Goal: Task Accomplishment & Management: Manage account settings

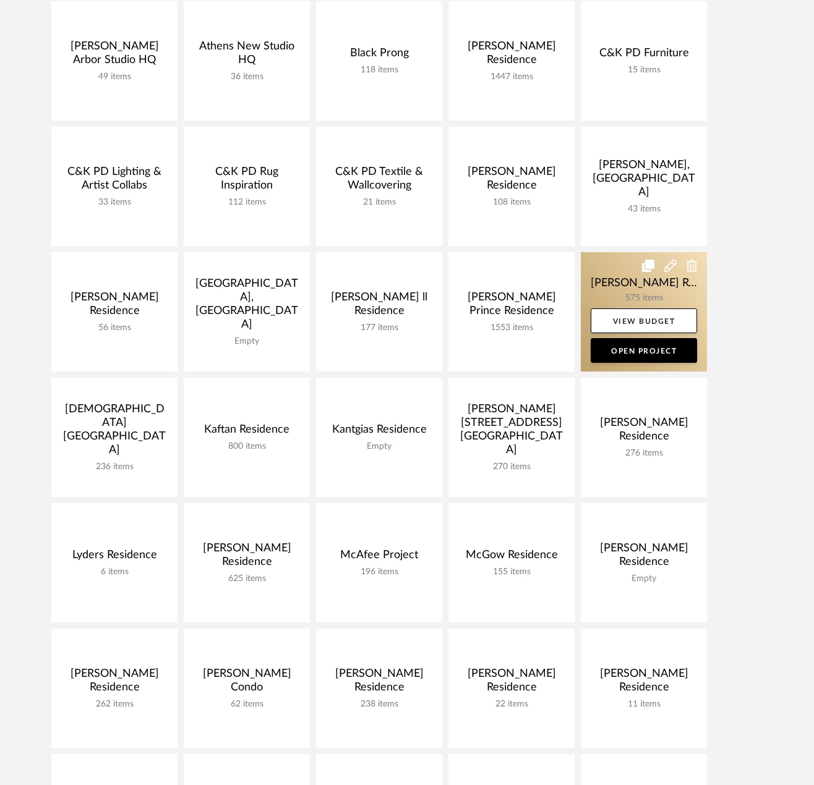
scroll to position [247, 0]
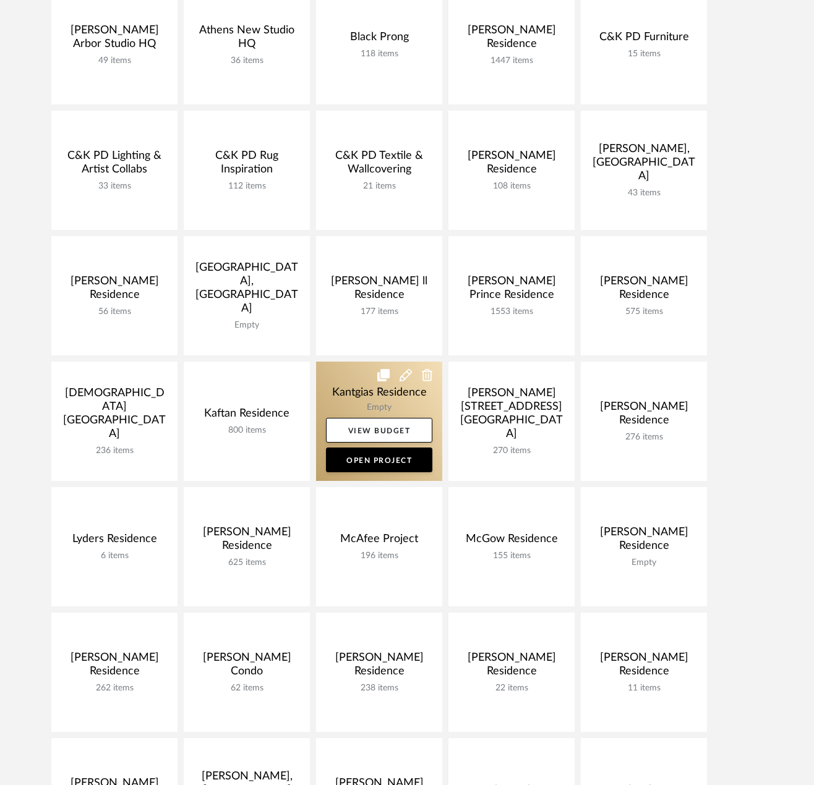
click at [366, 394] on link at bounding box center [379, 421] width 126 height 119
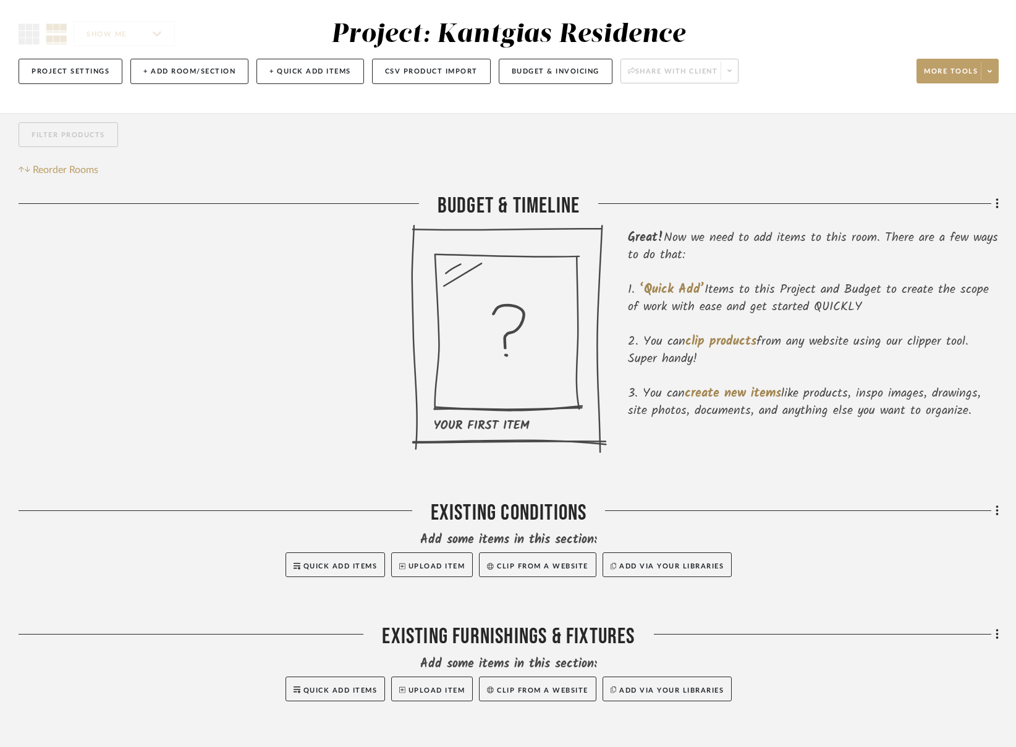
scroll to position [247, 0]
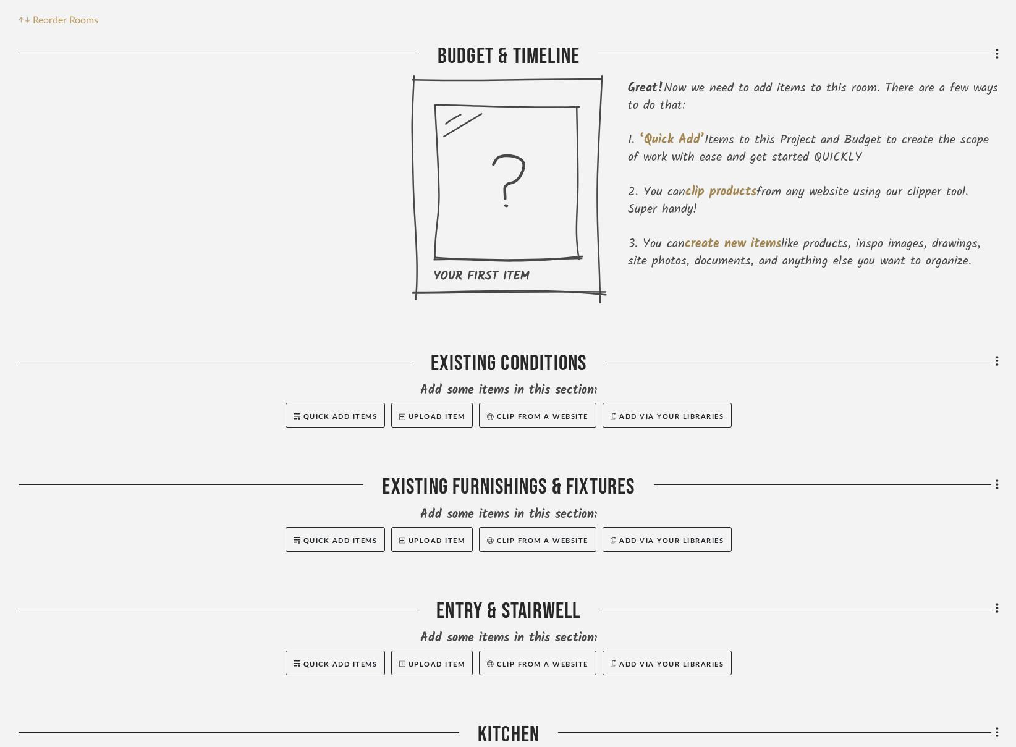
click at [471, 494] on div "Existing Furnishings & Fixtures" at bounding box center [509, 490] width 981 height 32
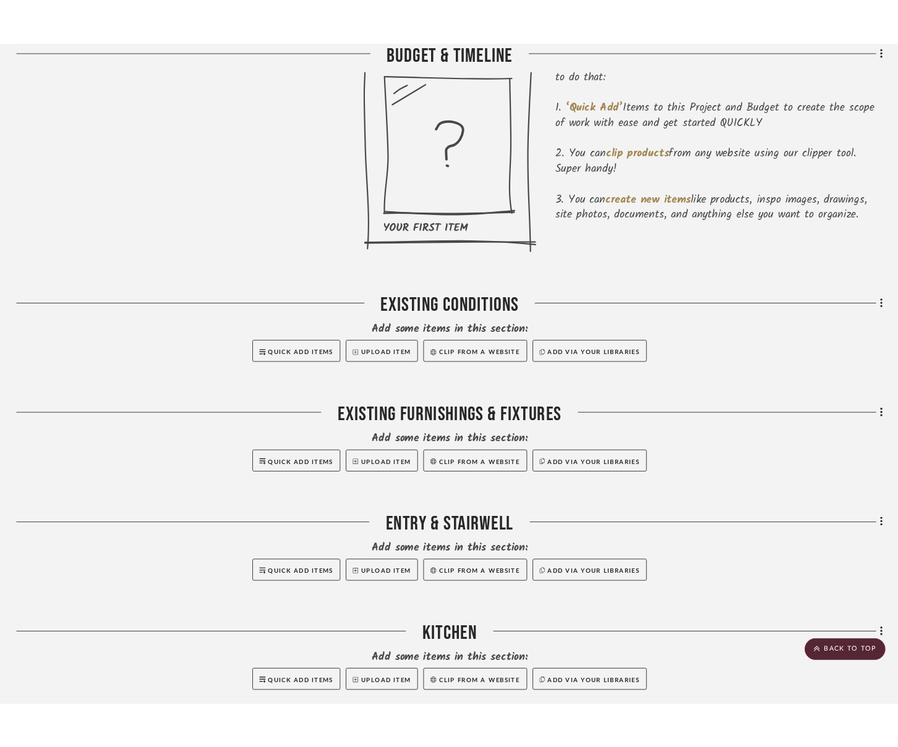
scroll to position [433, 0]
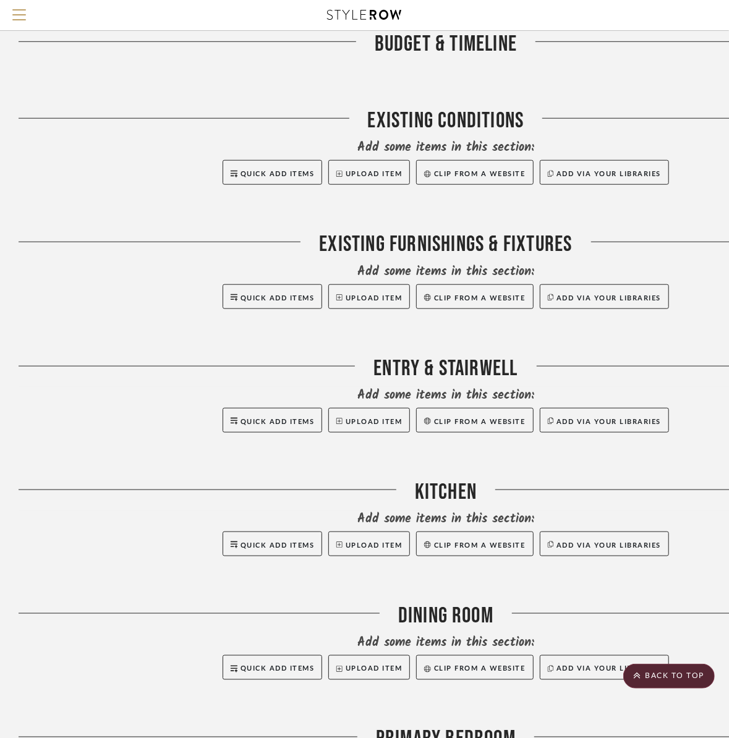
click at [506, 366] on div "Entry & Stairwell" at bounding box center [446, 372] width 854 height 32
click at [717, 375] on div at bounding box center [695, 372] width 355 height 32
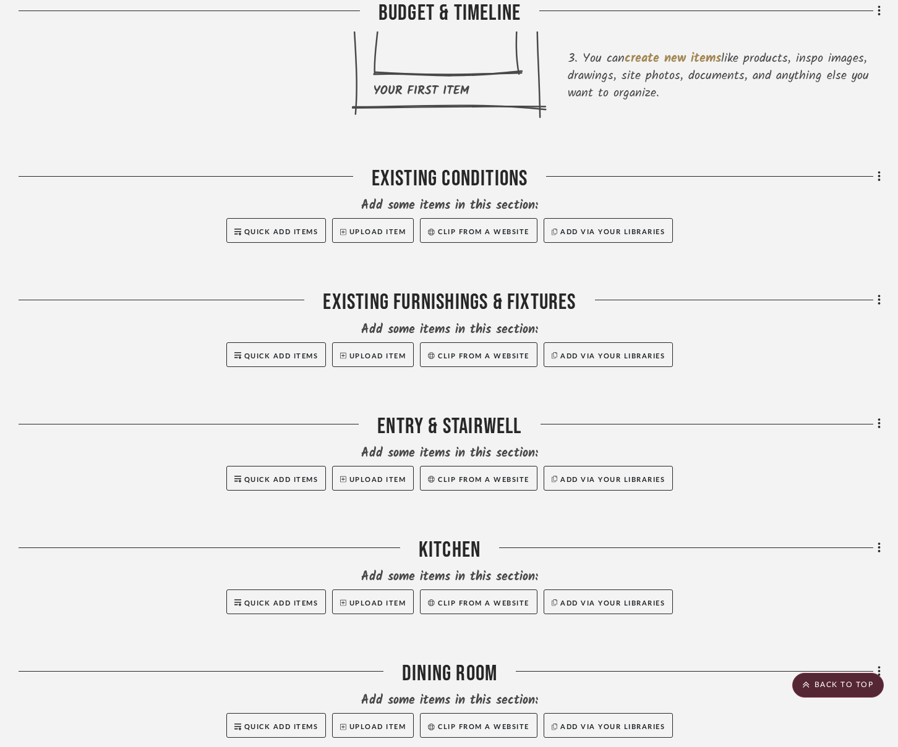
click at [822, 422] on div "Filter by keyword, category or name prior to exporting to Excel or Bulk Actions…" at bounding box center [449, 533] width 898 height 1511
click at [822, 424] on icon at bounding box center [878, 424] width 2 height 11
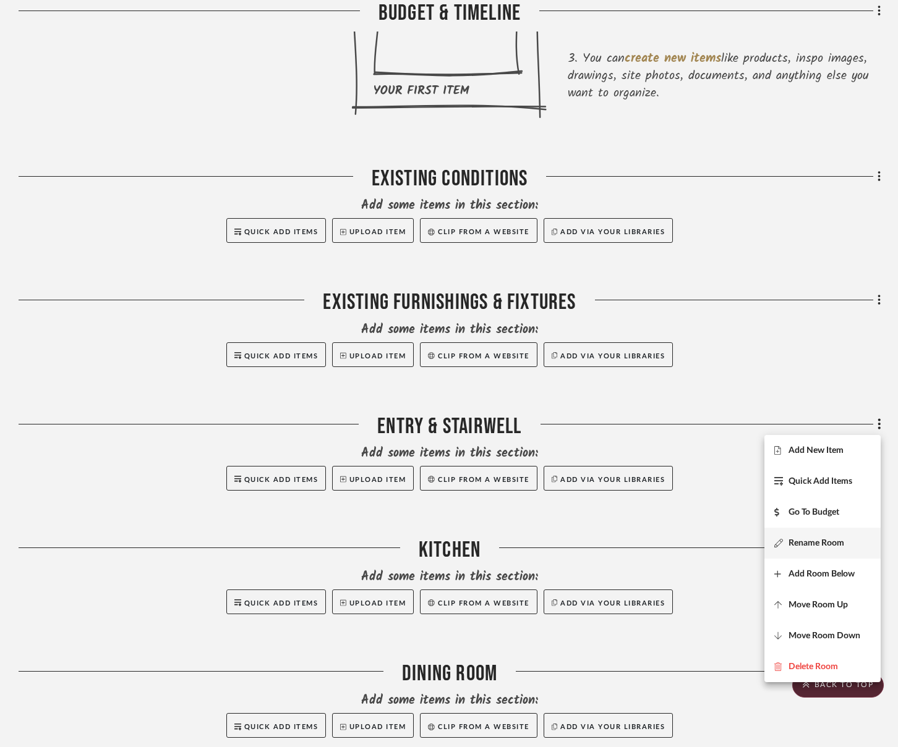
click at [822, 547] on span "Rename Room" at bounding box center [816, 543] width 56 height 11
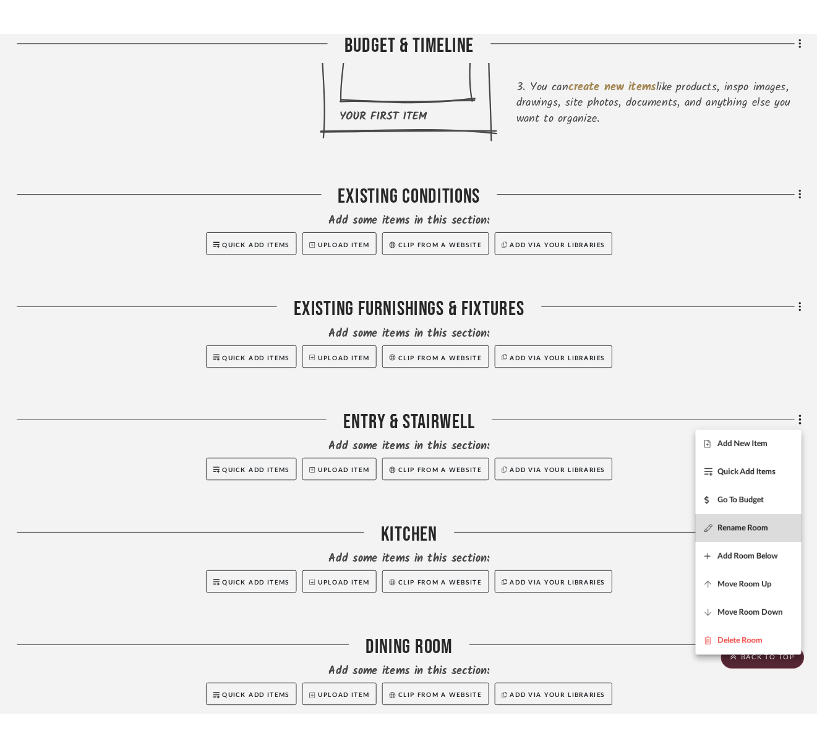
scroll to position [0, 0]
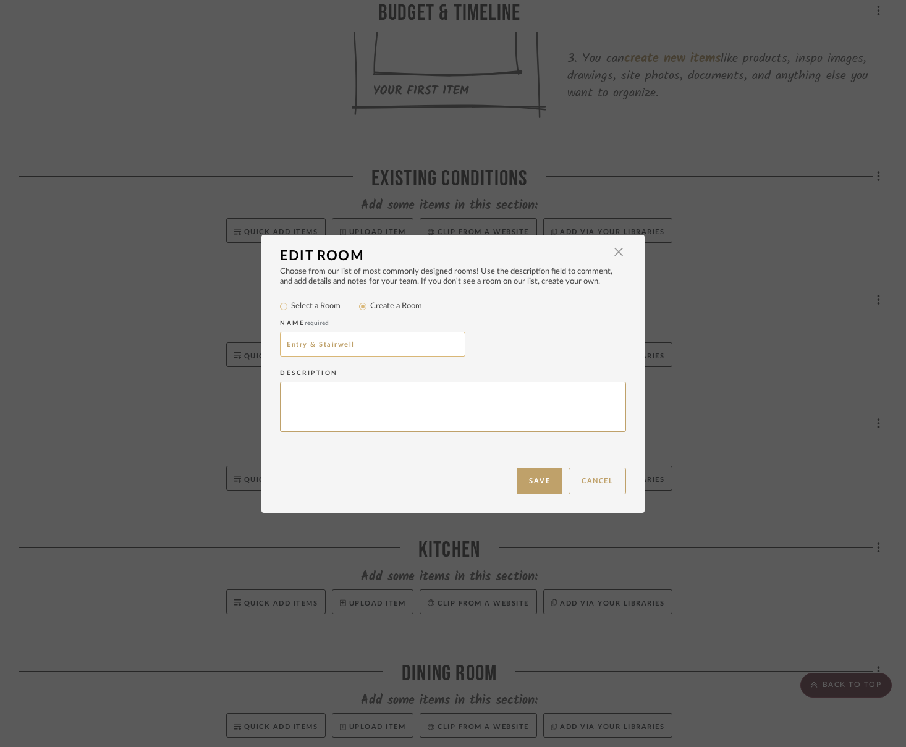
click at [280, 346] on input "Entry & Stairwell" at bounding box center [372, 344] width 185 height 25
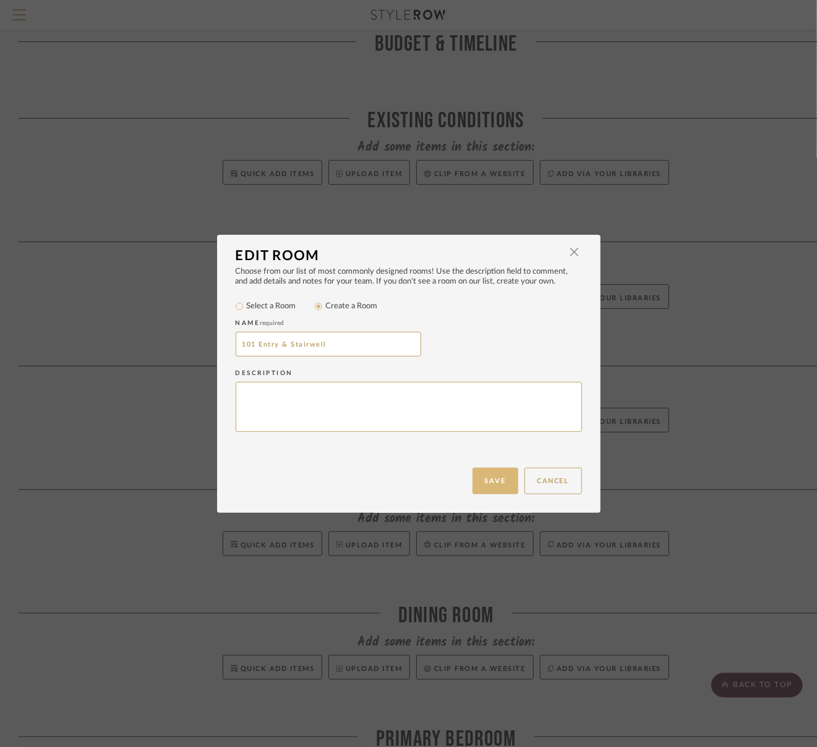
type input "101 Entry & Stairwell"
click at [500, 473] on button "Save" at bounding box center [495, 481] width 46 height 27
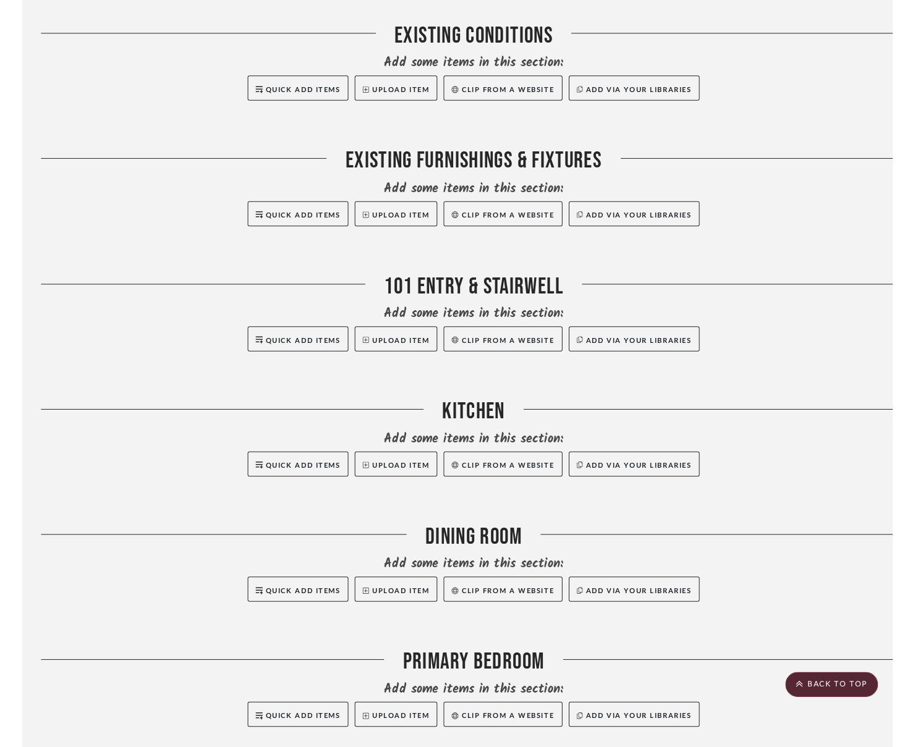
scroll to position [618, 0]
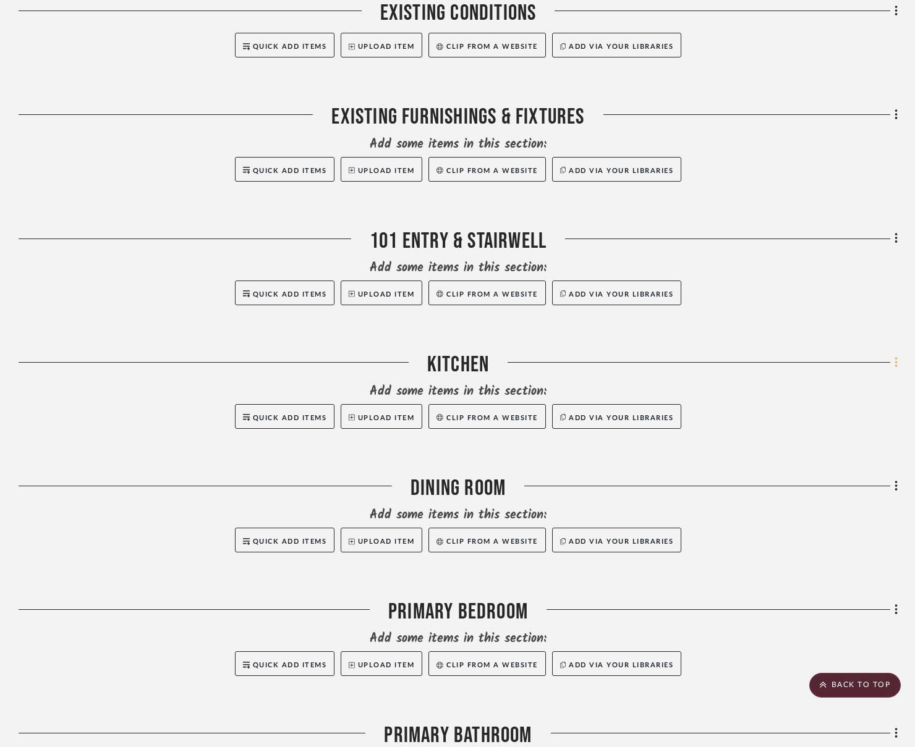
click at [822, 360] on fa-icon at bounding box center [894, 364] width 8 height 20
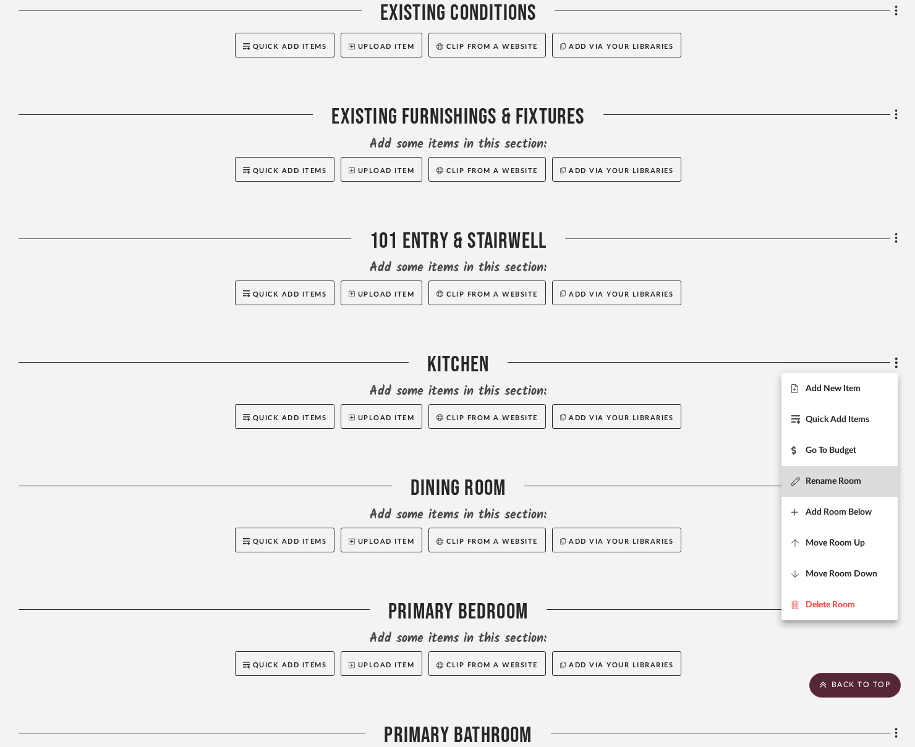
click at [822, 485] on span "Rename Room" at bounding box center [834, 481] width 56 height 11
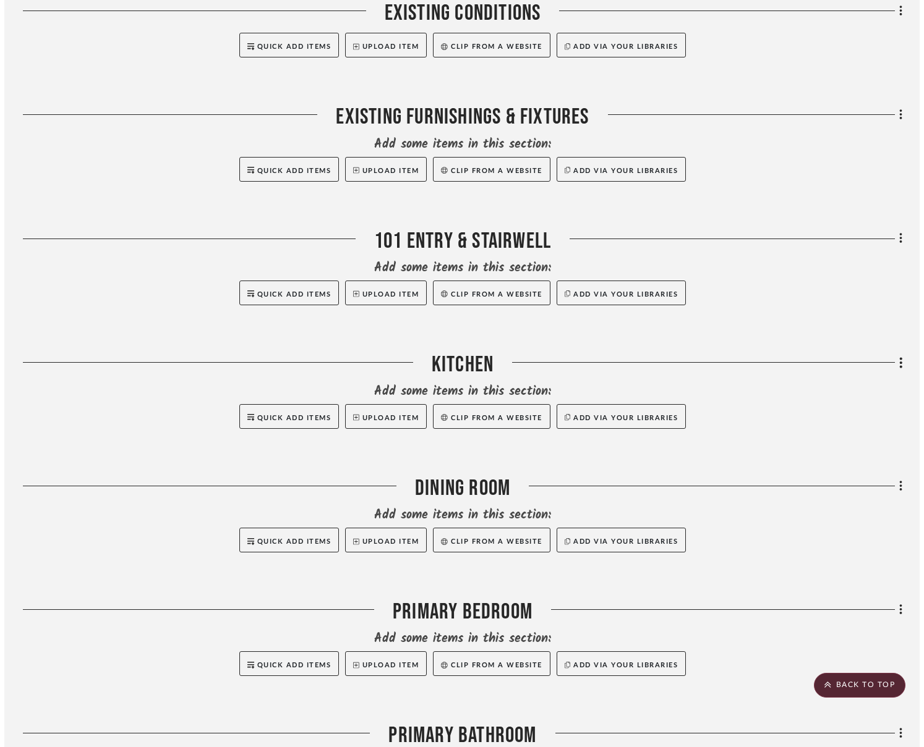
scroll to position [0, 0]
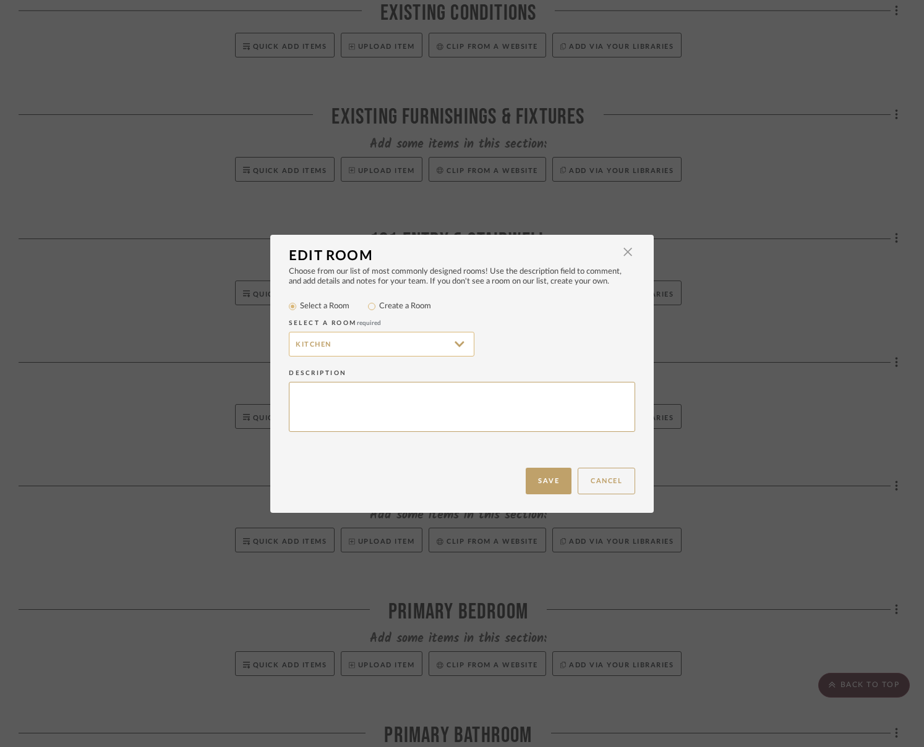
click at [295, 346] on input "Kitchen" at bounding box center [381, 344] width 185 height 25
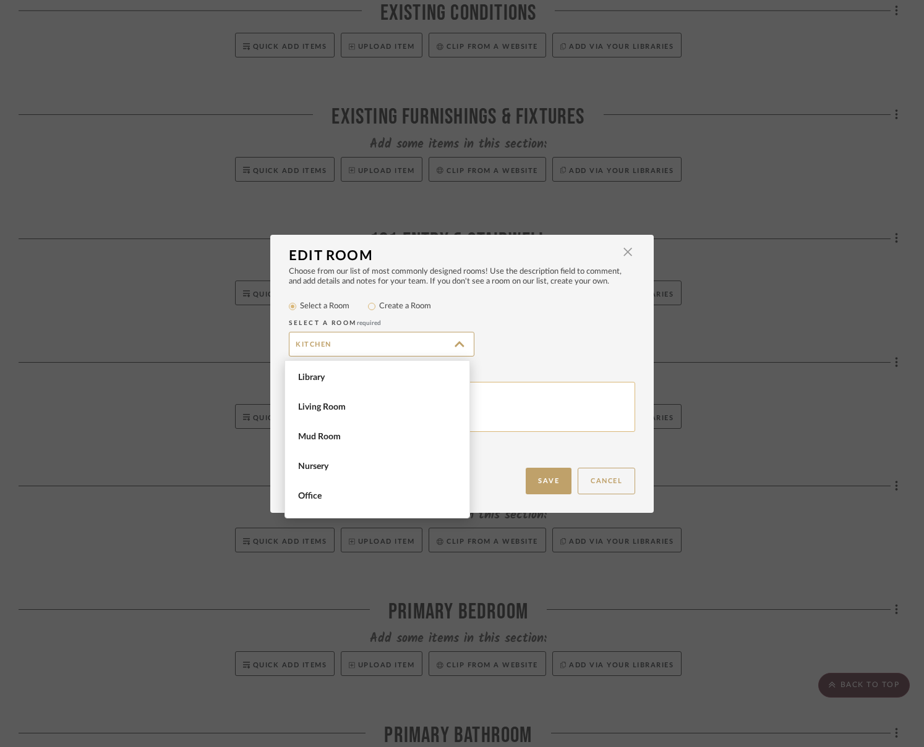
scroll to position [574, 0]
click at [533, 402] on textarea at bounding box center [462, 407] width 346 height 50
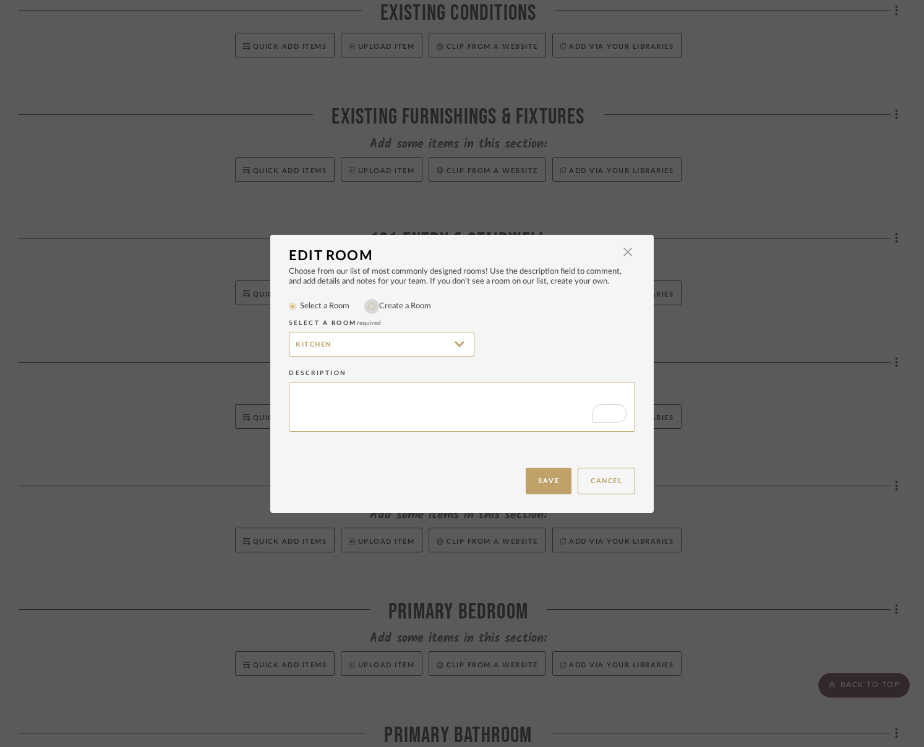
click at [370, 305] on input "Create a Room" at bounding box center [371, 306] width 15 height 15
radio input "true"
click at [322, 354] on input "Kitchen" at bounding box center [381, 344] width 185 height 25
click at [292, 346] on input "Kitchen" at bounding box center [381, 344] width 185 height 25
type input "102 Kitchen"
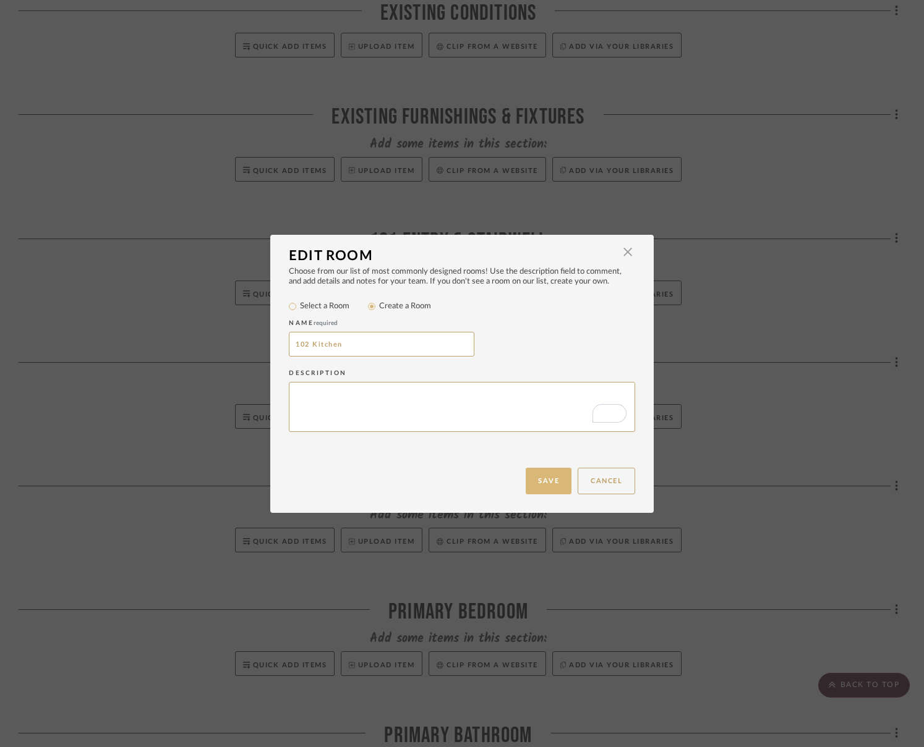
click at [544, 473] on button "Save" at bounding box center [549, 481] width 46 height 27
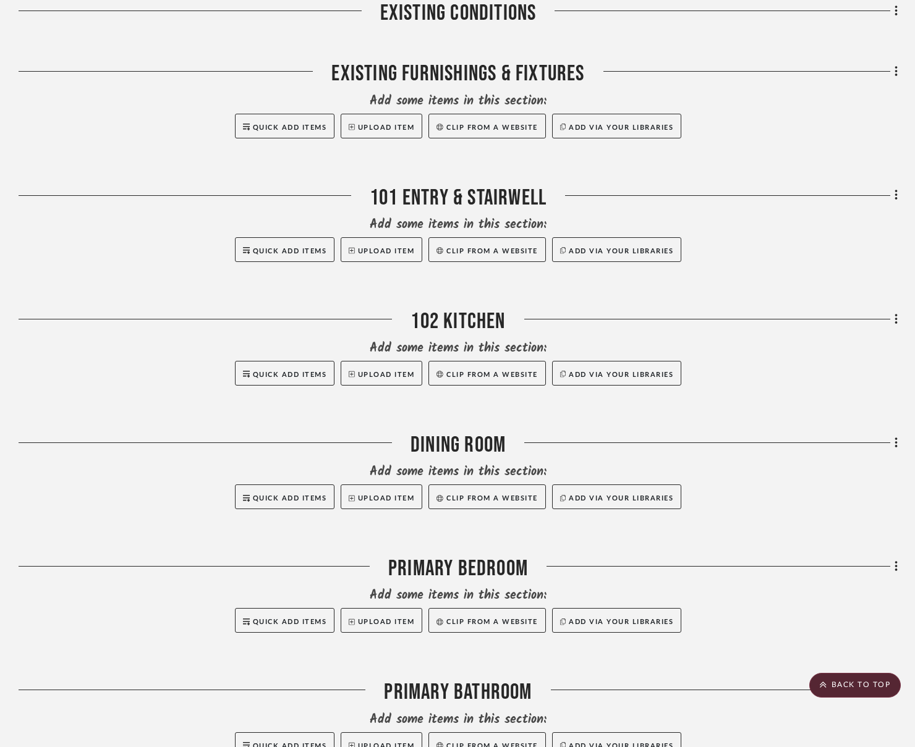
scroll to position [680, 0]
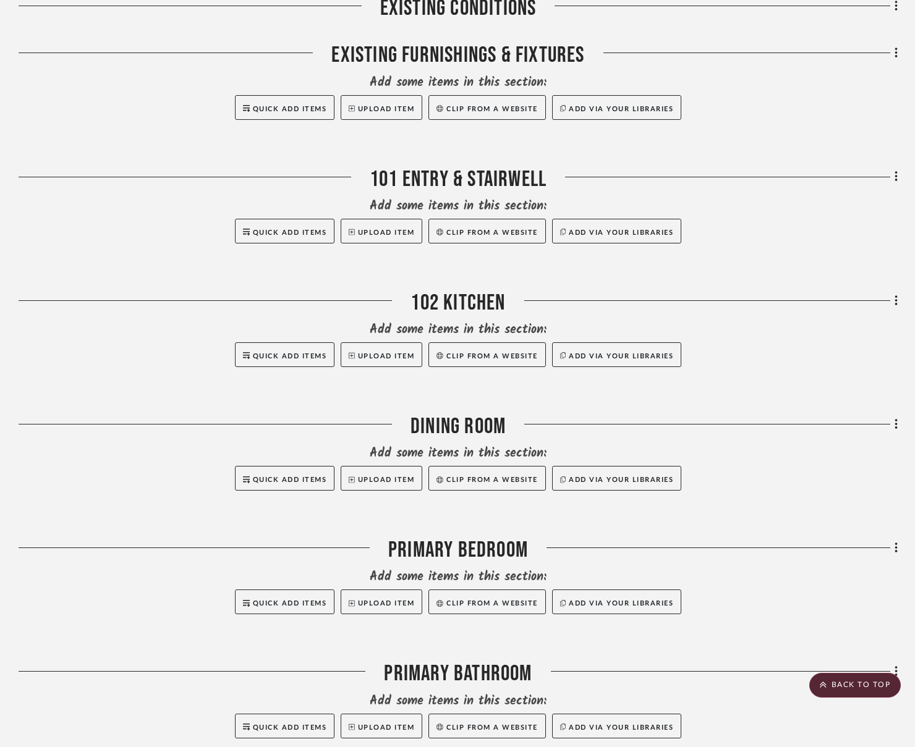
click at [822, 429] on div "Filter by keyword, category or name prior to exporting to Excel or Bulk Actions…" at bounding box center [457, 286] width 915 height 1511
click at [822, 424] on icon at bounding box center [897, 425] width 4 height 14
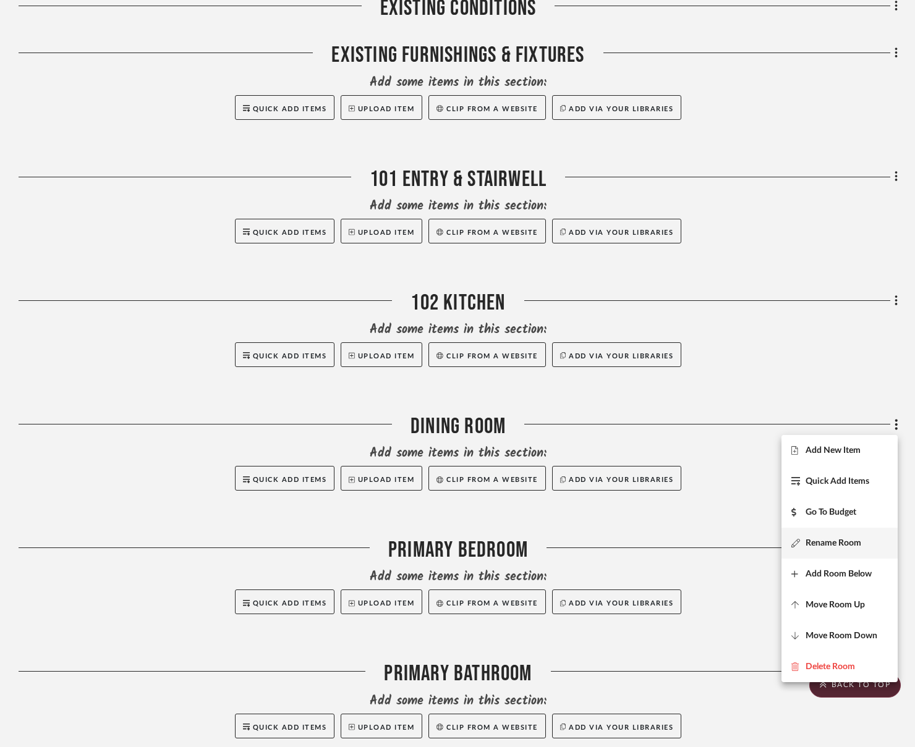
click at [822, 540] on span "Rename Room" at bounding box center [834, 544] width 56 height 11
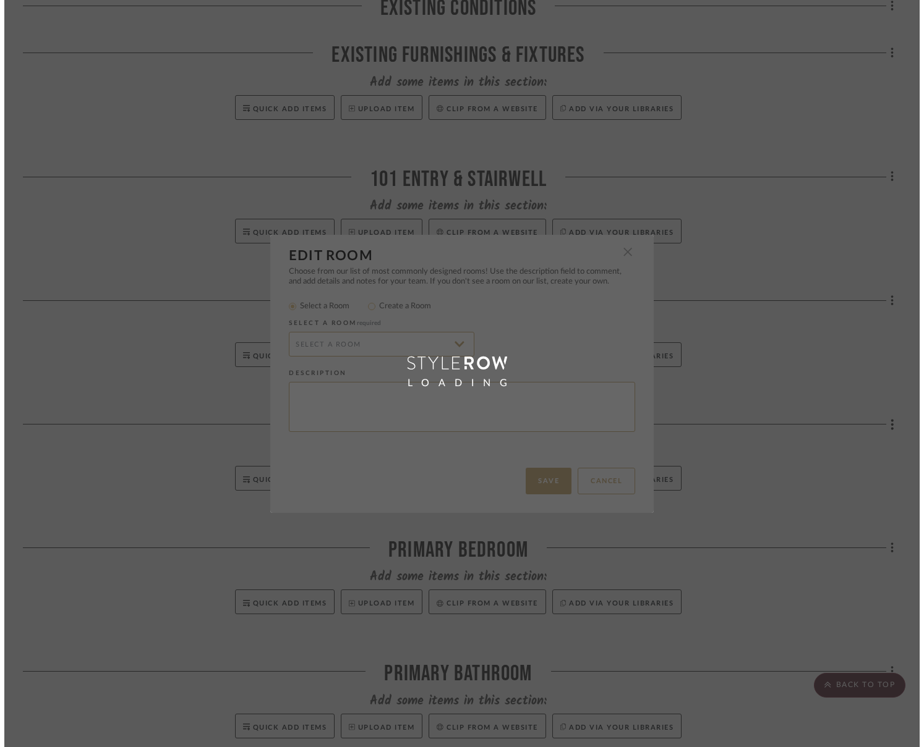
scroll to position [0, 0]
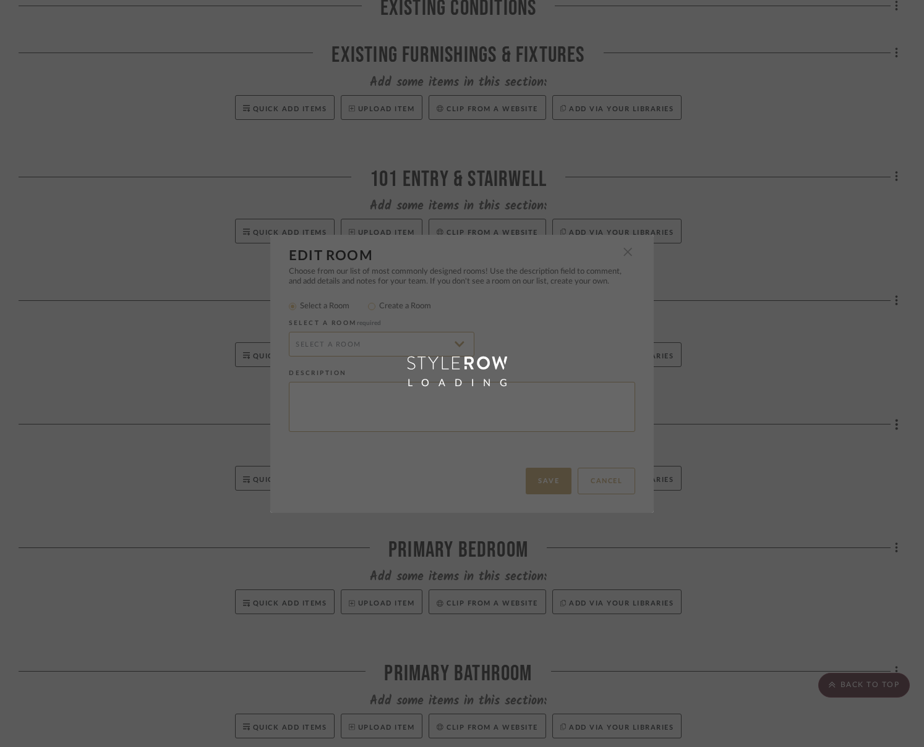
type input "Dining Room"
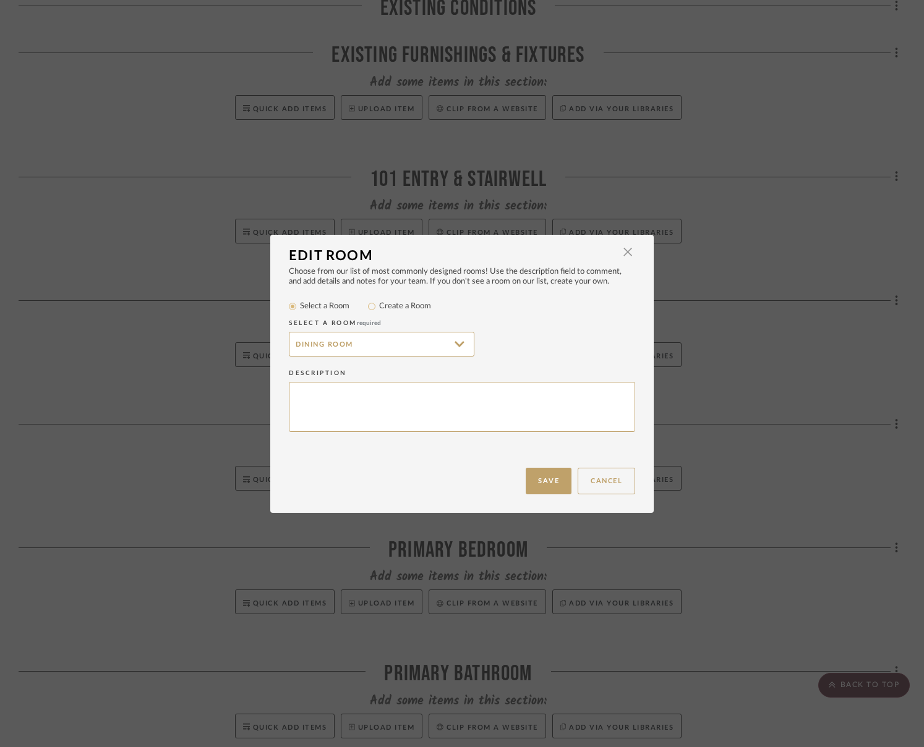
click at [380, 312] on label "Create a Room" at bounding box center [405, 306] width 52 height 12
click at [379, 312] on input "Create a Room" at bounding box center [371, 306] width 15 height 15
radio input "true"
click at [289, 344] on input "Dining Room" at bounding box center [381, 344] width 185 height 25
type input "103 Dining Room"
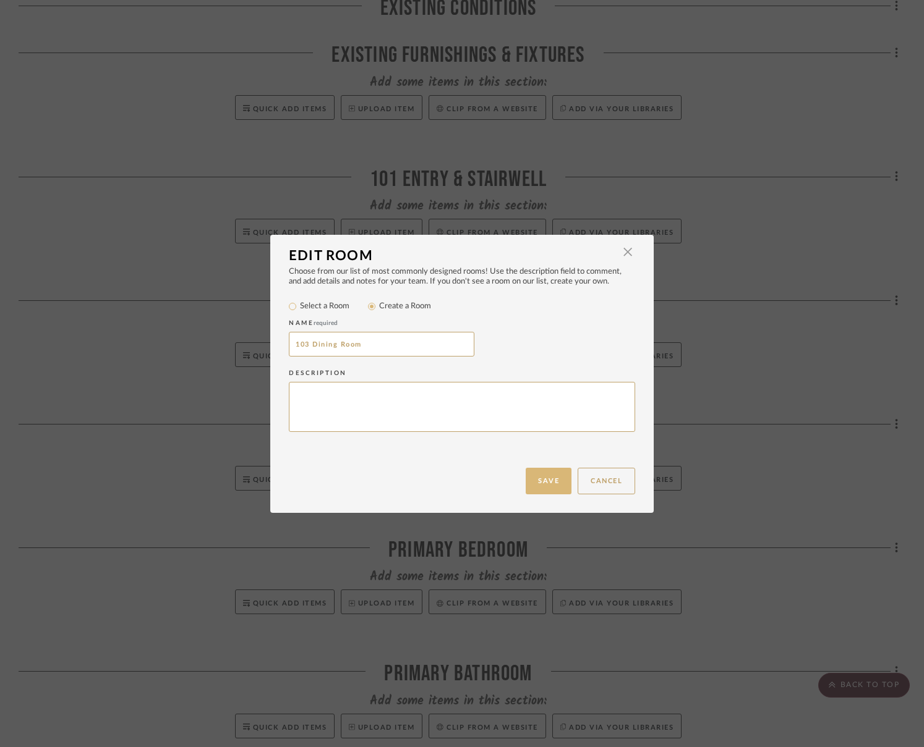
click at [527, 483] on button "Save" at bounding box center [549, 481] width 46 height 27
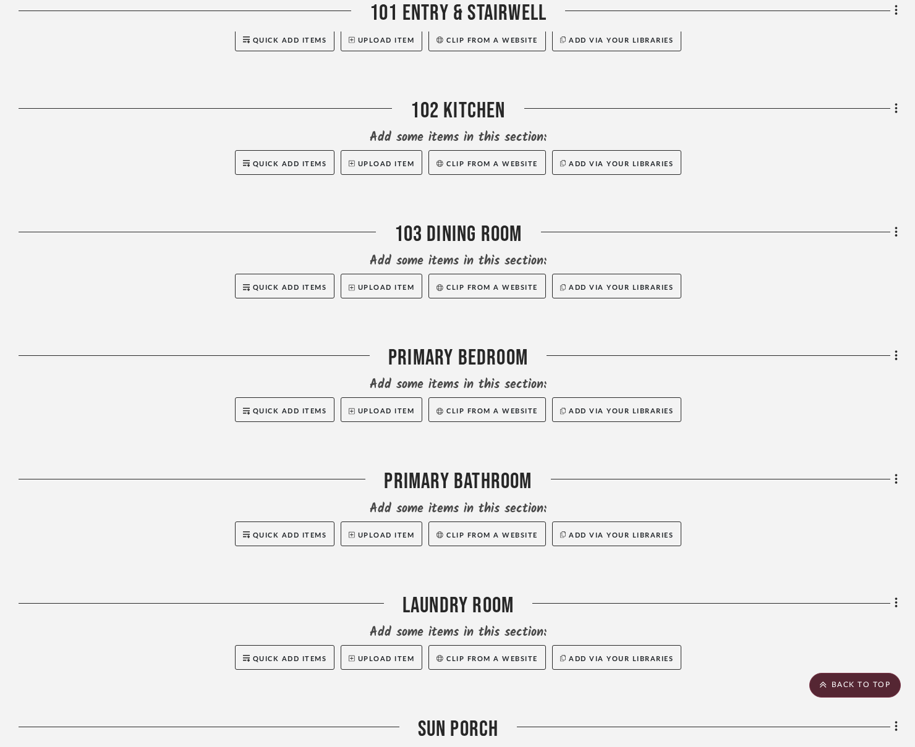
scroll to position [927, 0]
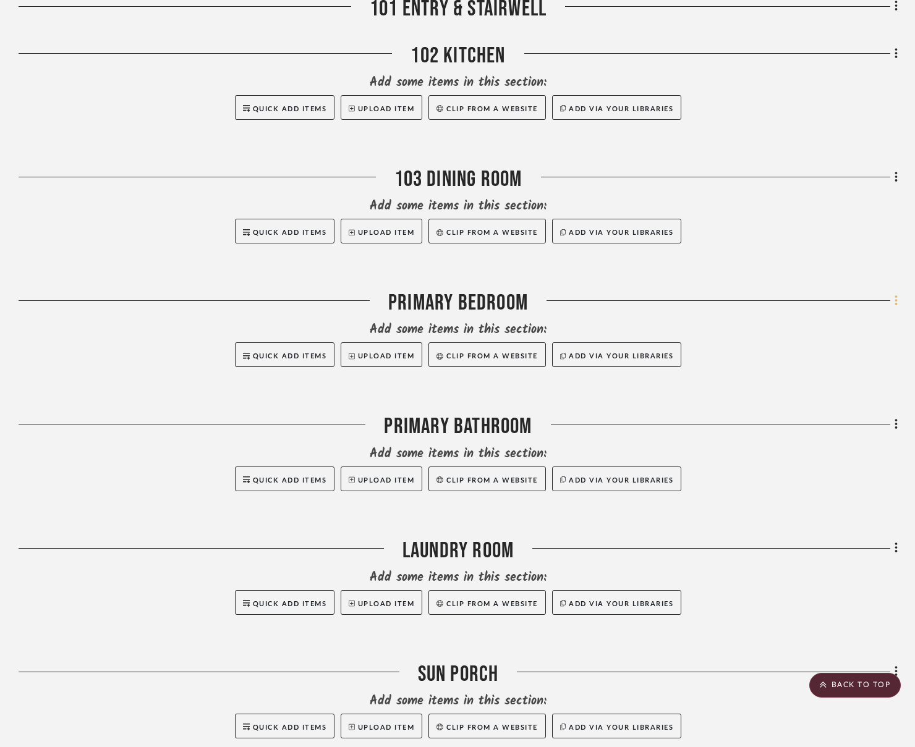
click at [822, 299] on fa-icon at bounding box center [894, 302] width 8 height 20
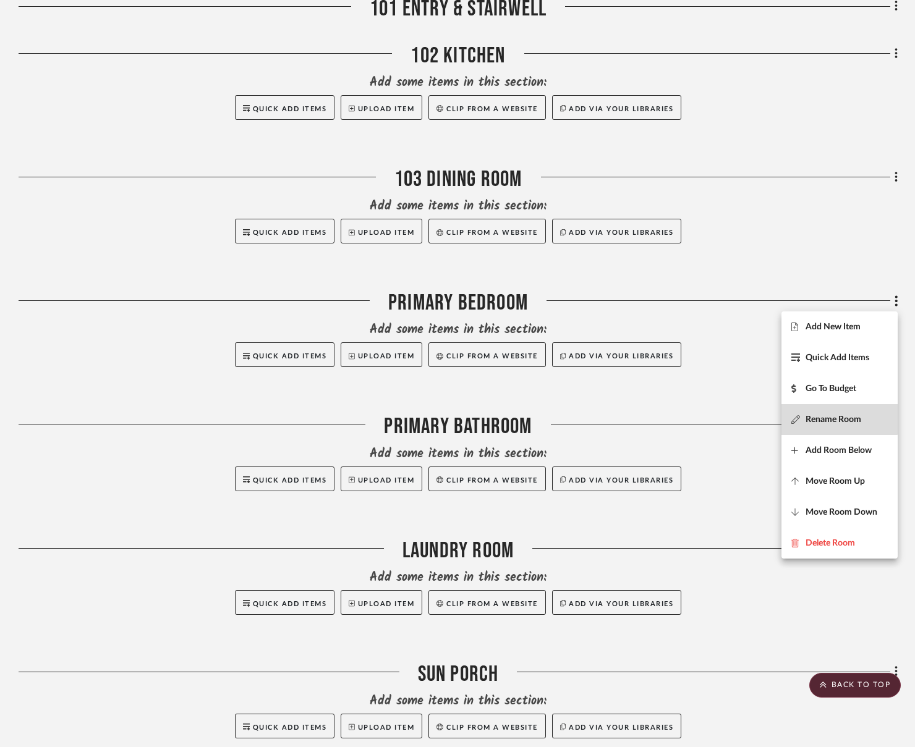
click at [822, 412] on button "Rename Room" at bounding box center [839, 419] width 116 height 31
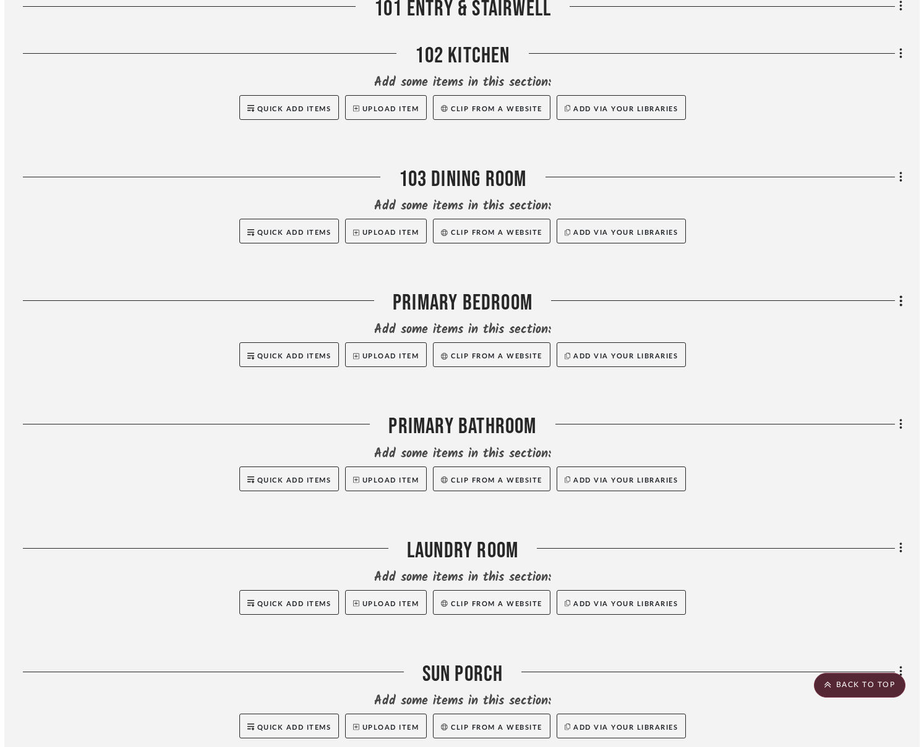
scroll to position [0, 0]
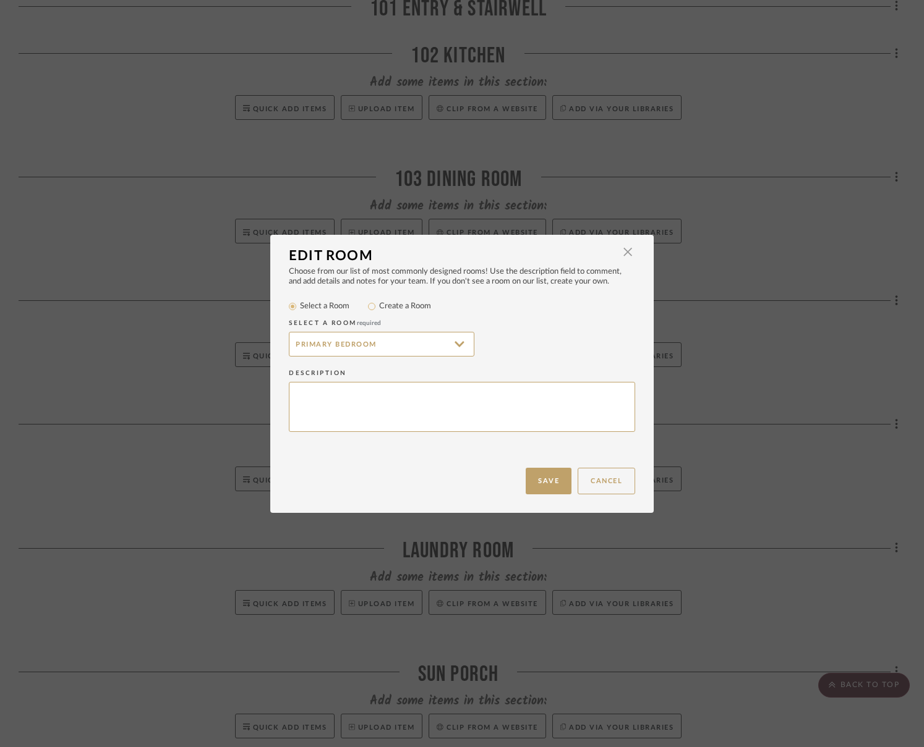
click at [402, 300] on div "Create a Room" at bounding box center [399, 306] width 63 height 15
click at [396, 307] on label "Create a Room" at bounding box center [405, 306] width 52 height 12
click at [379, 307] on input "Create a Room" at bounding box center [371, 306] width 15 height 15
radio input "true"
click at [292, 344] on input "Primary Bedroom" at bounding box center [381, 344] width 185 height 25
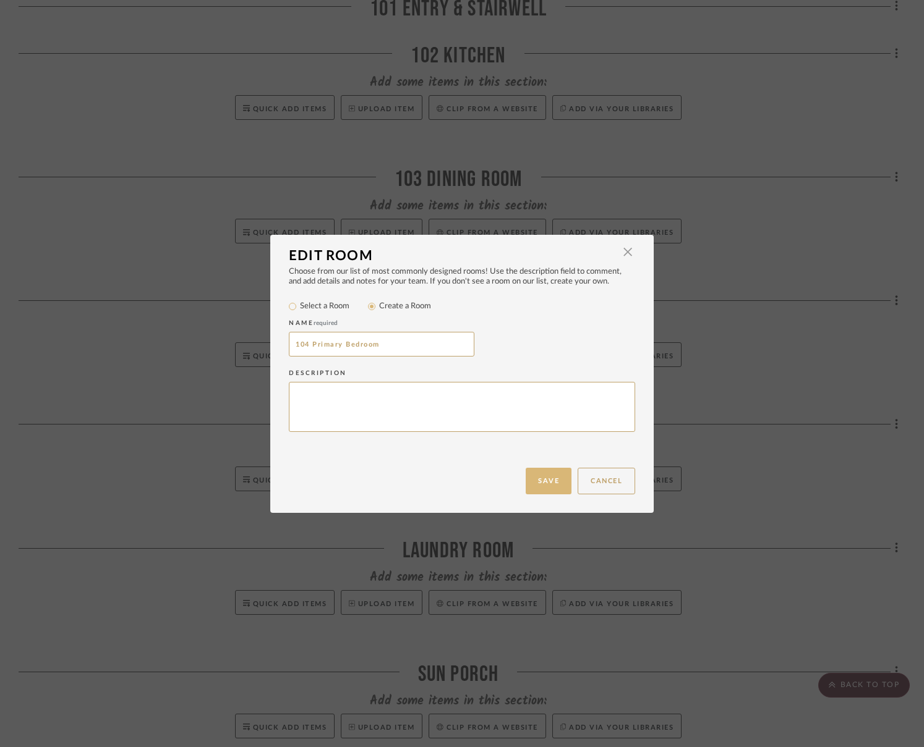
type input "104 Primary Bedroom"
click at [539, 474] on button "Save" at bounding box center [549, 481] width 46 height 27
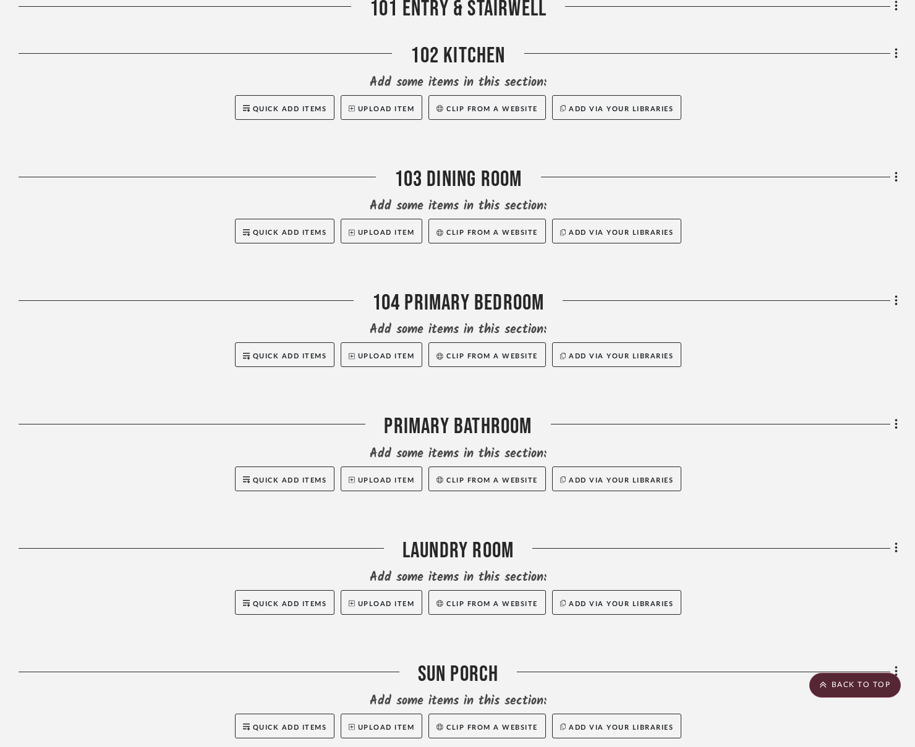
scroll to position [989, 0]
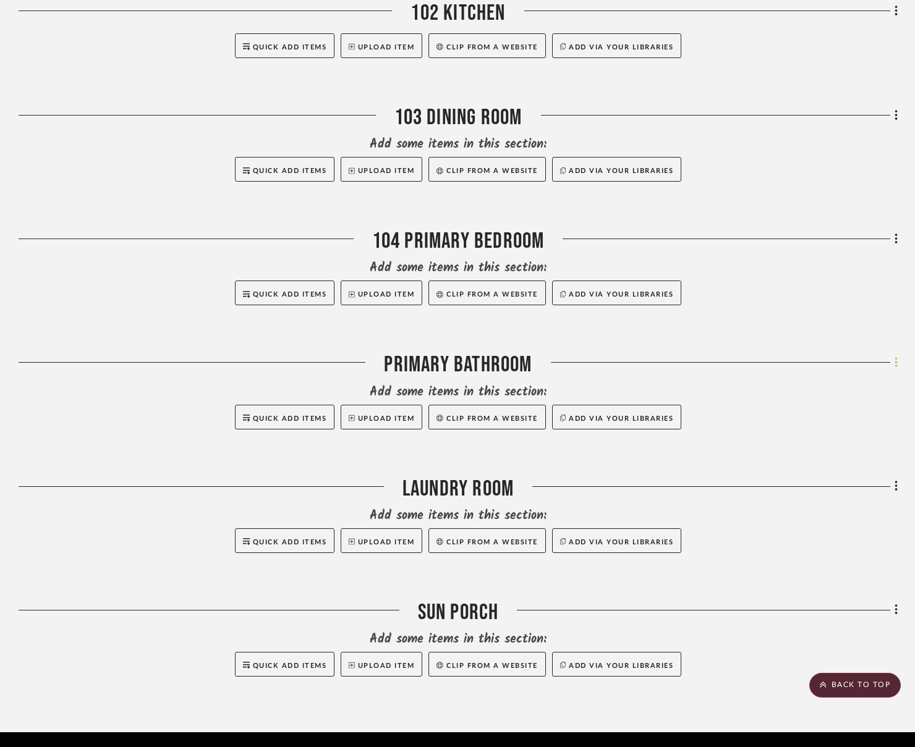
click at [822, 356] on icon at bounding box center [897, 363] width 4 height 14
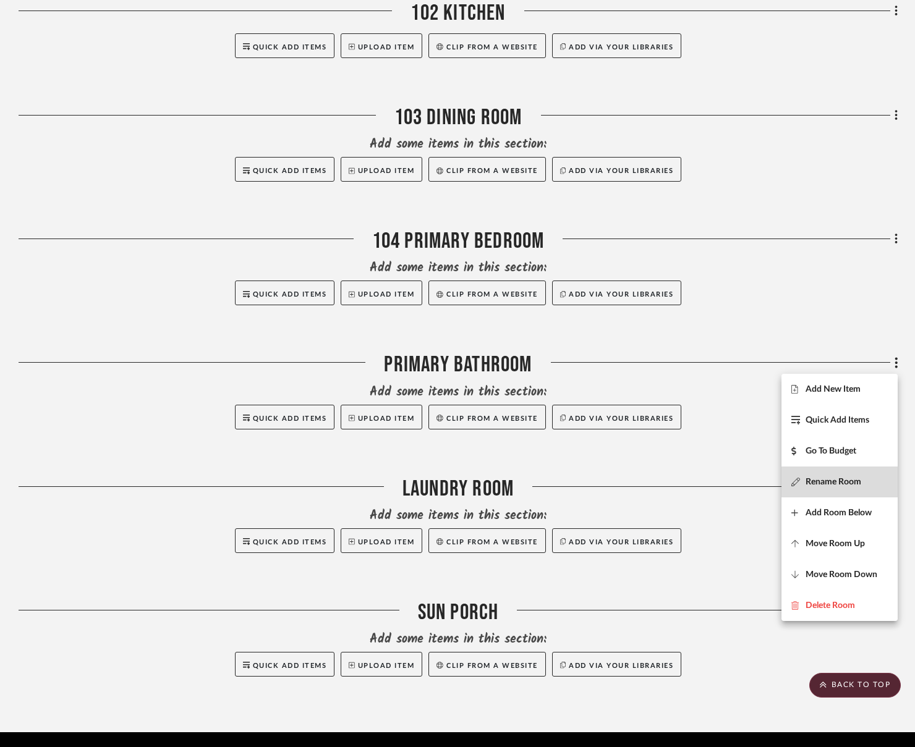
click at [822, 482] on span "Rename Room" at bounding box center [834, 482] width 56 height 11
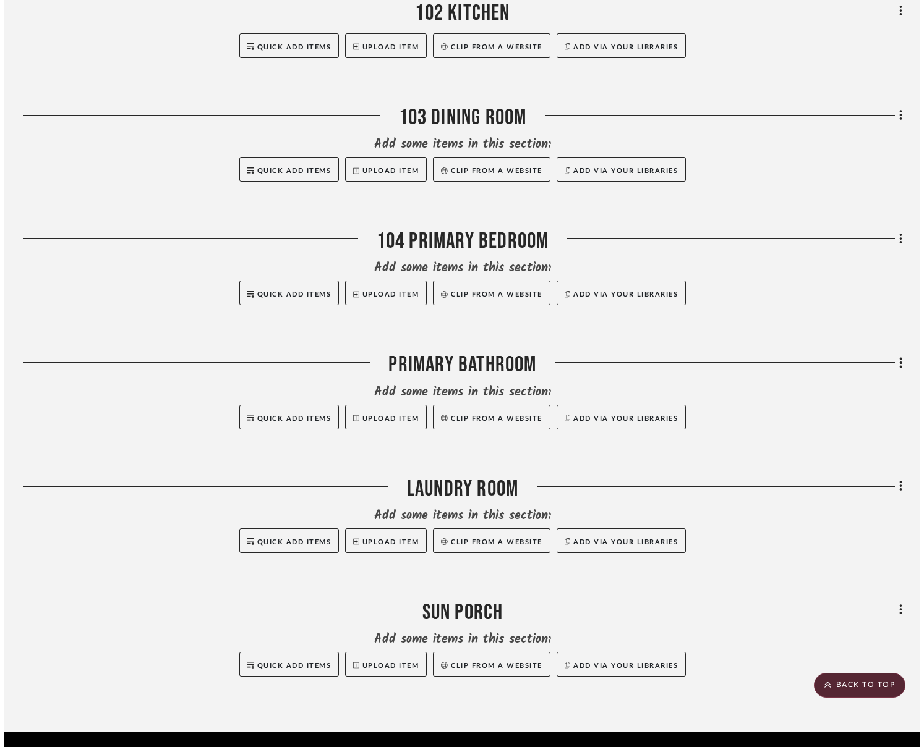
scroll to position [0, 0]
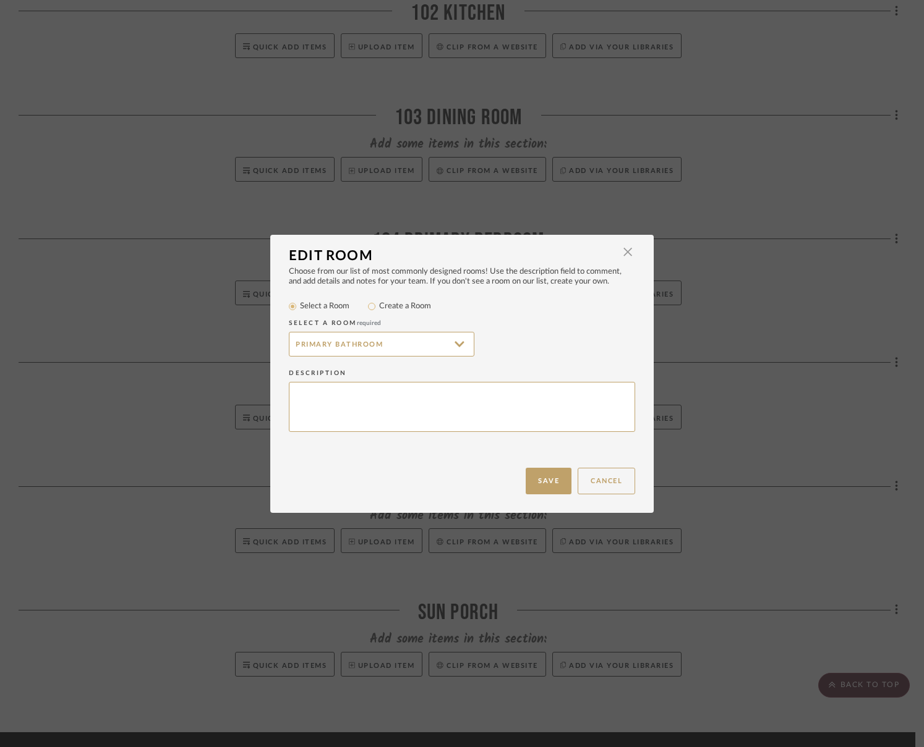
click at [384, 305] on label "Create a Room" at bounding box center [405, 306] width 52 height 12
click at [379, 305] on input "Create a Room" at bounding box center [371, 306] width 15 height 15
radio input "true"
click at [289, 346] on input "Primary Bathroom" at bounding box center [381, 344] width 185 height 25
type input "105 Primary Bathroom"
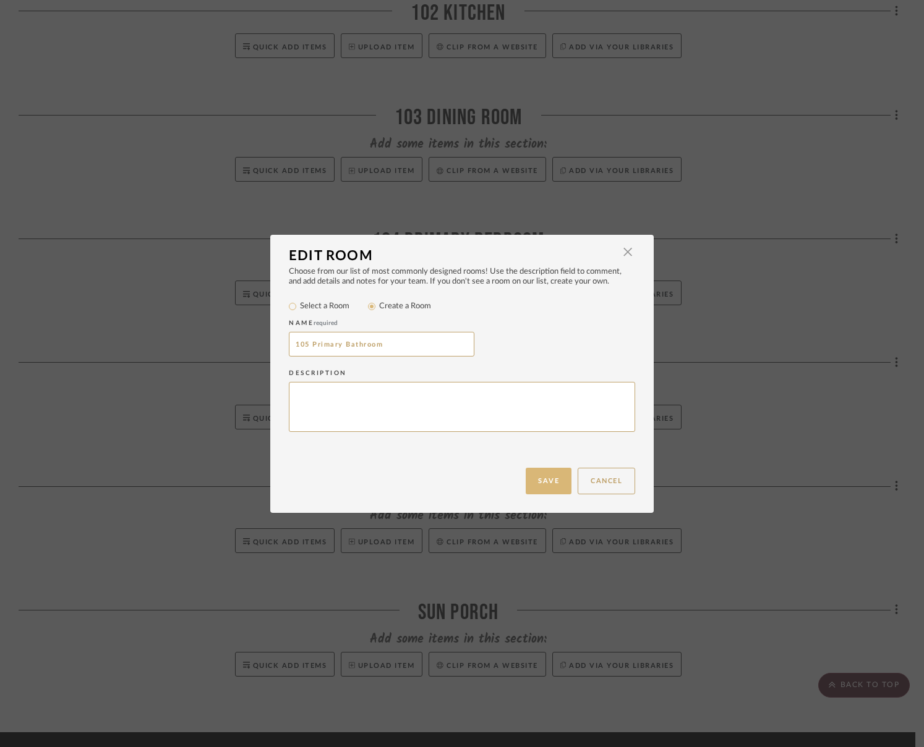
click at [547, 475] on button "Save" at bounding box center [549, 481] width 46 height 27
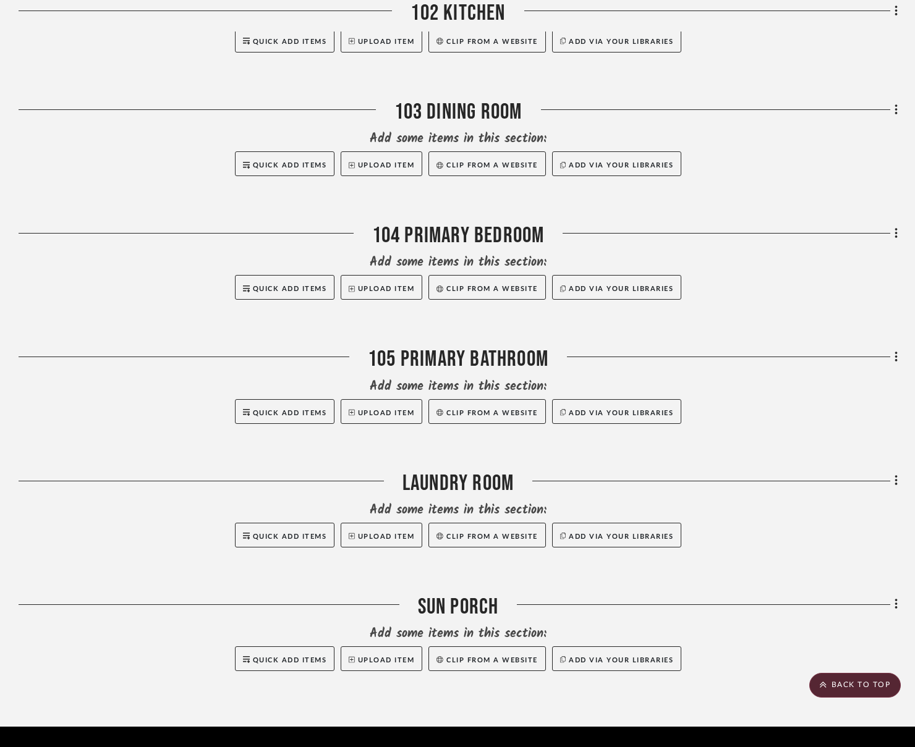
scroll to position [1030, 0]
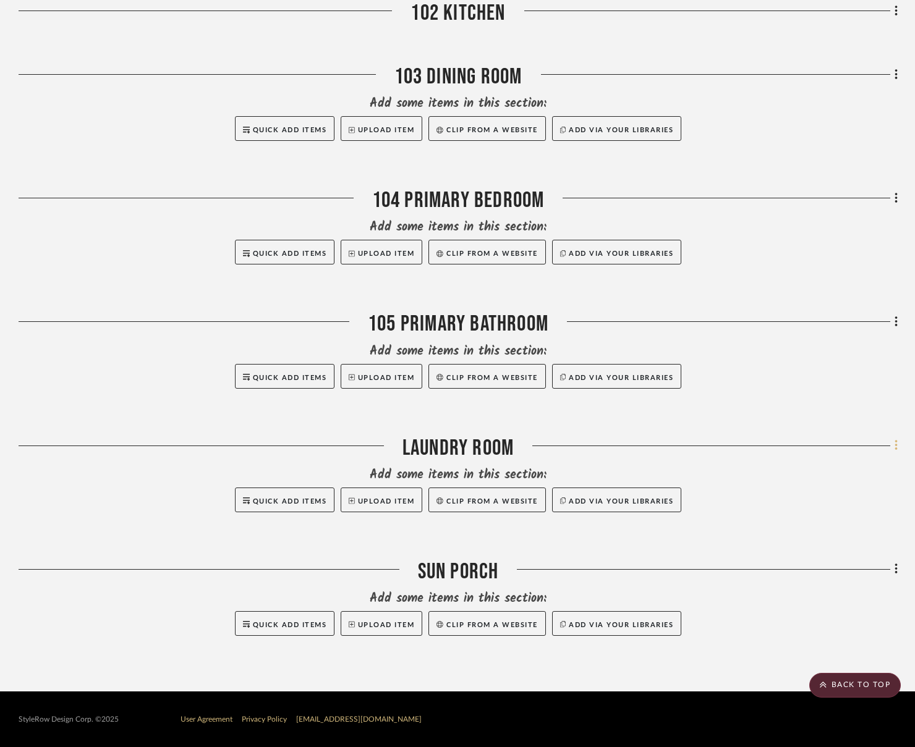
click at [822, 445] on fa-icon at bounding box center [894, 447] width 8 height 20
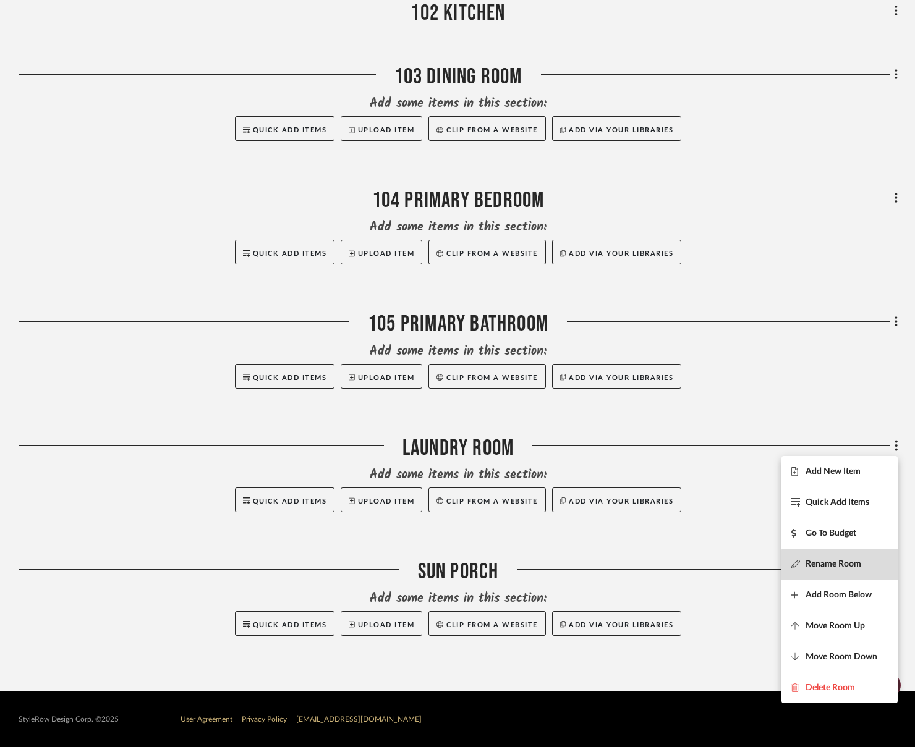
click at [822, 566] on span "Rename Room" at bounding box center [834, 565] width 56 height 11
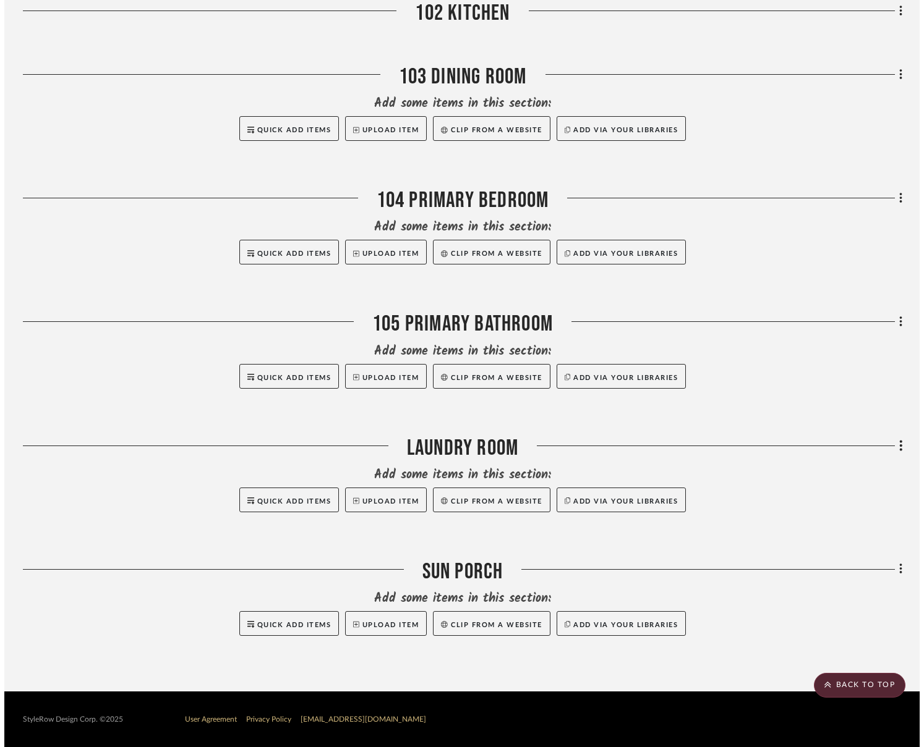
scroll to position [0, 0]
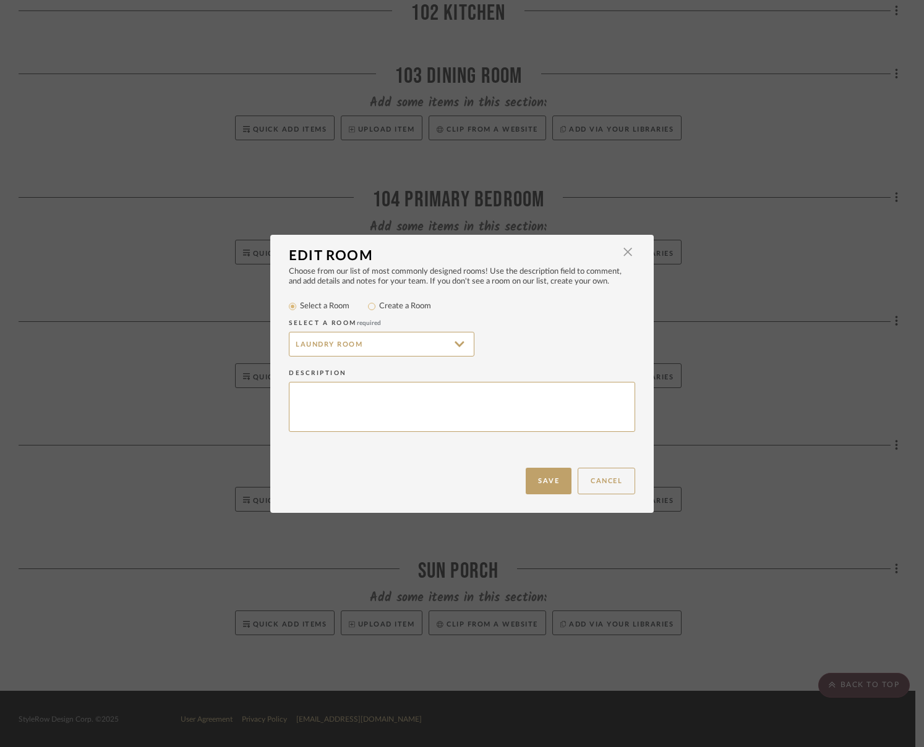
click at [408, 307] on label "Create a Room" at bounding box center [405, 306] width 52 height 12
click at [379, 307] on input "Create a Room" at bounding box center [371, 306] width 15 height 15
radio input "true"
click at [292, 347] on input "Laundry Room" at bounding box center [381, 344] width 185 height 25
type input "106 Laundry Room"
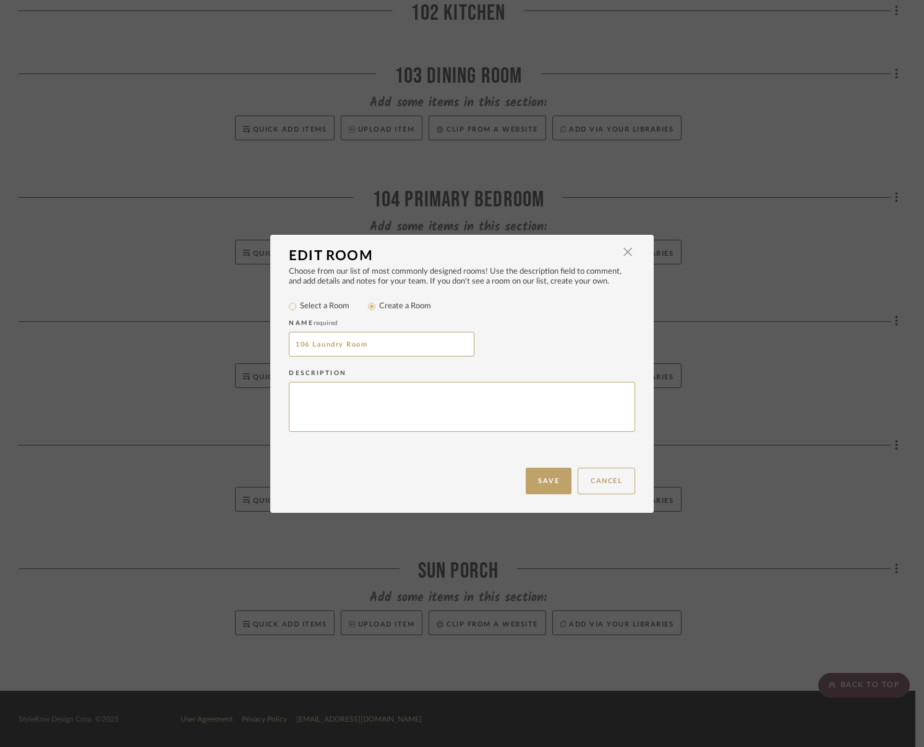
click at [545, 475] on button "Save" at bounding box center [549, 481] width 46 height 27
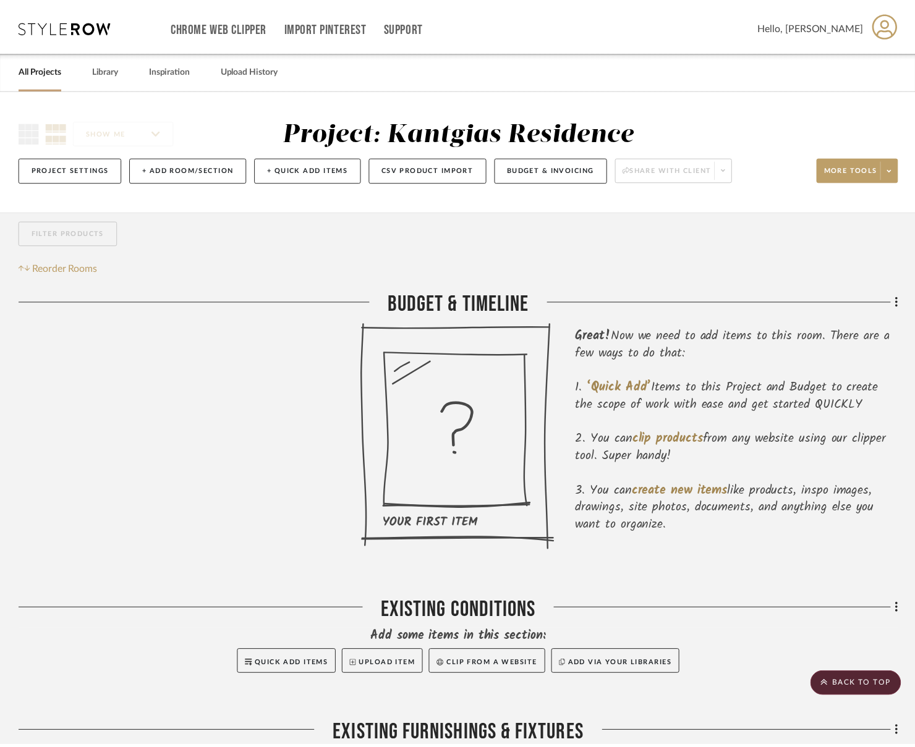
scroll to position [1030, 0]
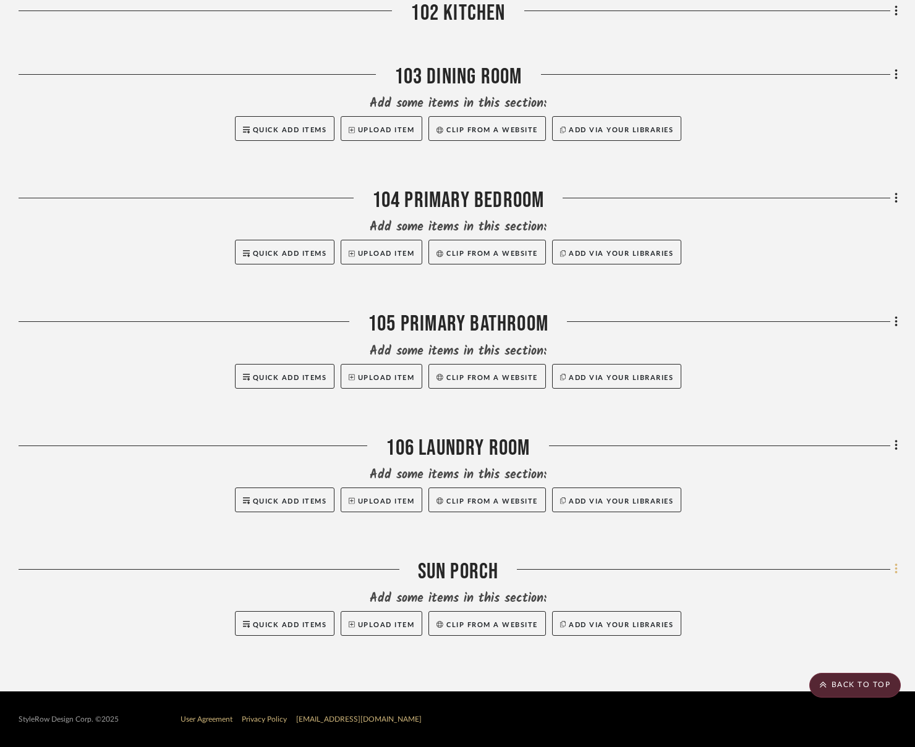
click at [822, 569] on fa-icon at bounding box center [894, 571] width 8 height 20
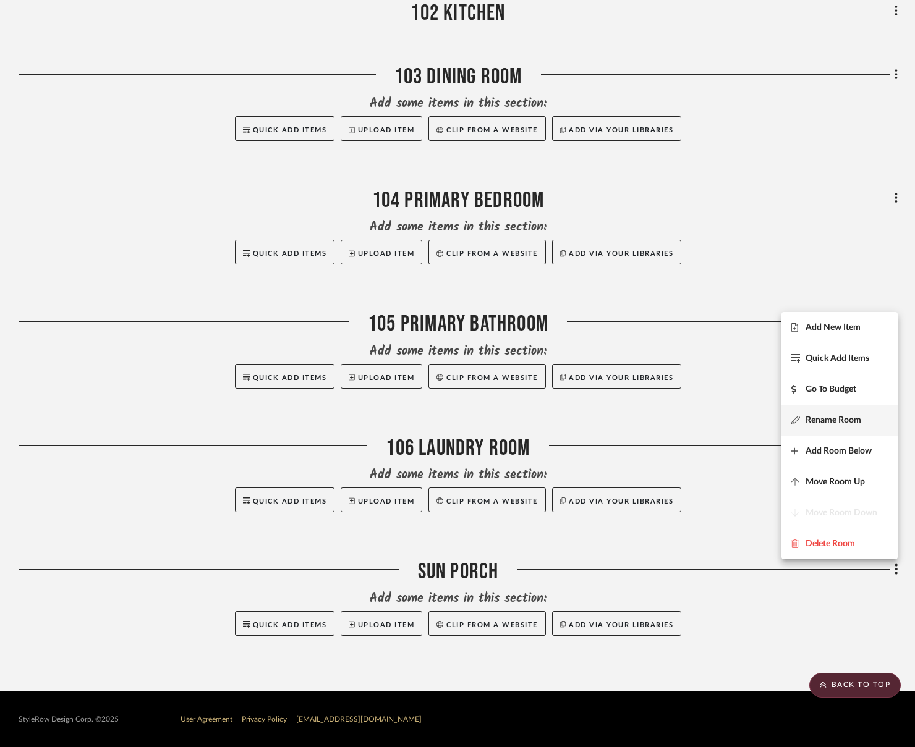
click at [822, 410] on button "Rename Room" at bounding box center [839, 420] width 116 height 31
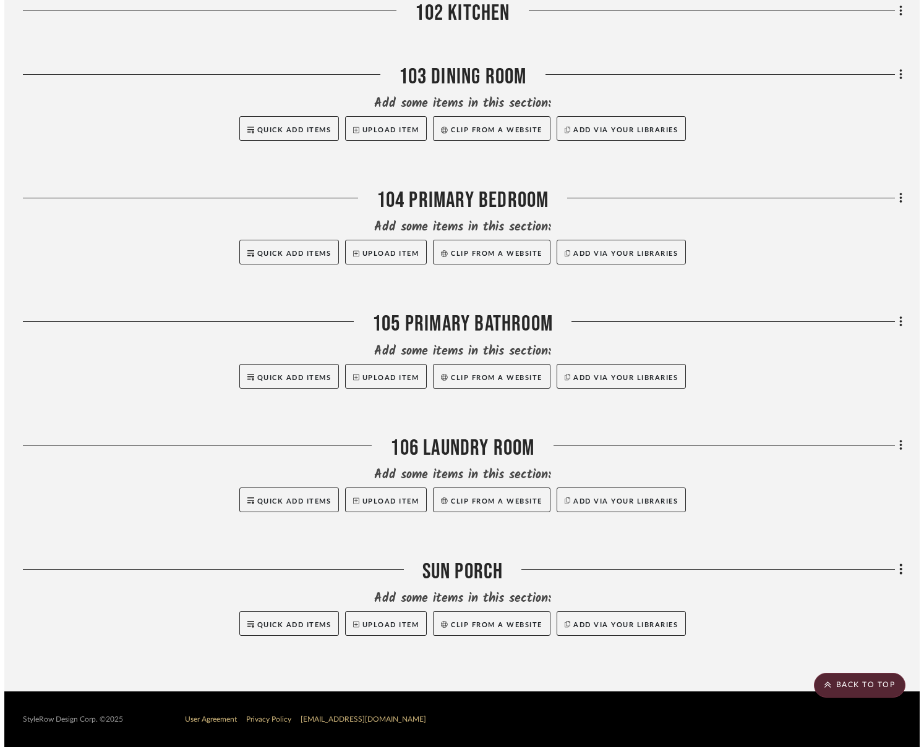
scroll to position [0, 0]
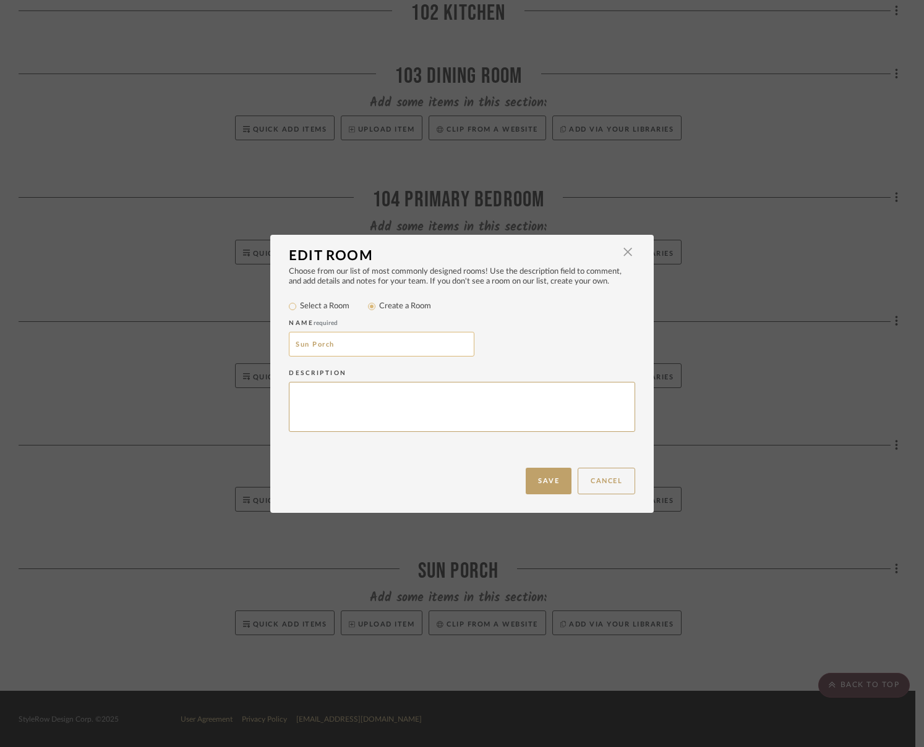
click at [289, 338] on input "Sun Porch" at bounding box center [381, 344] width 185 height 25
type input "107 Sun Porch"
click at [548, 467] on div "Choose from our list of most commonly designed rooms! Use the description field…" at bounding box center [461, 367] width 383 height 201
click at [545, 483] on button "Save" at bounding box center [549, 481] width 46 height 27
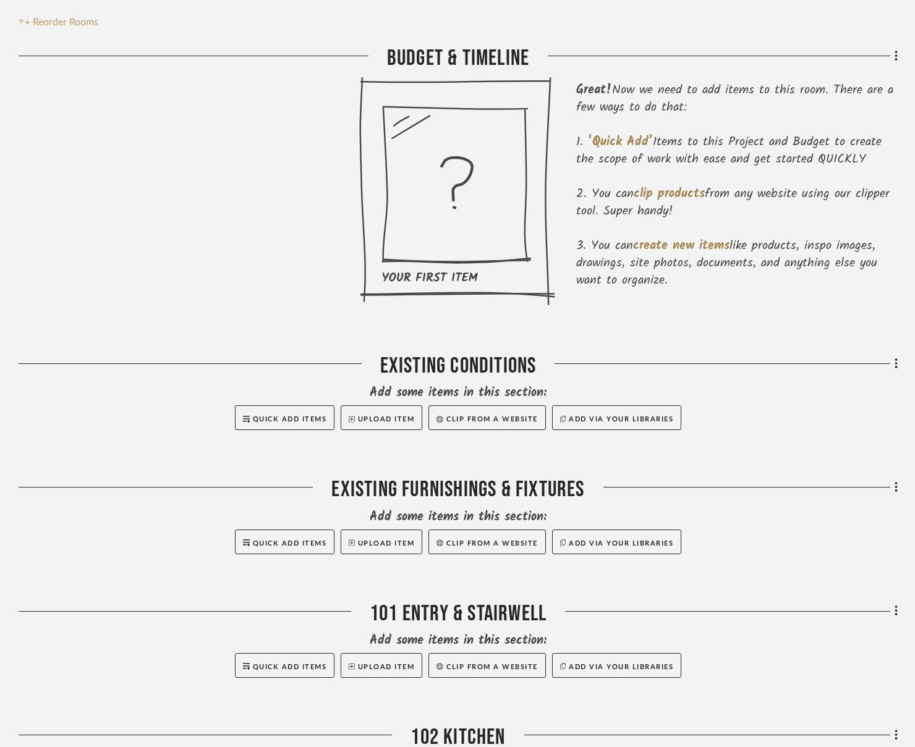
scroll to position [412, 0]
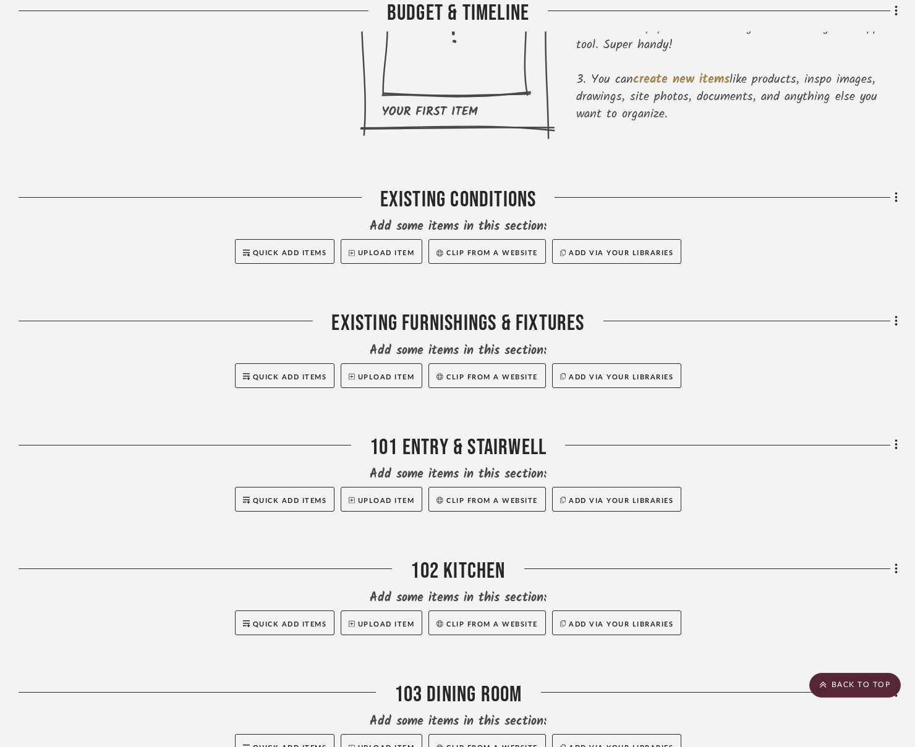
click at [657, 415] on div at bounding box center [458, 403] width 879 height 31
click at [822, 446] on div "Filter by keyword, category or name prior to exporting to Excel or Bulk Actions…" at bounding box center [457, 554] width 915 height 1511
click at [822, 446] on icon at bounding box center [897, 445] width 4 height 14
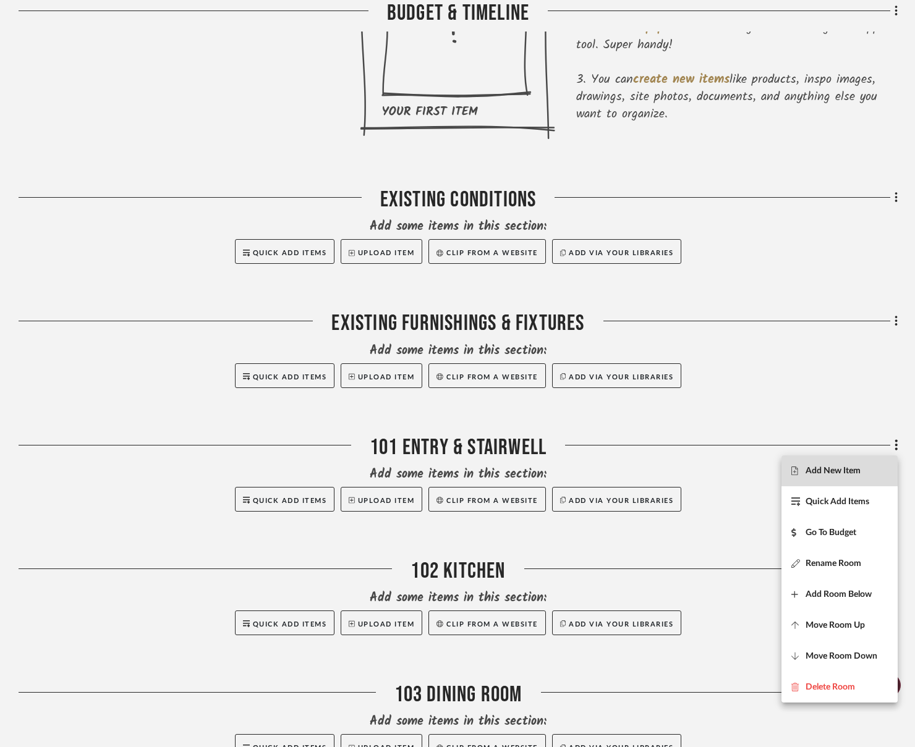
click at [822, 474] on span "Add New Item" at bounding box center [833, 471] width 55 height 11
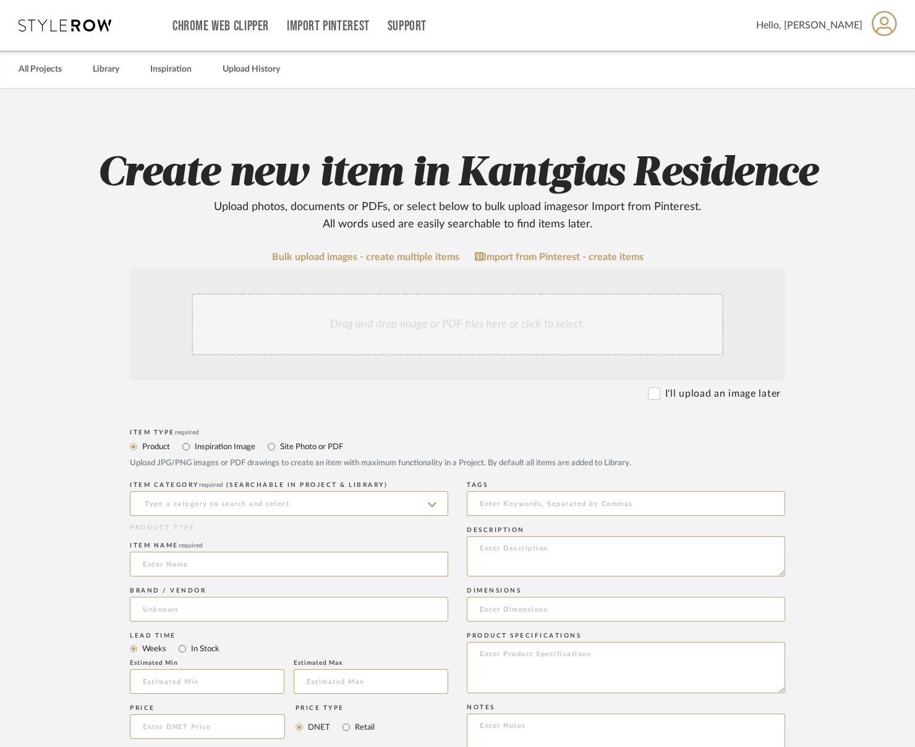
click at [282, 442] on label "Site Photo or PDF" at bounding box center [311, 447] width 64 height 14
click at [279, 442] on input "Site Photo or PDF" at bounding box center [271, 447] width 15 height 15
radio input "true"
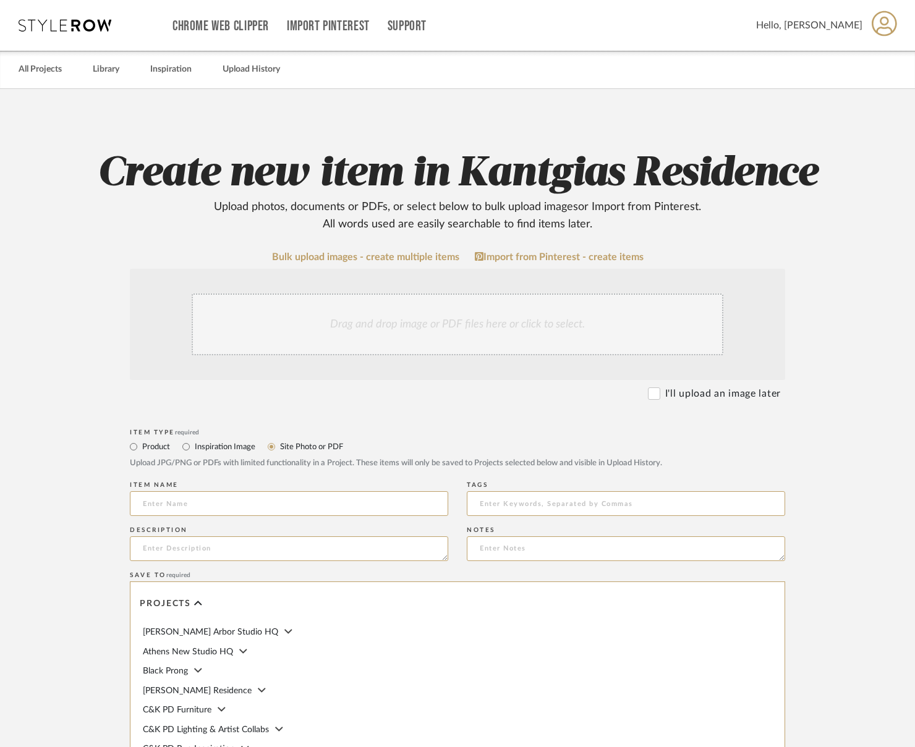
click at [419, 310] on div "Drag and drop image or PDF files here or click to select." at bounding box center [458, 325] width 532 height 62
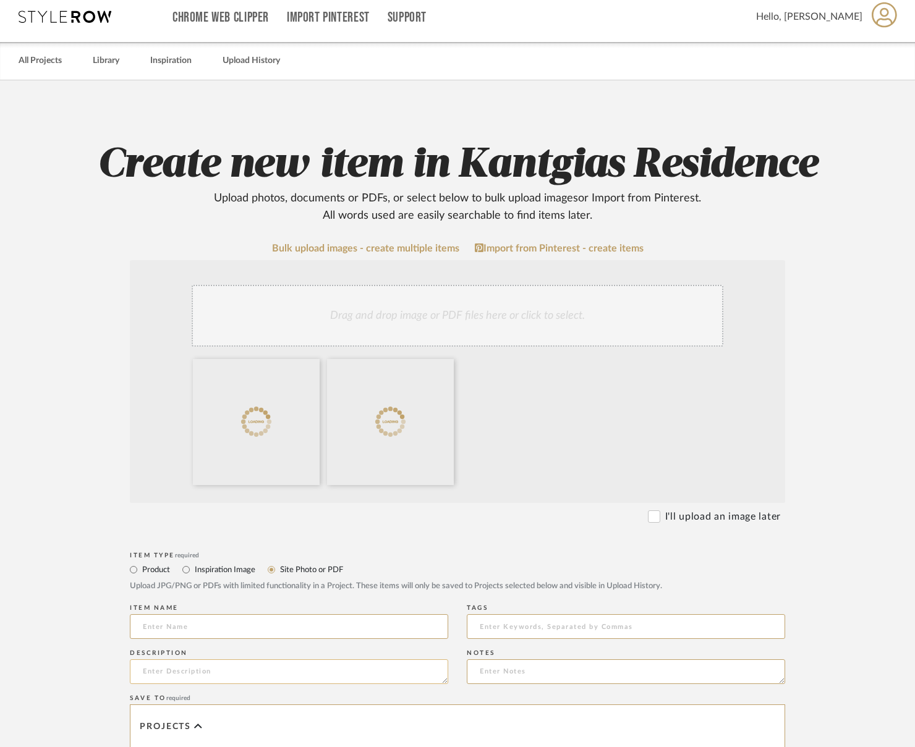
scroll to position [62, 0]
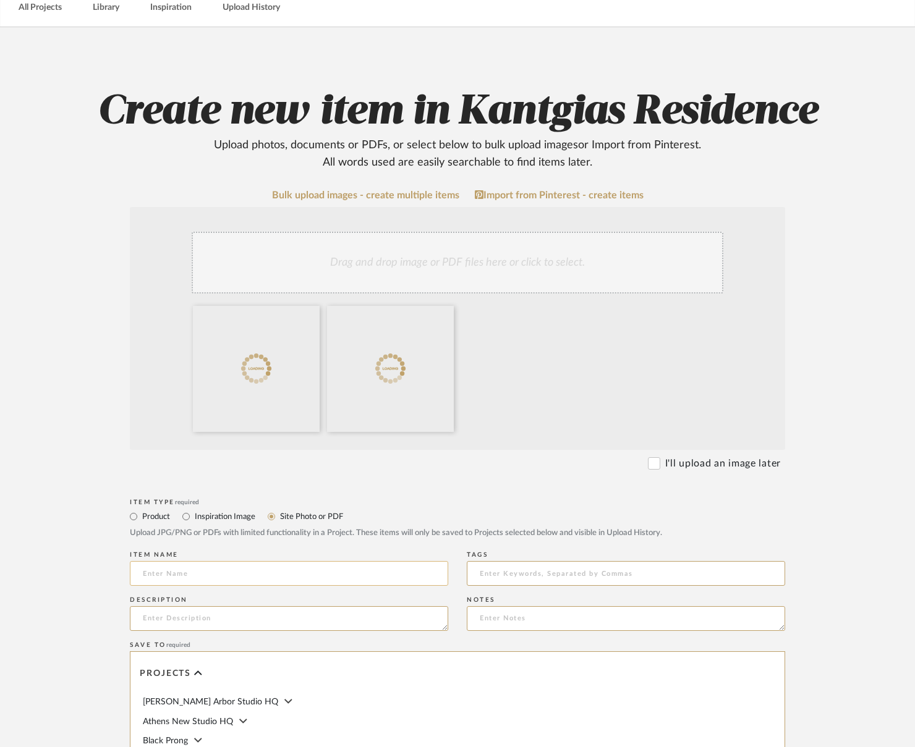
click at [232, 571] on input at bounding box center [289, 573] width 318 height 25
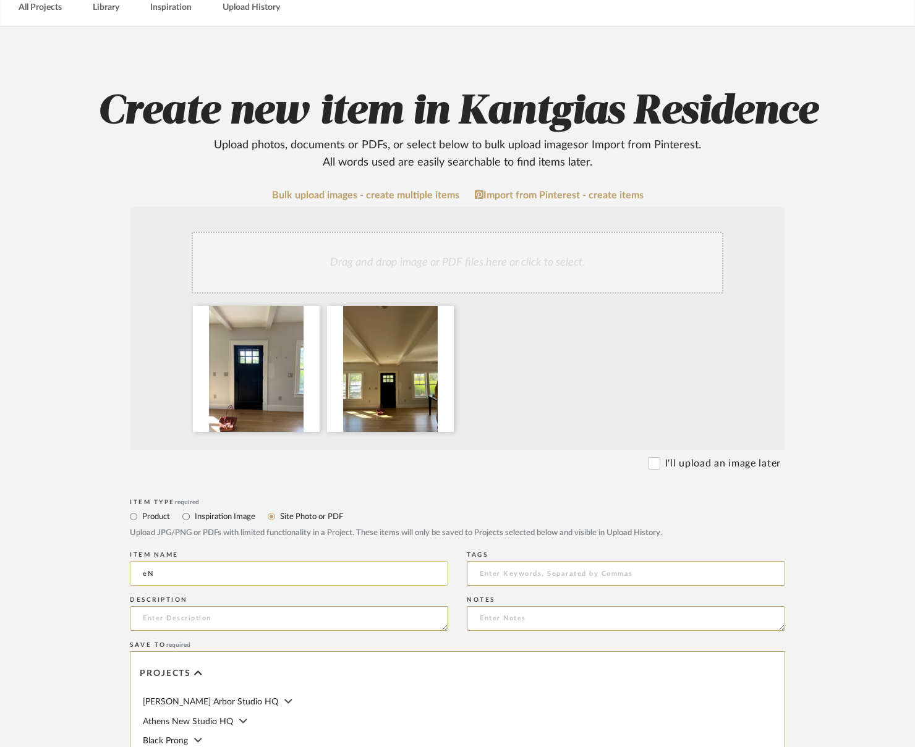
type input "e"
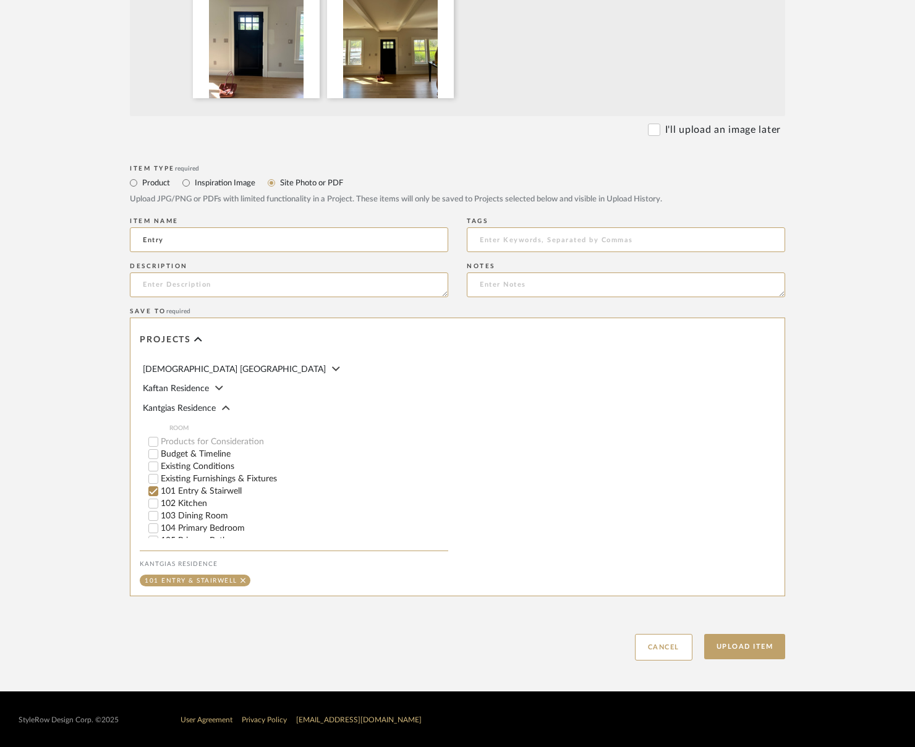
scroll to position [309, 0]
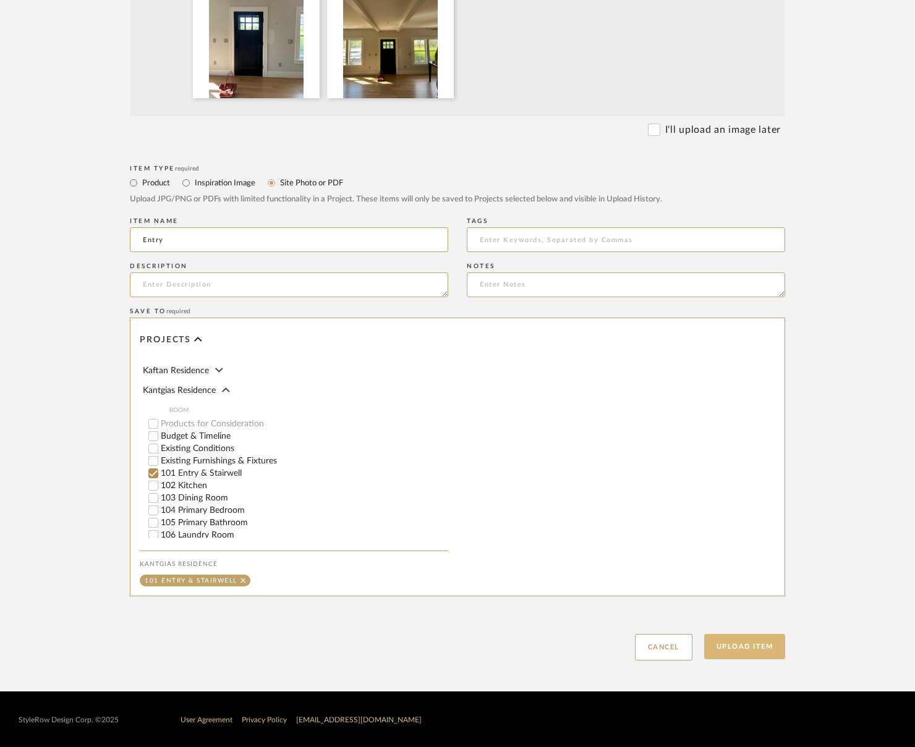
type input "Entry"
click at [733, 645] on button "Upload Item" at bounding box center [745, 646] width 82 height 25
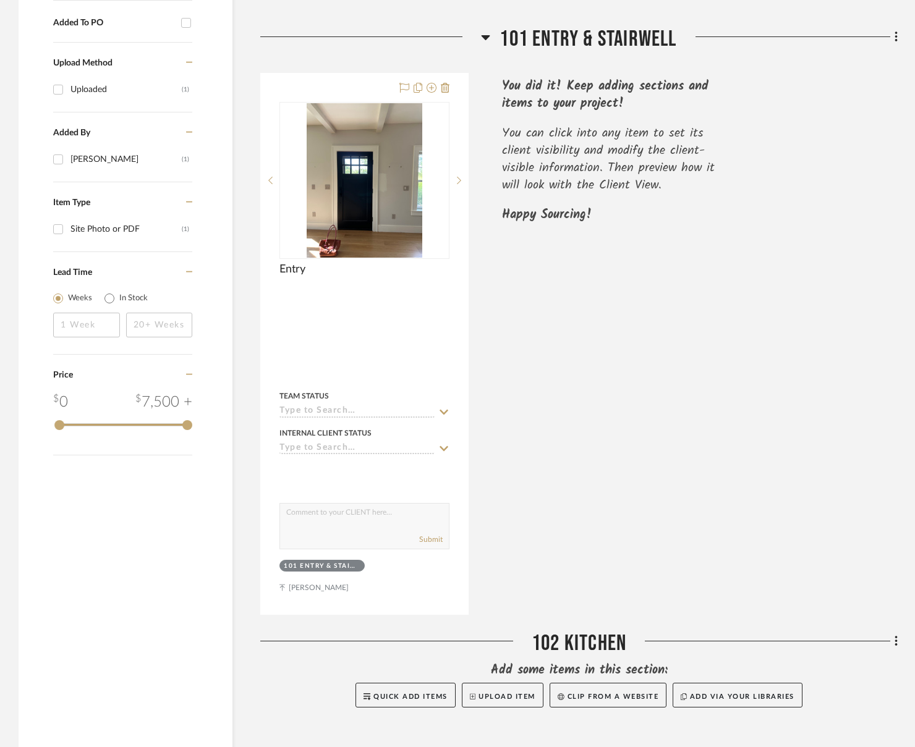
scroll to position [662, 0]
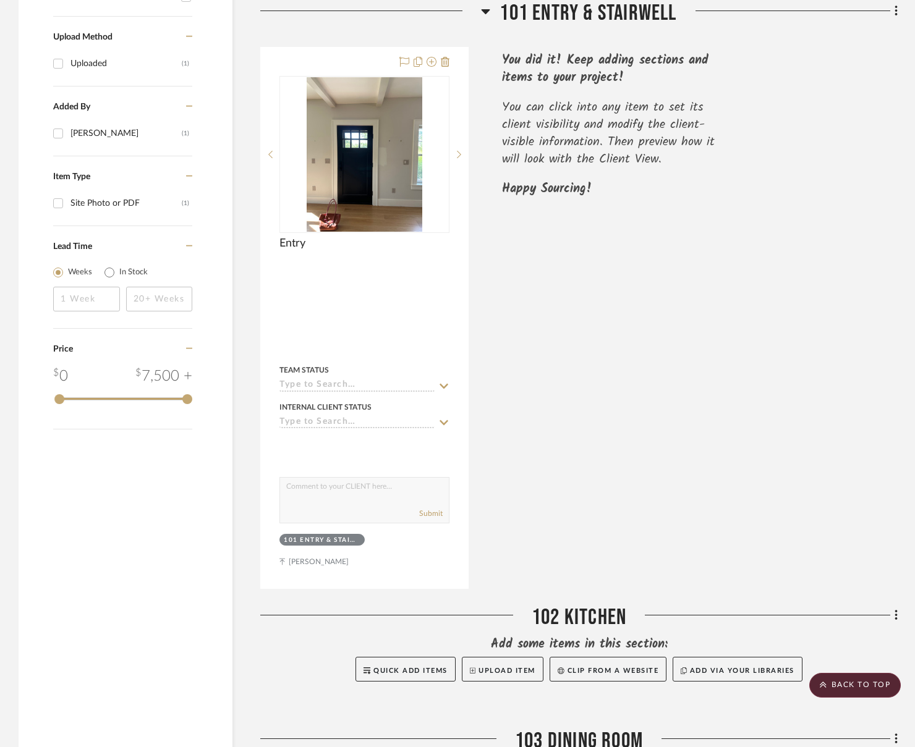
click at [605, 344] on div "Entry By Unknown Team Status Internal Client Status client Comments: Submit 101…" at bounding box center [578, 318] width 637 height 542
click at [822, 13] on icon at bounding box center [897, 11] width 4 height 14
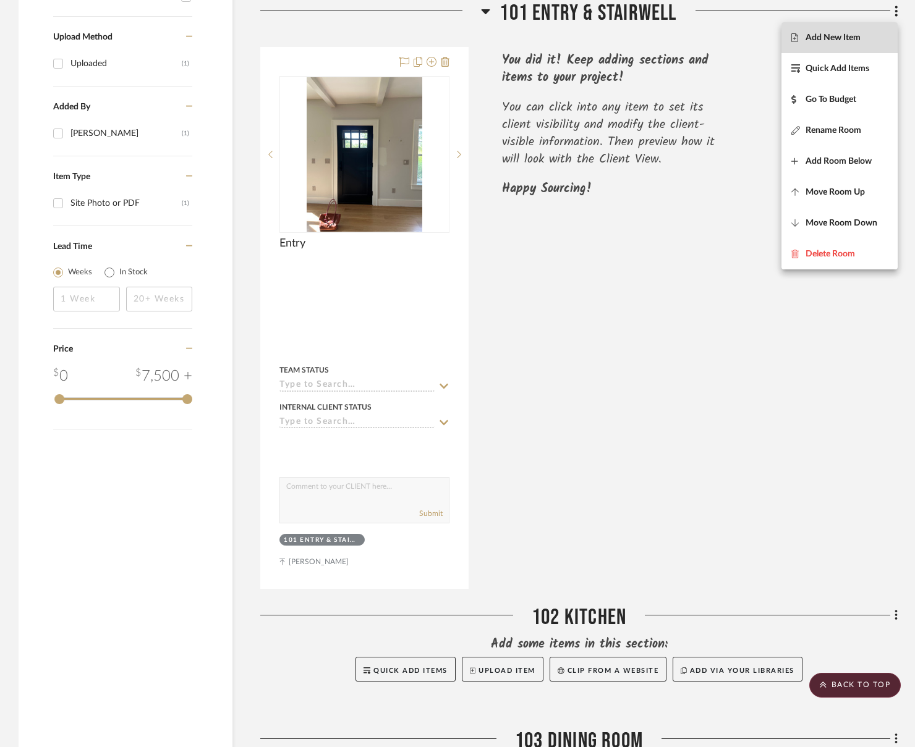
click at [822, 40] on span "Add New Item" at bounding box center [833, 38] width 55 height 11
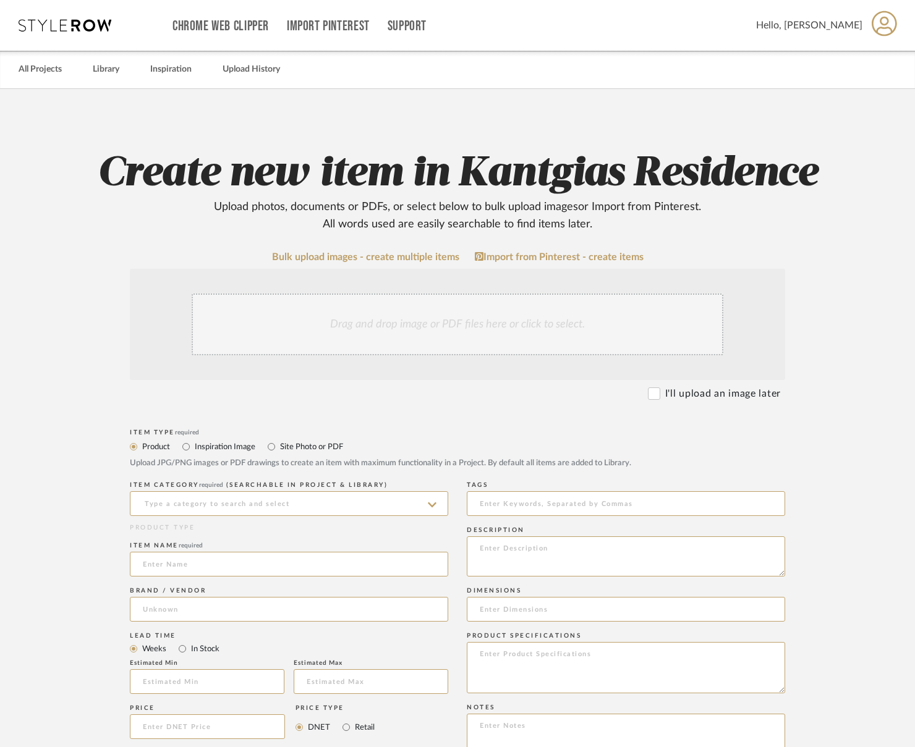
click at [312, 447] on label "Site Photo or PDF" at bounding box center [311, 447] width 64 height 14
click at [279, 447] on input "Site Photo or PDF" at bounding box center [271, 447] width 15 height 15
radio input "true"
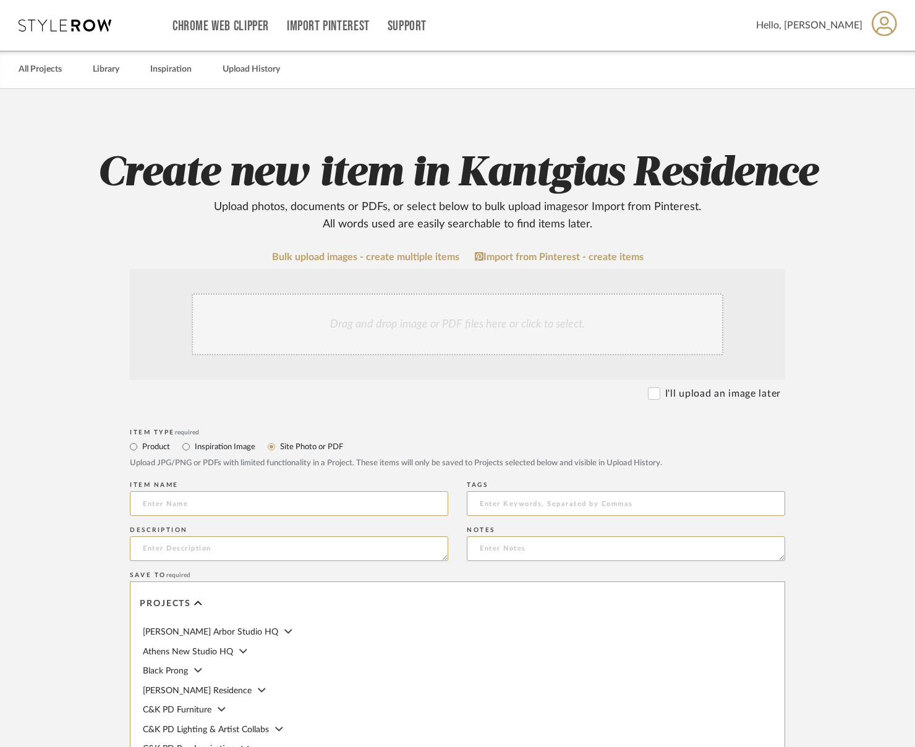
click at [384, 340] on div "Drag and drop image or PDF files here or click to select." at bounding box center [458, 325] width 532 height 62
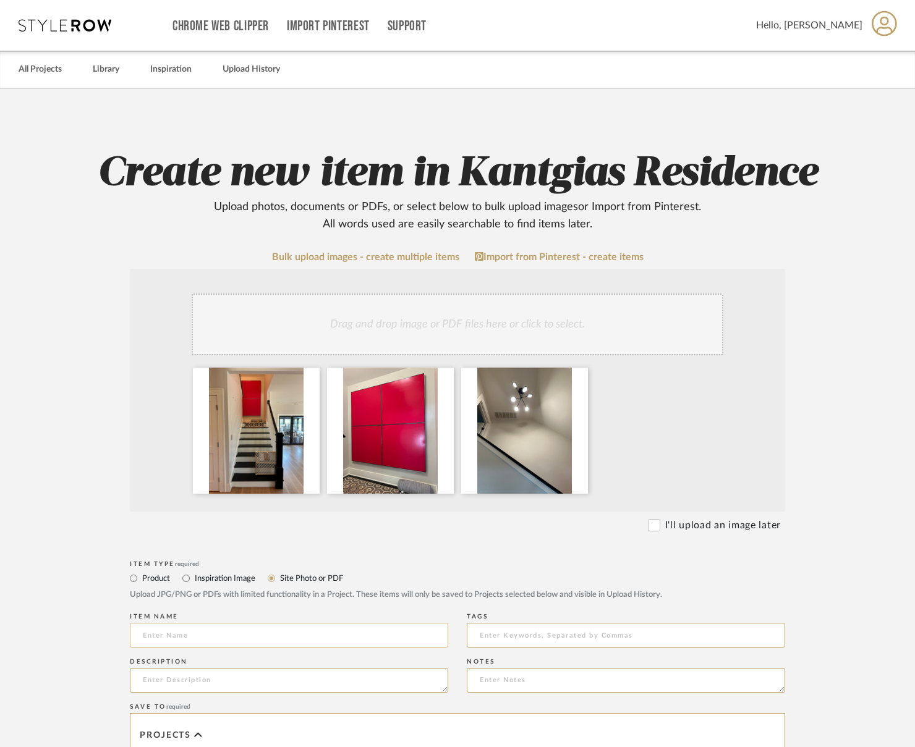
click at [208, 638] on input at bounding box center [289, 635] width 318 height 25
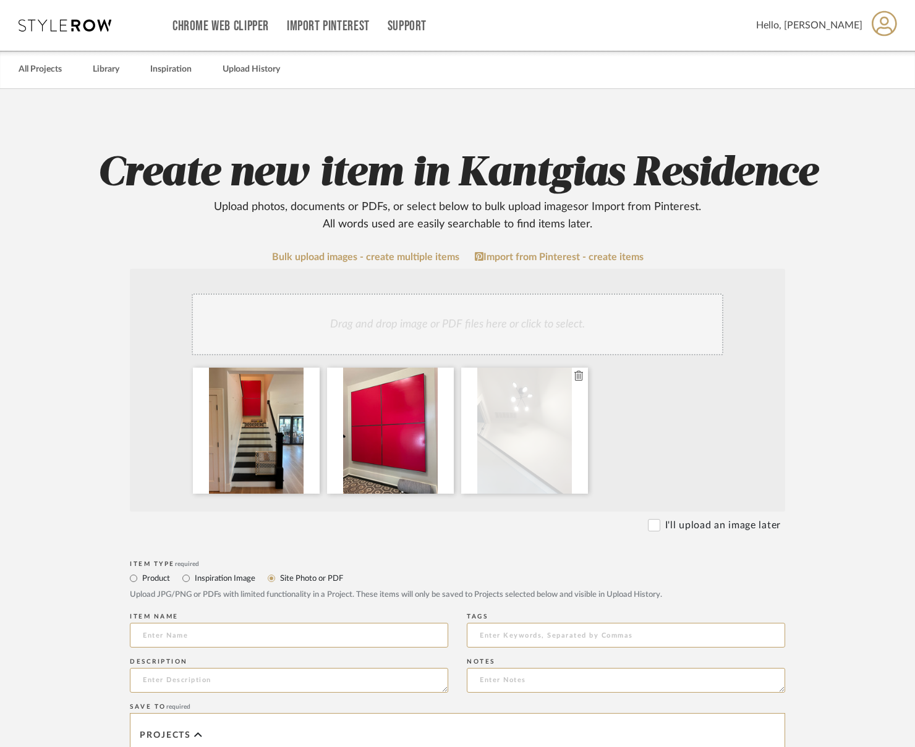
click at [579, 377] on icon at bounding box center [578, 376] width 9 height 10
click at [202, 636] on input at bounding box center [289, 635] width 318 height 25
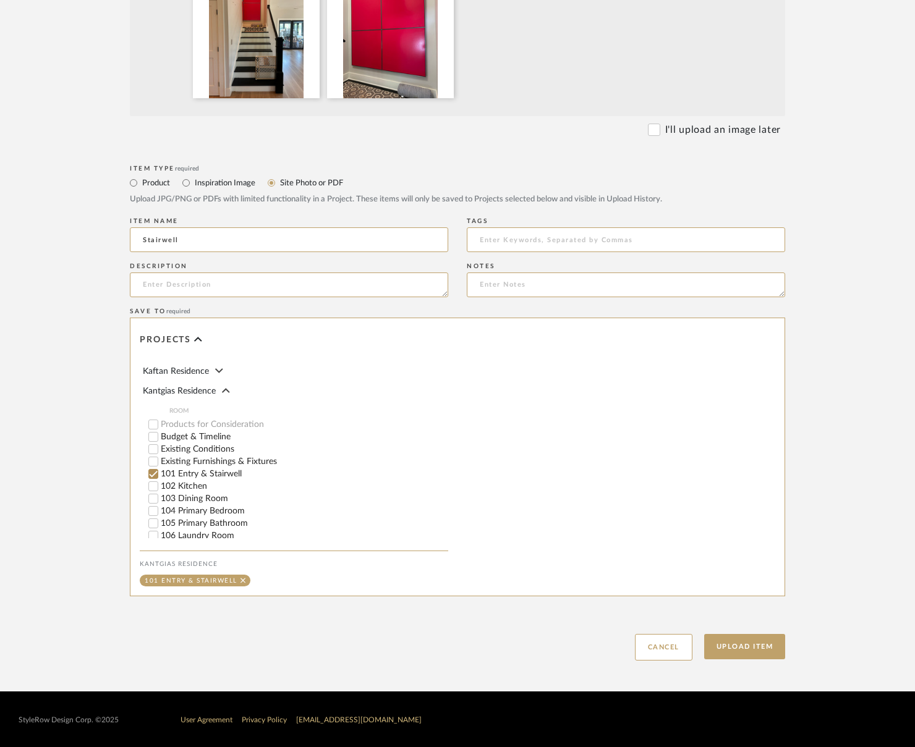
scroll to position [309, 0]
type input "Stairwell"
click at [742, 652] on button "Upload Item" at bounding box center [745, 646] width 82 height 25
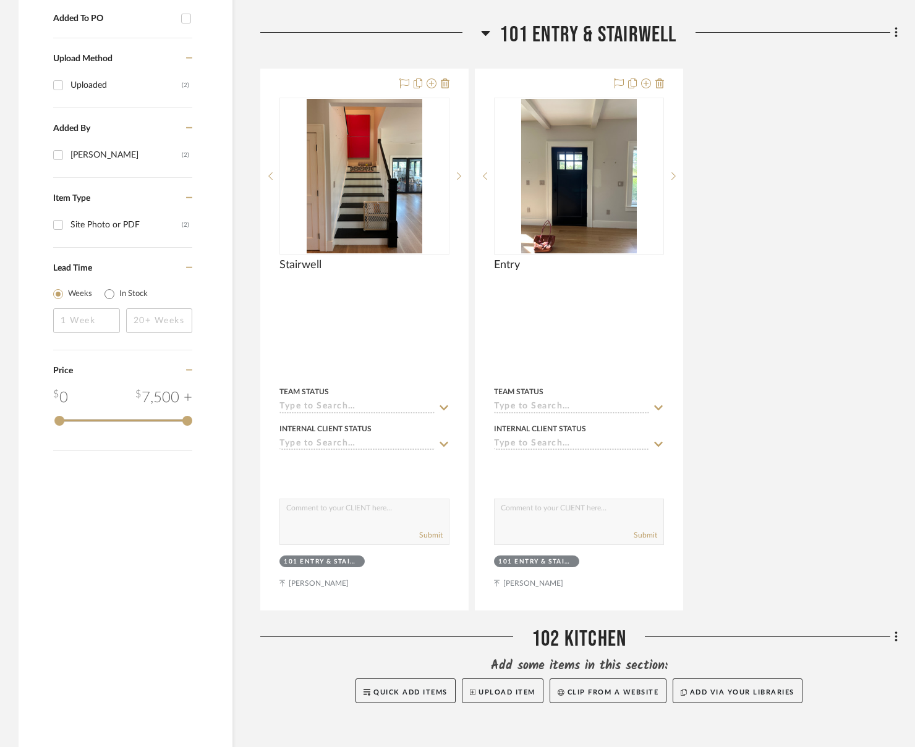
scroll to position [662, 0]
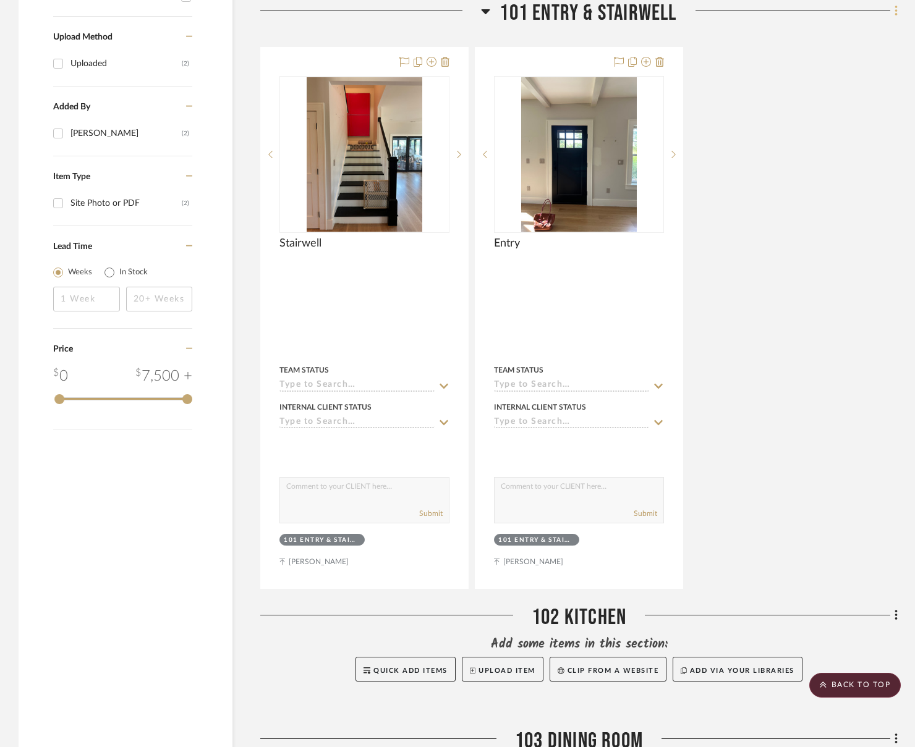
click at [822, 12] on icon at bounding box center [896, 11] width 2 height 11
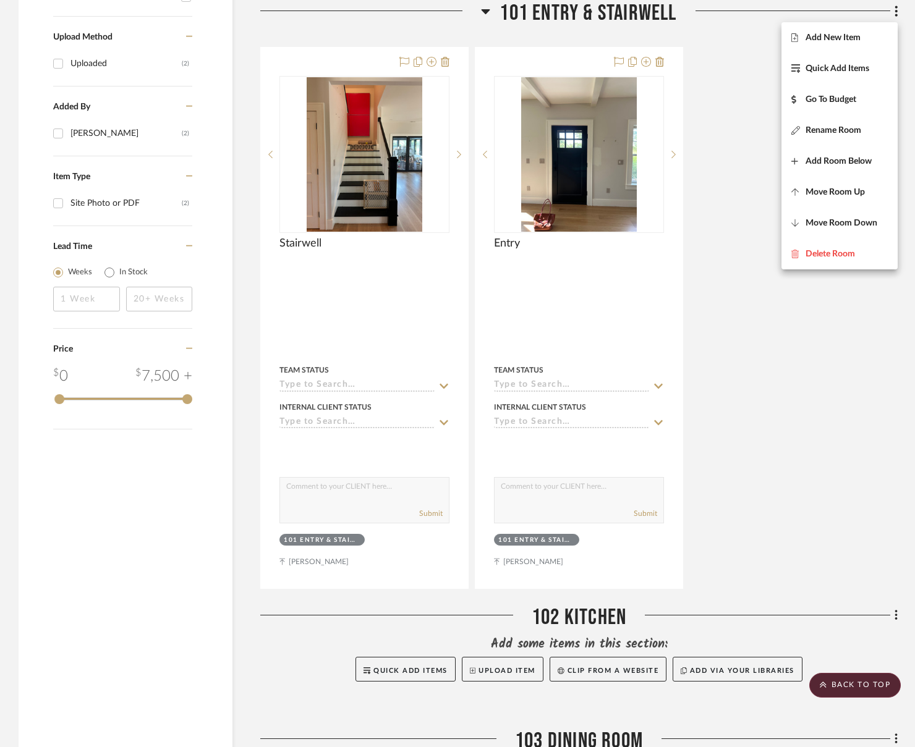
click at [822, 18] on div at bounding box center [457, 373] width 915 height 747
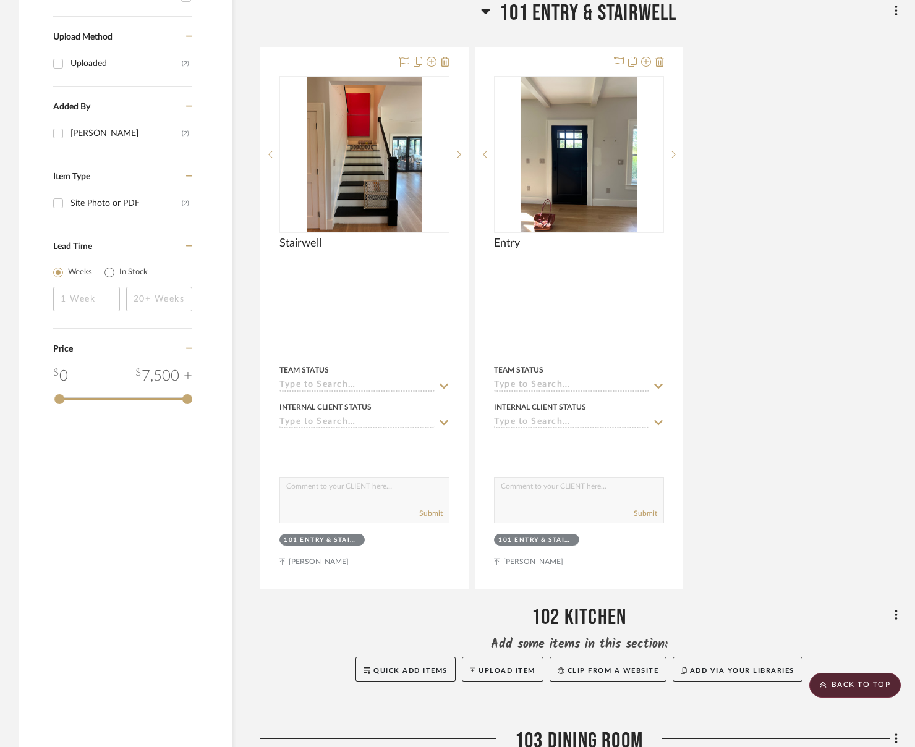
click at [820, 33] on div "101 Entry & Stairwell Stairwell By Unknown Team Status Internal Client Status c…" at bounding box center [578, 294] width 637 height 589
click at [822, 14] on icon at bounding box center [896, 11] width 2 height 11
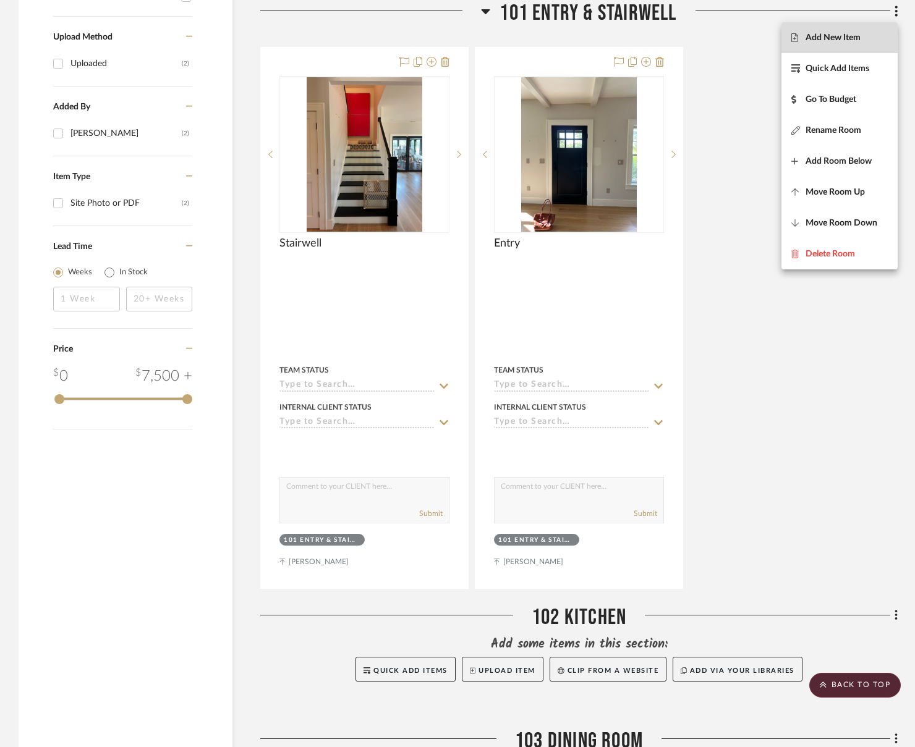
click at [822, 40] on span "Add New Item" at bounding box center [839, 38] width 96 height 11
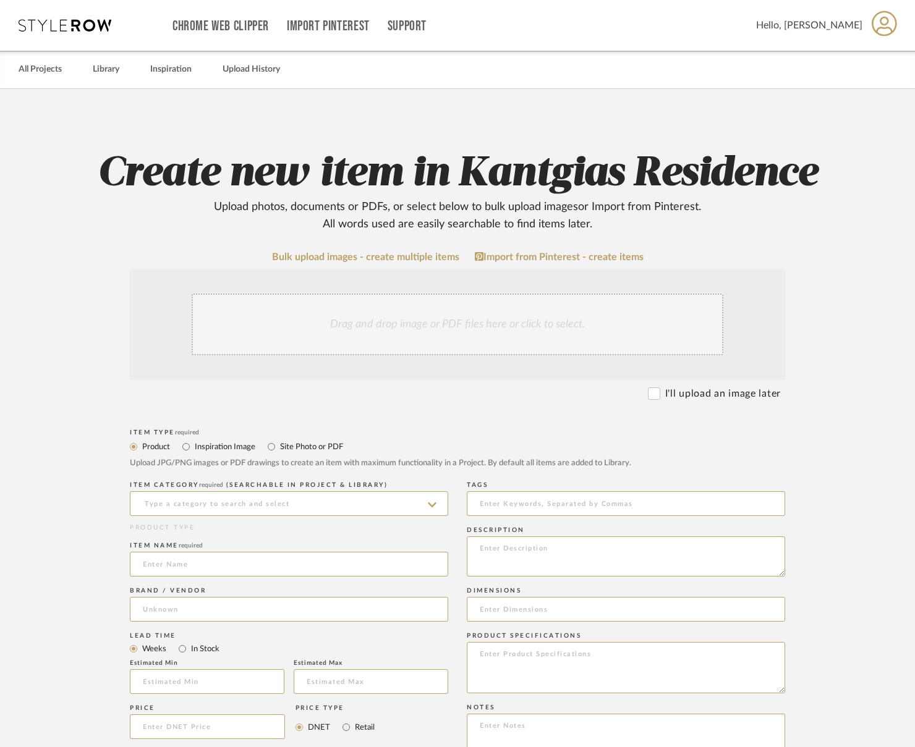
click at [320, 451] on label "Site Photo or PDF" at bounding box center [311, 447] width 64 height 14
click at [279, 451] on input "Site Photo or PDF" at bounding box center [271, 447] width 15 height 15
radio input "true"
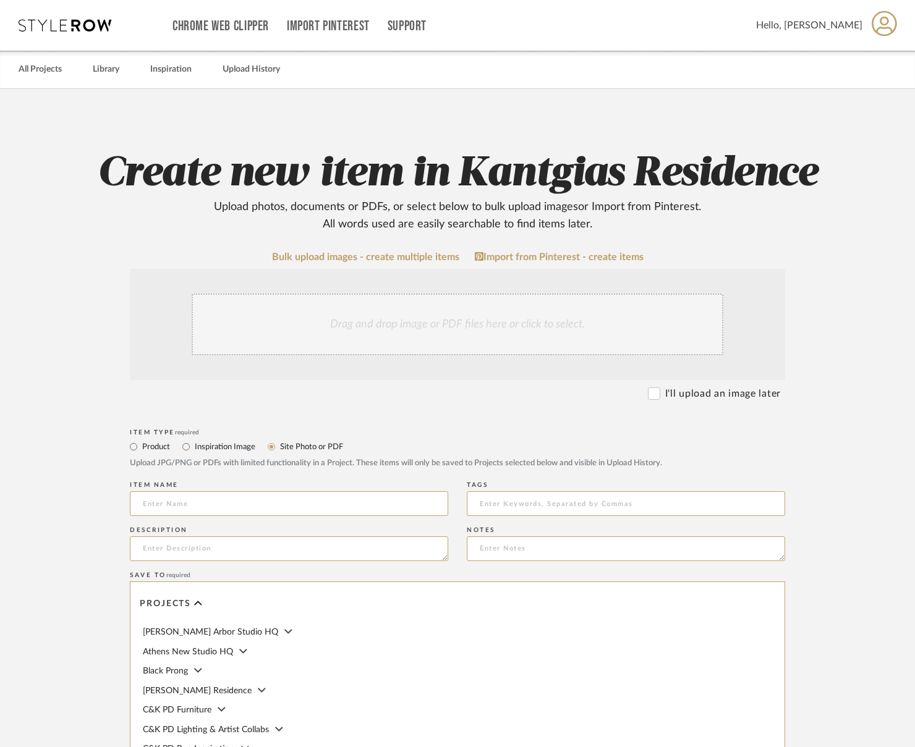
click at [407, 343] on div "Drag and drop image or PDF files here or click to select." at bounding box center [458, 325] width 532 height 62
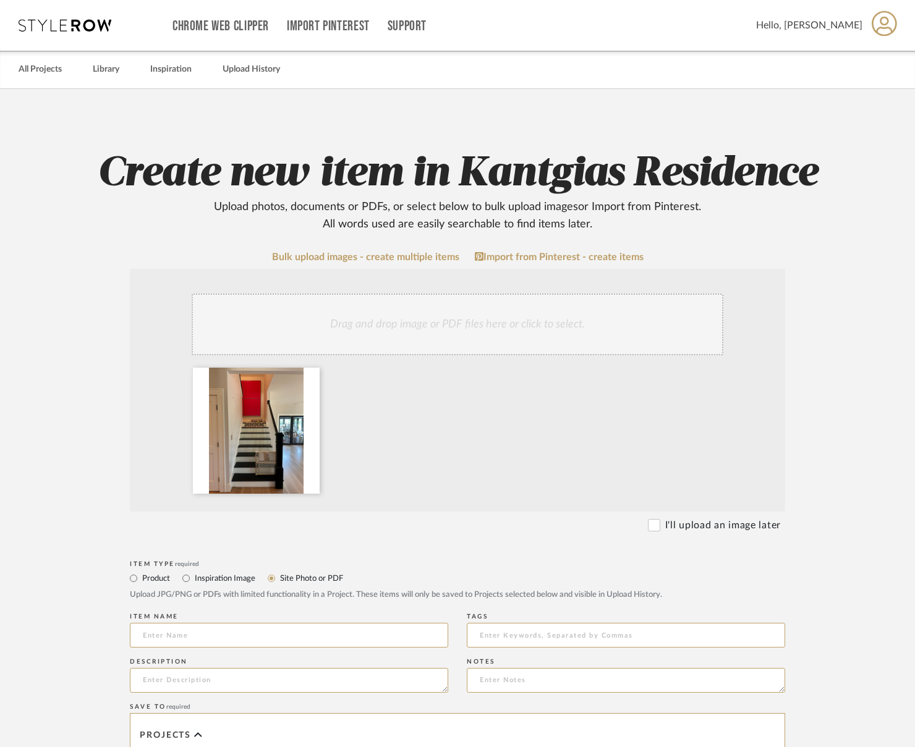
click at [330, 322] on div "Drag and drop image or PDF files here or click to select." at bounding box center [458, 325] width 532 height 62
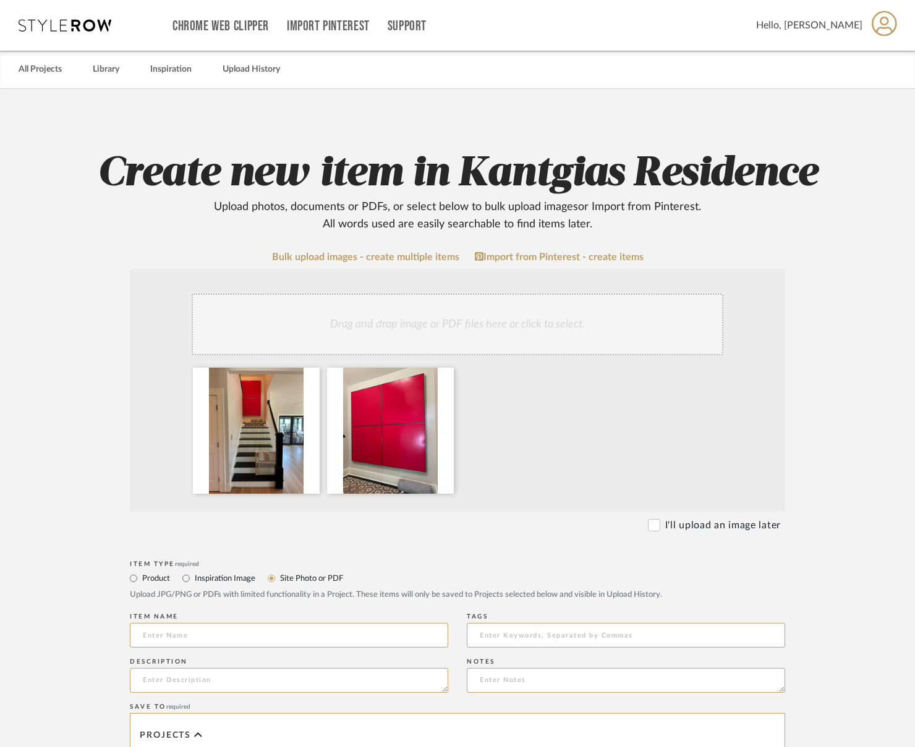
click at [352, 316] on div "Drag and drop image or PDF files here or click to select." at bounding box center [458, 325] width 532 height 62
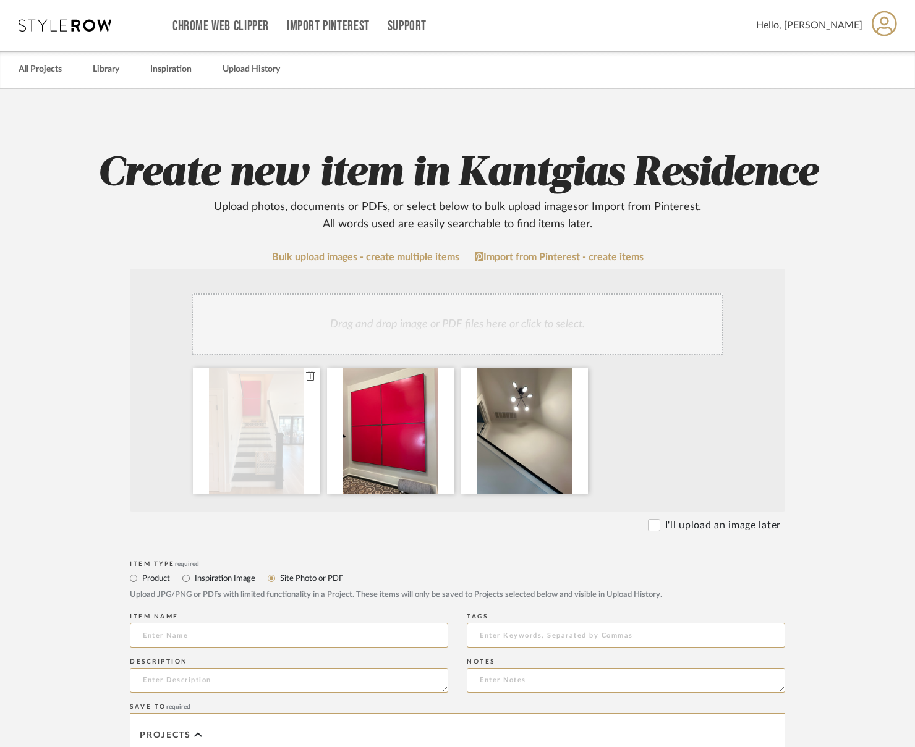
click at [309, 374] on icon at bounding box center [310, 376] width 9 height 10
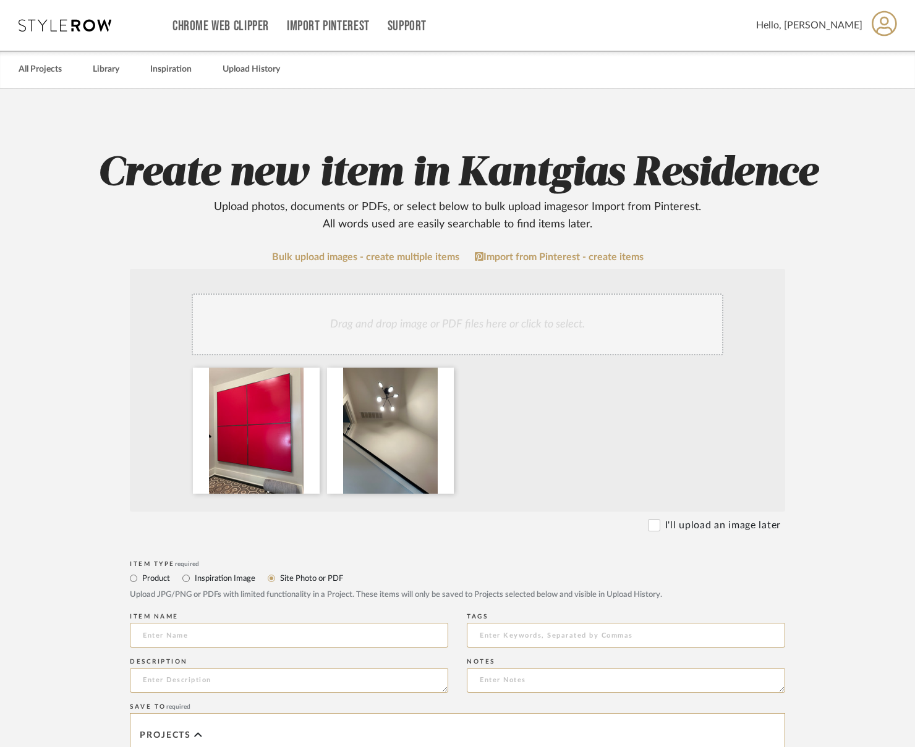
click at [0, 0] on icon at bounding box center [0, 0] width 0 height 0
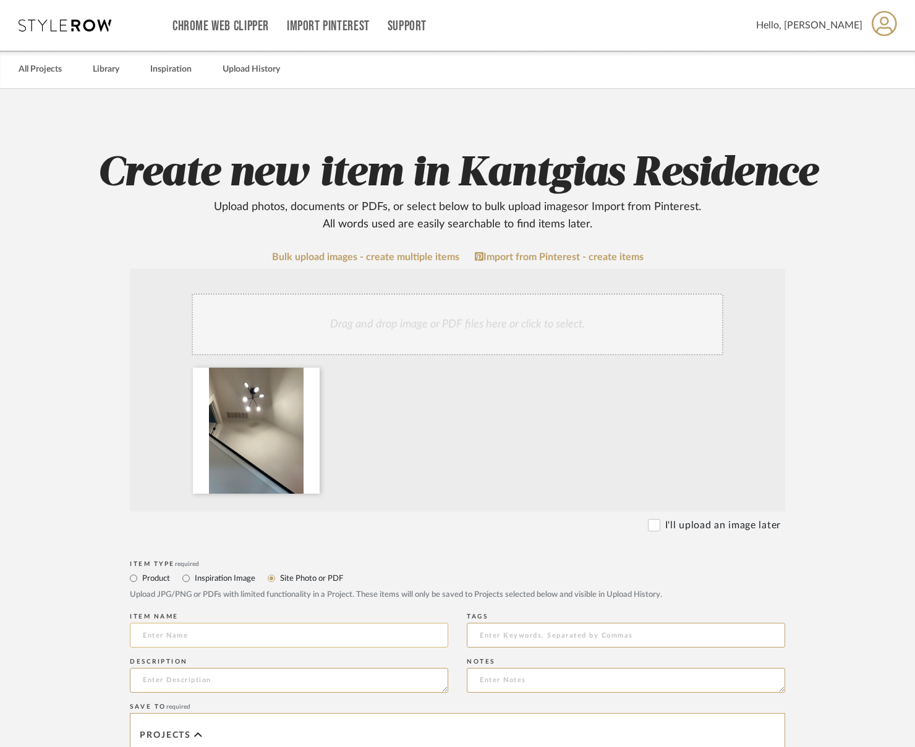
click at [226, 624] on input at bounding box center [289, 635] width 318 height 25
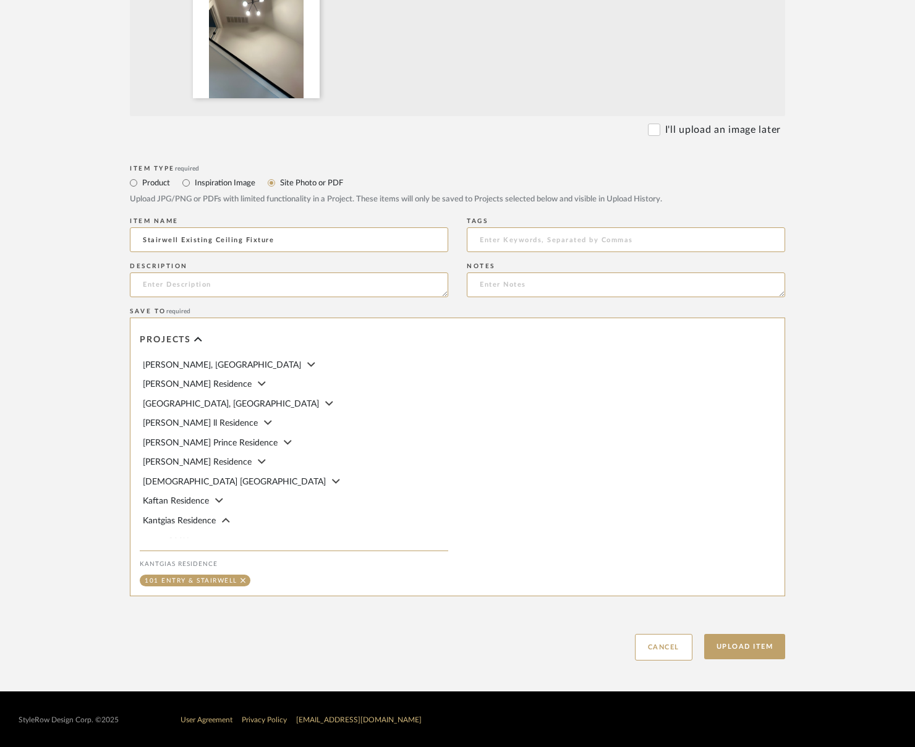
scroll to position [247, 0]
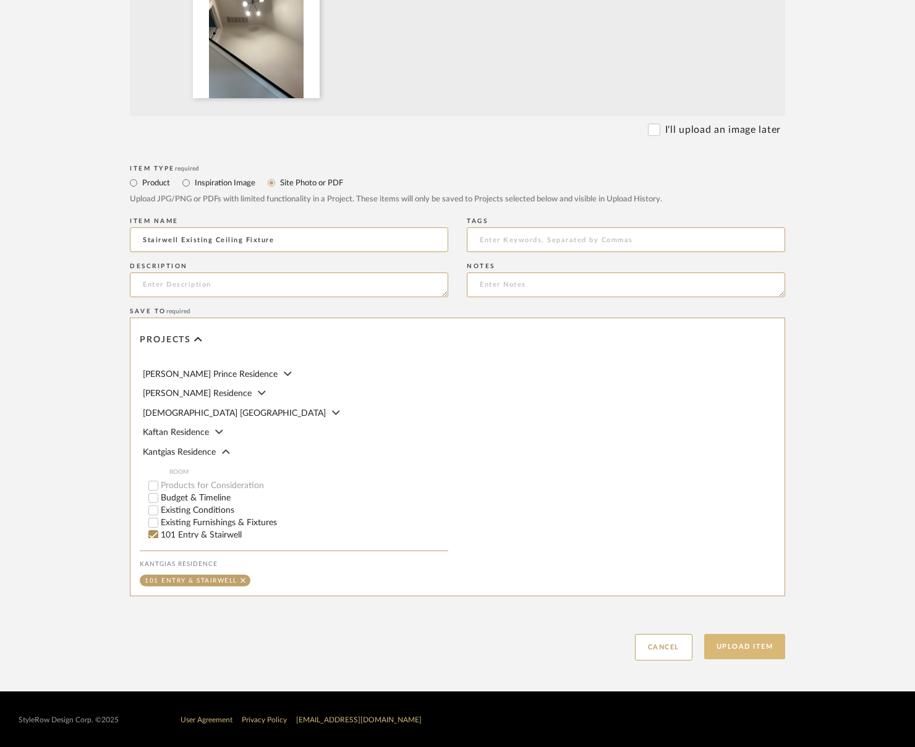
type input "Stairwell Existing Ceiling Fixture"
click at [738, 646] on button "Upload Item" at bounding box center [745, 646] width 82 height 25
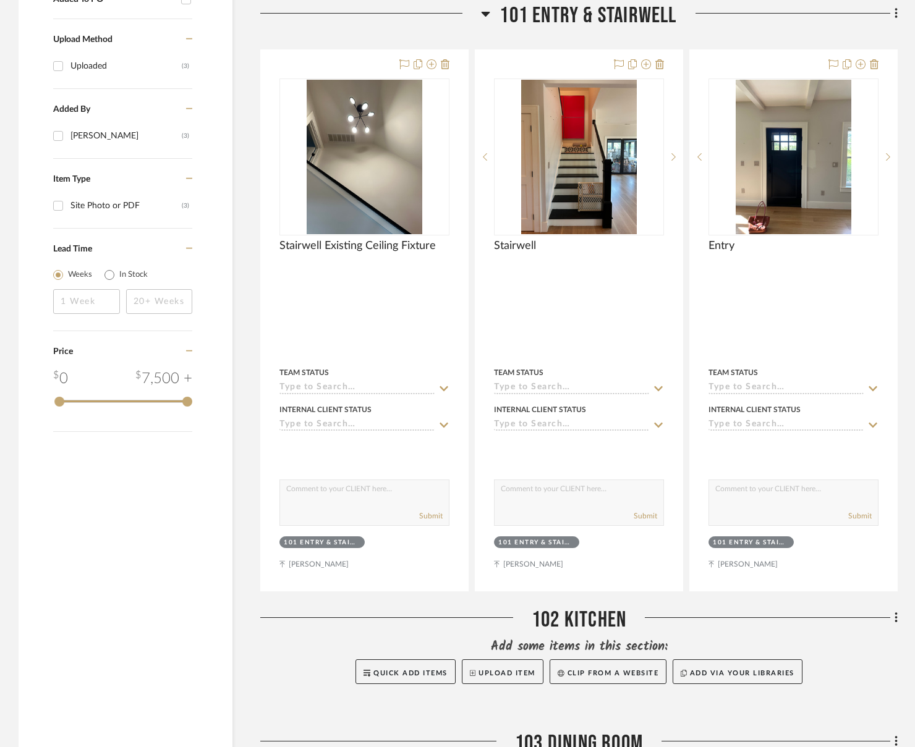
scroll to position [662, 0]
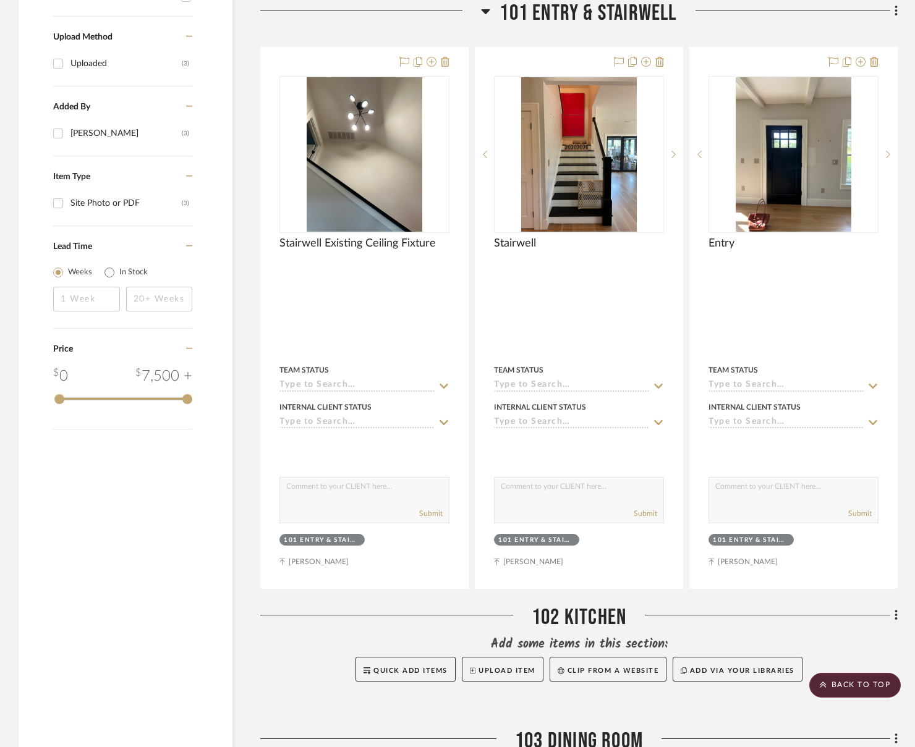
click at [279, 616] on div at bounding box center [386, 615] width 253 height 1
click at [822, 11] on div "Filter by keyword, category or name prior to exporting to Excel or Bulk Actions…" at bounding box center [457, 453] width 915 height 1808
click at [822, 6] on fa-icon at bounding box center [894, 12] width 8 height 20
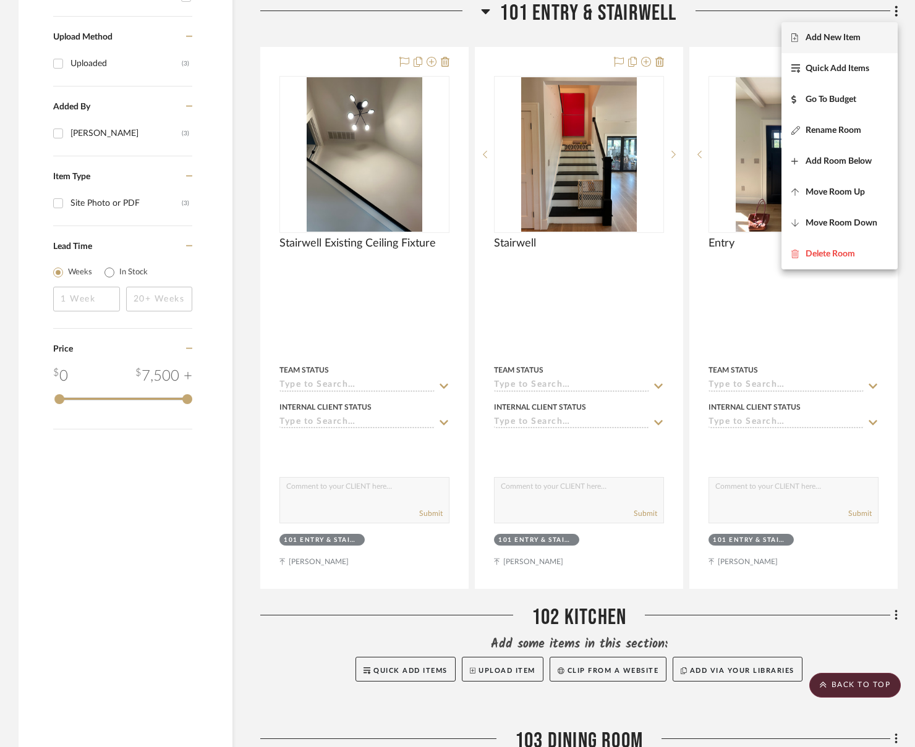
click at [822, 40] on span "Add New Item" at bounding box center [833, 38] width 55 height 11
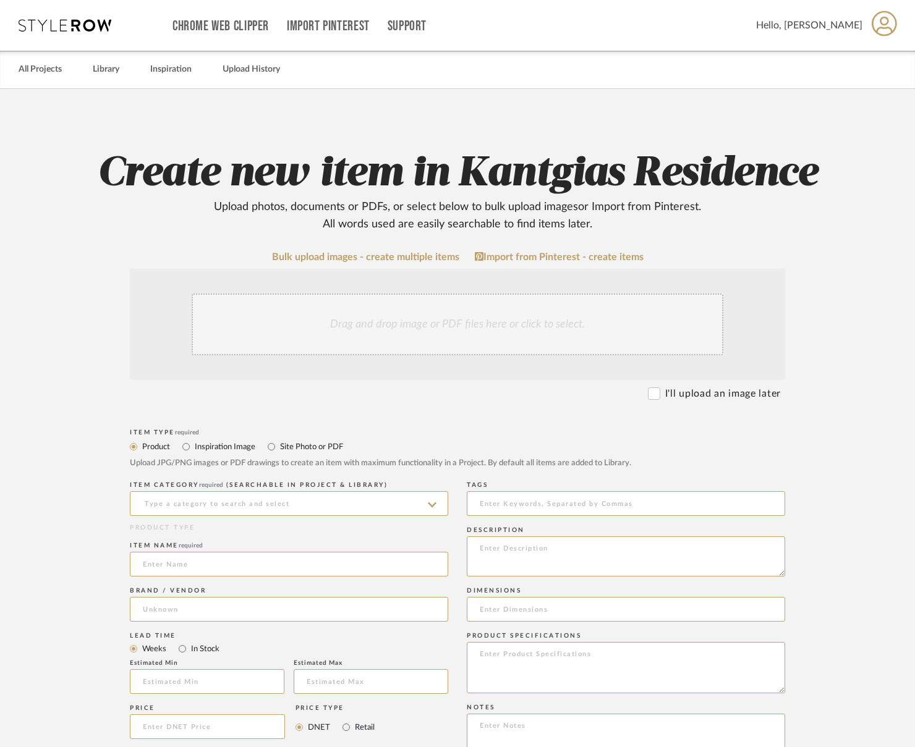
click at [449, 426] on div "Item Type required Product Inspiration Image Site Photo or PDF Upload JPG/PNG i…" at bounding box center [457, 452] width 655 height 53
click at [278, 458] on div "Upload JPG/PNG images or PDF drawings to create an item with maximum functional…" at bounding box center [457, 464] width 655 height 12
click at [282, 447] on label "Site Photo or PDF" at bounding box center [311, 447] width 64 height 14
click at [279, 447] on input "Site Photo or PDF" at bounding box center [271, 447] width 15 height 15
radio input "true"
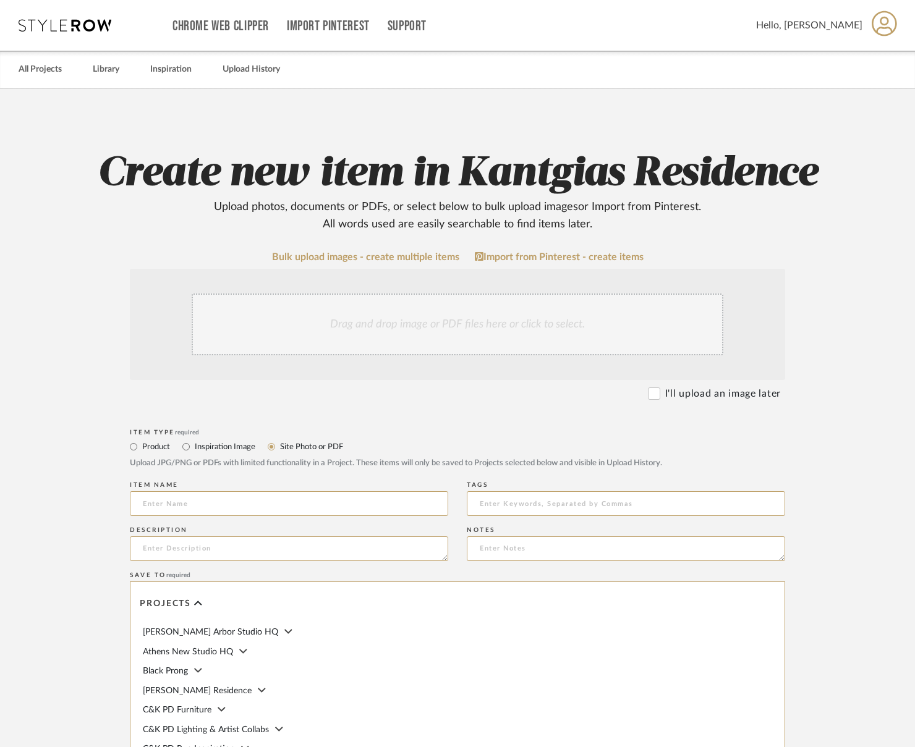
click at [381, 330] on div "Drag and drop image or PDF files here or click to select." at bounding box center [458, 325] width 532 height 62
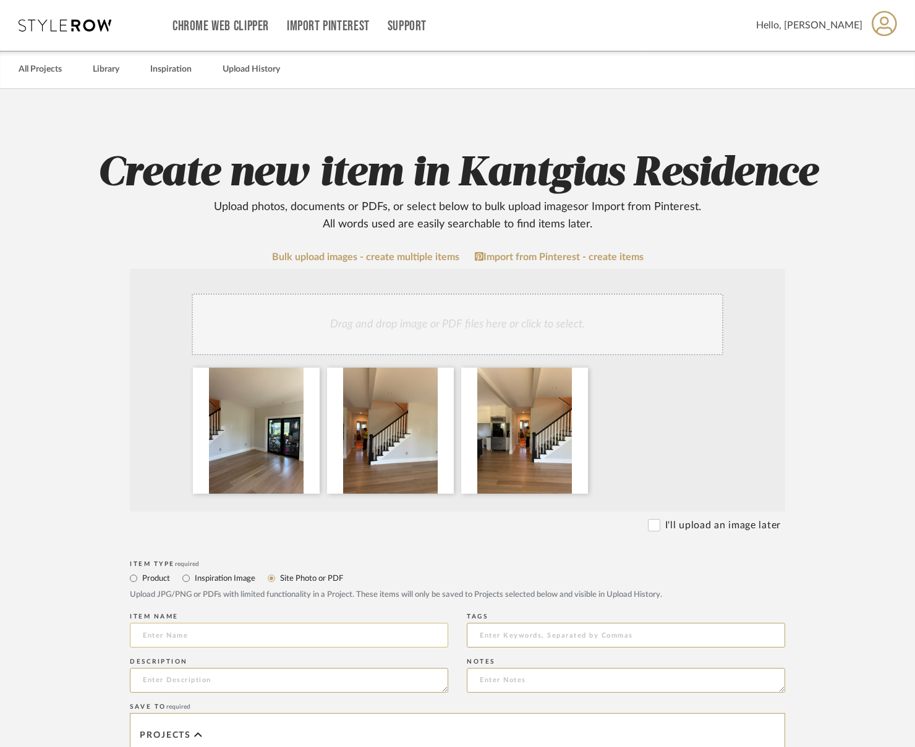
click at [261, 644] on input at bounding box center [289, 635] width 318 height 25
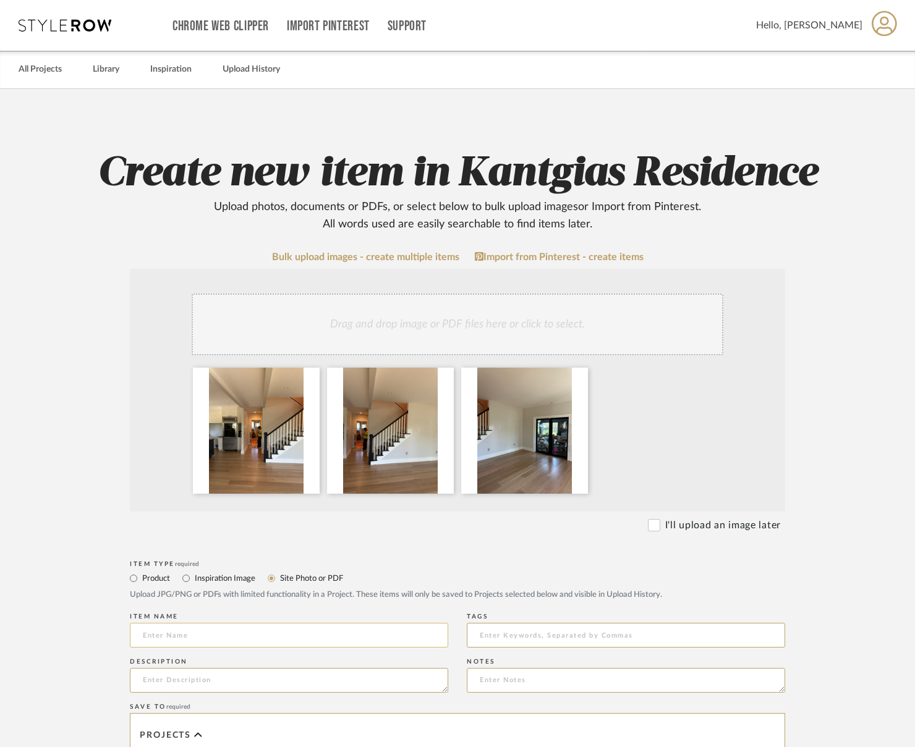
click at [179, 636] on input at bounding box center [289, 635] width 318 height 25
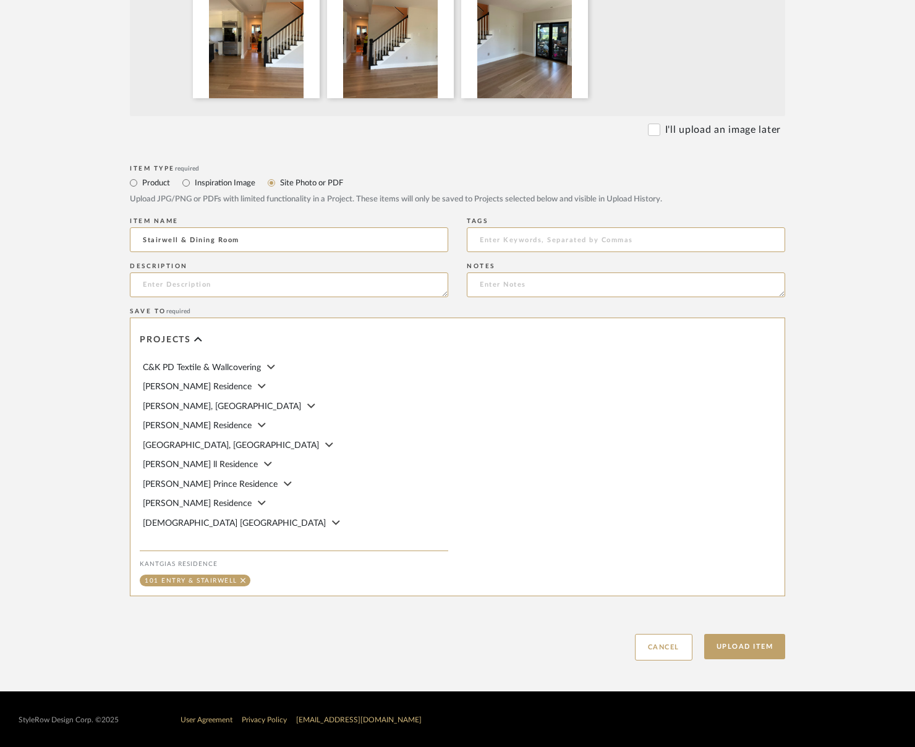
scroll to position [247, 0]
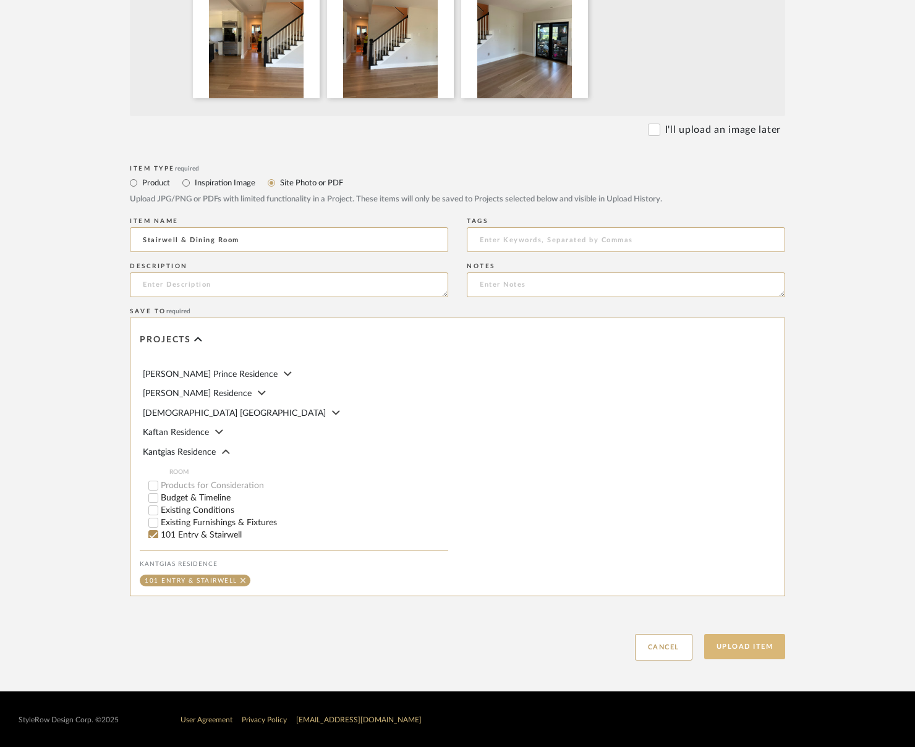
type input "Stairwell & Dining Room"
click at [762, 646] on button "Upload Item" at bounding box center [745, 646] width 82 height 25
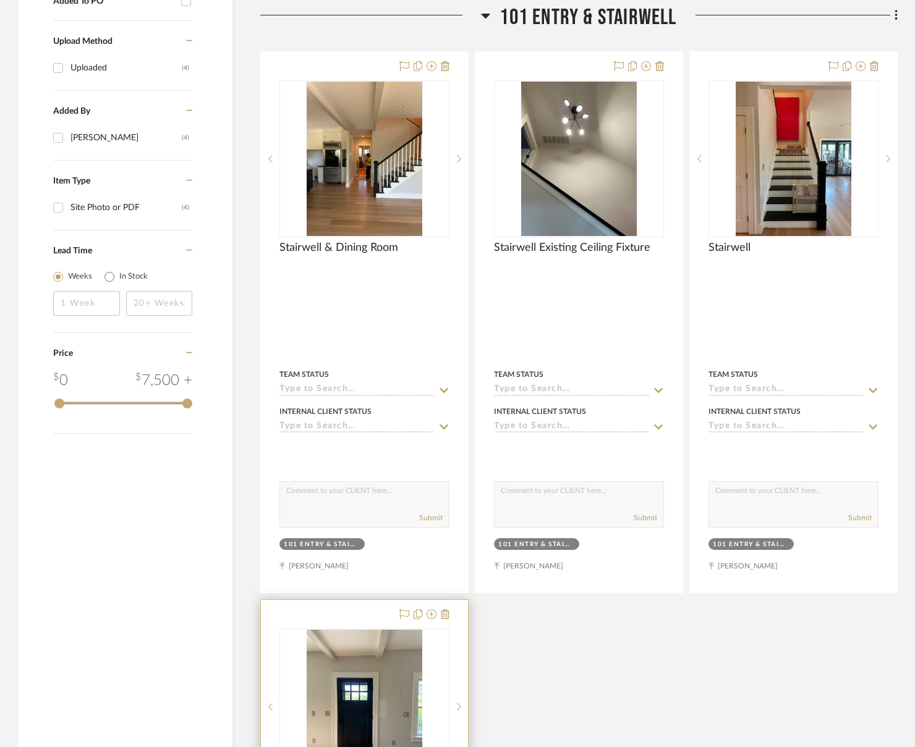
scroll to position [662, 0]
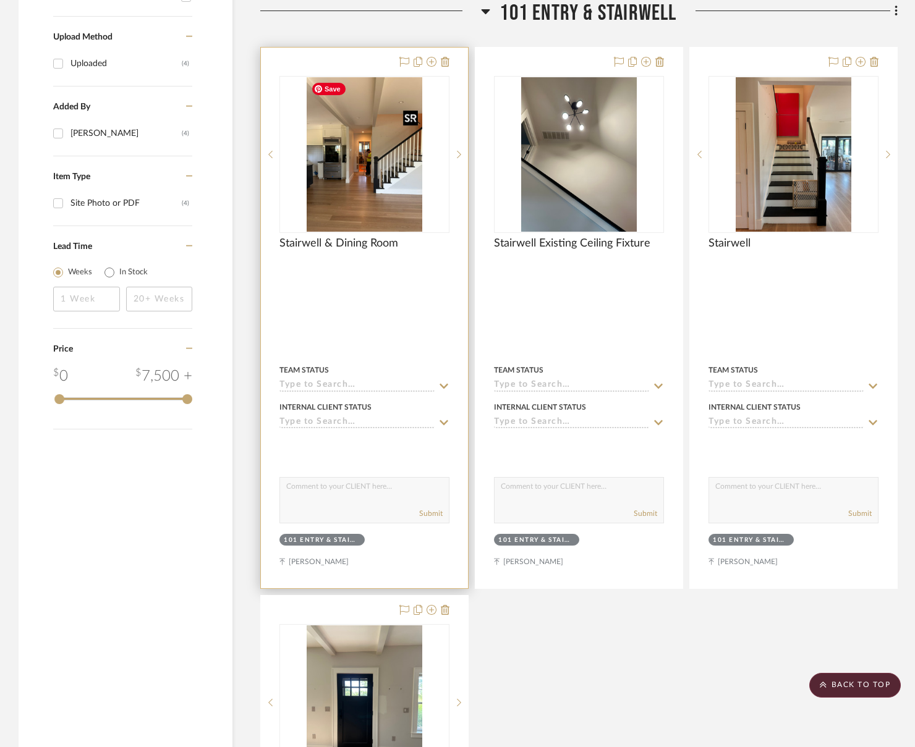
click at [401, 191] on img "0" at bounding box center [365, 154] width 116 height 155
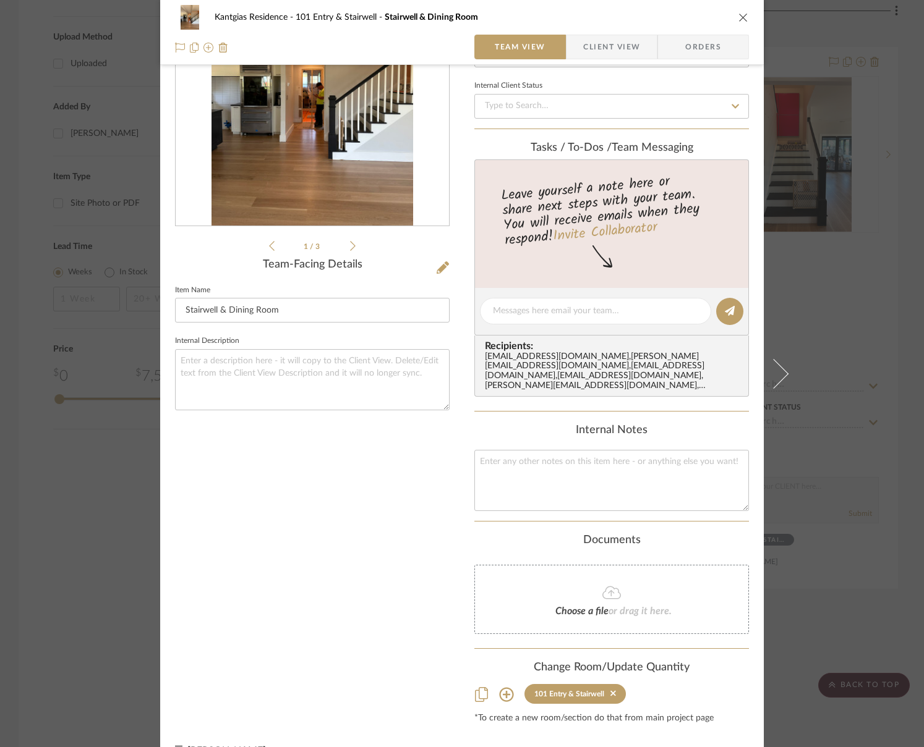
scroll to position [151, 0]
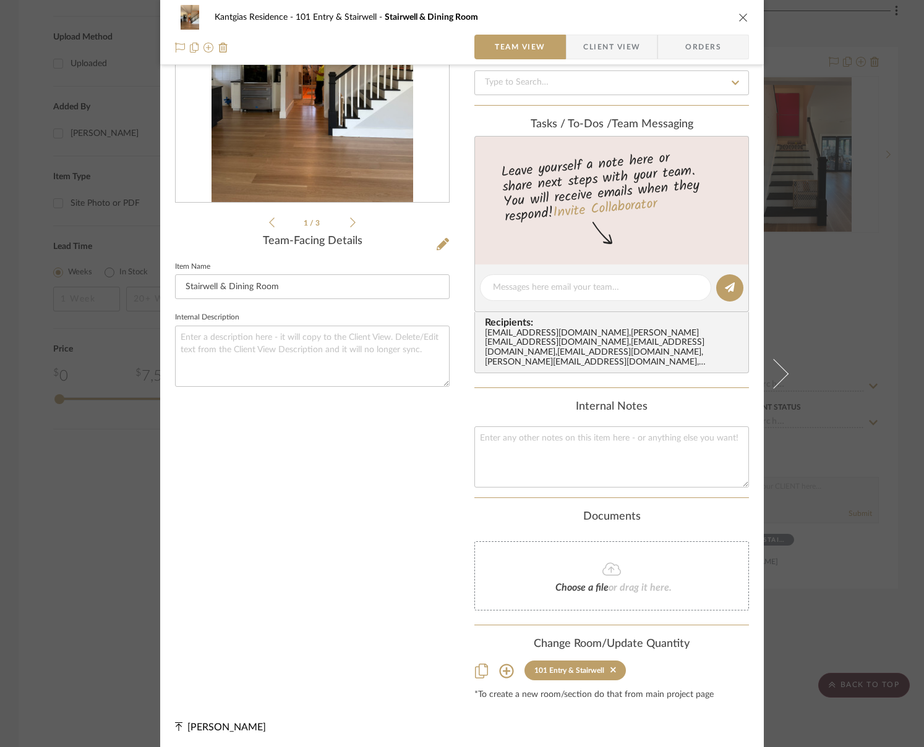
click at [508, 669] on icon at bounding box center [506, 671] width 15 height 15
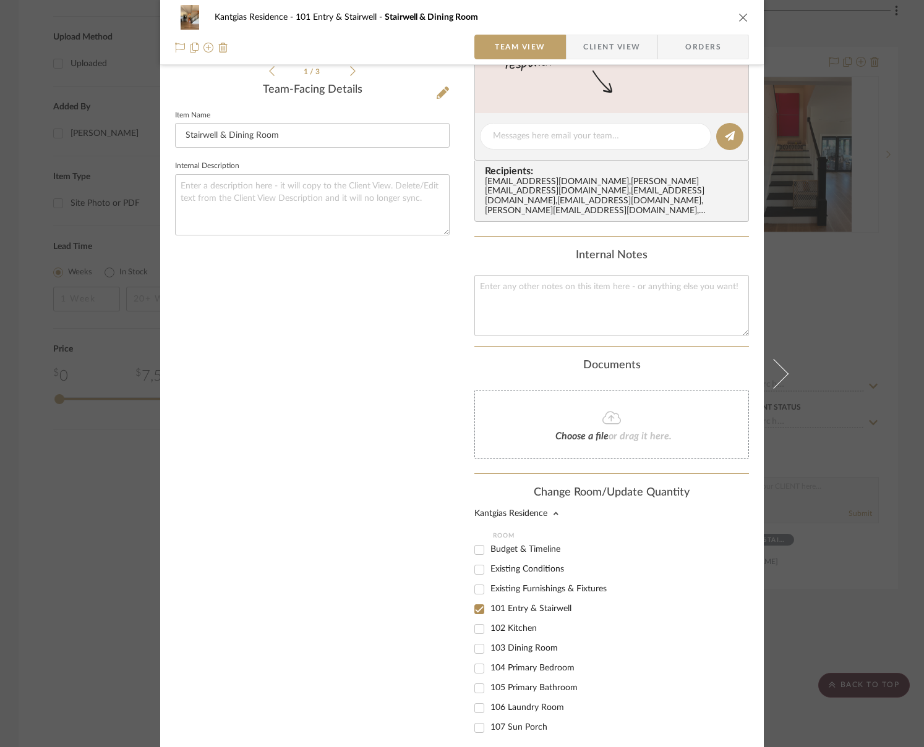
scroll to position [336, 0]
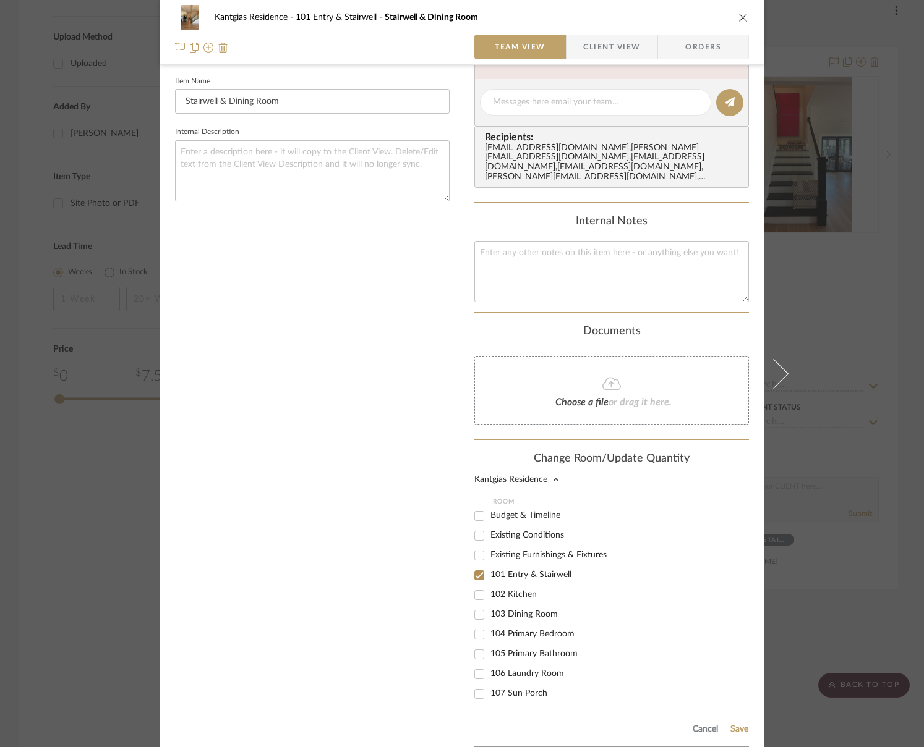
click at [527, 607] on div "103 Dining Room" at bounding box center [594, 615] width 241 height 20
click at [516, 612] on span "103 Dining Room" at bounding box center [523, 614] width 67 height 9
click at [489, 612] on input "103 Dining Room" at bounding box center [479, 615] width 20 height 20
checkbox input "true"
click at [730, 728] on button "Save" at bounding box center [739, 730] width 19 height 10
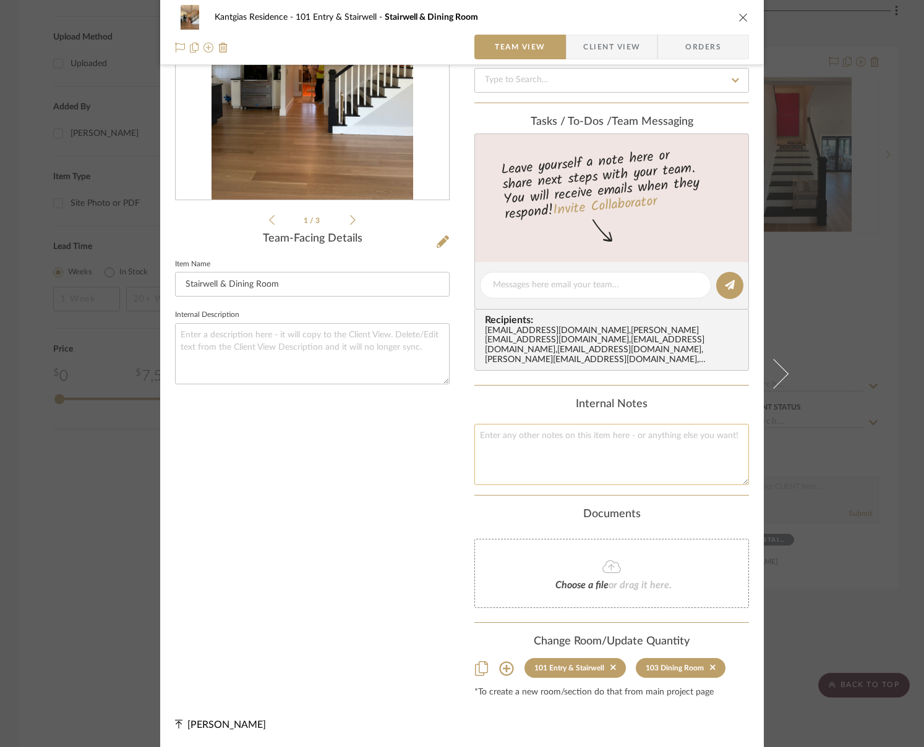
scroll to position [151, 0]
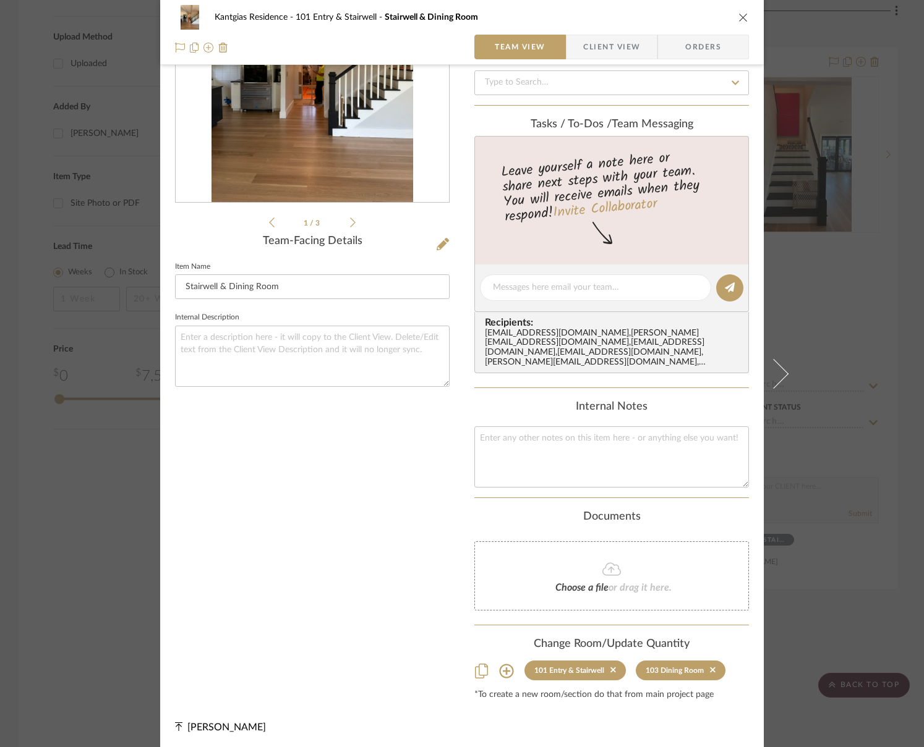
click at [347, 500] on div "1 / 3 Team-Facing Details Item Name [PERSON_NAME] & Dining Room Internal Descri…" at bounding box center [312, 316] width 275 height 767
click at [738, 17] on icon "close" at bounding box center [743, 17] width 10 height 10
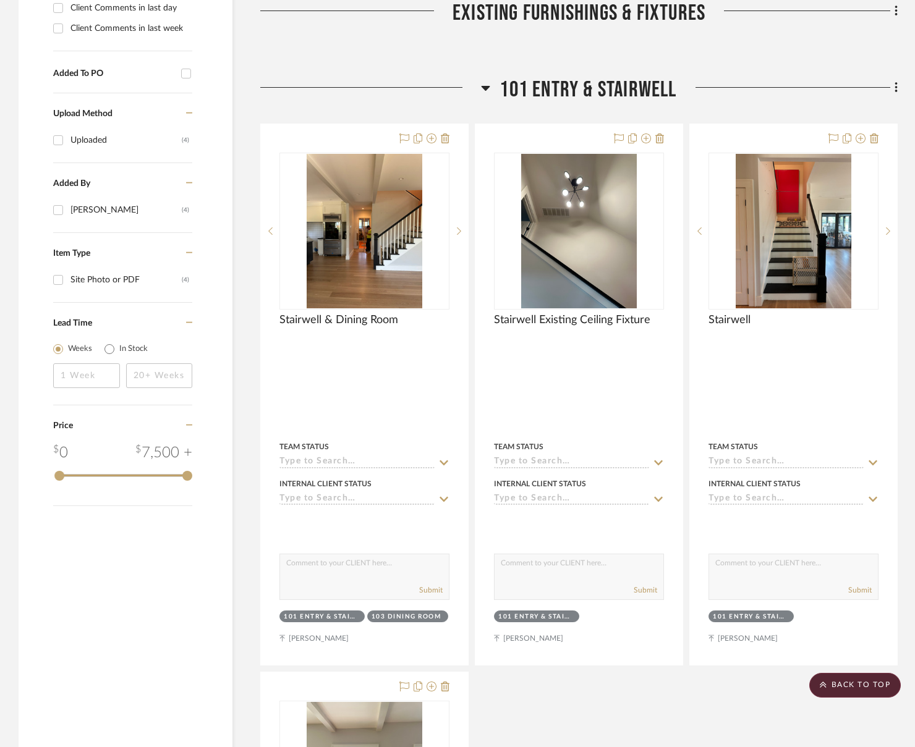
scroll to position [538, 0]
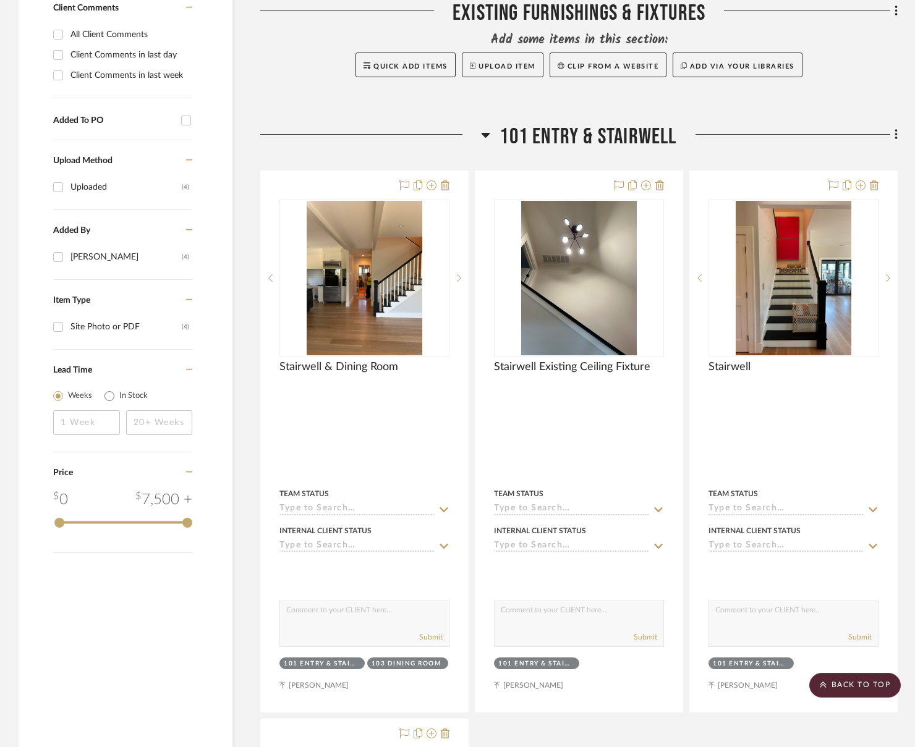
click at [606, 138] on span "101 Entry & Stairwell" at bounding box center [588, 137] width 177 height 27
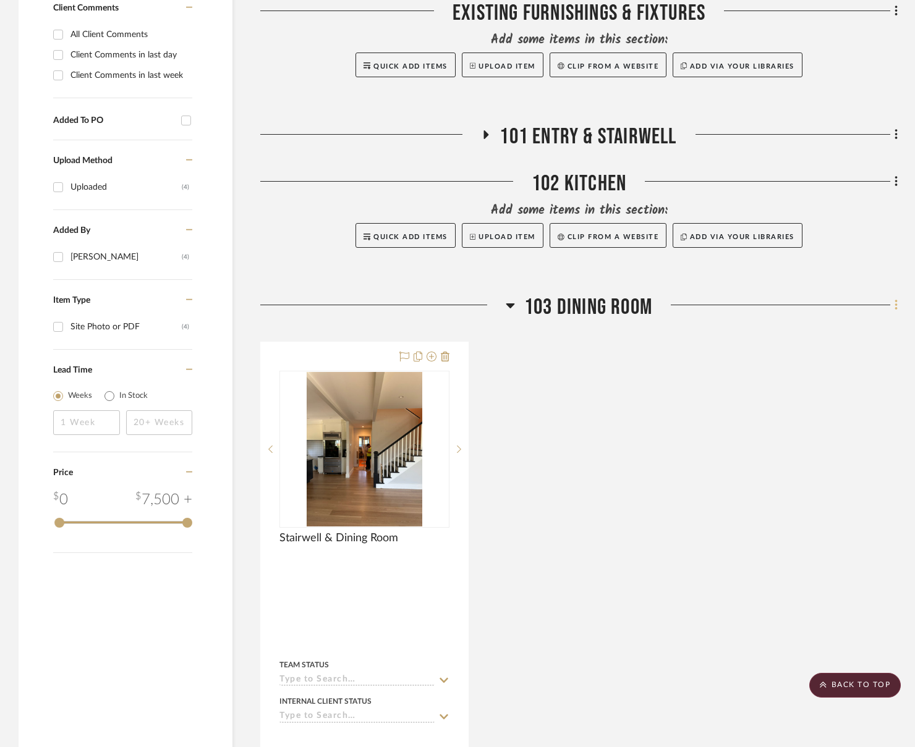
click at [822, 307] on icon at bounding box center [897, 306] width 4 height 14
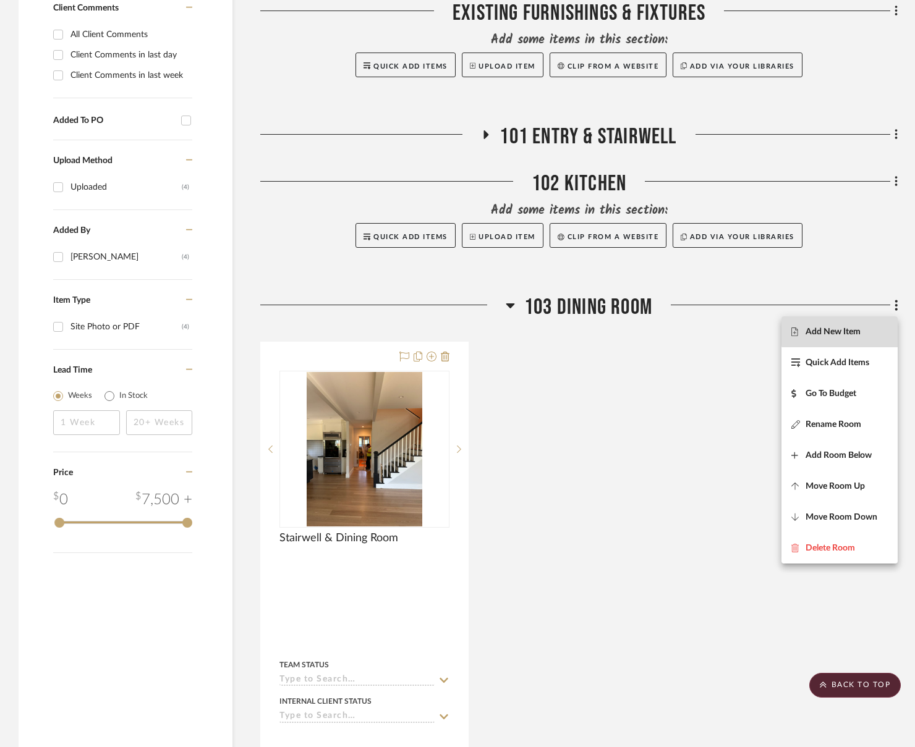
click at [822, 331] on span "Add New Item" at bounding box center [839, 332] width 96 height 11
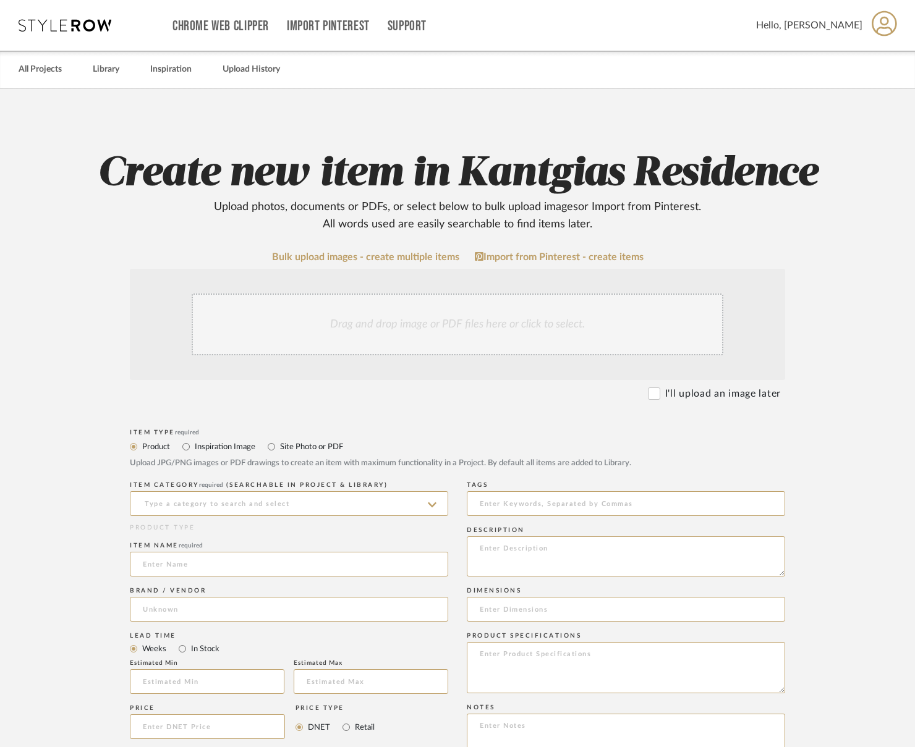
click at [322, 449] on label "Site Photo or PDF" at bounding box center [311, 447] width 64 height 14
click at [279, 449] on input "Site Photo or PDF" at bounding box center [271, 447] width 15 height 15
radio input "true"
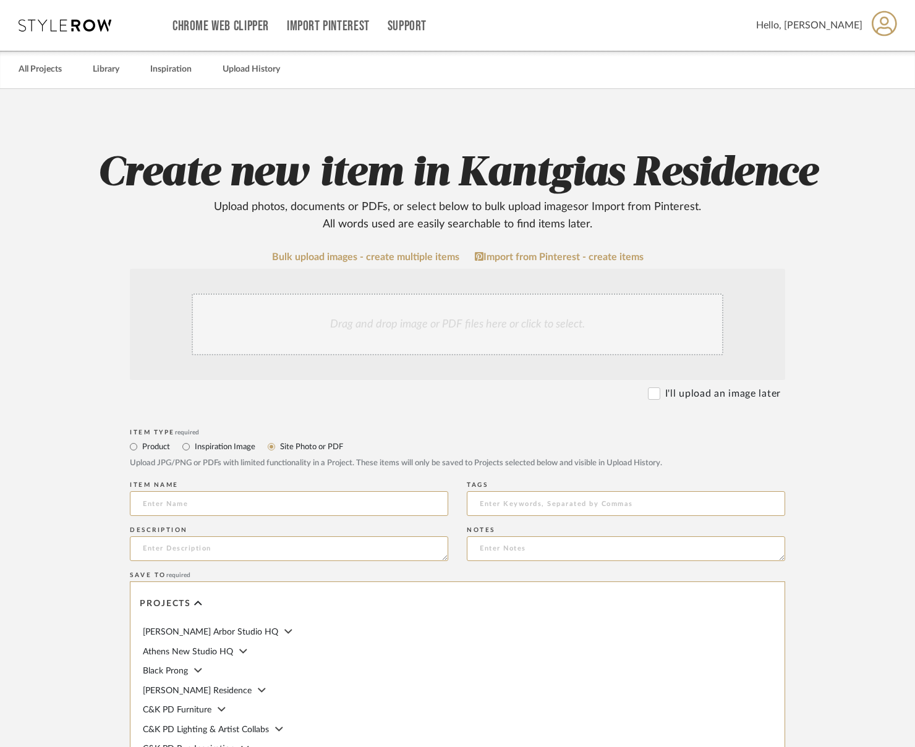
click at [380, 332] on div "Drag and drop image or PDF files here or click to select." at bounding box center [458, 325] width 532 height 62
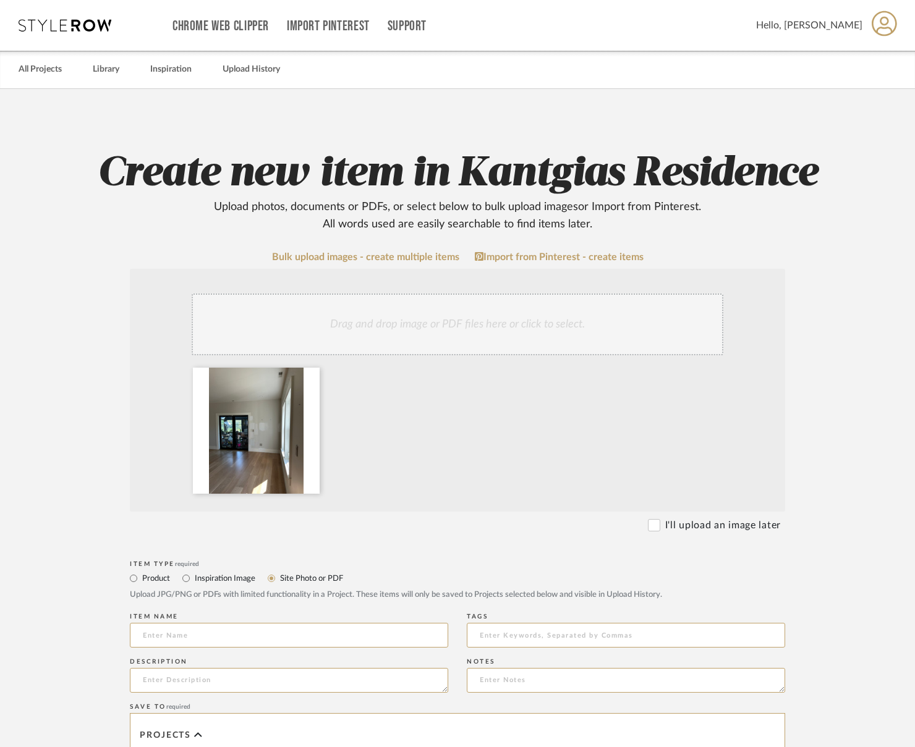
click at [384, 317] on div "Drag and drop image or PDF files here or click to select." at bounding box center [458, 325] width 532 height 62
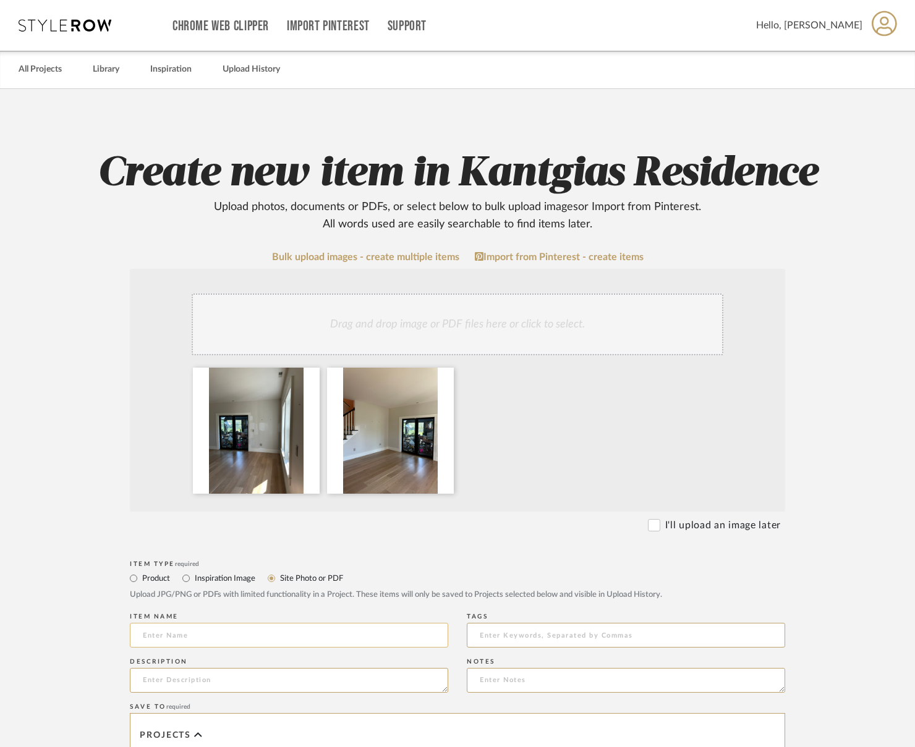
click at [249, 630] on input at bounding box center [289, 635] width 318 height 25
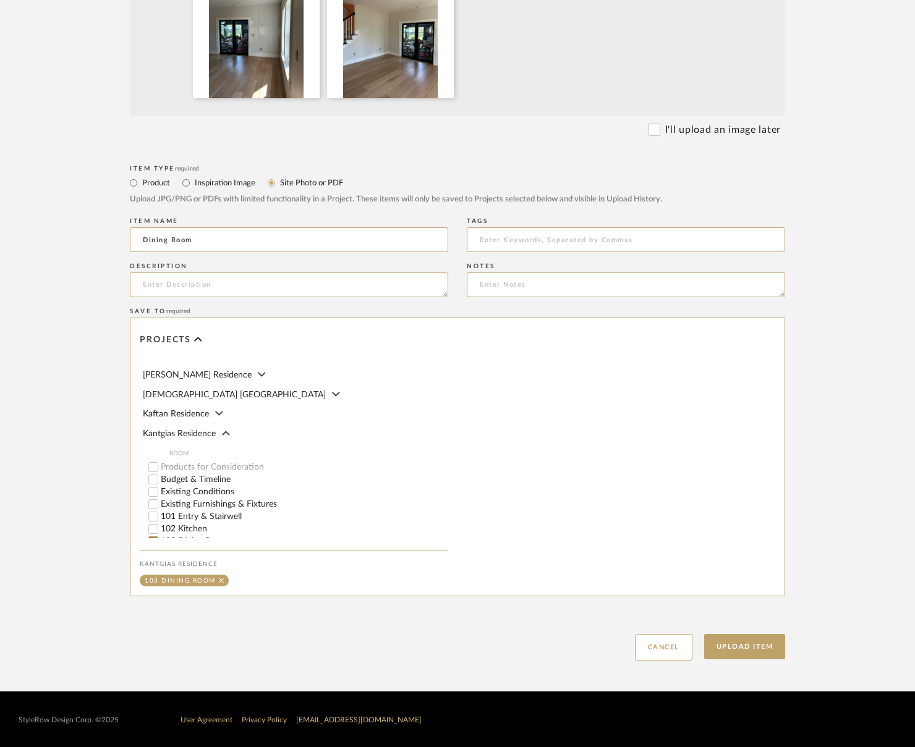
scroll to position [309, 0]
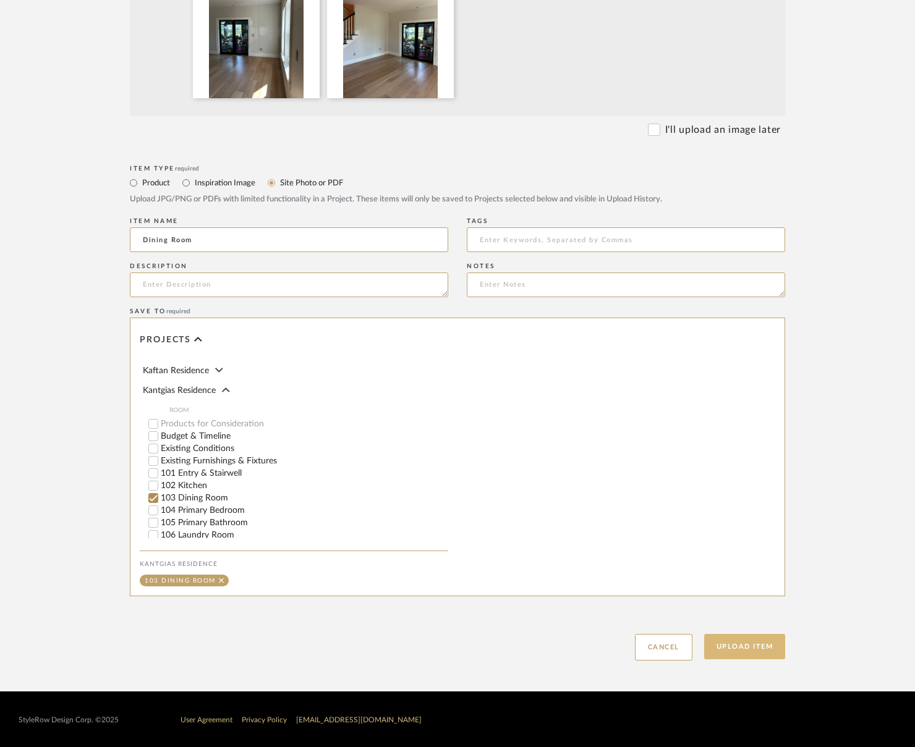
type input "Dining Room"
click at [769, 650] on button "Upload Item" at bounding box center [745, 646] width 82 height 25
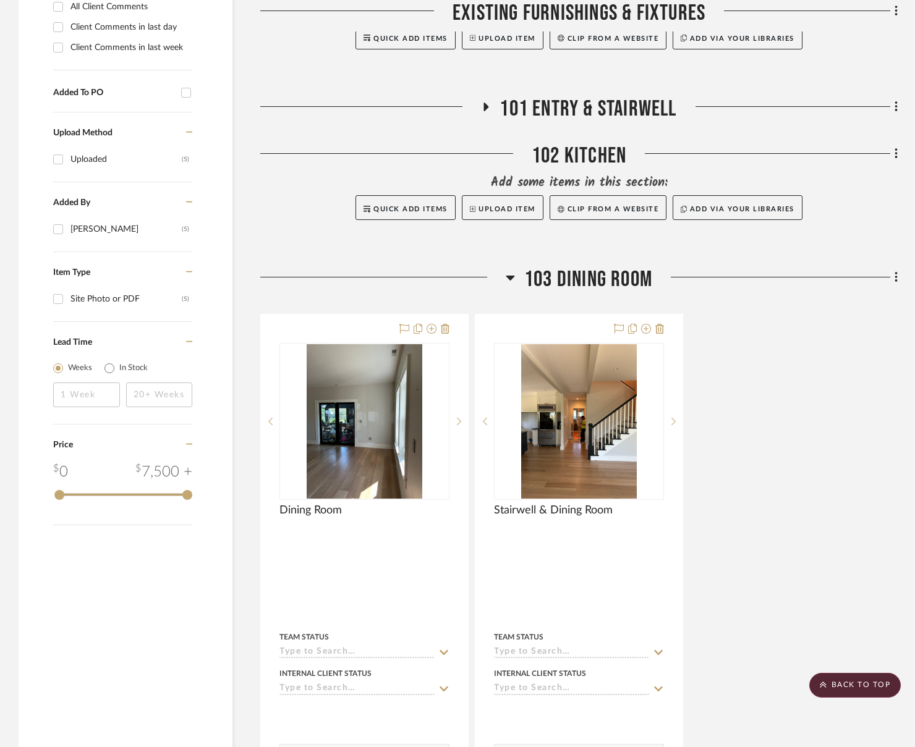
scroll to position [522, 0]
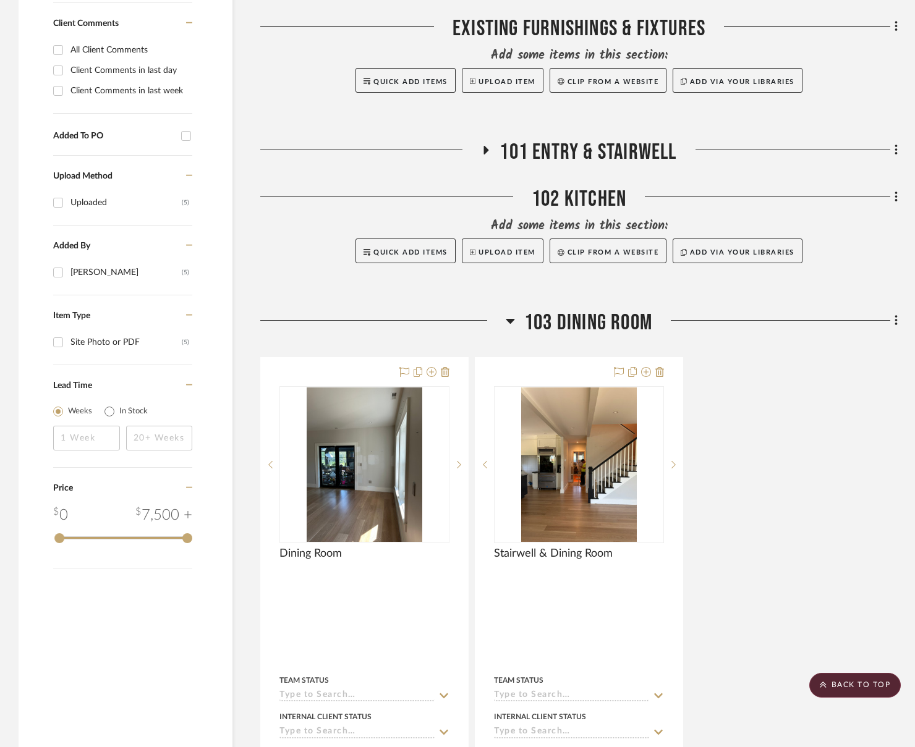
click at [574, 160] on span "101 Entry & Stairwell" at bounding box center [588, 152] width 177 height 27
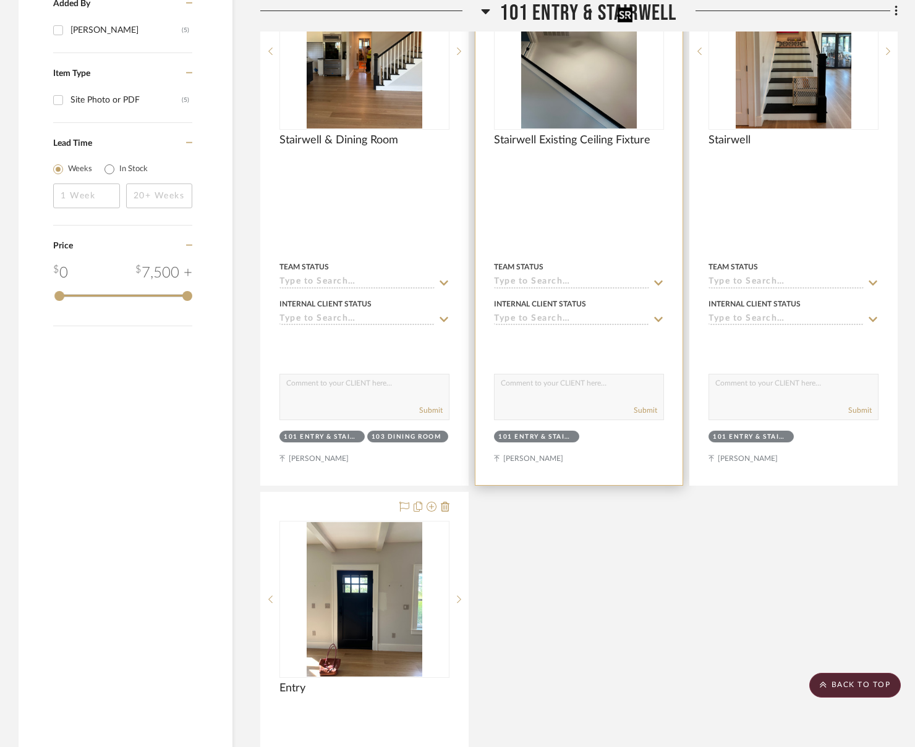
scroll to position [770, 0]
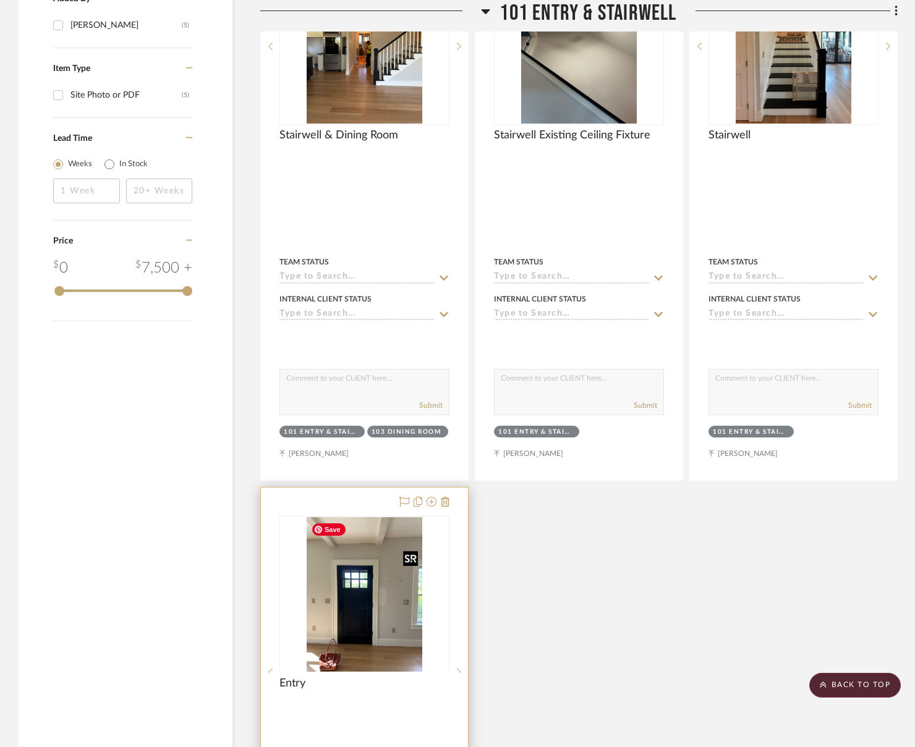
click at [373, 567] on img "0" at bounding box center [365, 594] width 116 height 155
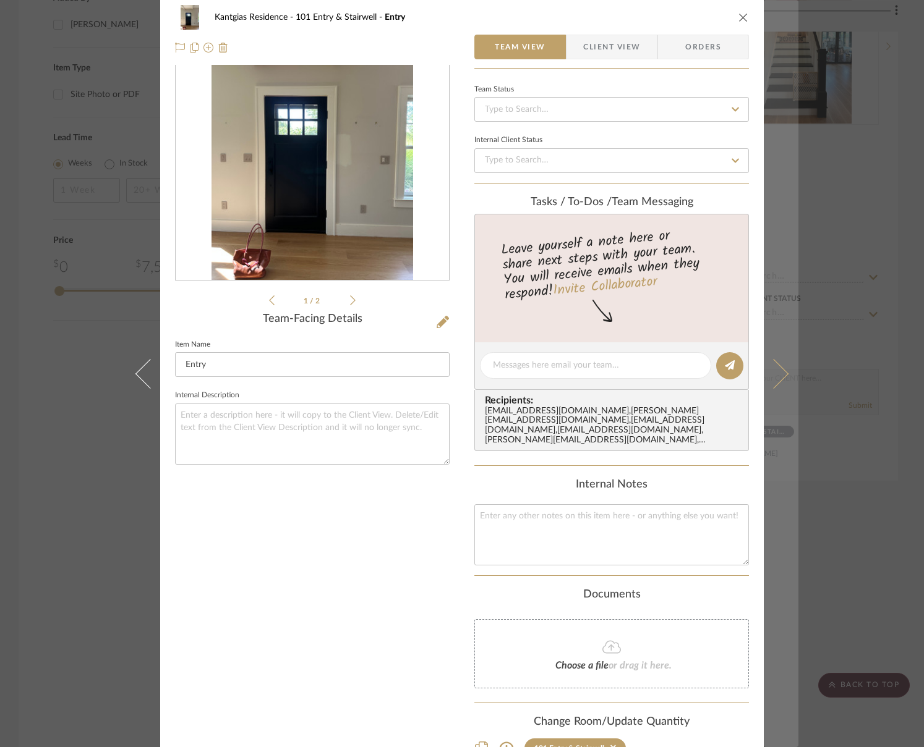
scroll to position [151, 0]
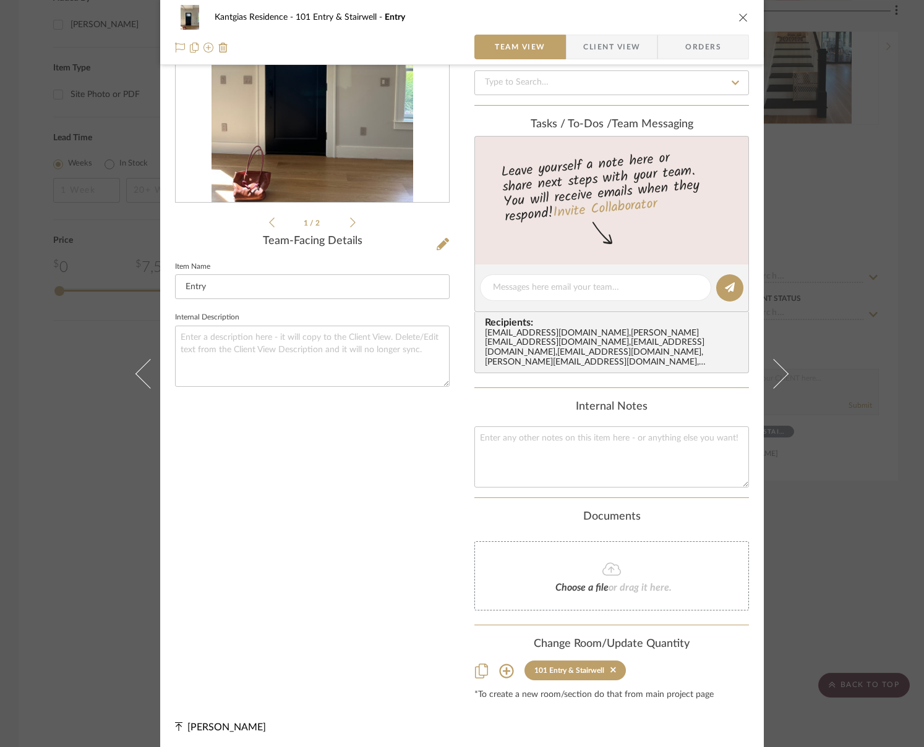
click at [500, 668] on icon at bounding box center [506, 671] width 14 height 14
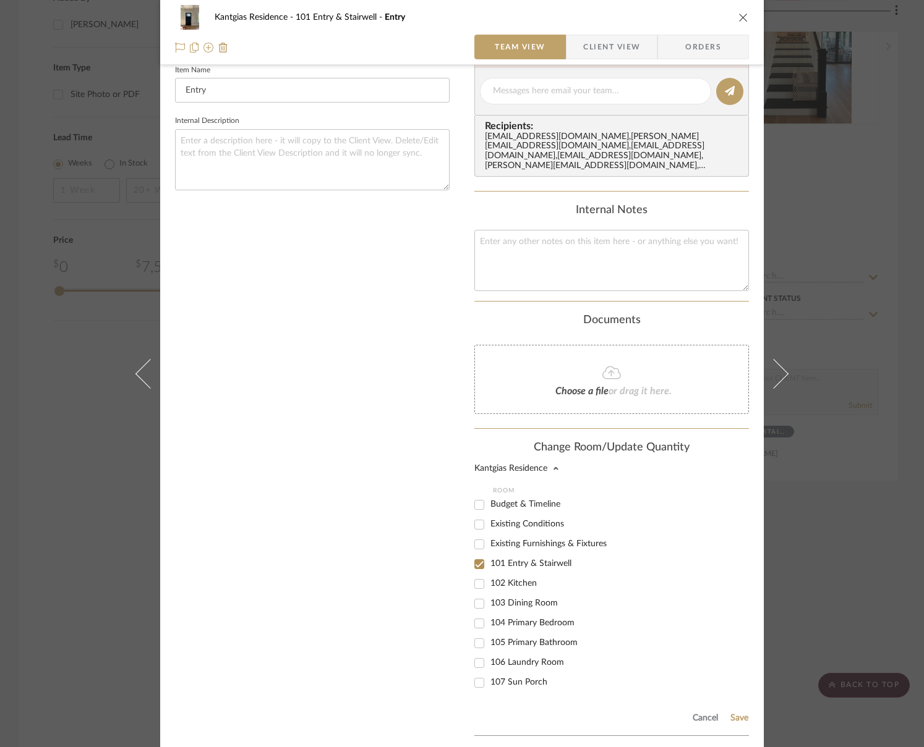
scroll to position [398, 0]
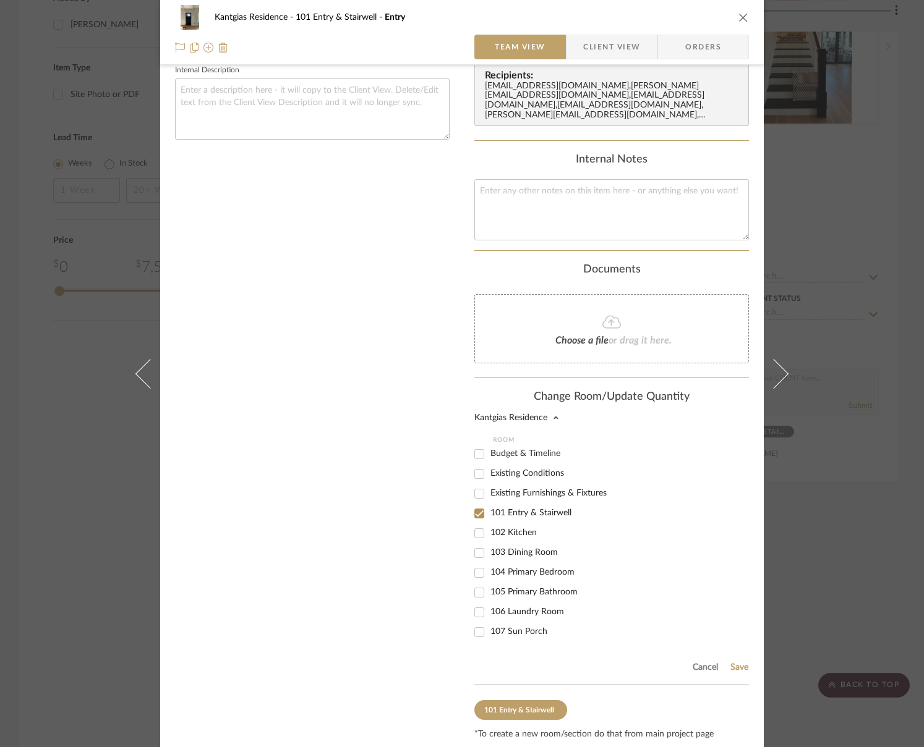
click at [503, 549] on span "103 Dining Room" at bounding box center [523, 552] width 67 height 9
click at [489, 549] on input "103 Dining Room" at bounding box center [479, 553] width 20 height 20
checkbox input "true"
click at [732, 663] on button "Save" at bounding box center [739, 668] width 19 height 10
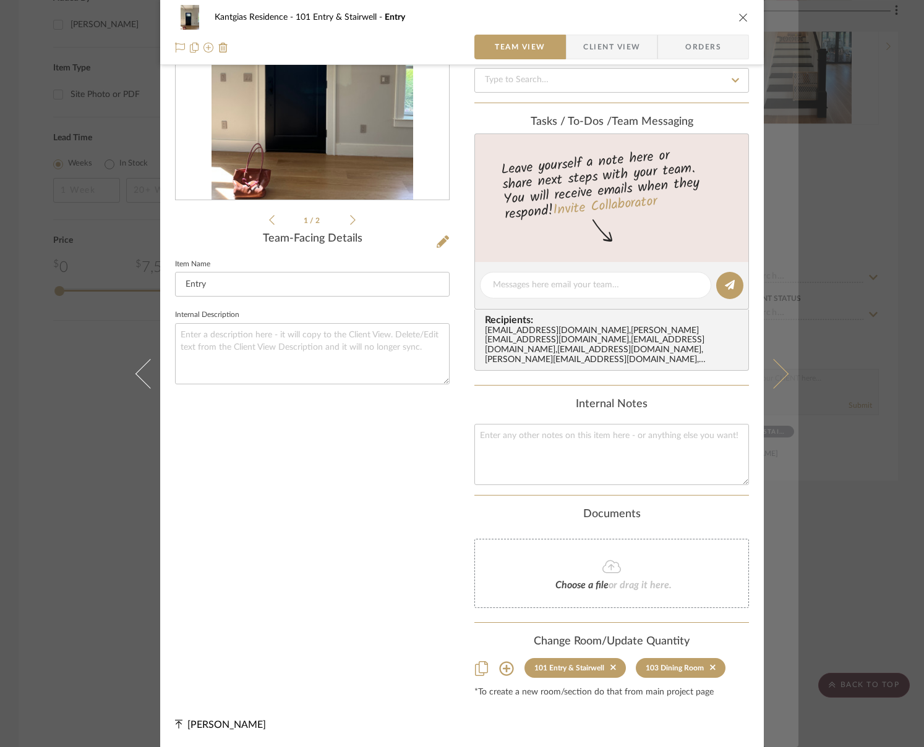
scroll to position [151, 0]
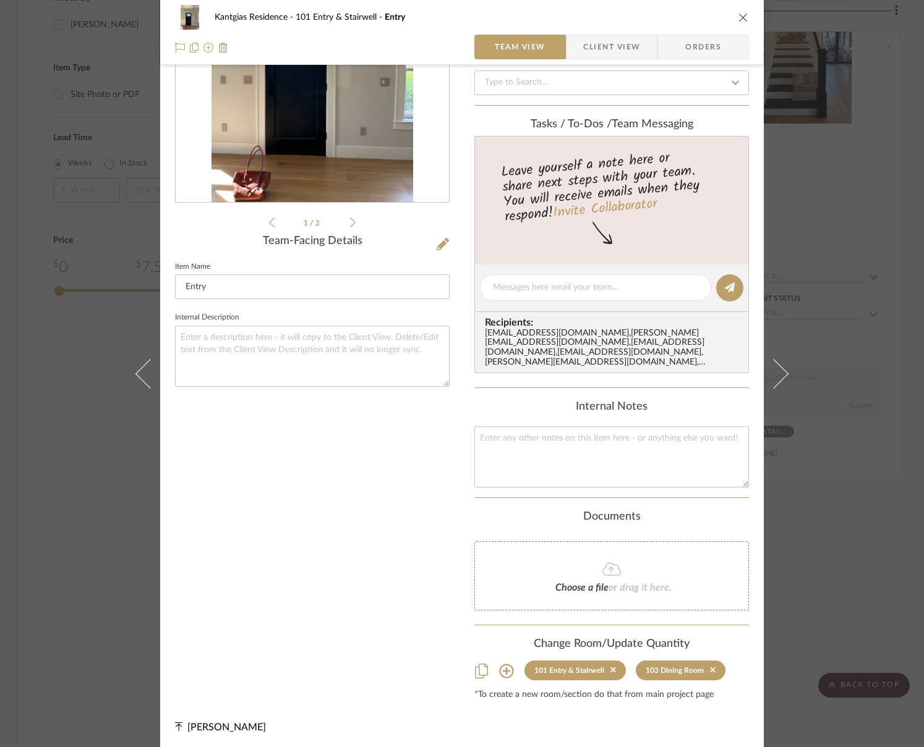
click at [741, 14] on icon "close" at bounding box center [743, 17] width 10 height 10
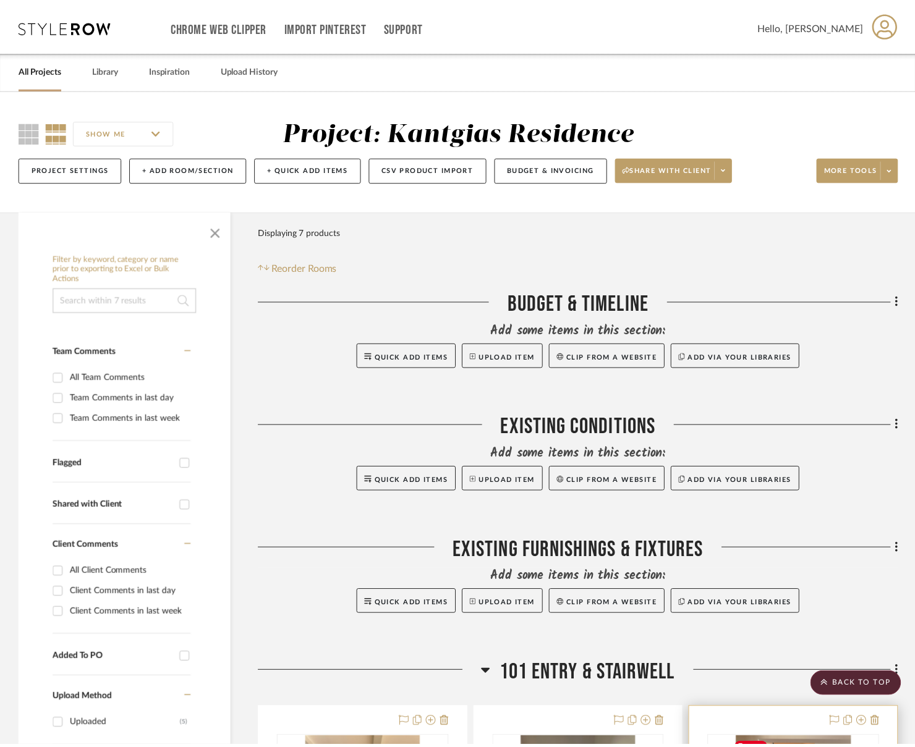
scroll to position [770, 0]
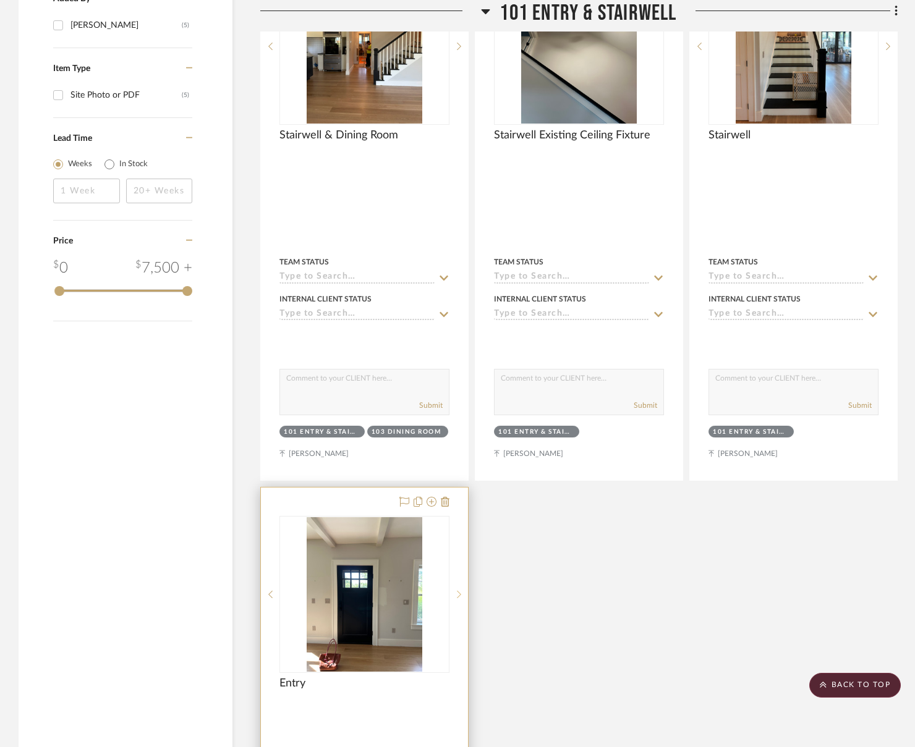
click at [461, 593] on icon at bounding box center [459, 594] width 4 height 9
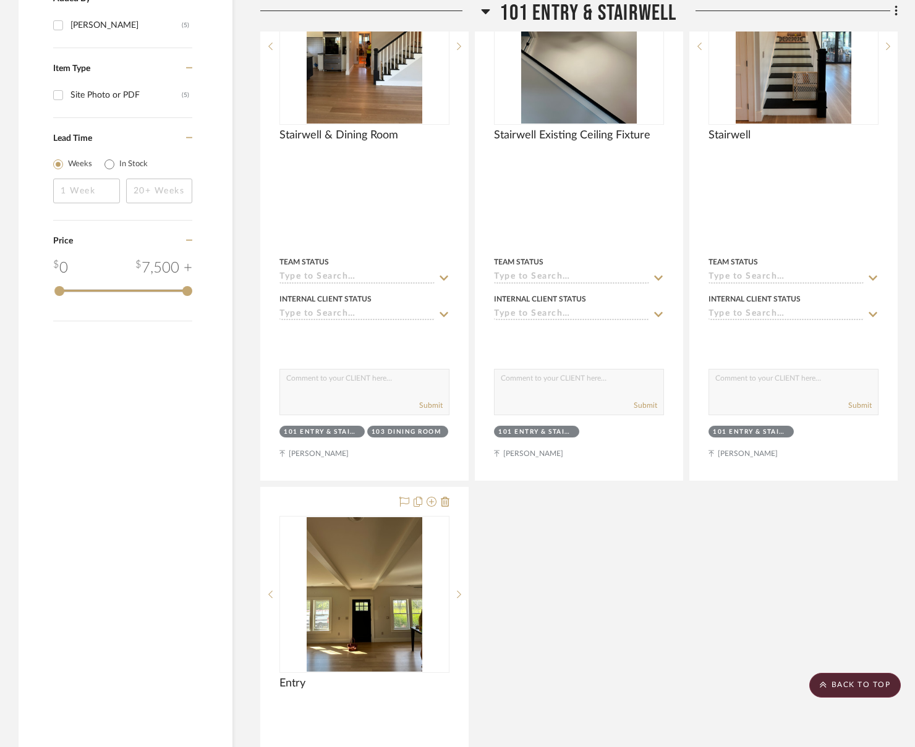
click at [492, 15] on h3 "101 Entry & Stairwell" at bounding box center [578, 13] width 195 height 27
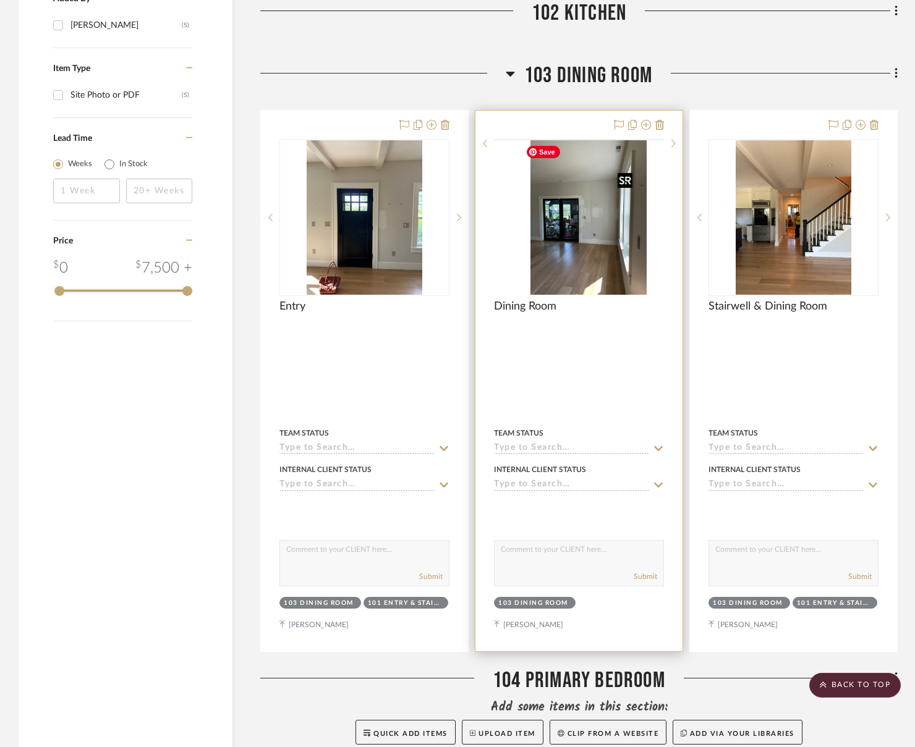
scroll to position [584, 0]
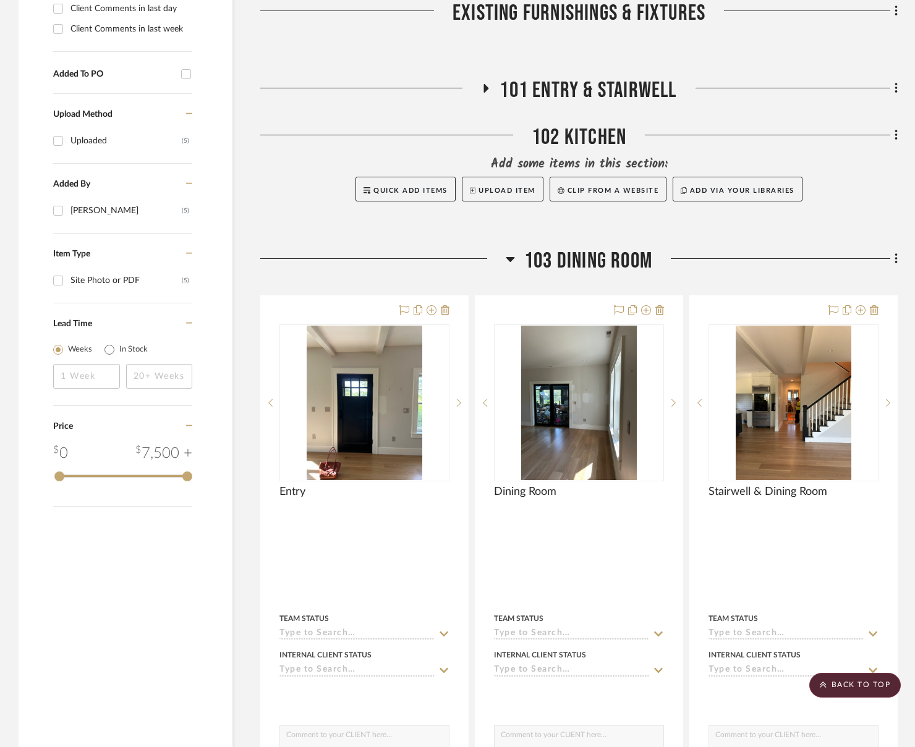
click at [597, 255] on span "103 Dining Room" at bounding box center [588, 261] width 128 height 27
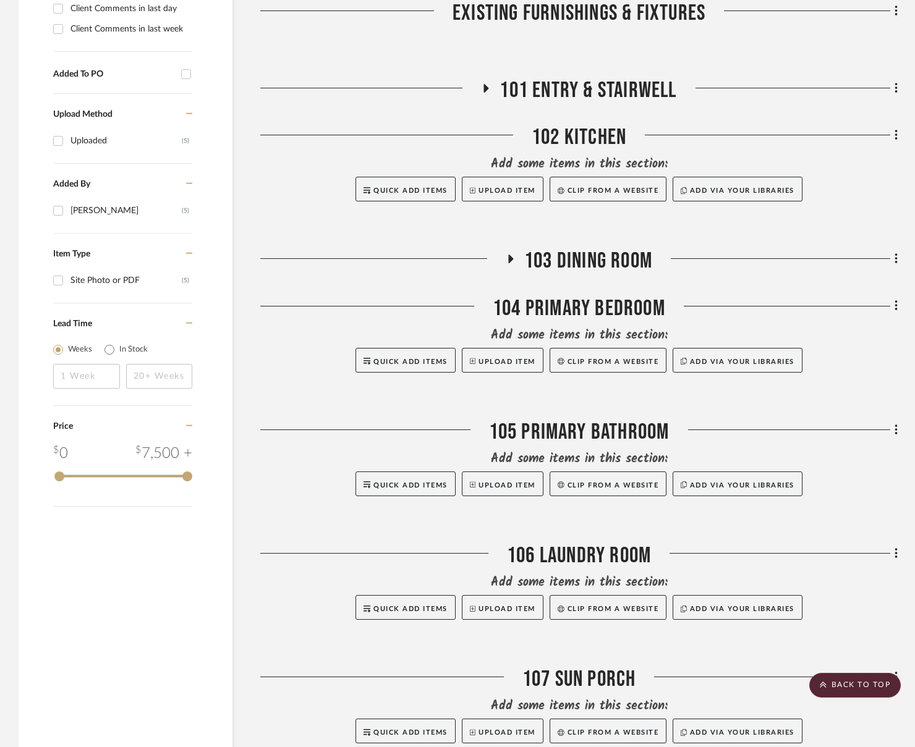
click at [592, 262] on span "103 Dining Room" at bounding box center [588, 261] width 128 height 27
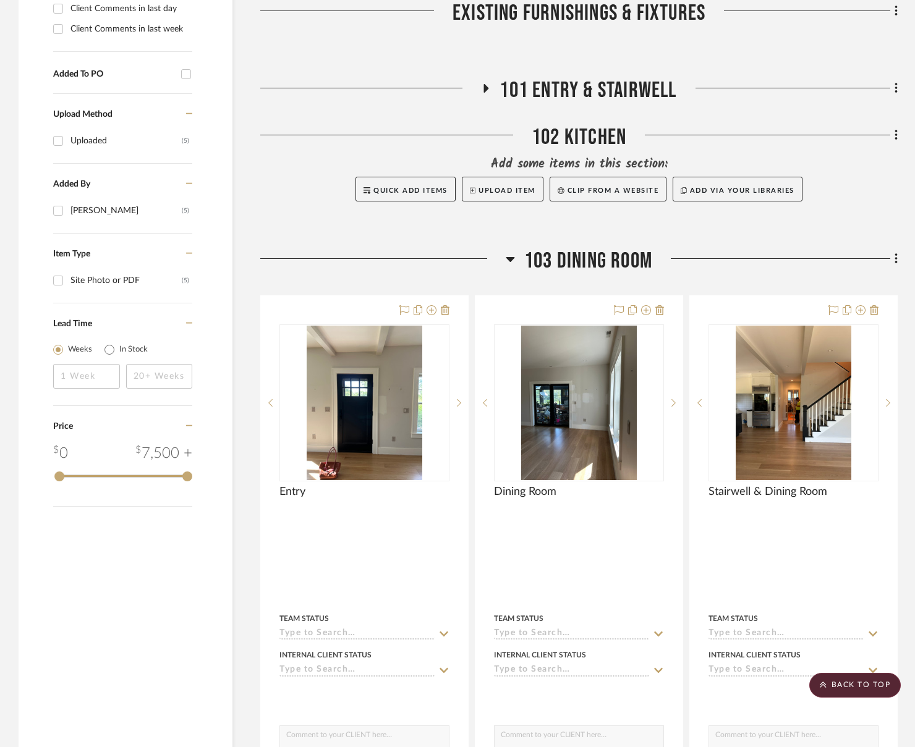
click at [592, 262] on span "103 Dining Room" at bounding box center [588, 261] width 128 height 27
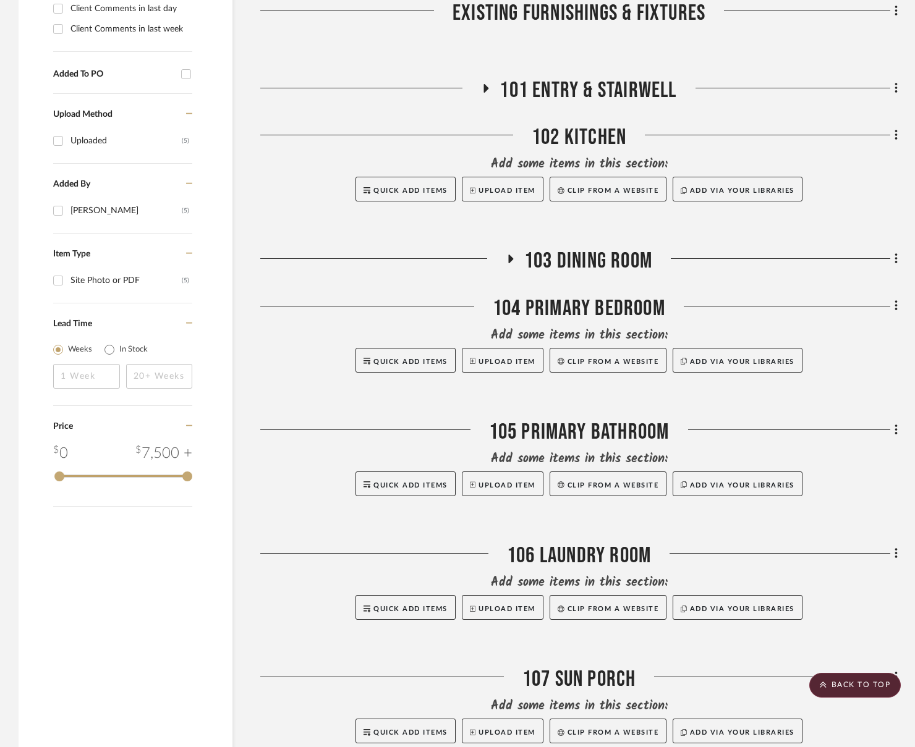
click at [412, 392] on div at bounding box center [578, 388] width 637 height 31
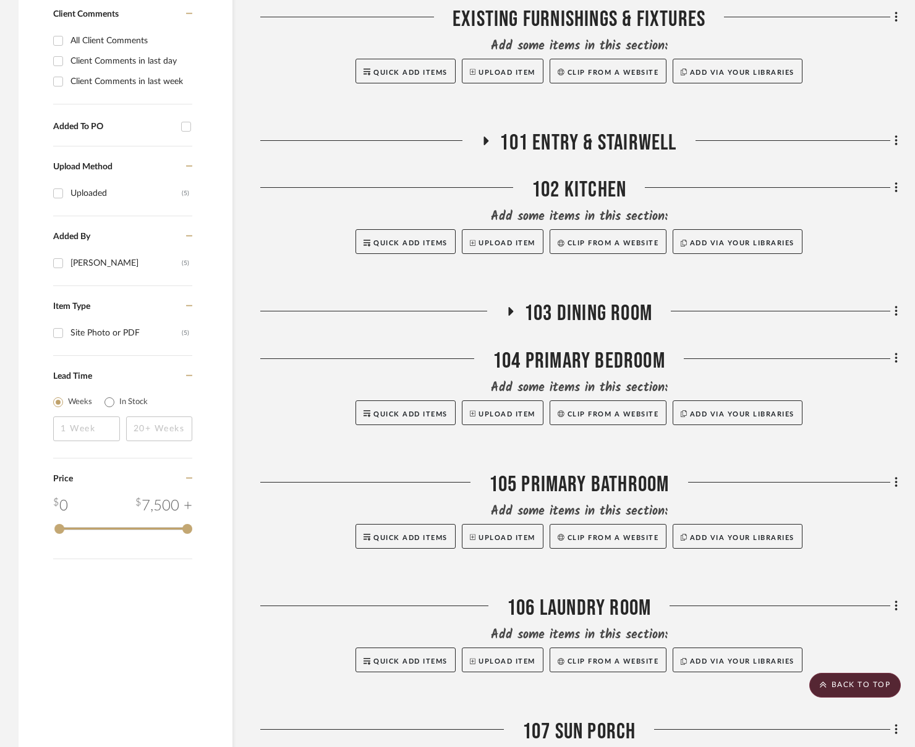
scroll to position [522, 0]
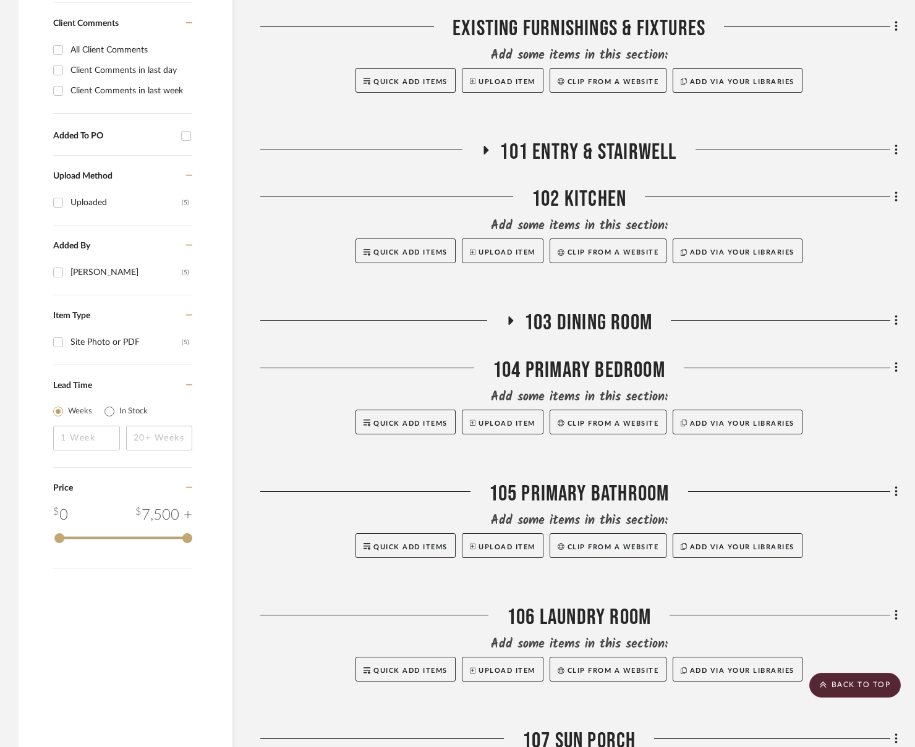
click at [822, 202] on div "Filter by keyword, category or name prior to exporting to Excel or Bulk Actions…" at bounding box center [457, 274] width 915 height 1173
click at [822, 198] on fa-icon at bounding box center [894, 198] width 8 height 20
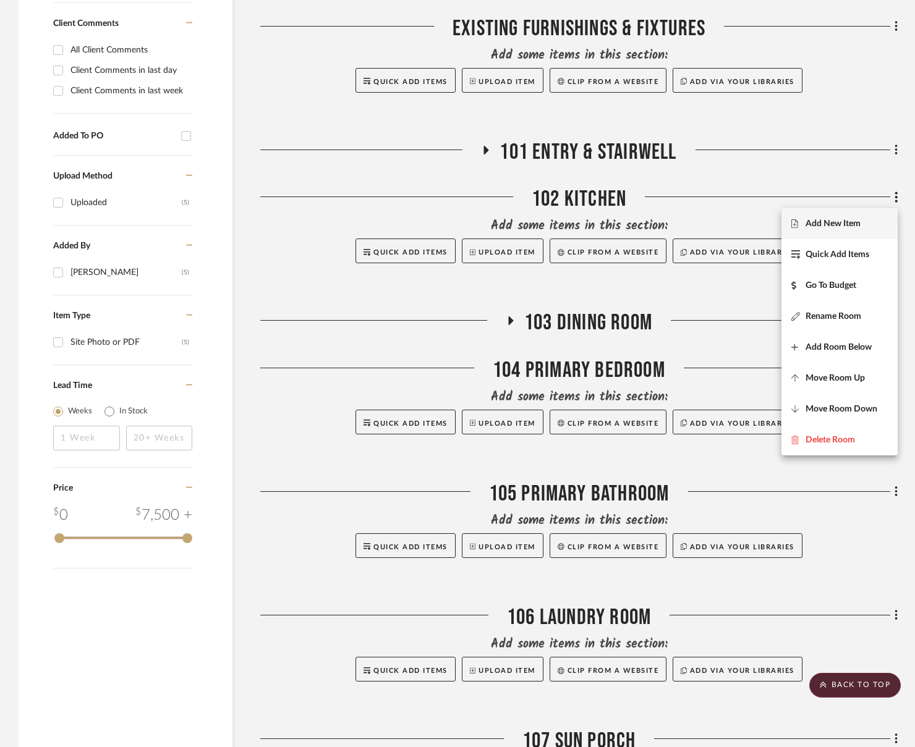
click at [822, 226] on span "Add New Item" at bounding box center [839, 223] width 96 height 11
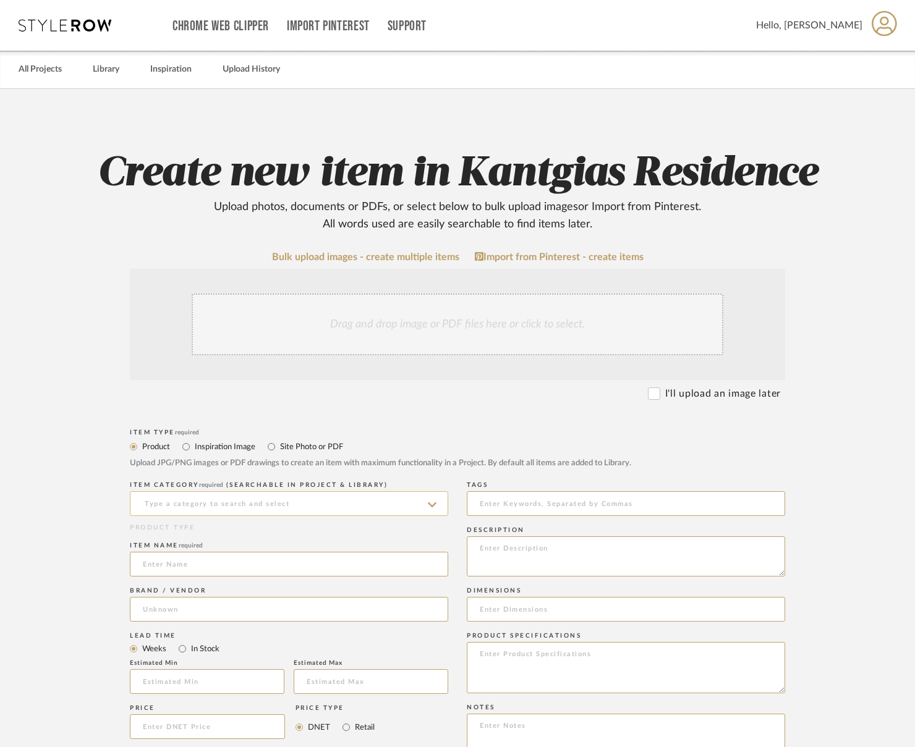
scroll to position [62, 0]
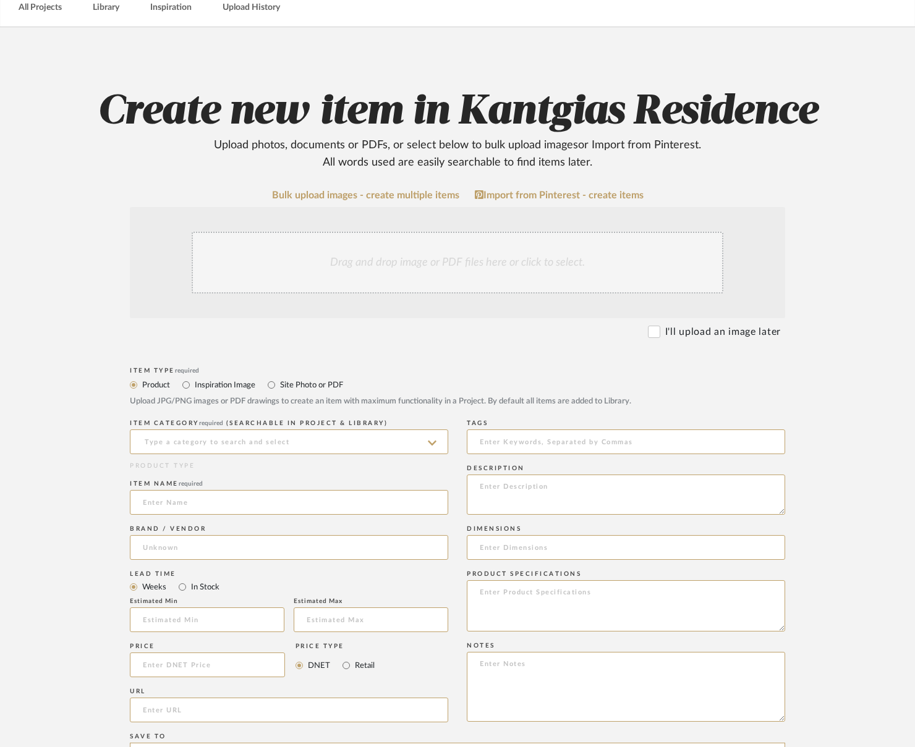
click at [313, 391] on label "Site Photo or PDF" at bounding box center [311, 385] width 64 height 14
click at [279, 391] on input "Site Photo or PDF" at bounding box center [271, 385] width 15 height 15
radio input "true"
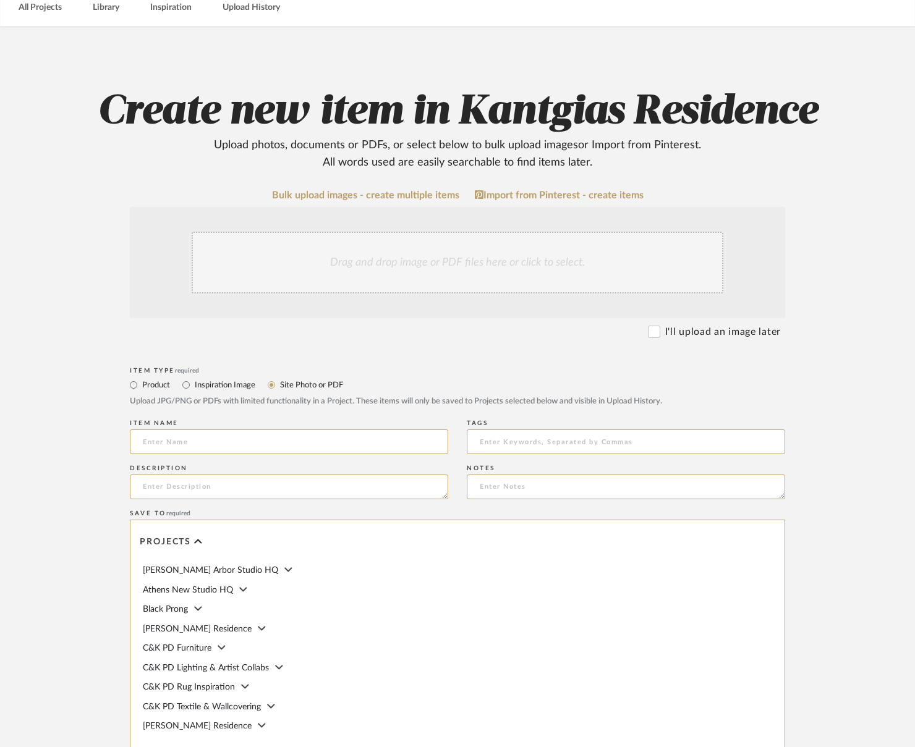
click at [313, 252] on div "Drag and drop image or PDF files here or click to select." at bounding box center [458, 263] width 532 height 62
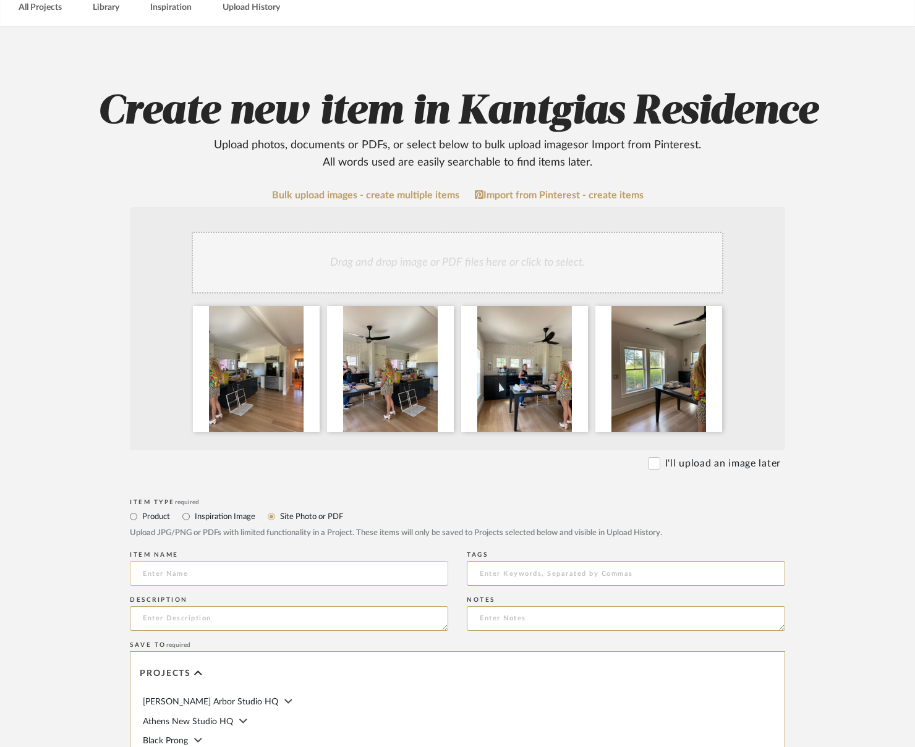
click at [243, 579] on input at bounding box center [289, 573] width 318 height 25
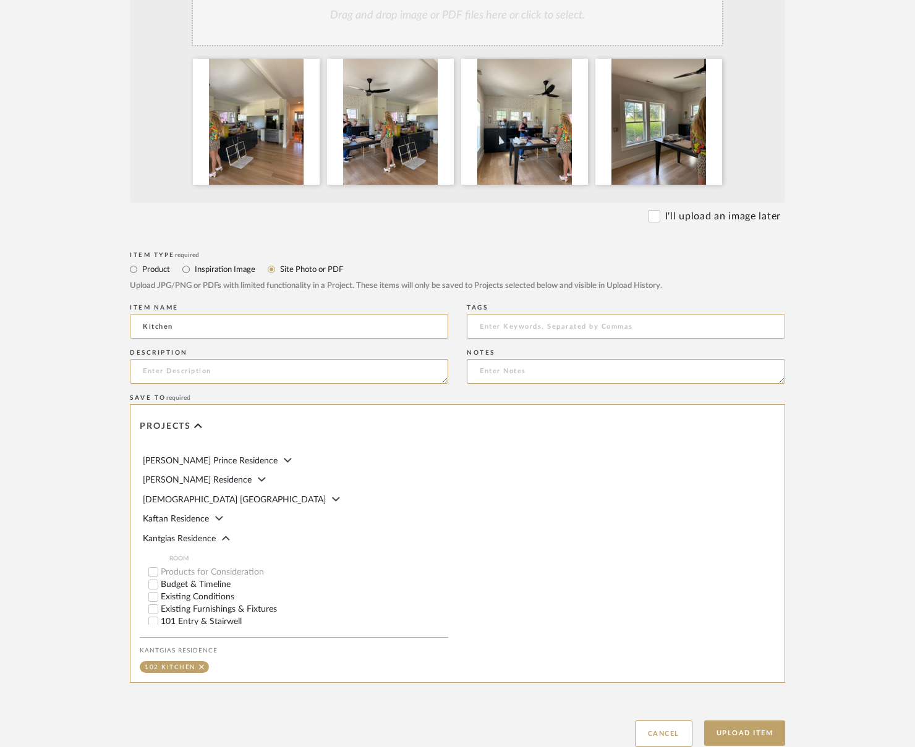
scroll to position [309, 0]
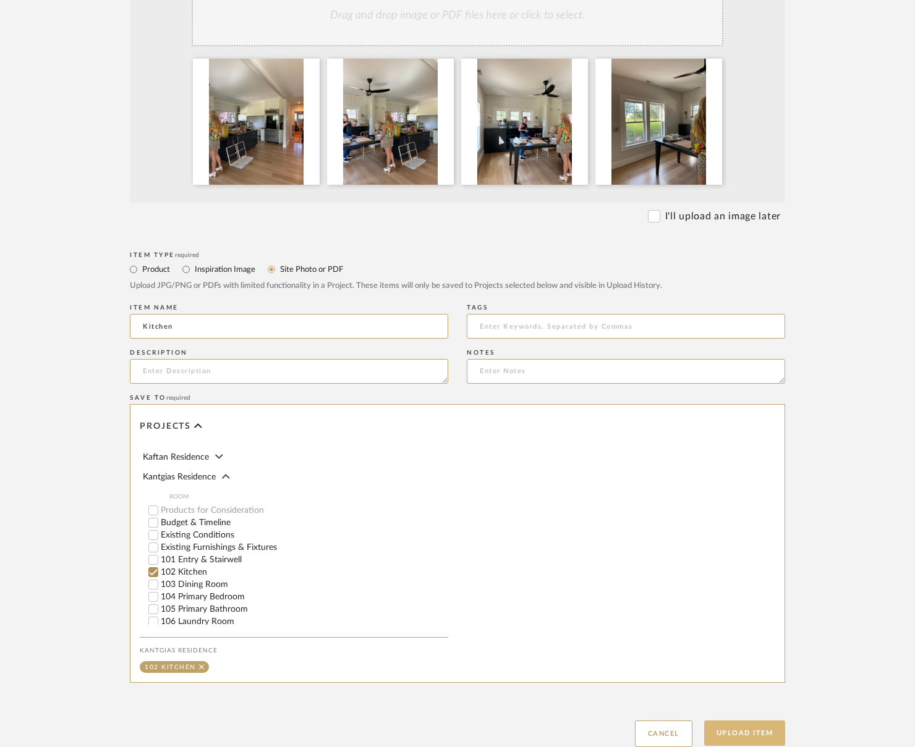
type input "Kitchen"
click at [744, 728] on button "Upload Item" at bounding box center [745, 733] width 82 height 25
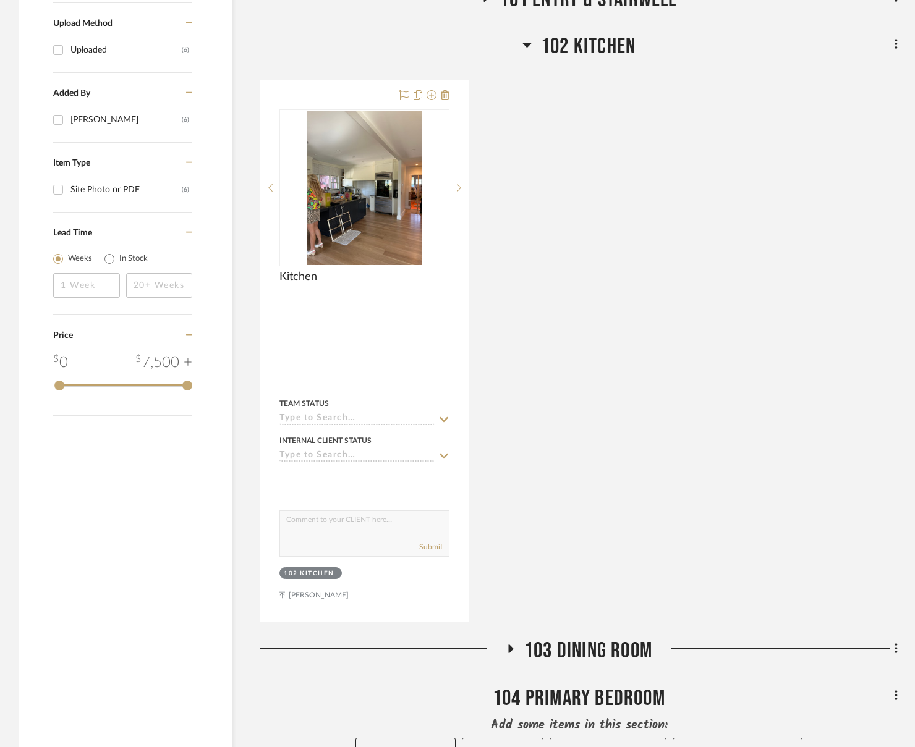
scroll to position [709, 0]
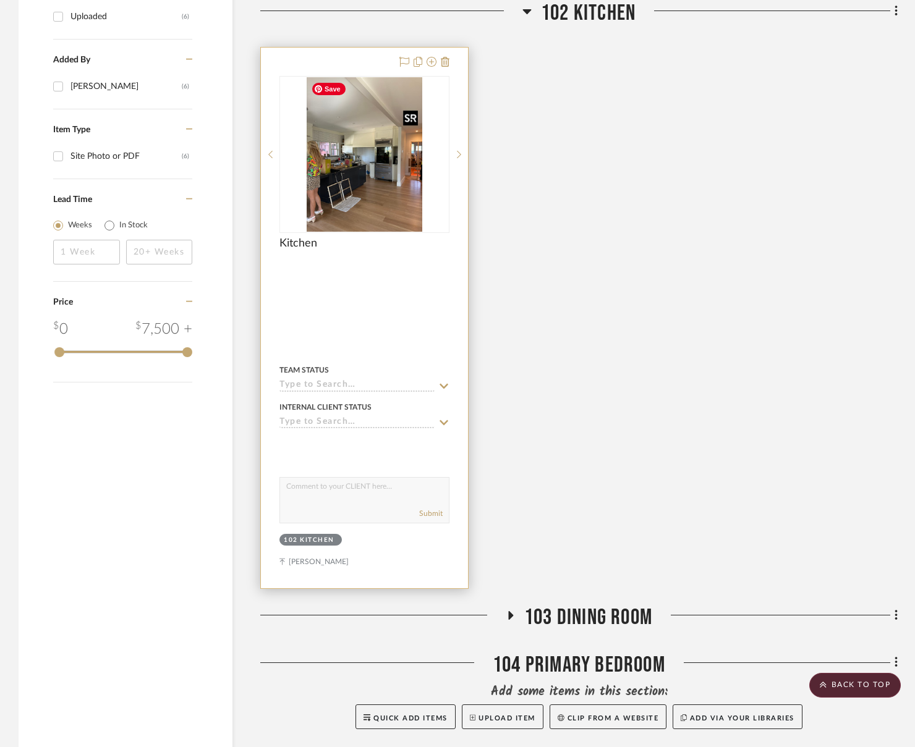
click at [0, 0] on img at bounding box center [0, 0] width 0 height 0
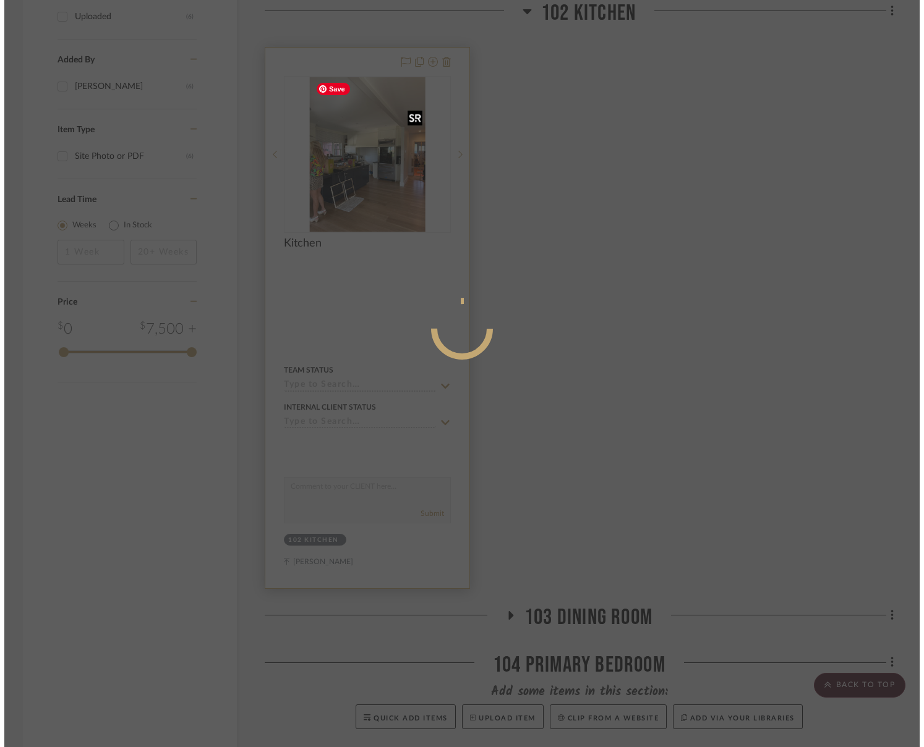
scroll to position [0, 0]
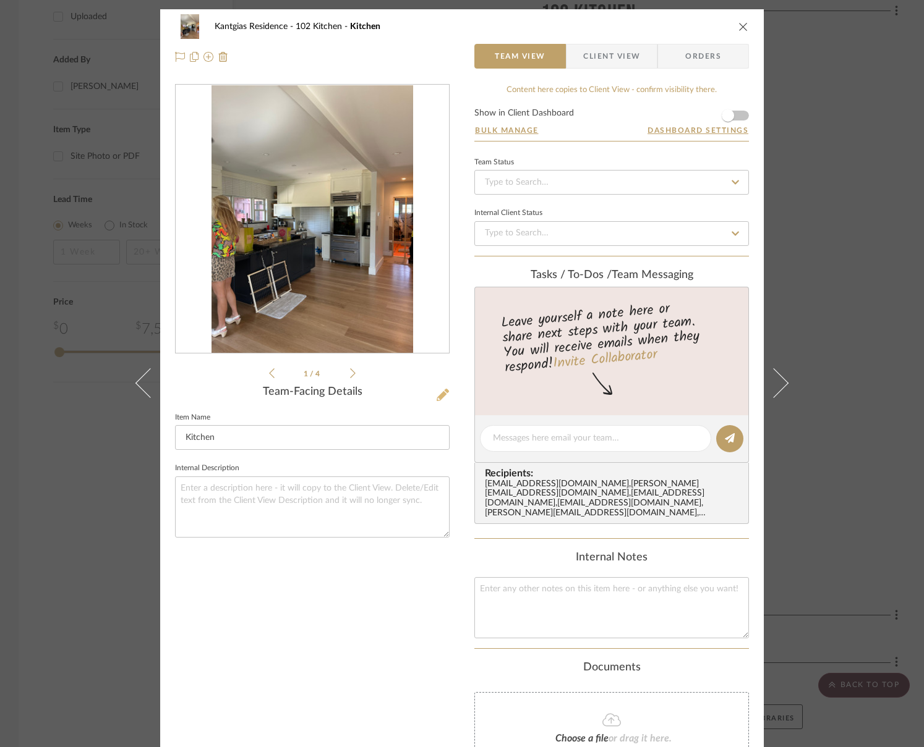
click at [437, 393] on icon at bounding box center [443, 395] width 12 height 12
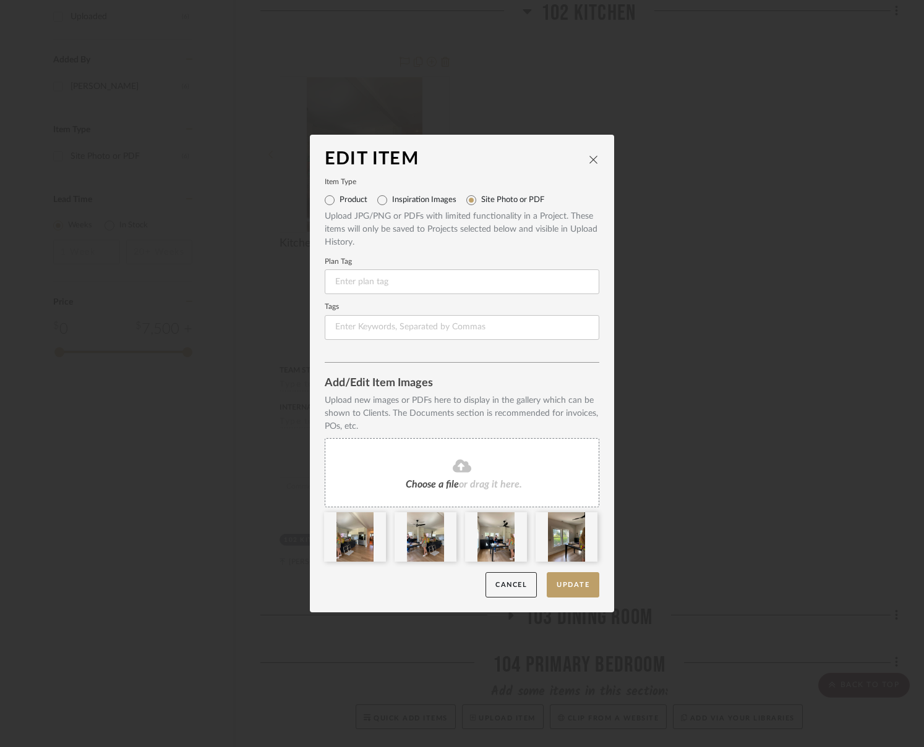
click at [412, 449] on div "Choose a file or drag it here." at bounding box center [462, 472] width 275 height 69
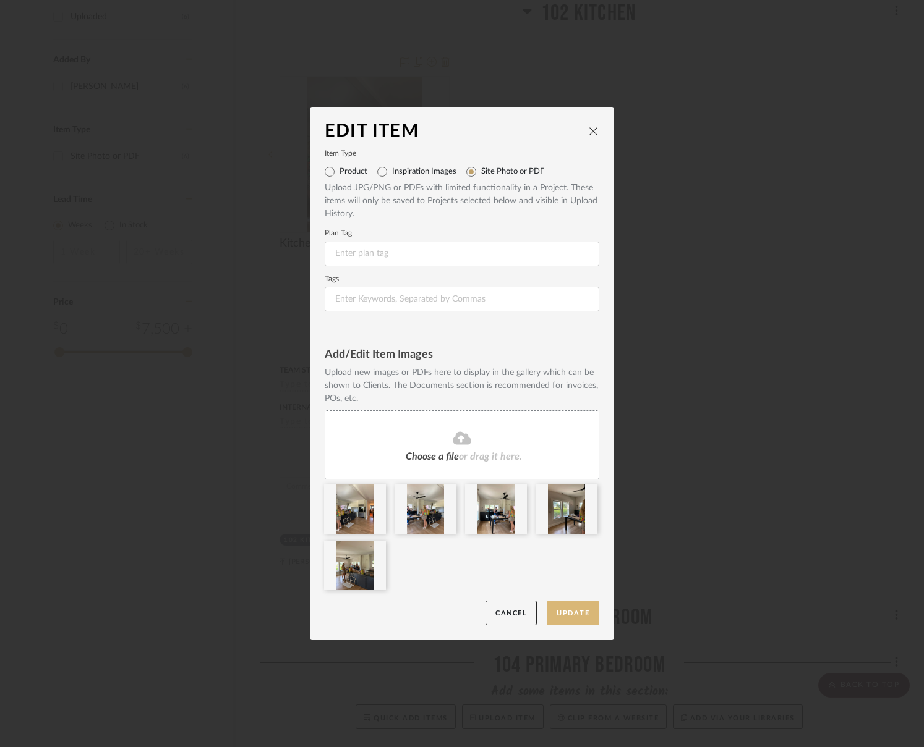
click at [561, 620] on button "Update" at bounding box center [573, 613] width 53 height 25
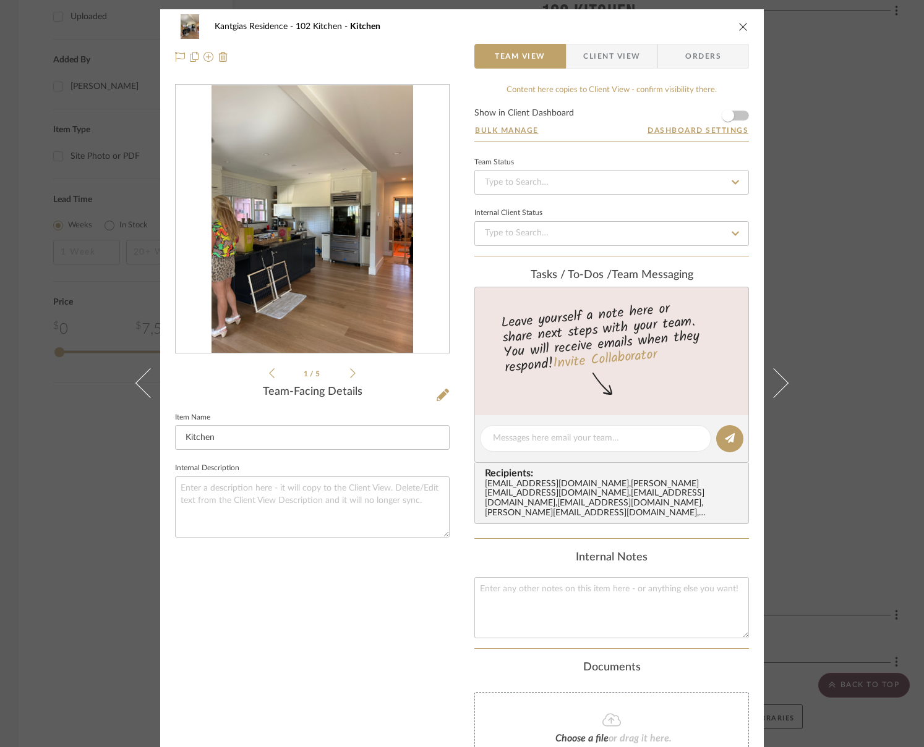
click at [743, 27] on icon "close" at bounding box center [743, 27] width 10 height 10
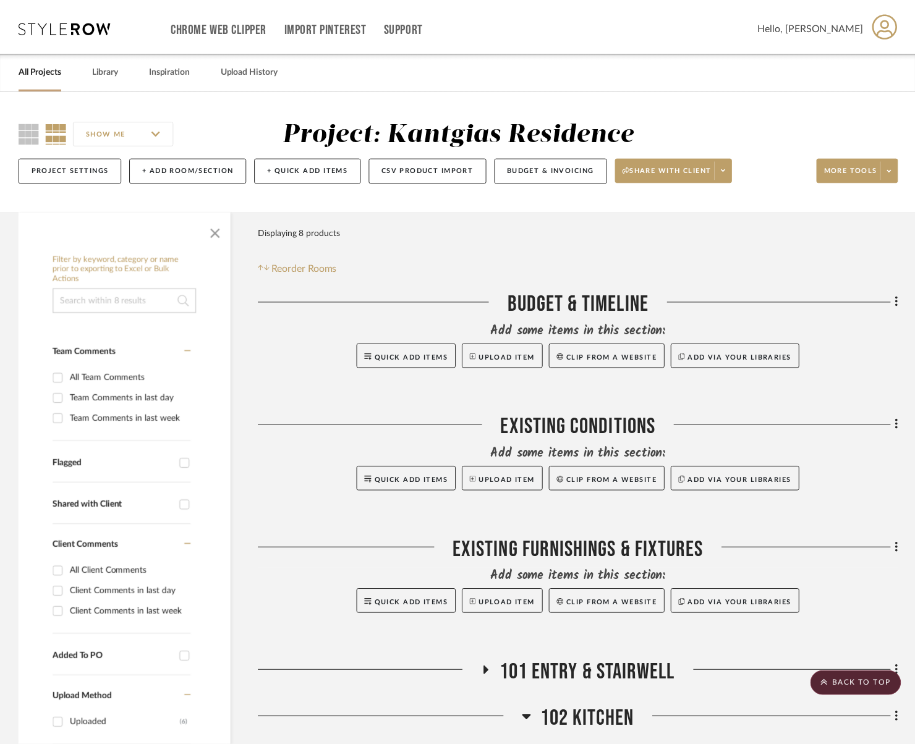
scroll to position [709, 0]
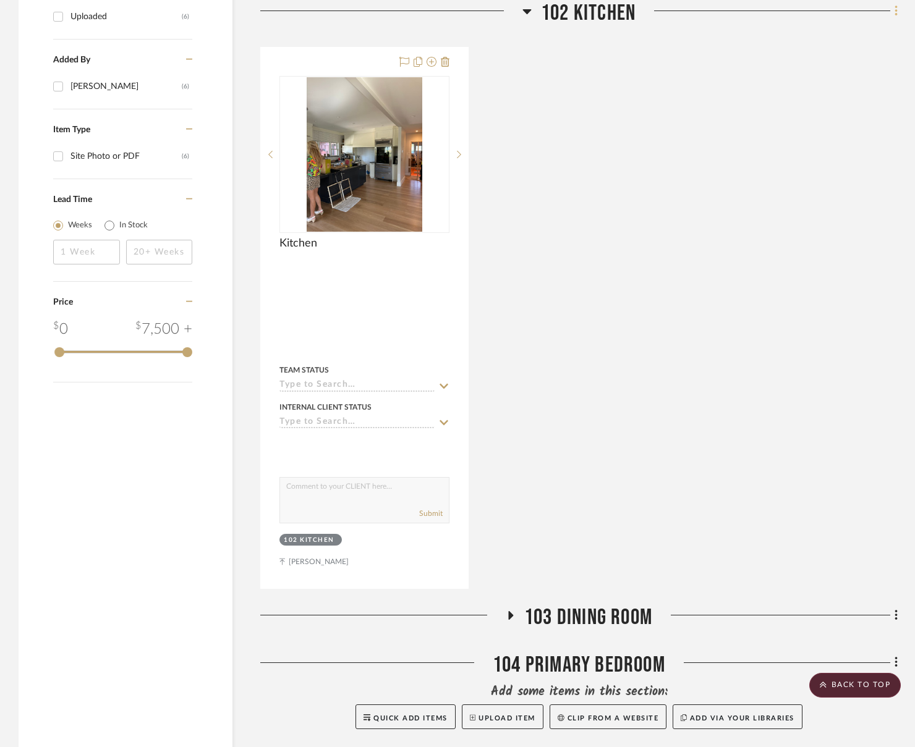
click at [822, 8] on icon at bounding box center [896, 11] width 2 height 11
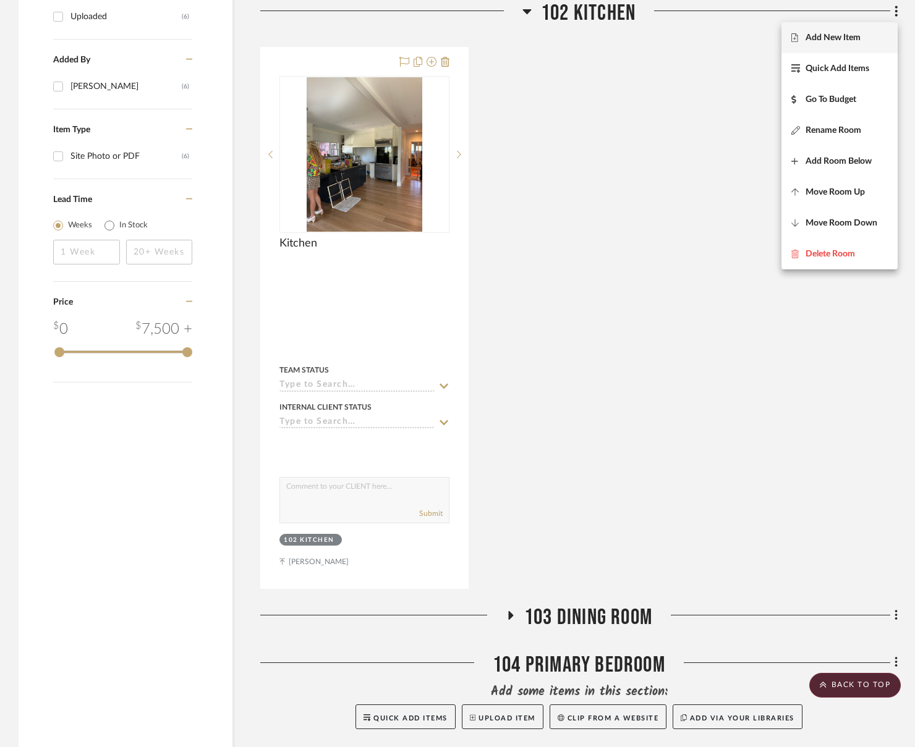
click at [822, 35] on span "Add New Item" at bounding box center [833, 38] width 55 height 11
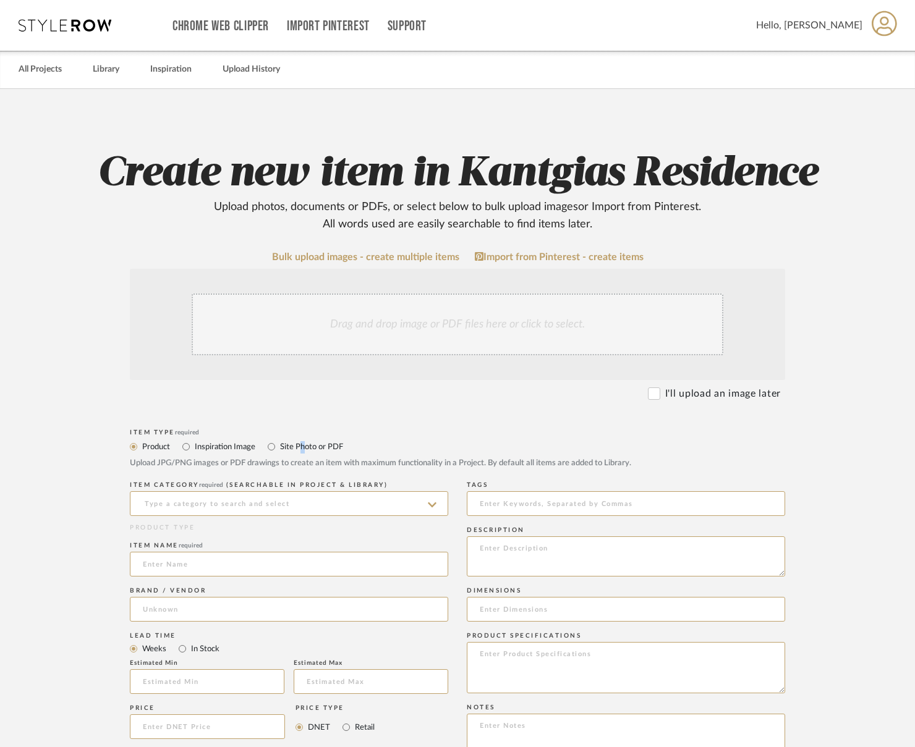
click at [300, 448] on label "Site Photo or PDF" at bounding box center [311, 447] width 64 height 14
click at [279, 448] on input "Site Photo or PDF" at bounding box center [271, 447] width 15 height 15
radio input "true"
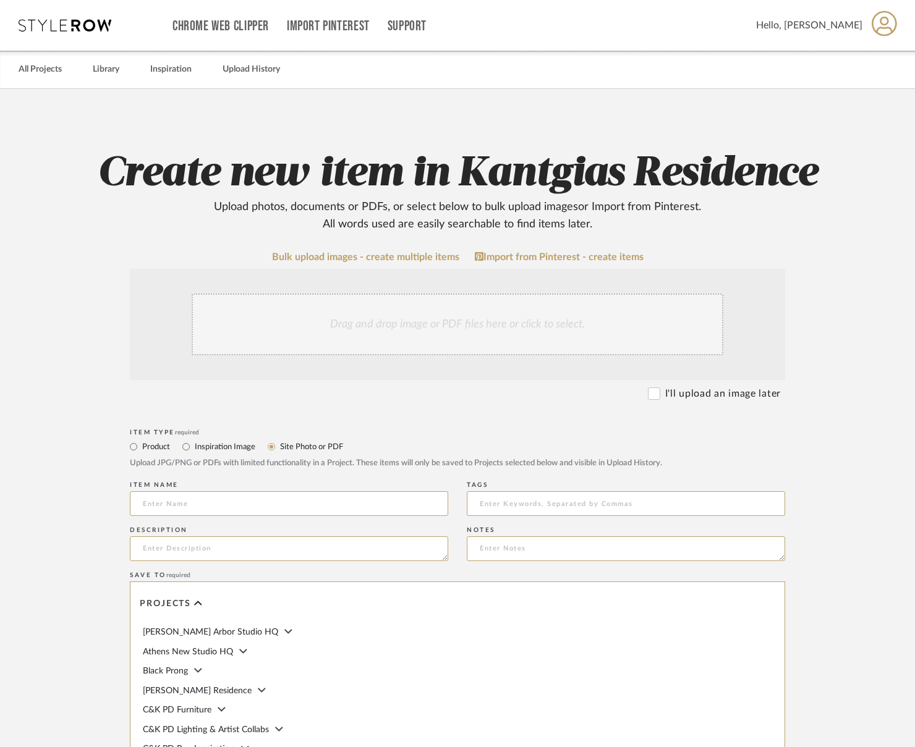
click at [365, 316] on div "Drag and drop image or PDF files here or click to select." at bounding box center [458, 325] width 532 height 62
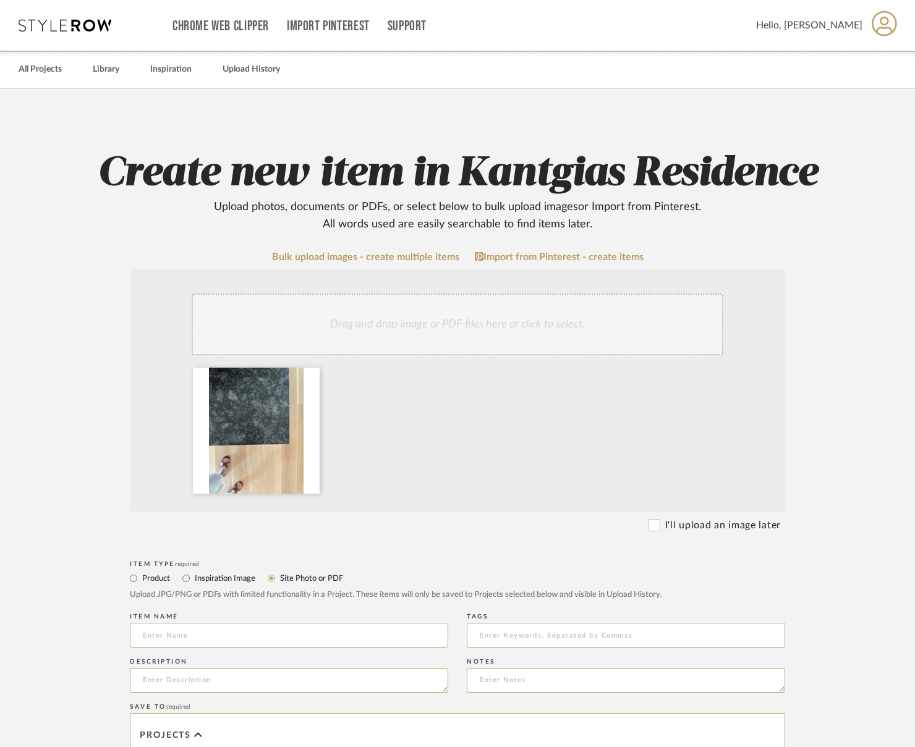
click at [424, 480] on div at bounding box center [459, 434] width 544 height 132
click at [233, 631] on input at bounding box center [289, 635] width 318 height 25
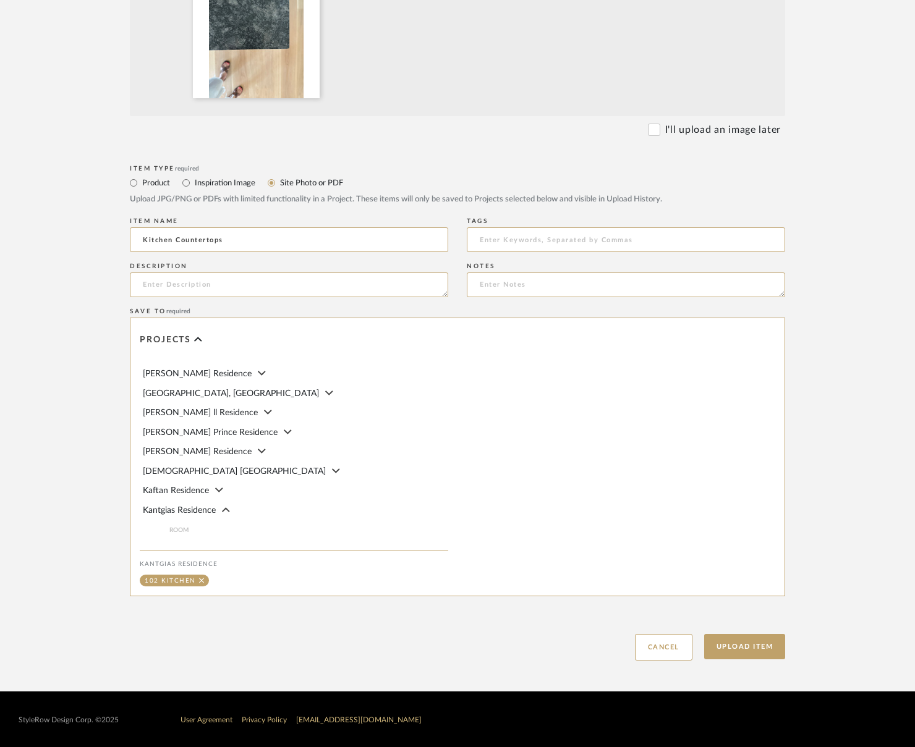
scroll to position [309, 0]
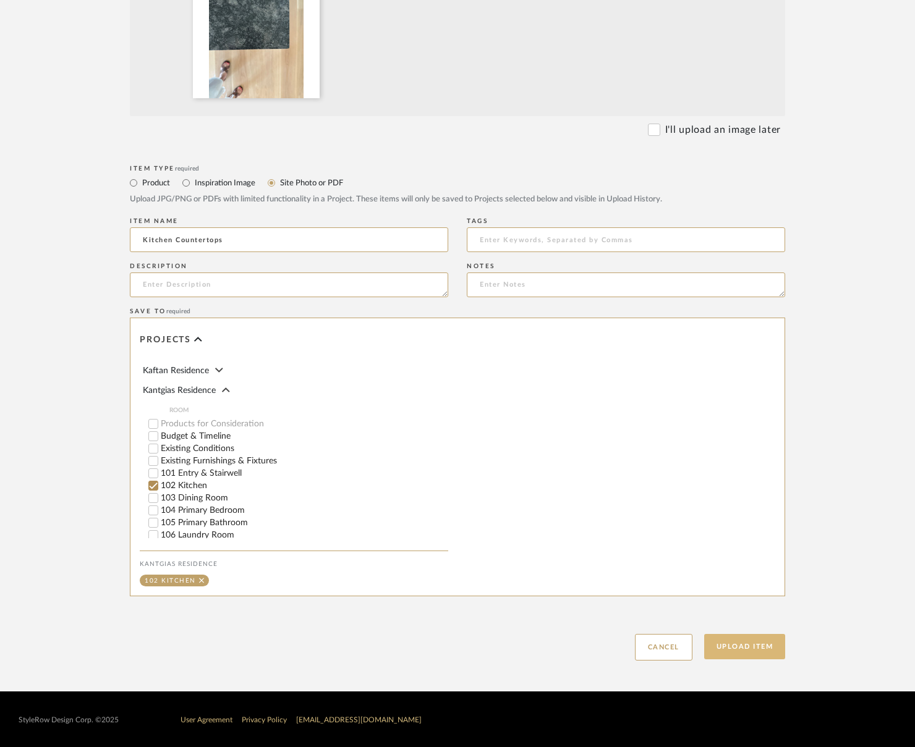
type input "Kitchen Countertops"
click at [748, 647] on button "Upload Item" at bounding box center [745, 646] width 82 height 25
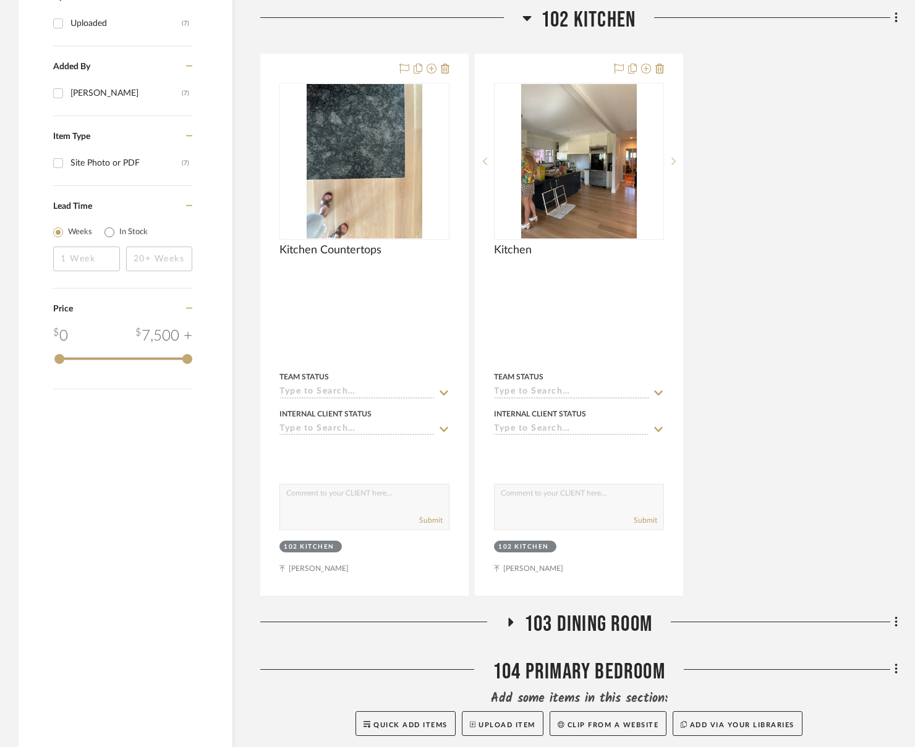
scroll to position [709, 0]
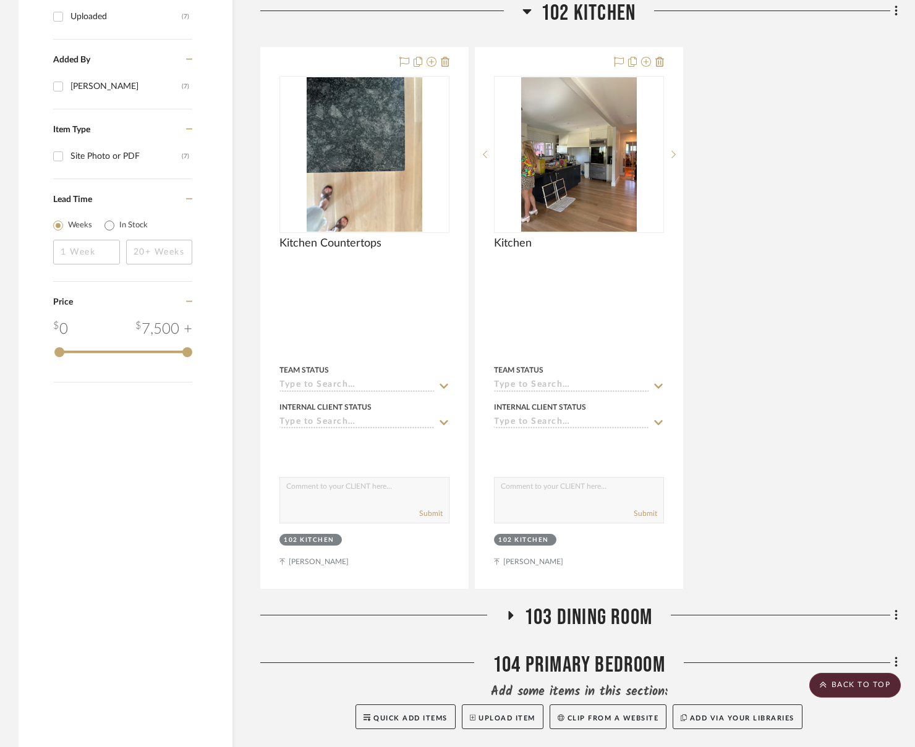
click at [220, 494] on div "Filter by keyword, category or name prior to exporting to Excel or Bulk Actions…" at bounding box center [126, 329] width 214 height 1654
click at [822, 18] on div "Filter by keyword, category or name prior to exporting to Excel or Bulk Actions…" at bounding box center [457, 329] width 915 height 1654
click at [822, 9] on fa-icon at bounding box center [894, 12] width 8 height 20
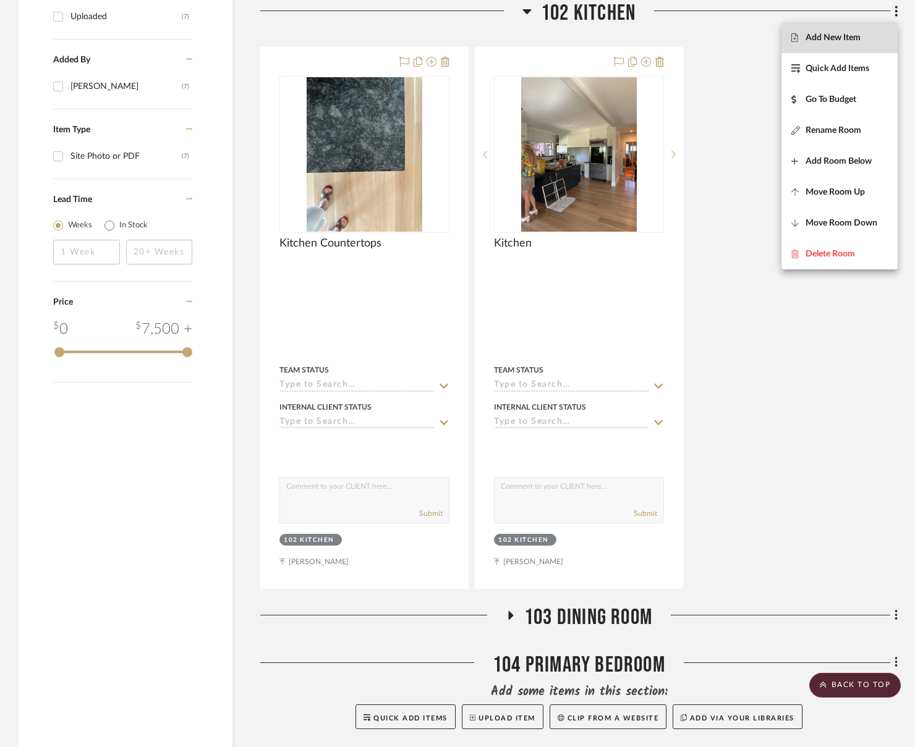
click at [822, 32] on button "Add New Item" at bounding box center [839, 37] width 116 height 31
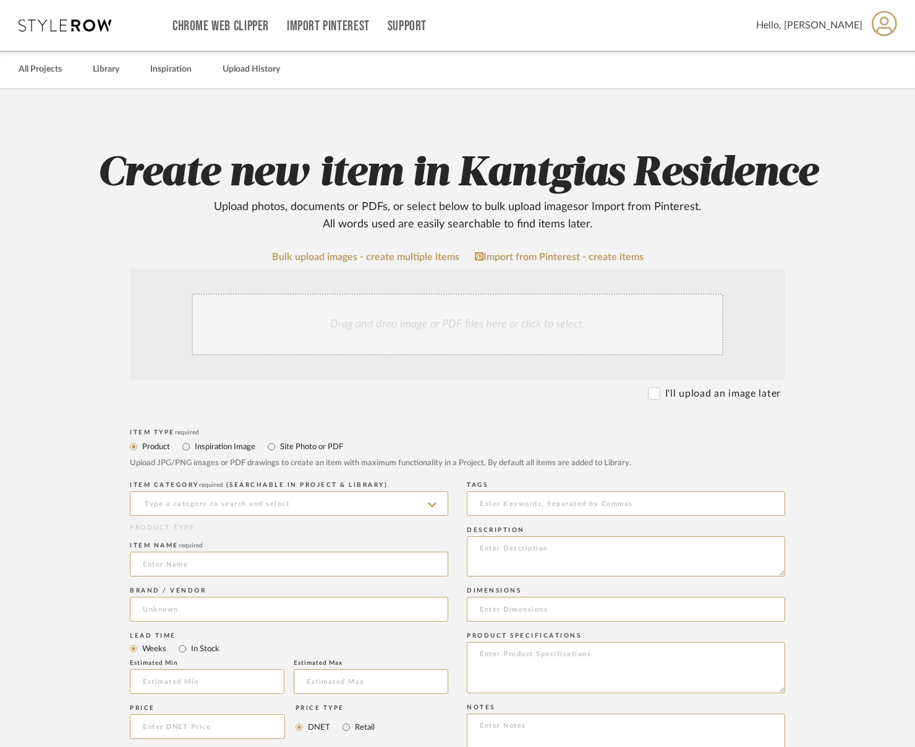
click at [284, 446] on label "Site Photo or PDF" at bounding box center [311, 447] width 64 height 14
click at [279, 446] on input "Site Photo or PDF" at bounding box center [271, 447] width 15 height 15
radio input "true"
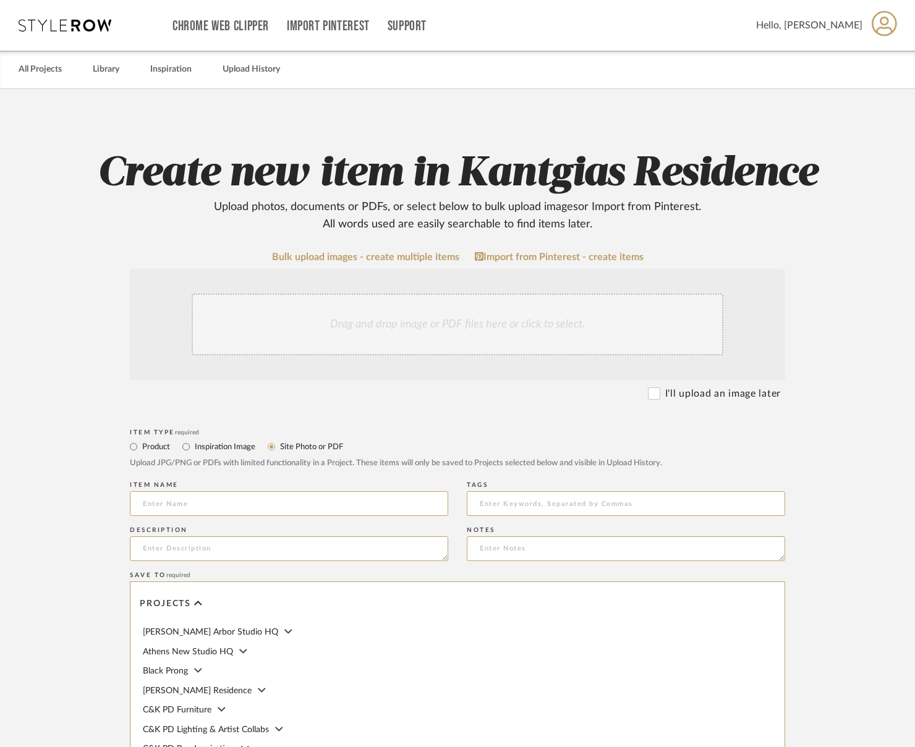
click at [411, 323] on div "Drag and drop image or PDF files here or click to select." at bounding box center [458, 325] width 532 height 62
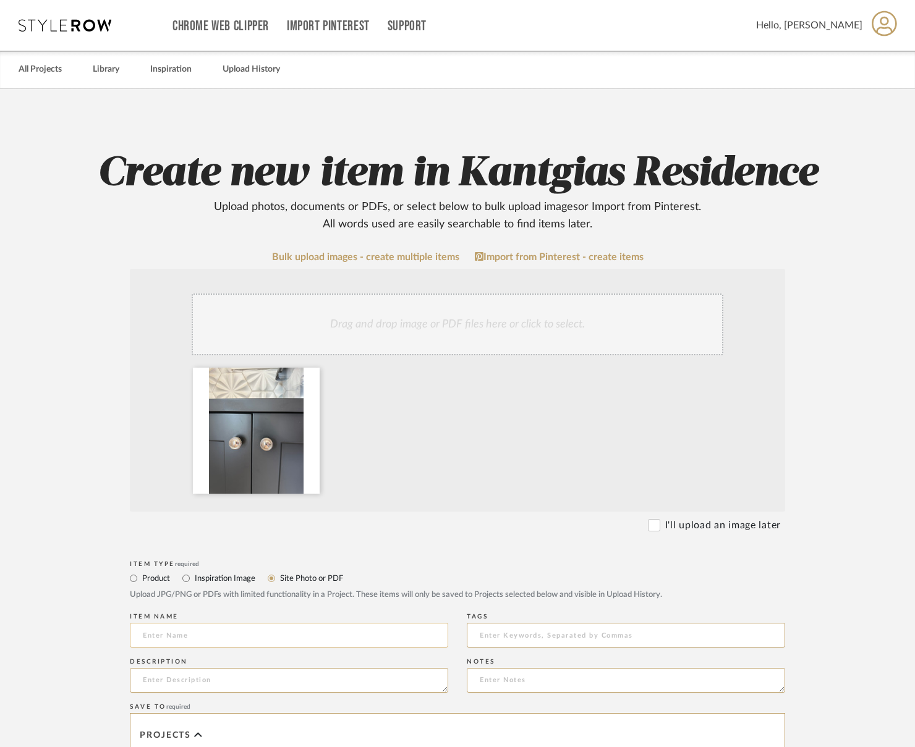
click at [205, 640] on input at bounding box center [289, 635] width 318 height 25
click at [316, 336] on div "Drag and drop image or PDF files here or click to select." at bounding box center [458, 325] width 532 height 62
click at [320, 316] on div "Drag and drop image or PDF files here or click to select." at bounding box center [458, 325] width 532 height 62
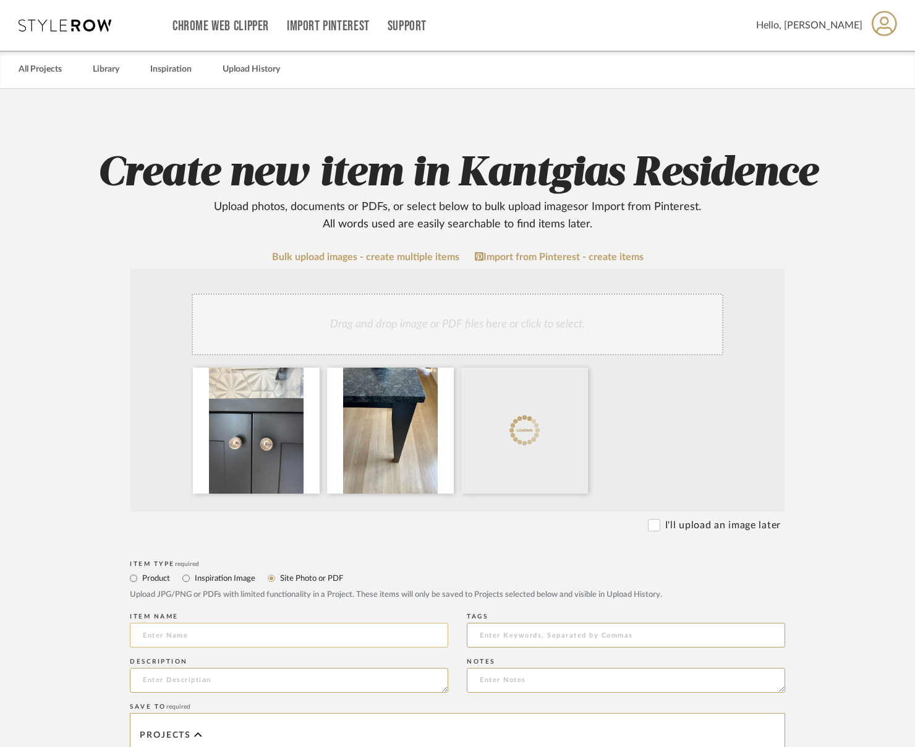
click at [252, 640] on input at bounding box center [289, 635] width 318 height 25
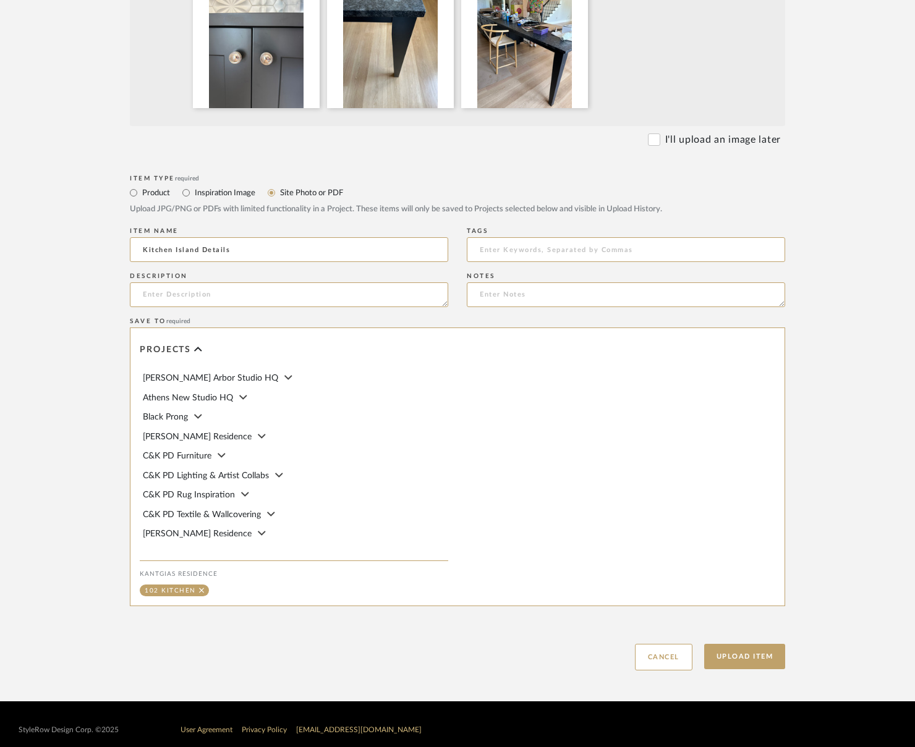
scroll to position [396, 0]
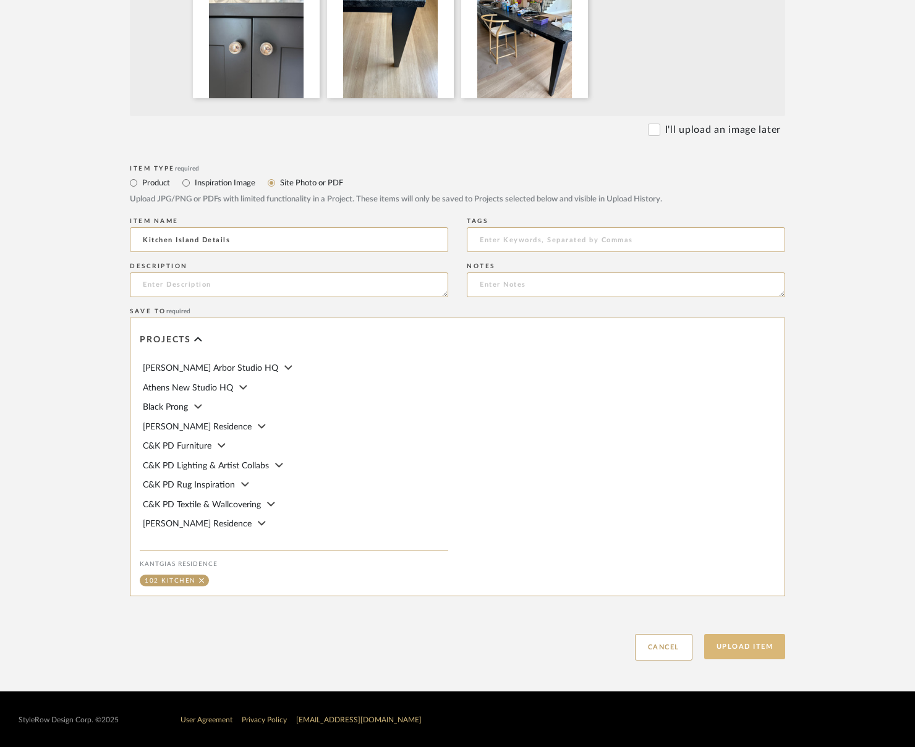
type input "Kitchen Island Details"
click at [767, 640] on button "Upload Item" at bounding box center [745, 646] width 82 height 25
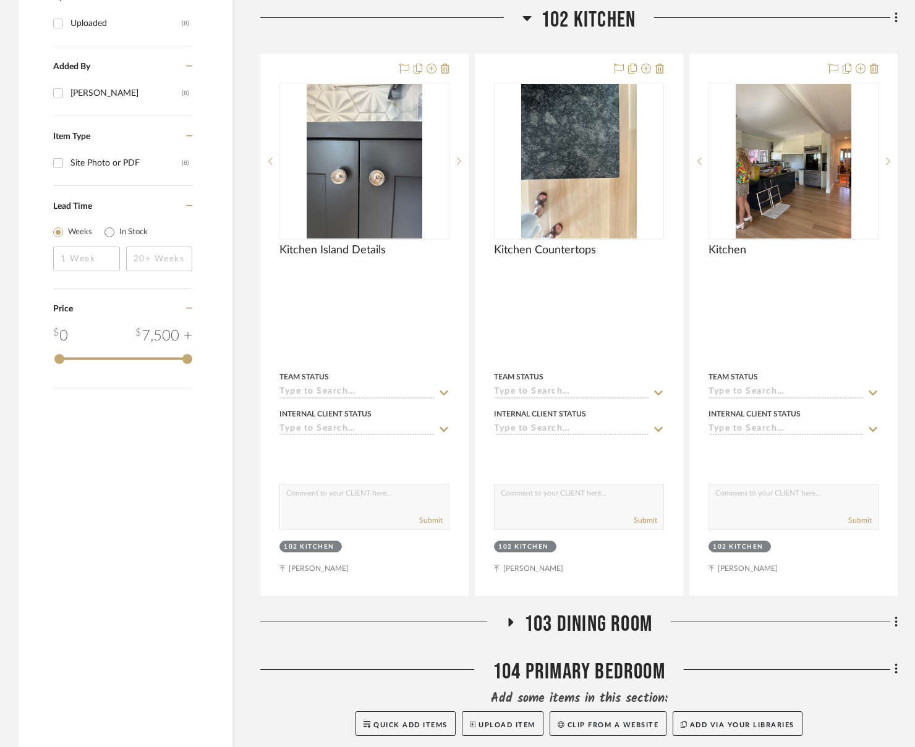
scroll to position [709, 0]
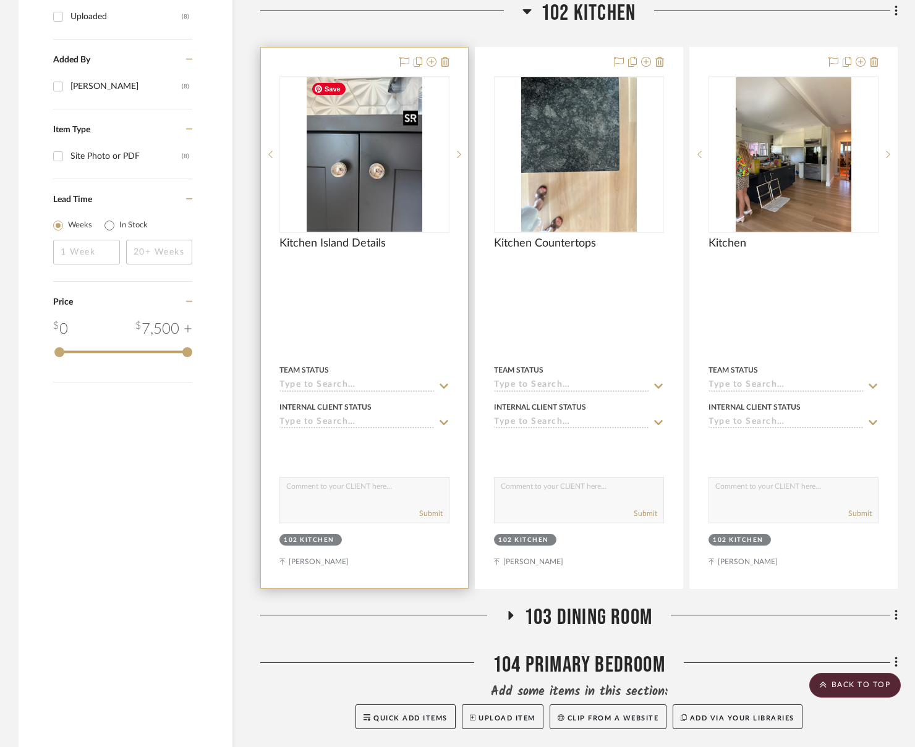
click at [0, 0] on img at bounding box center [0, 0] width 0 height 0
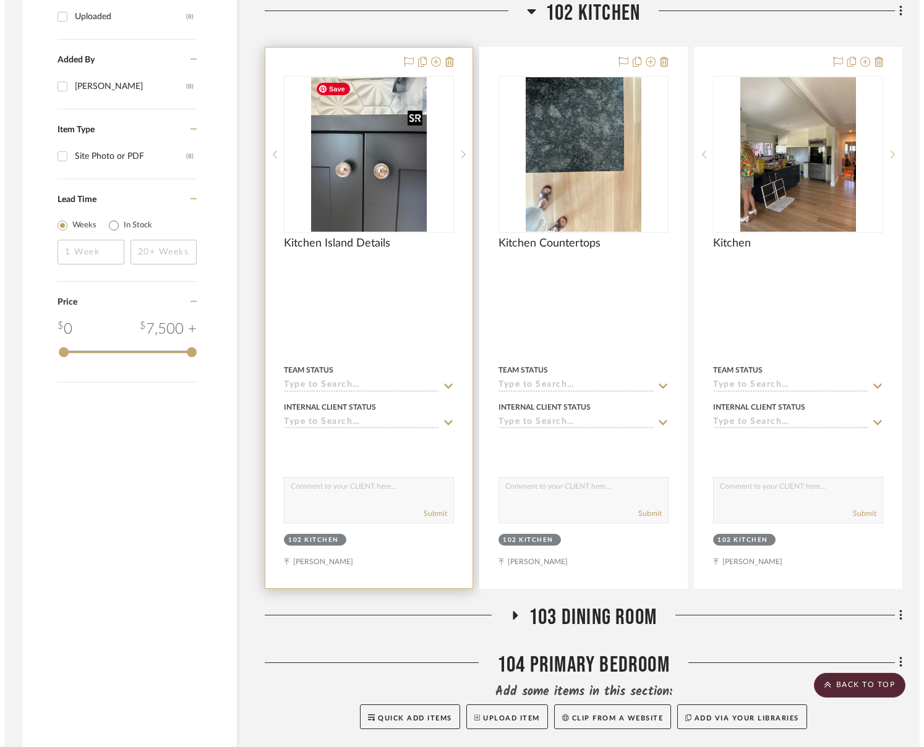
scroll to position [0, 0]
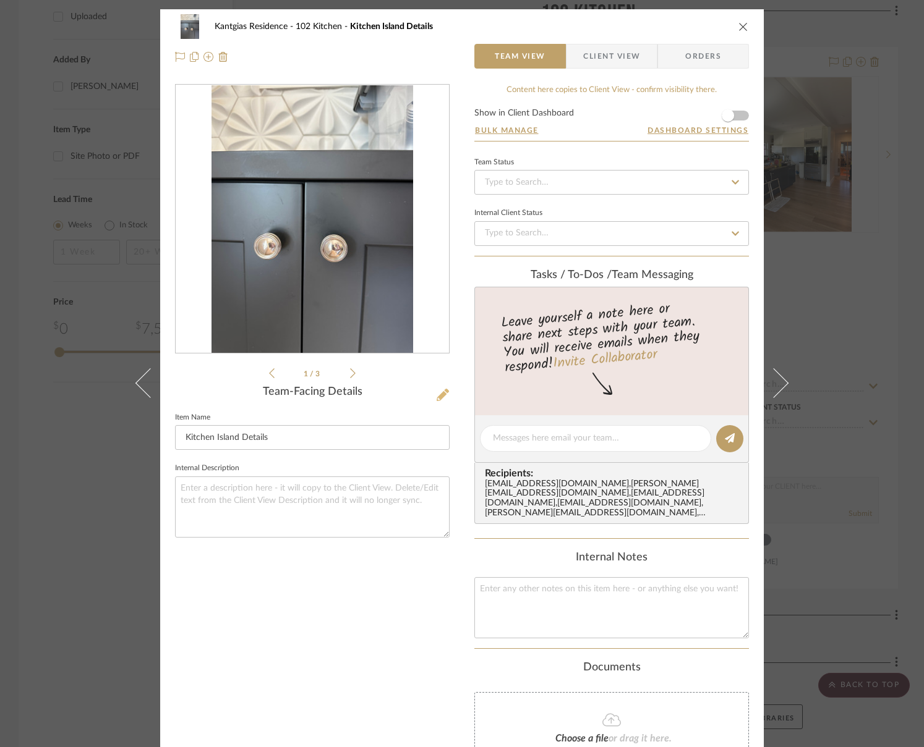
click at [443, 396] on icon at bounding box center [443, 395] width 12 height 12
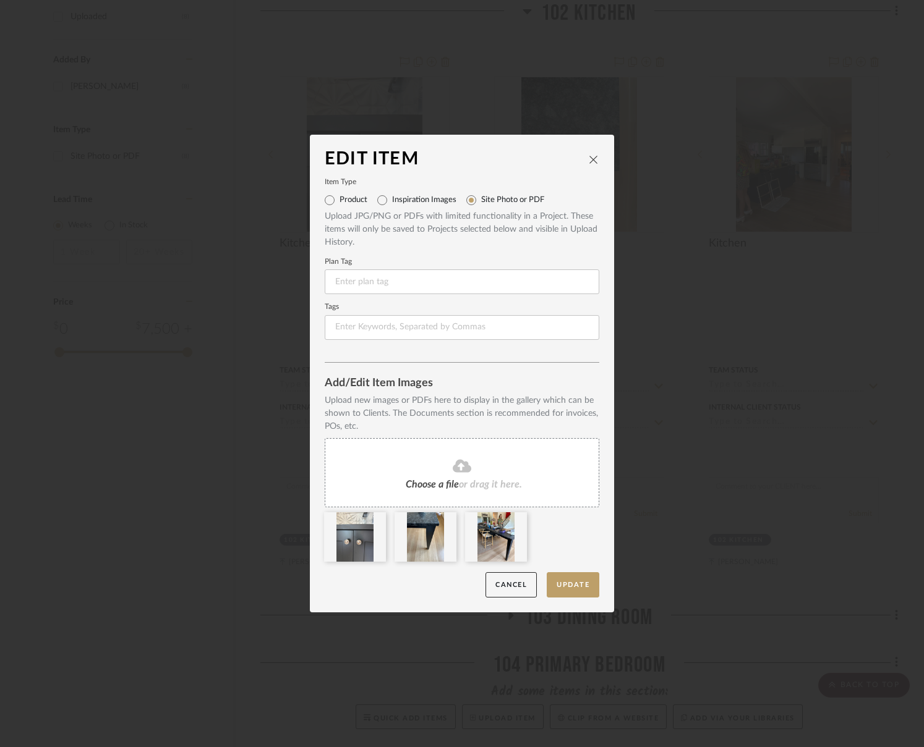
click at [462, 471] on div "Choose a file or drag it here." at bounding box center [462, 472] width 275 height 69
click at [573, 586] on button "Update" at bounding box center [573, 585] width 53 height 25
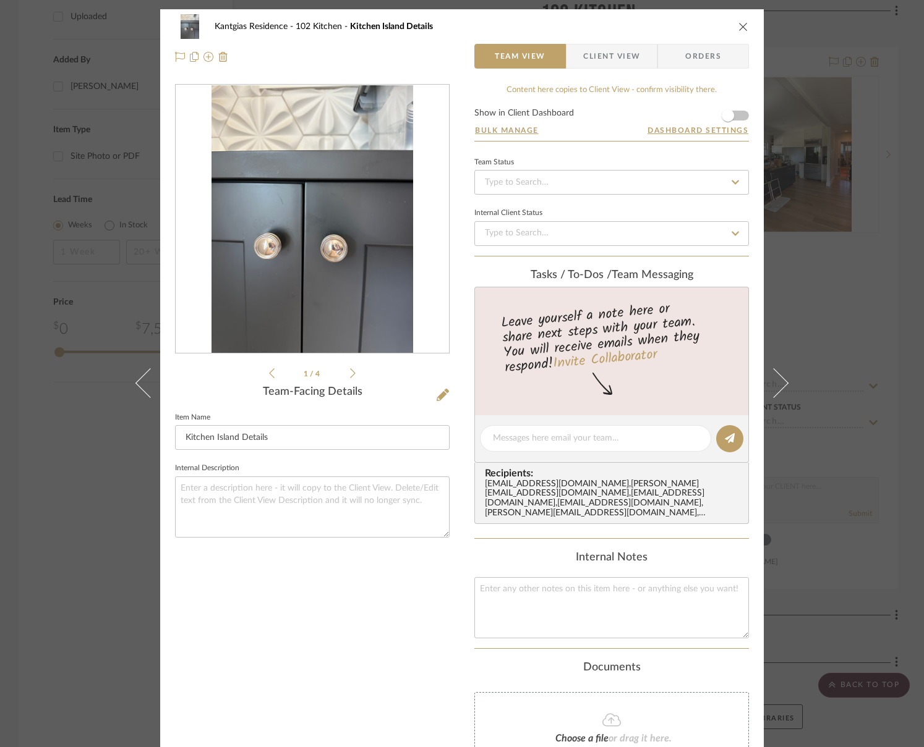
drag, startPoint x: 738, startPoint y: 30, endPoint x: 738, endPoint y: 41, distance: 11.8
click at [738, 30] on icon "close" at bounding box center [743, 27] width 10 height 10
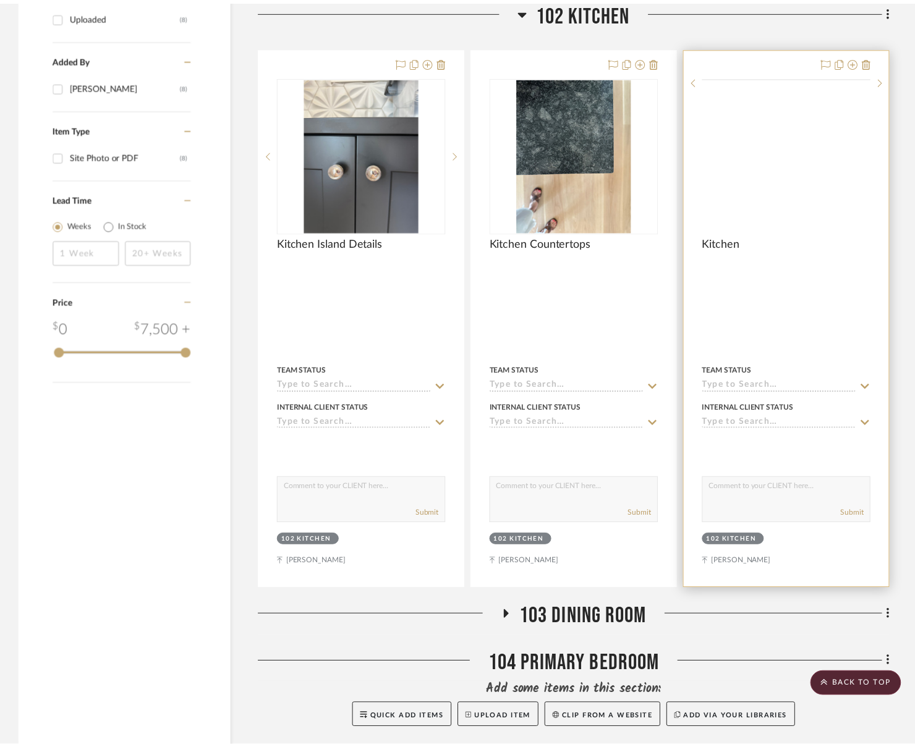
scroll to position [709, 0]
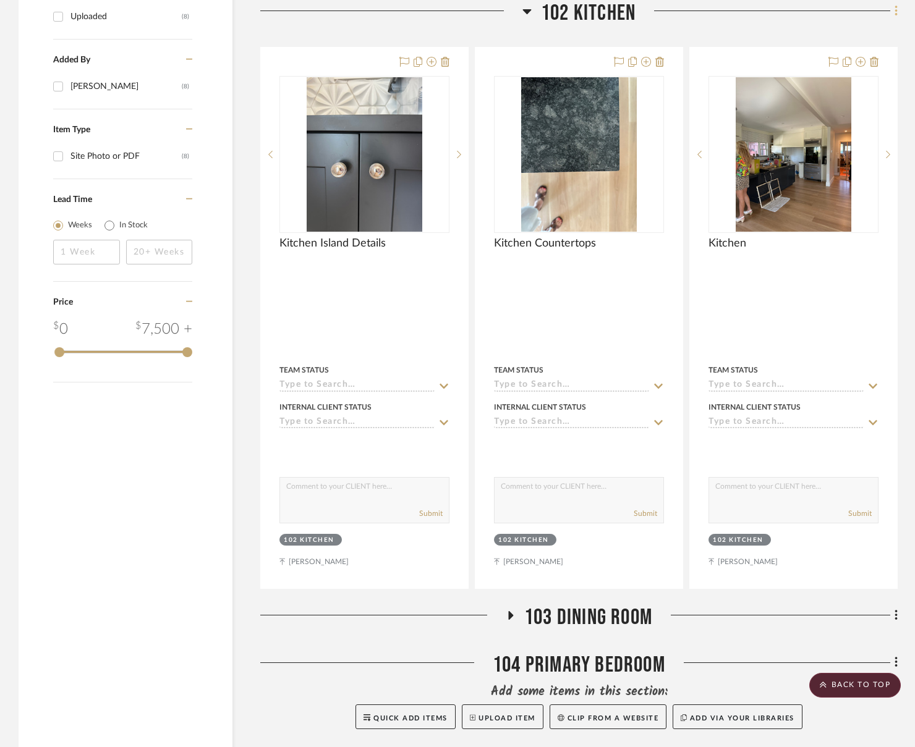
click at [822, 18] on fa-icon at bounding box center [894, 12] width 8 height 20
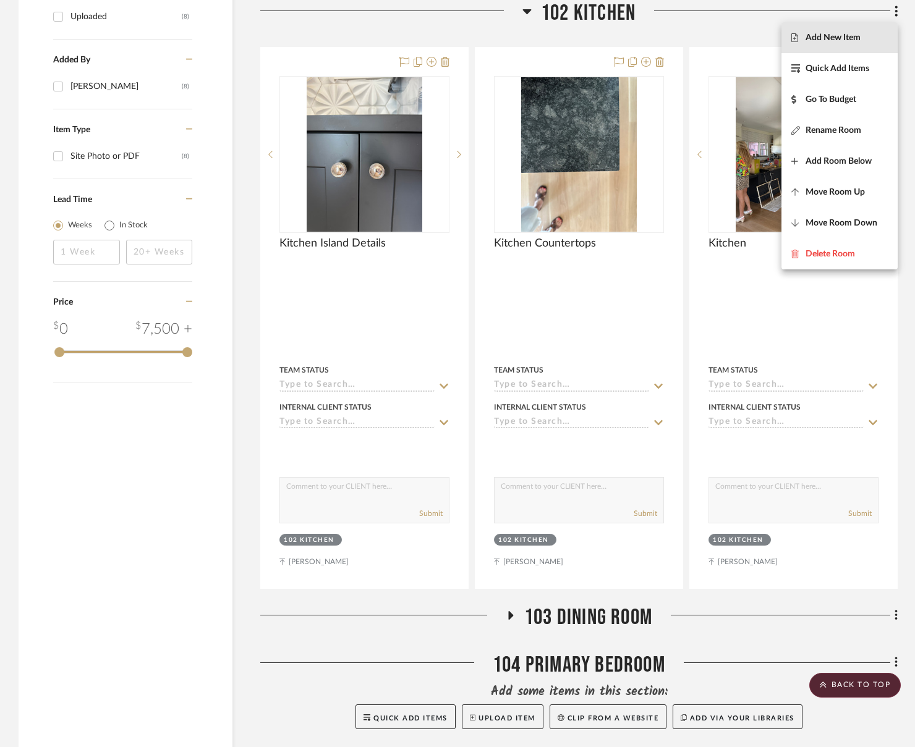
drag, startPoint x: 853, startPoint y: 30, endPoint x: 847, endPoint y: 37, distance: 8.8
click at [822, 30] on button "Add New Item" at bounding box center [839, 37] width 116 height 31
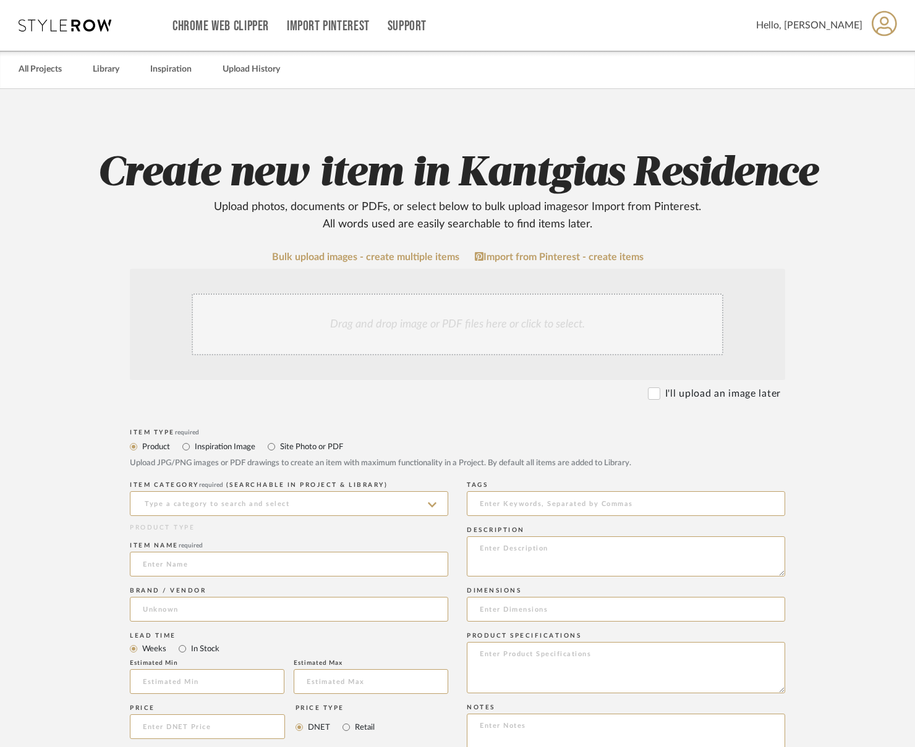
click at [283, 448] on label "Site Photo or PDF" at bounding box center [311, 447] width 64 height 14
click at [279, 448] on input "Site Photo or PDF" at bounding box center [271, 447] width 15 height 15
radio input "true"
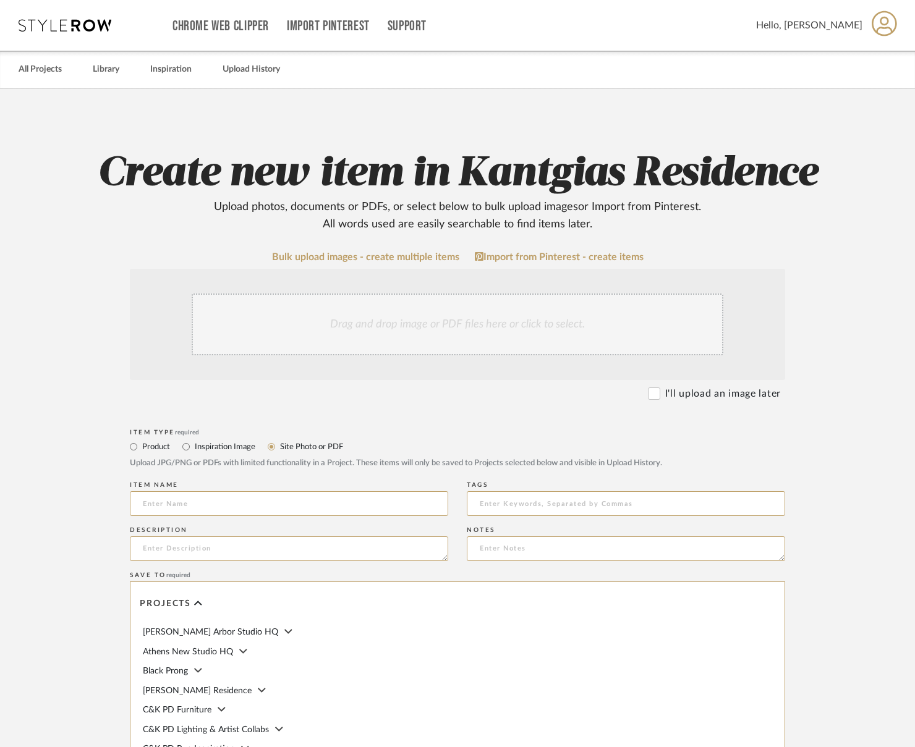
click at [375, 309] on div "Drag and drop image or PDF files here or click to select." at bounding box center [458, 325] width 532 height 62
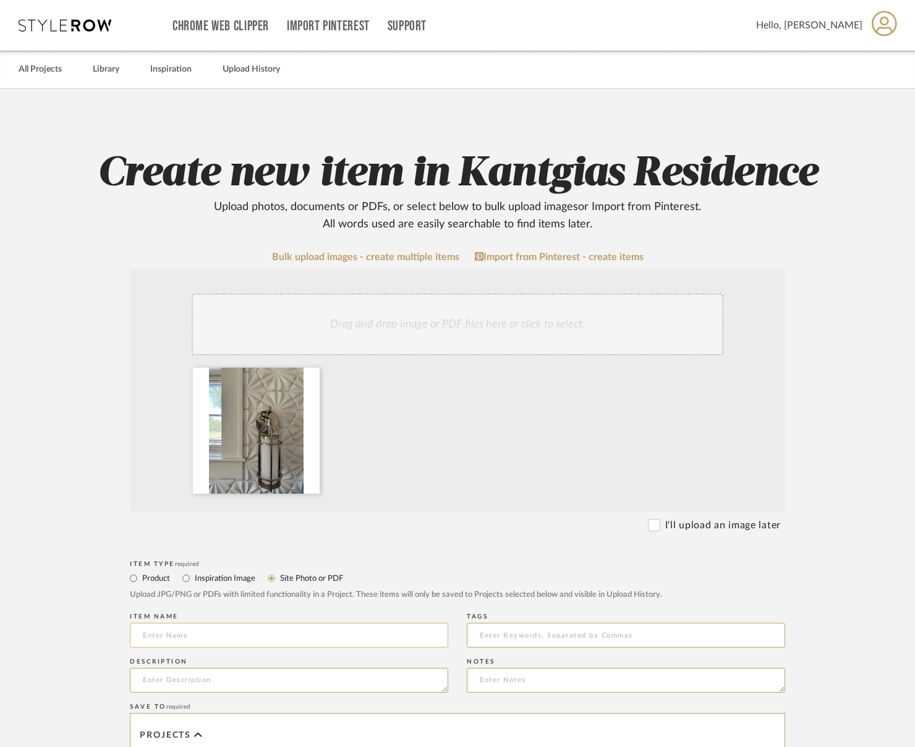
click at [213, 637] on input at bounding box center [289, 635] width 318 height 25
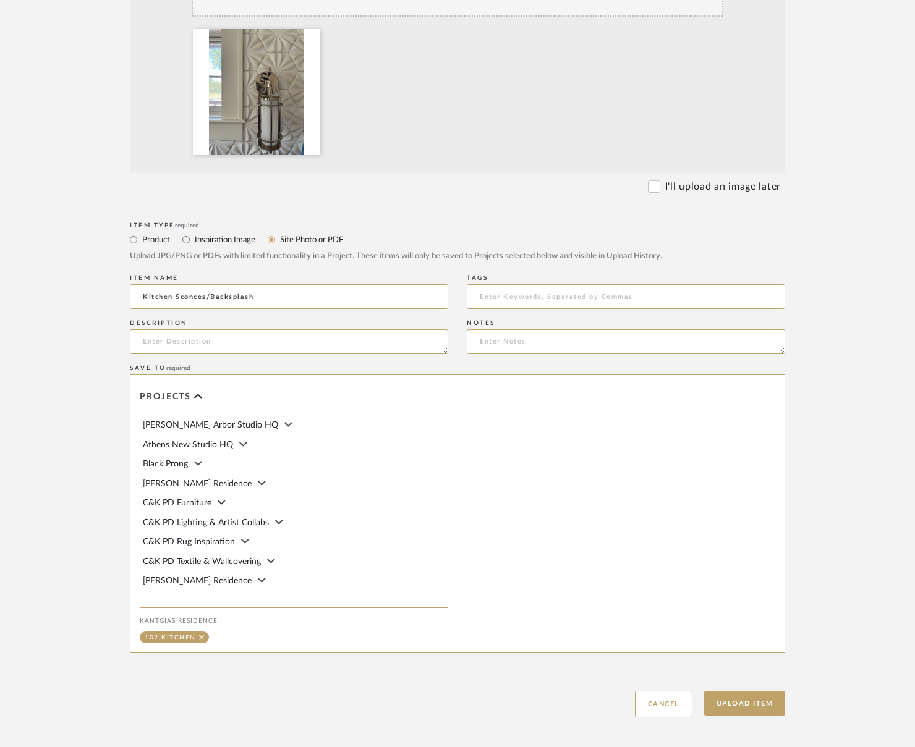
scroll to position [371, 0]
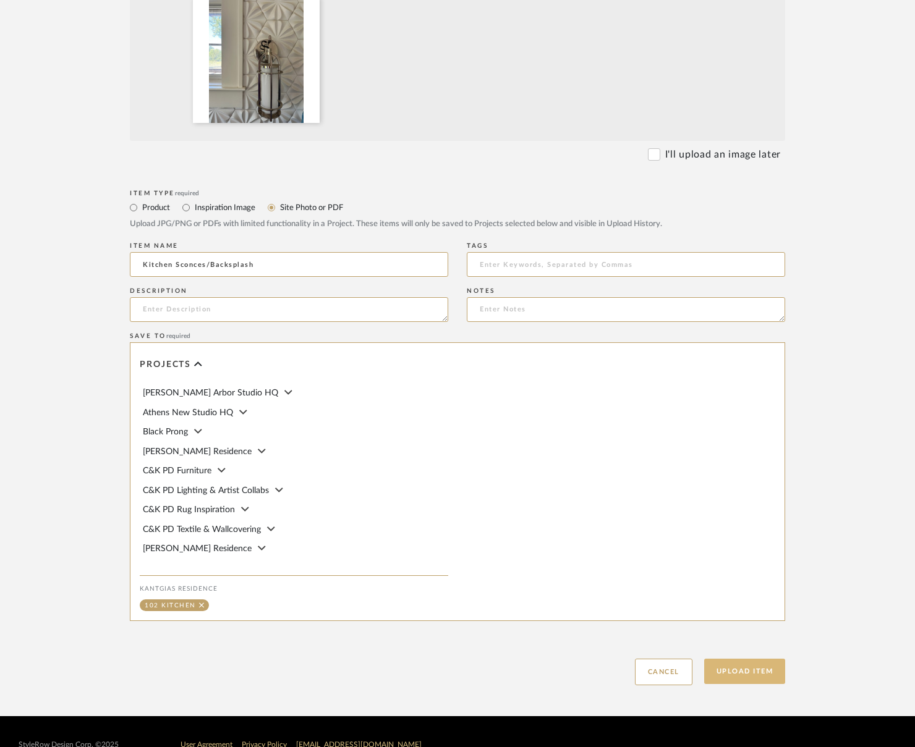
type input "Kitchen Sconces/Backsplash"
click at [755, 681] on button "Upload Item" at bounding box center [745, 671] width 82 height 25
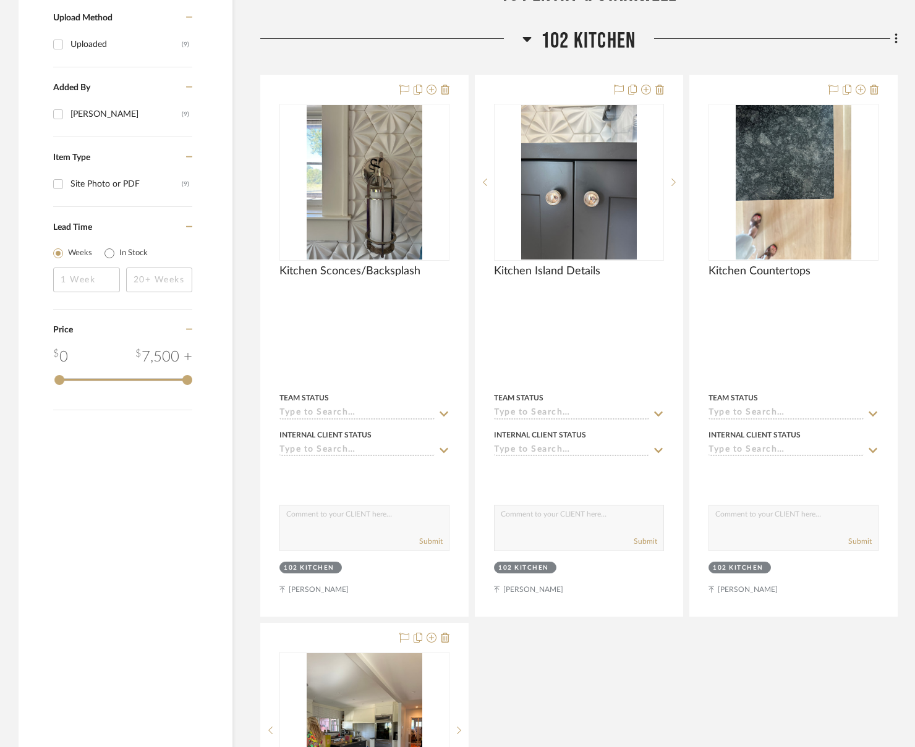
scroll to position [709, 0]
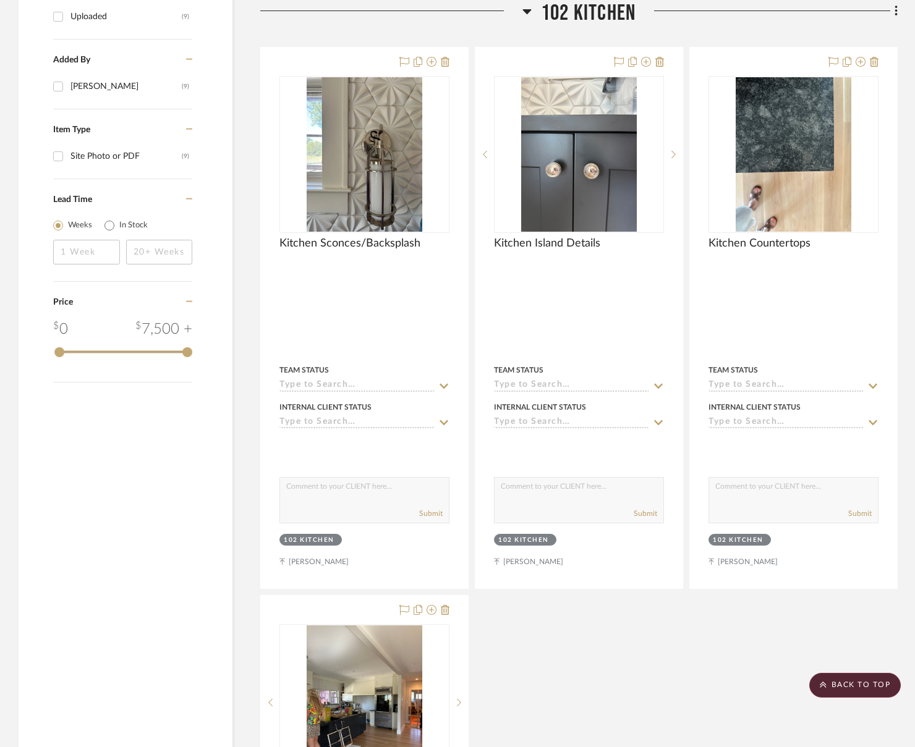
click at [537, 630] on div "Kitchen Sconces/Backsplash By Unknown Team Status Internal Client Status client…" at bounding box center [578, 592] width 637 height 1091
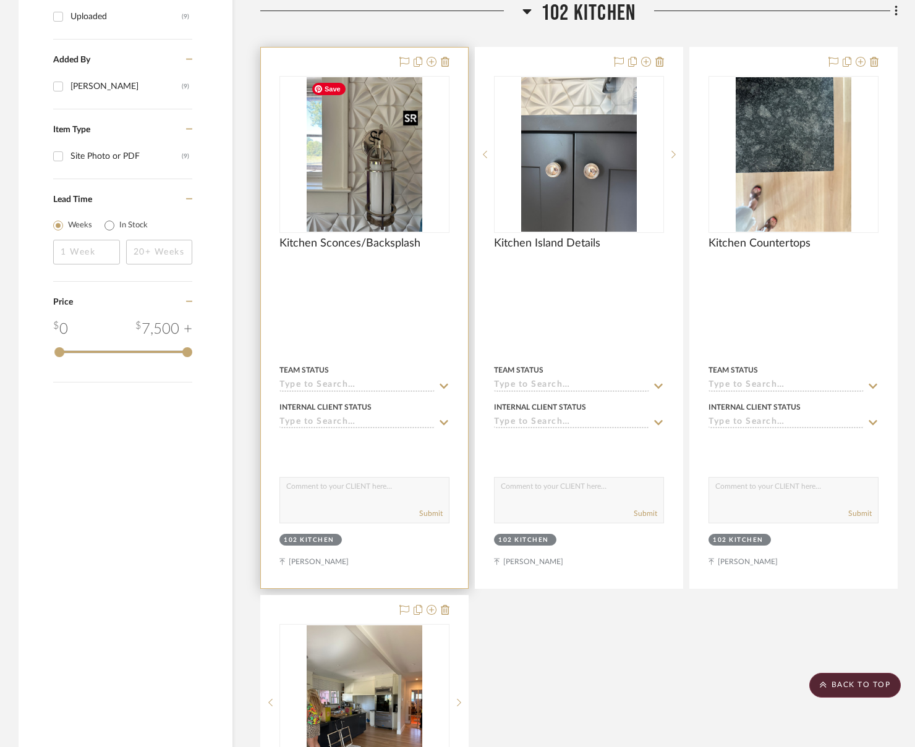
click at [0, 0] on img at bounding box center [0, 0] width 0 height 0
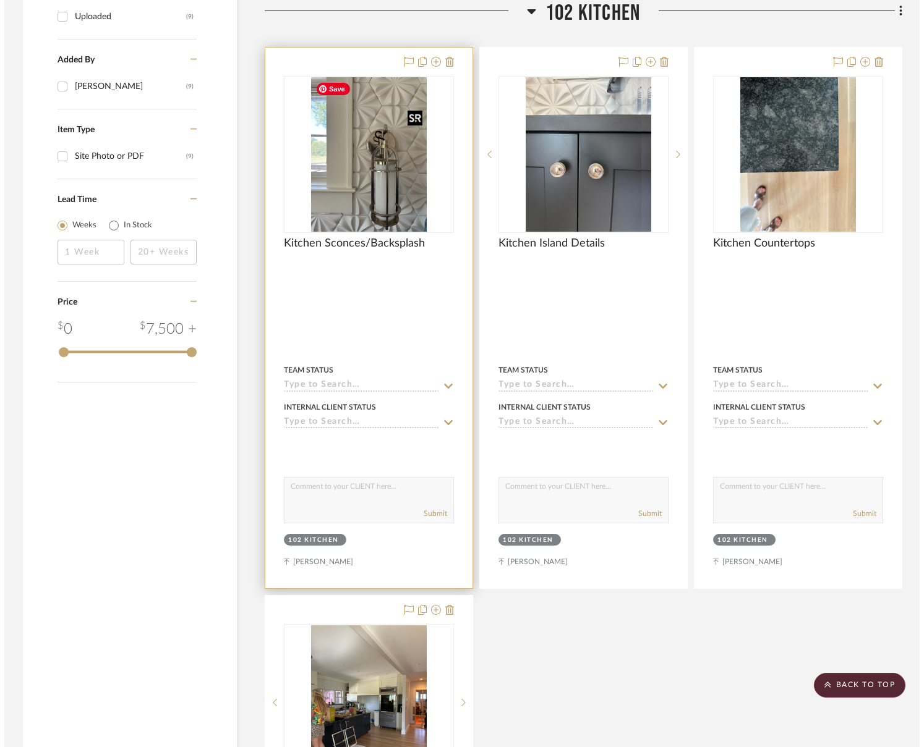
scroll to position [0, 0]
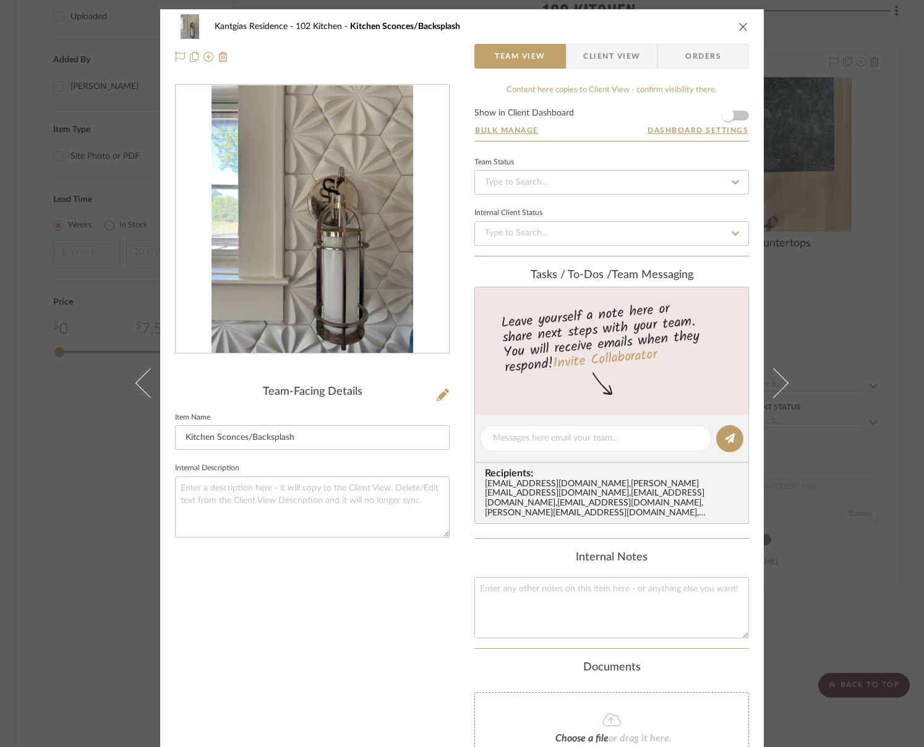
click at [738, 31] on icon "close" at bounding box center [743, 27] width 10 height 10
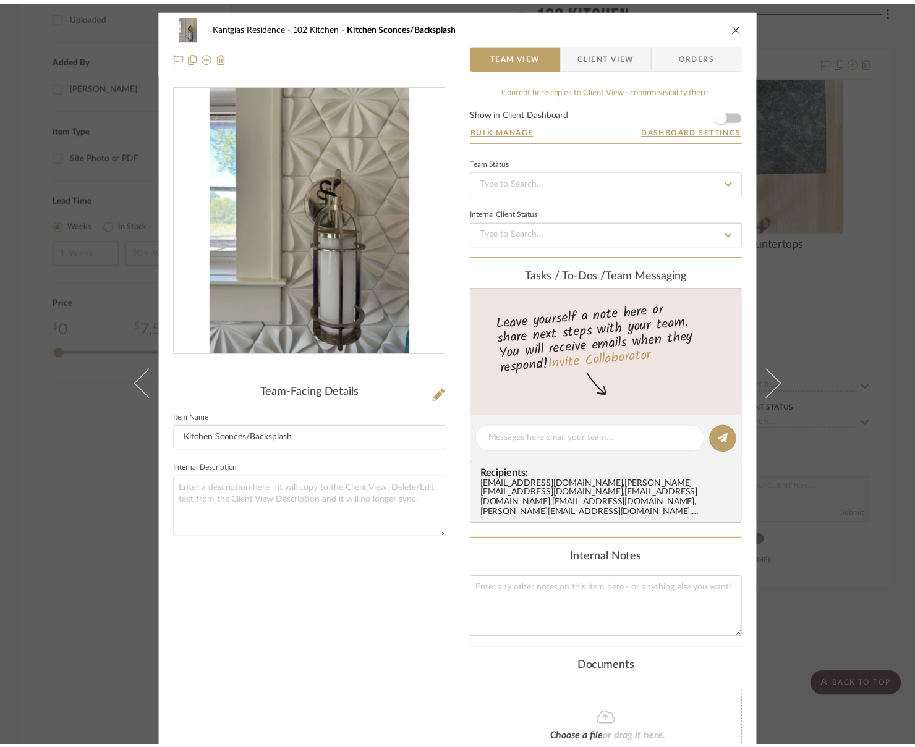
scroll to position [709, 0]
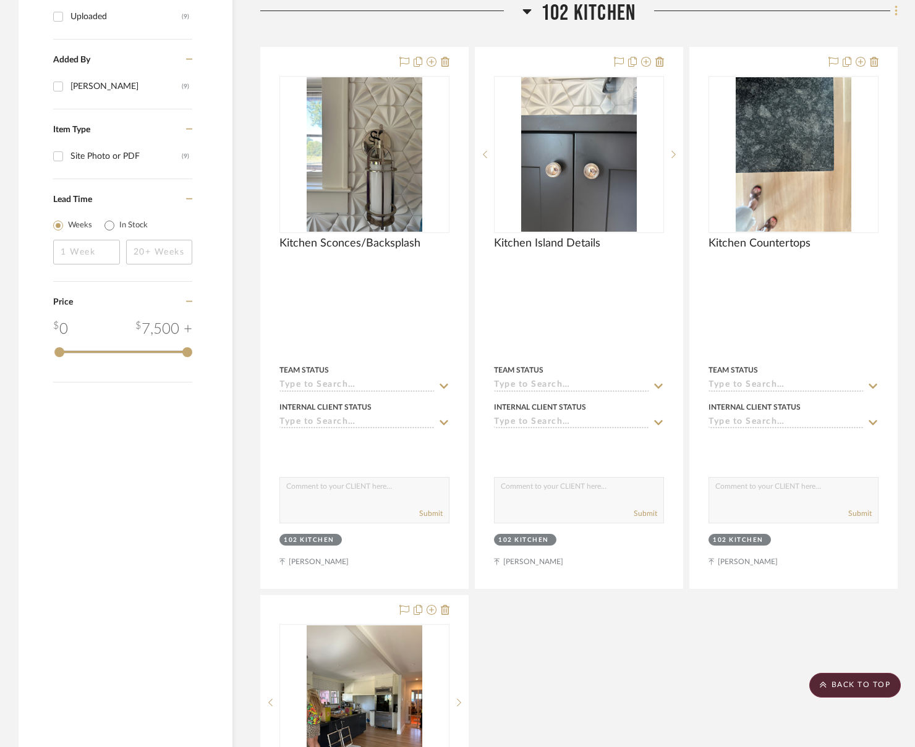
click at [822, 11] on icon at bounding box center [896, 11] width 2 height 11
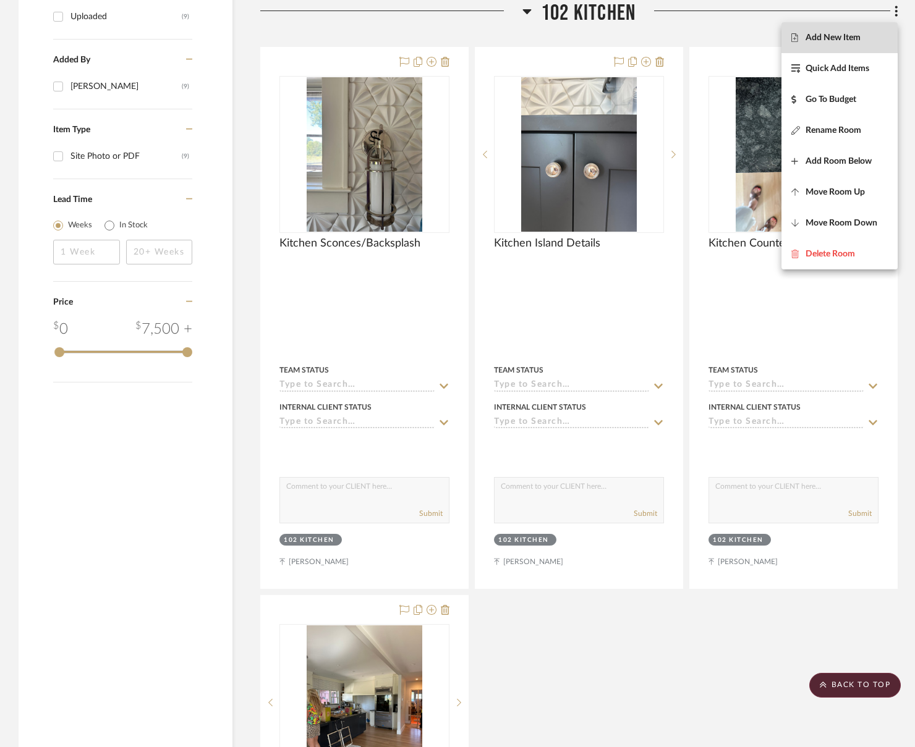
click at [822, 27] on button "Add New Item" at bounding box center [839, 37] width 116 height 31
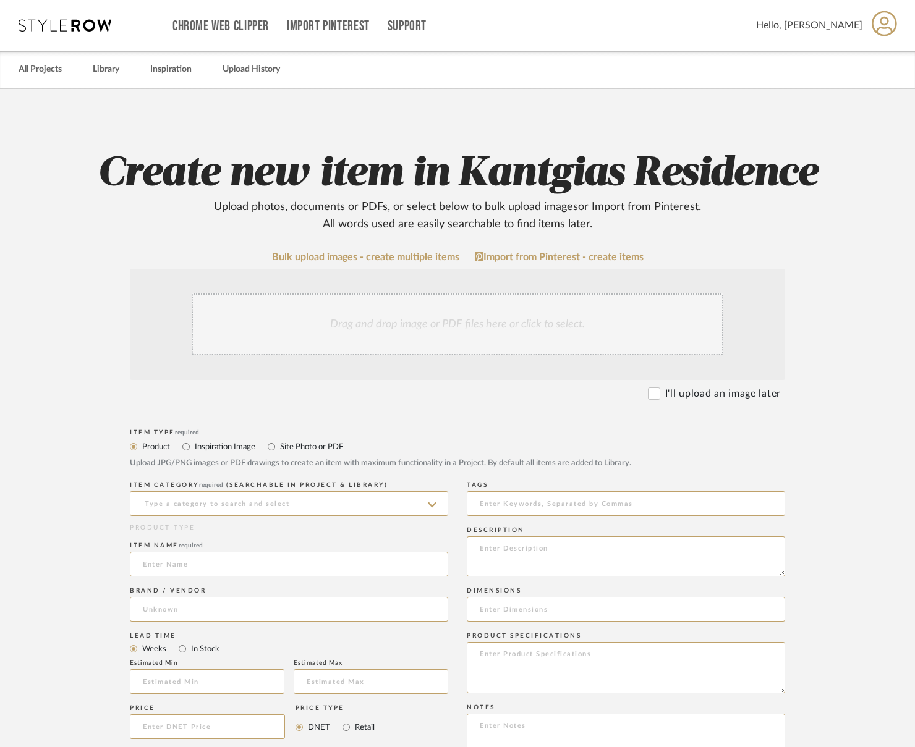
click at [302, 448] on label "Site Photo or PDF" at bounding box center [311, 447] width 64 height 14
click at [279, 448] on input "Site Photo or PDF" at bounding box center [271, 447] width 15 height 15
radio input "true"
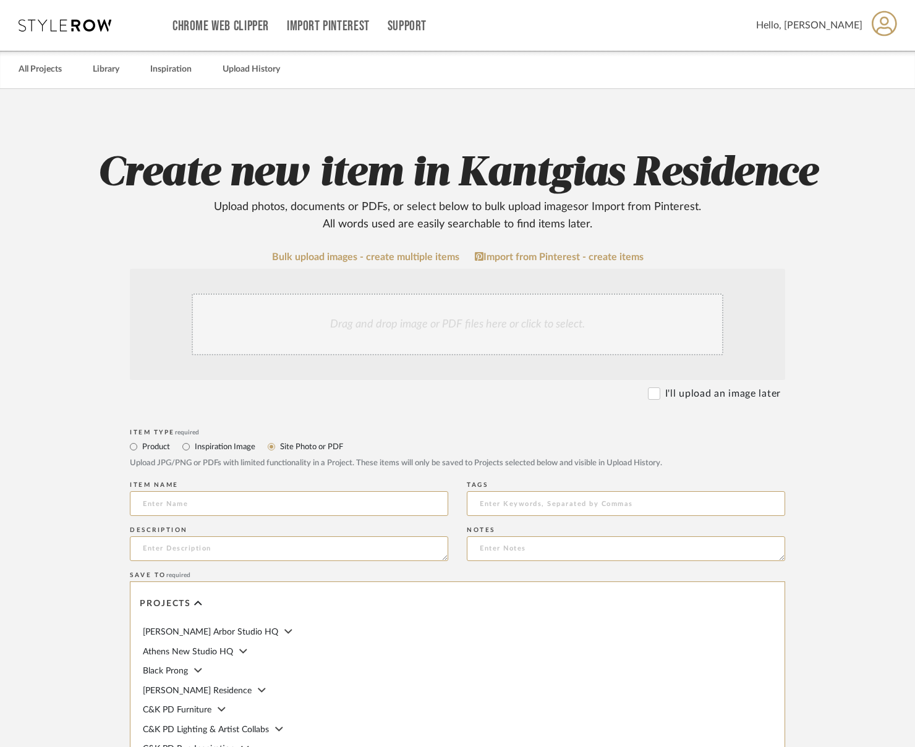
click at [385, 276] on div "Drag and drop image or PDF files here or click to select." at bounding box center [457, 324] width 655 height 111
click at [383, 324] on div "Drag and drop image or PDF files here or click to select." at bounding box center [458, 325] width 532 height 62
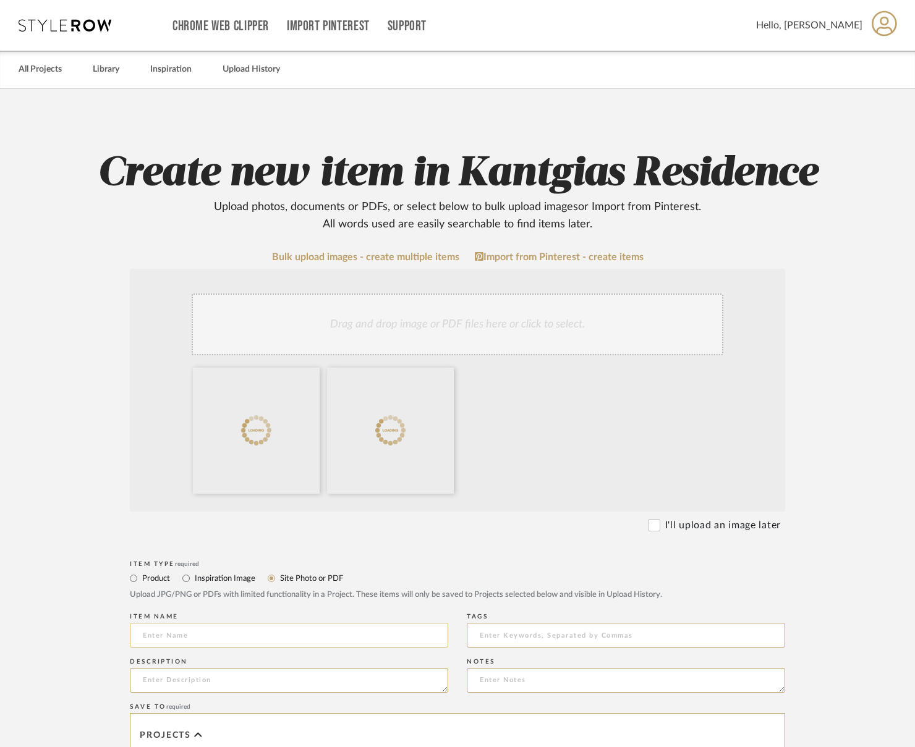
click at [216, 638] on input at bounding box center [289, 635] width 318 height 25
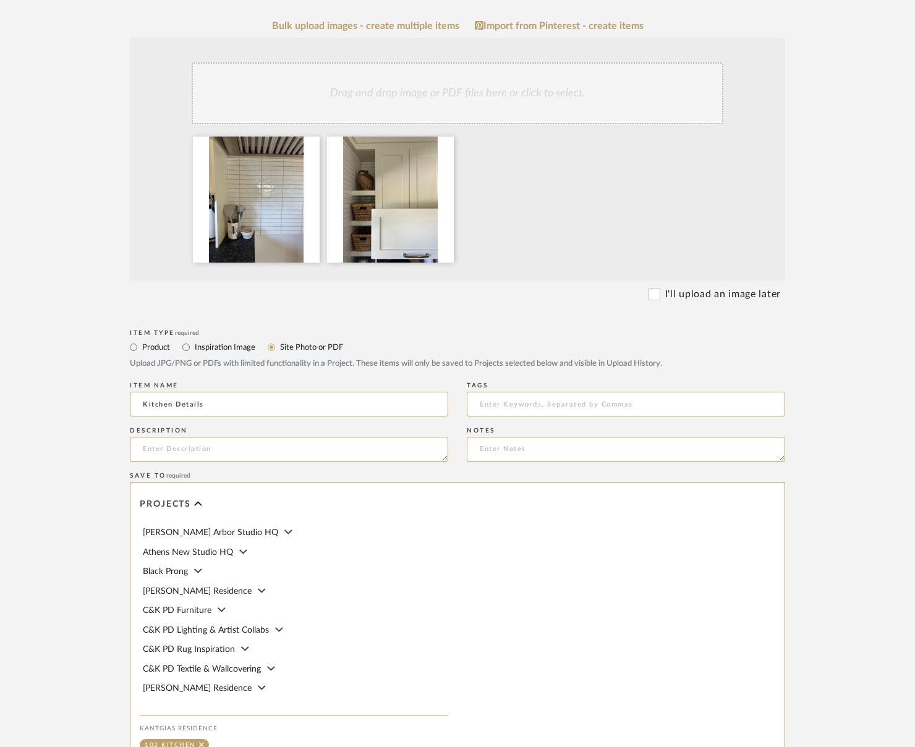
scroll to position [396, 0]
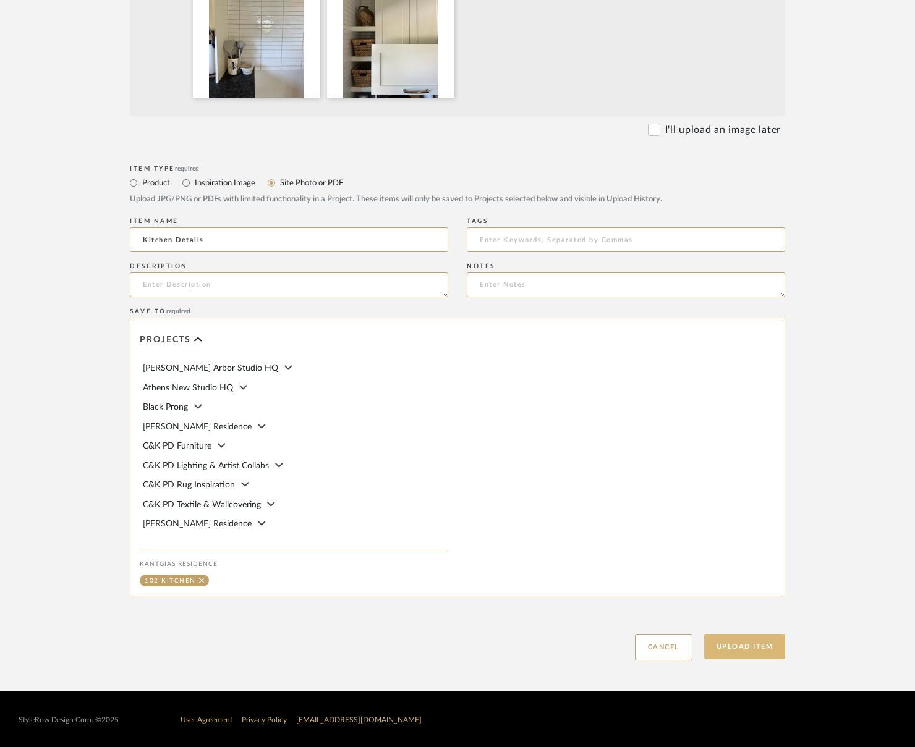
type input "Kitchen Details"
click at [748, 649] on button "Upload Item" at bounding box center [745, 646] width 82 height 25
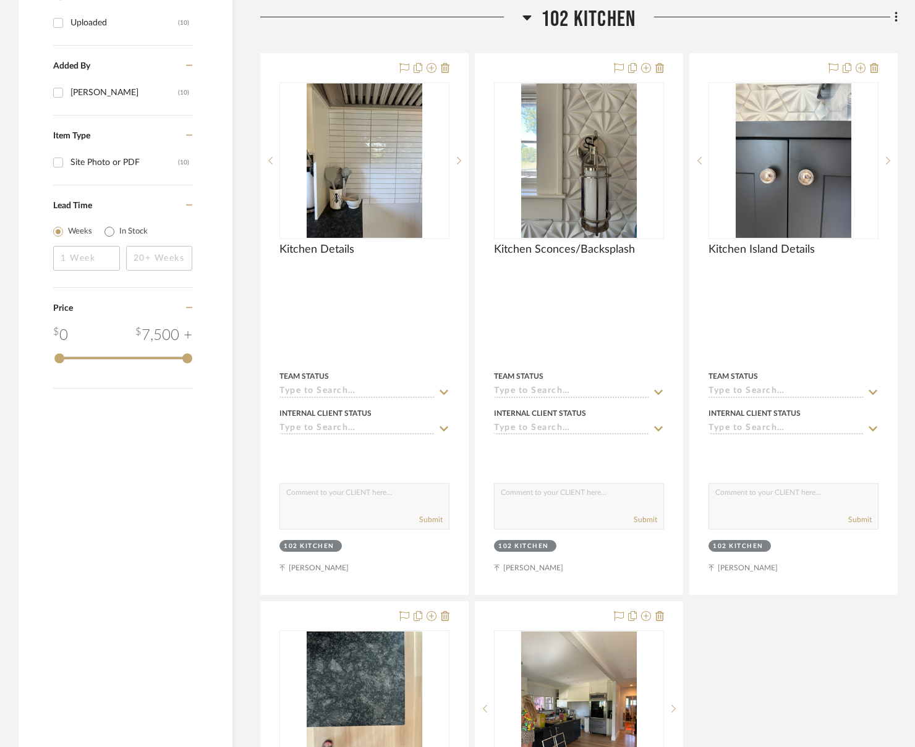
scroll to position [709, 0]
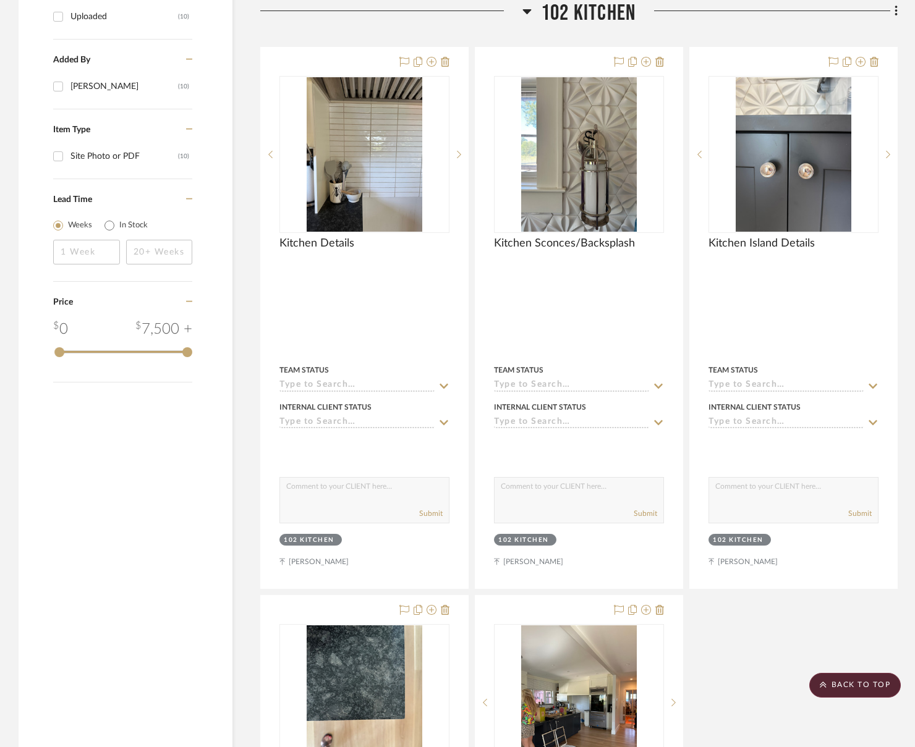
click at [145, 499] on div "Filter by keyword, category or name prior to exporting to Excel or Bulk Actions…" at bounding box center [126, 603] width 214 height 2203
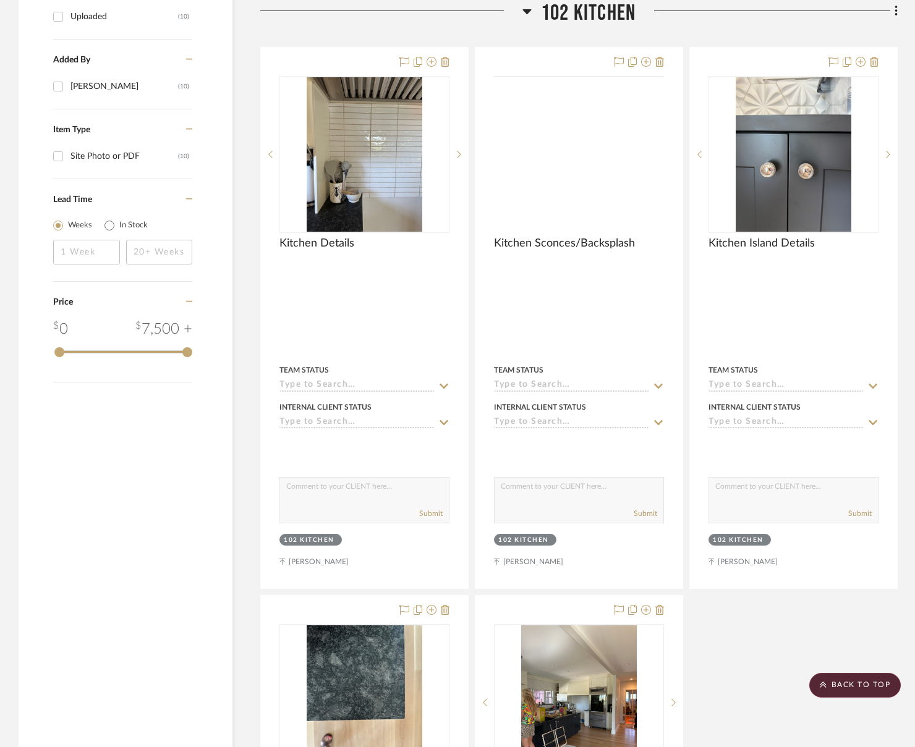
scroll to position [338, 0]
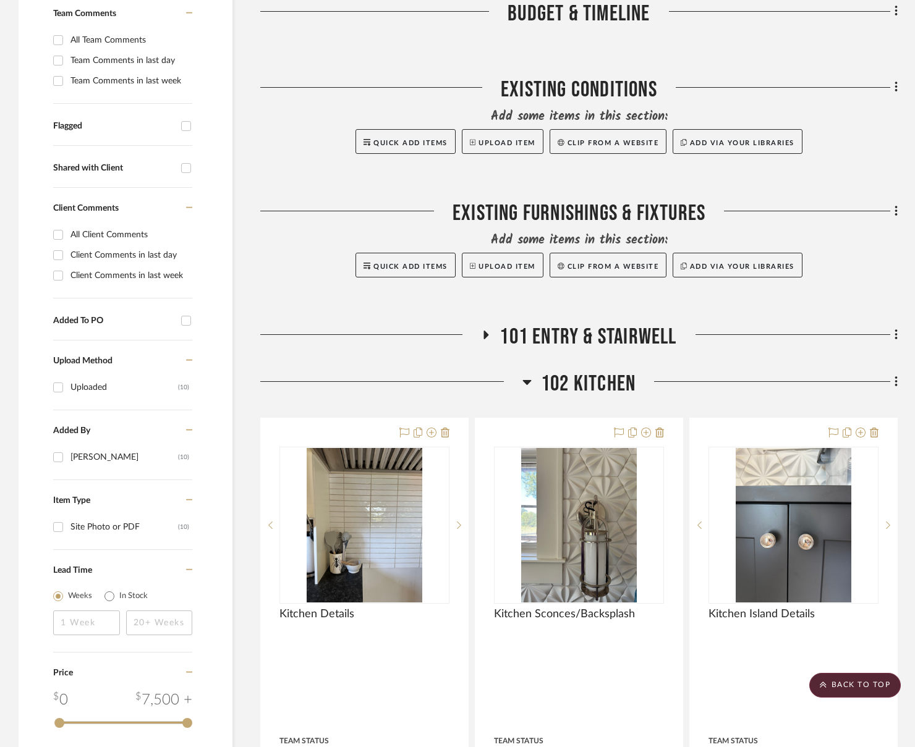
click at [595, 385] on span "102 Kitchen" at bounding box center [588, 384] width 95 height 27
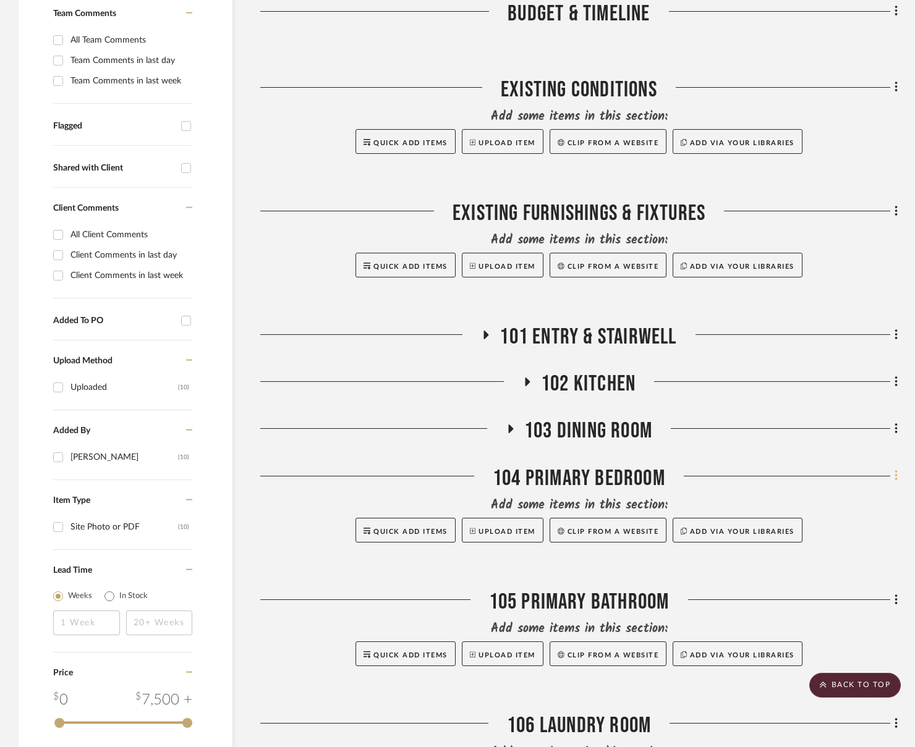
click at [822, 474] on fa-icon at bounding box center [894, 477] width 8 height 20
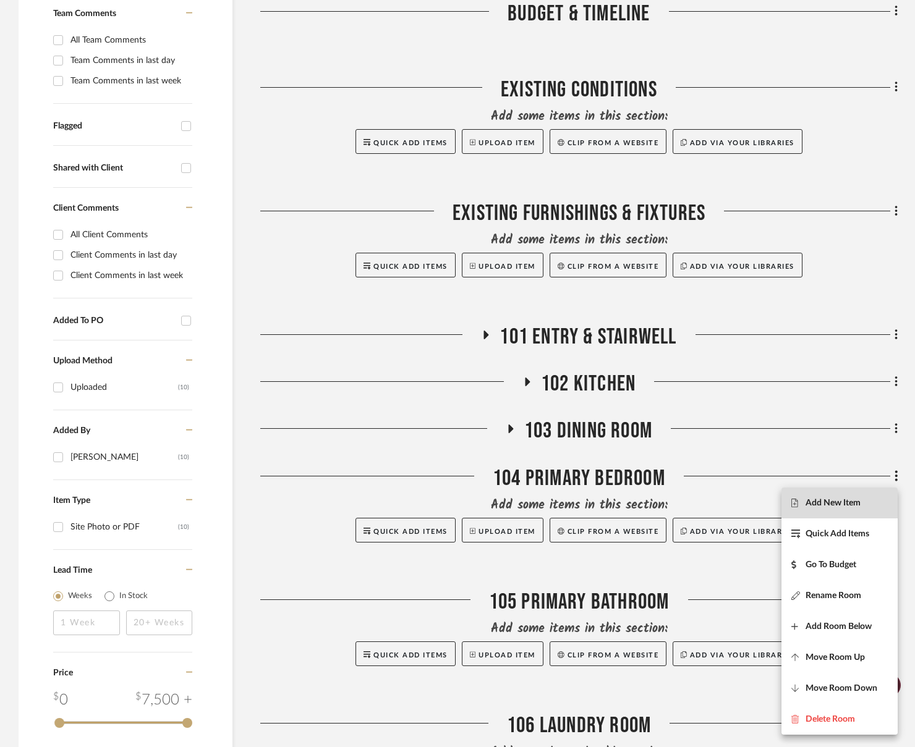
click at [822, 498] on span "Add New Item" at bounding box center [839, 503] width 96 height 11
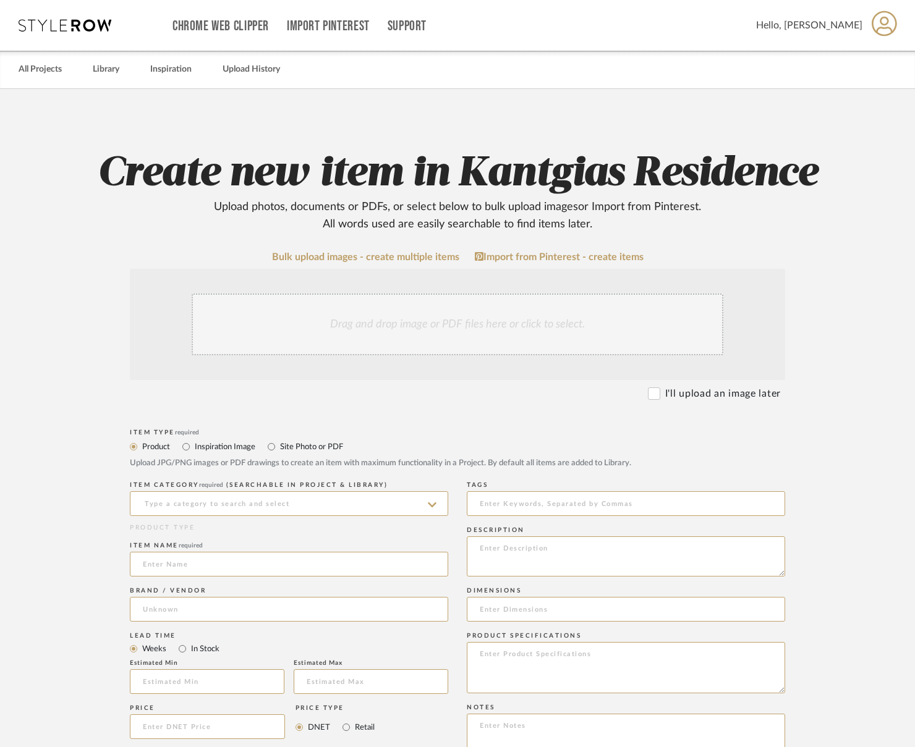
click at [323, 443] on label "Site Photo or PDF" at bounding box center [311, 447] width 64 height 14
click at [279, 443] on input "Site Photo or PDF" at bounding box center [271, 447] width 15 height 15
radio input "true"
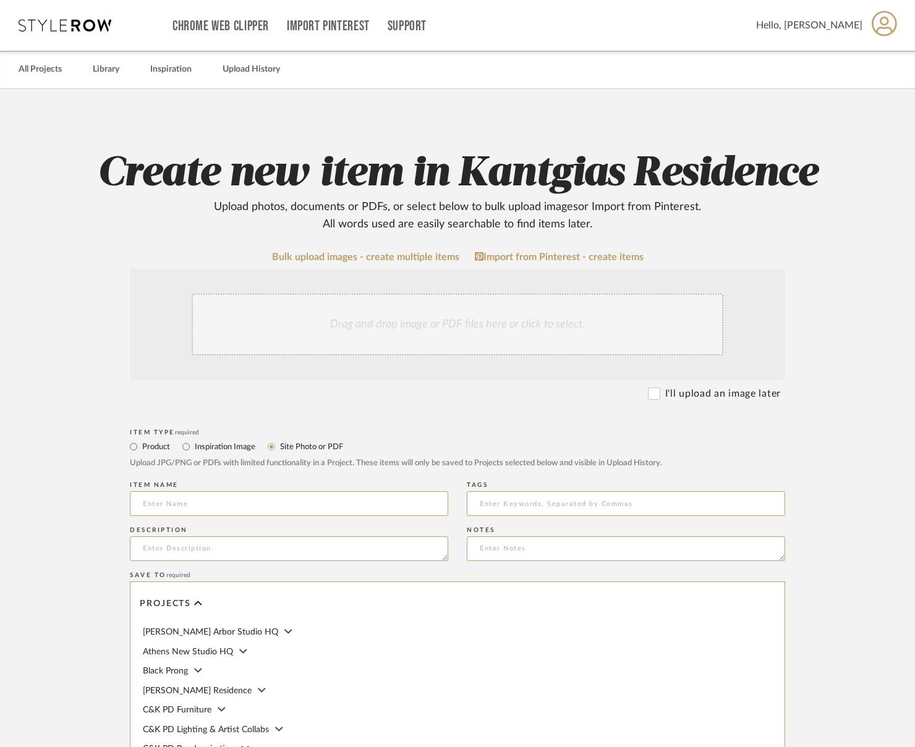
click at [383, 313] on div "Drag and drop image or PDF files here or click to select." at bounding box center [458, 325] width 532 height 62
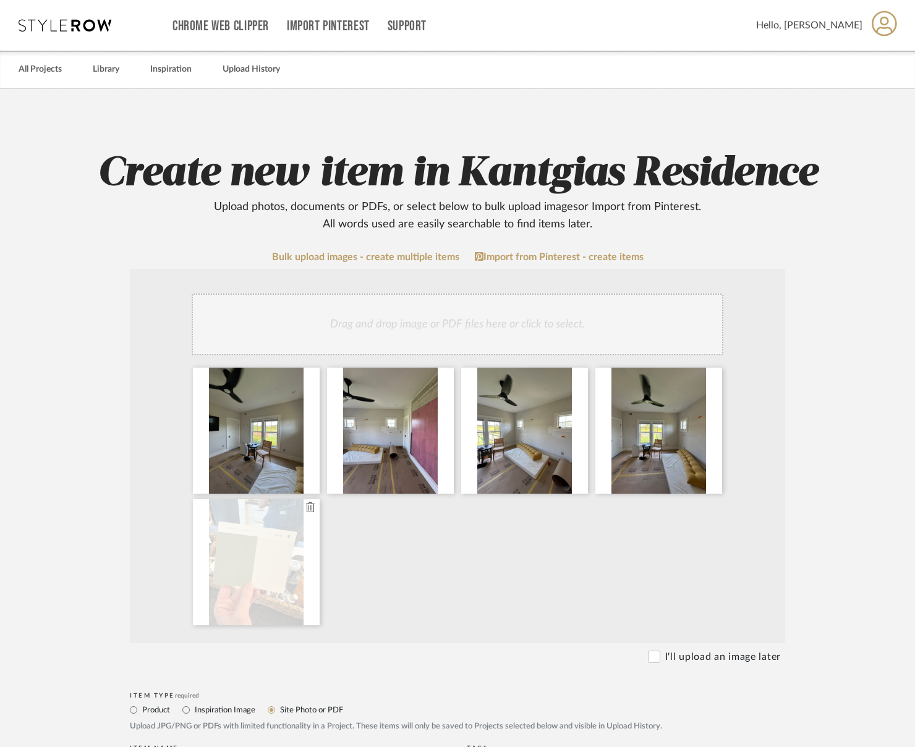
click at [310, 512] on icon at bounding box center [310, 508] width 9 height 10
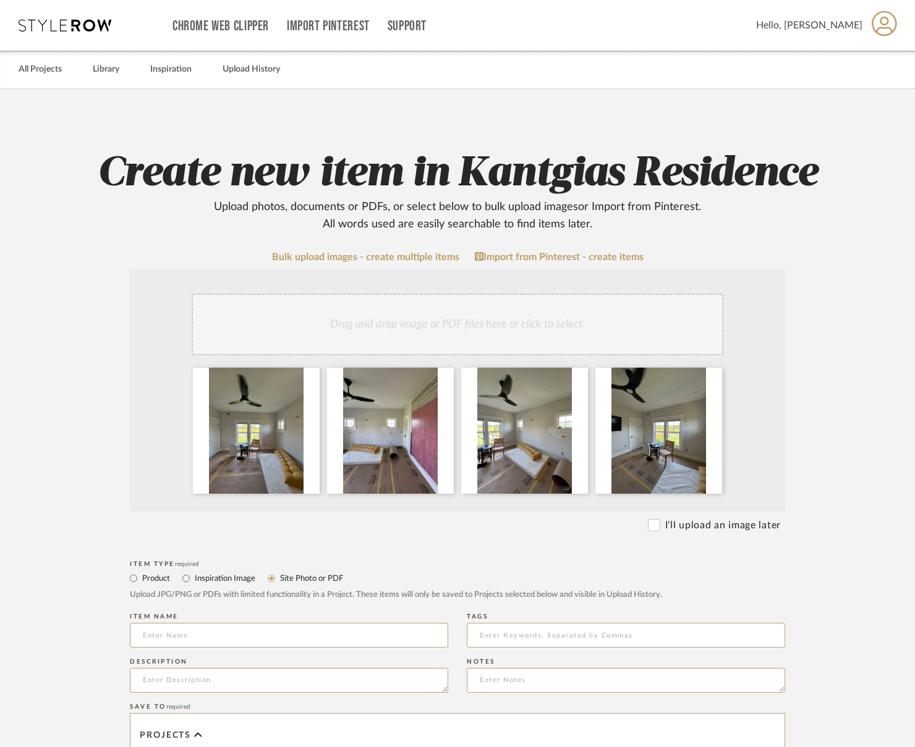
click at [317, 620] on div "Item name" at bounding box center [289, 616] width 318 height 7
click at [319, 634] on input at bounding box center [289, 635] width 318 height 25
type input "B"
type input "["
type input "p"
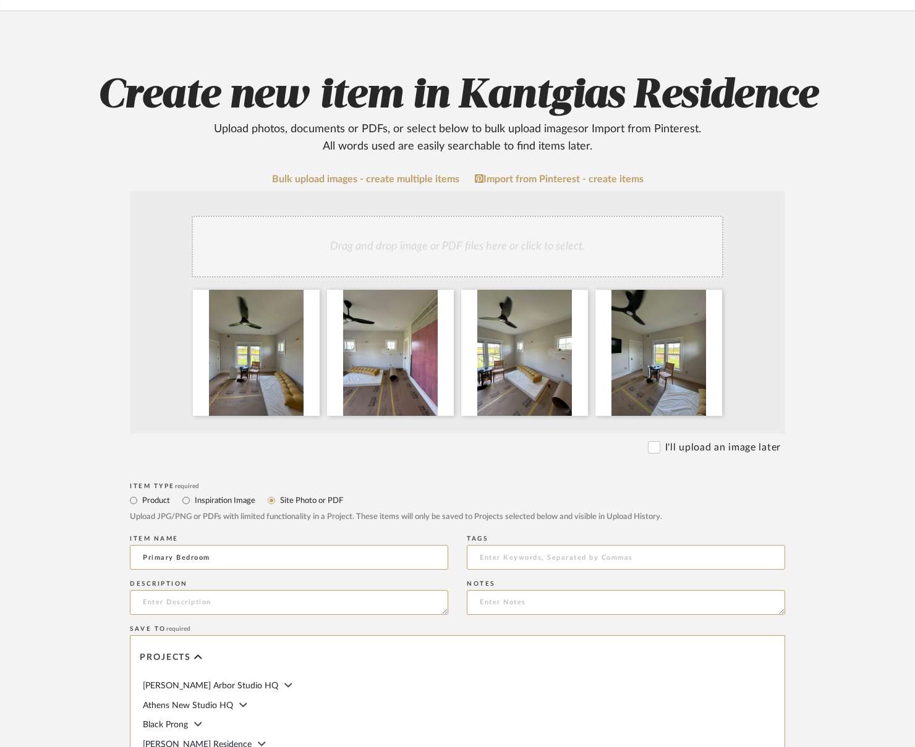
scroll to position [396, 0]
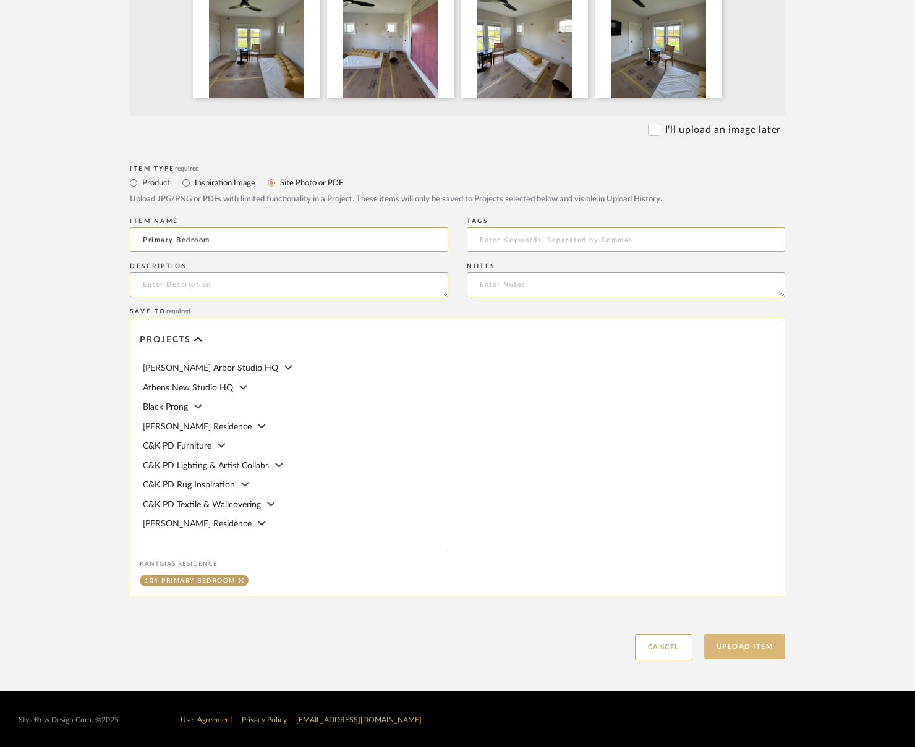
type input "Primary Bedroom"
click at [737, 655] on button "Upload Item" at bounding box center [745, 646] width 82 height 25
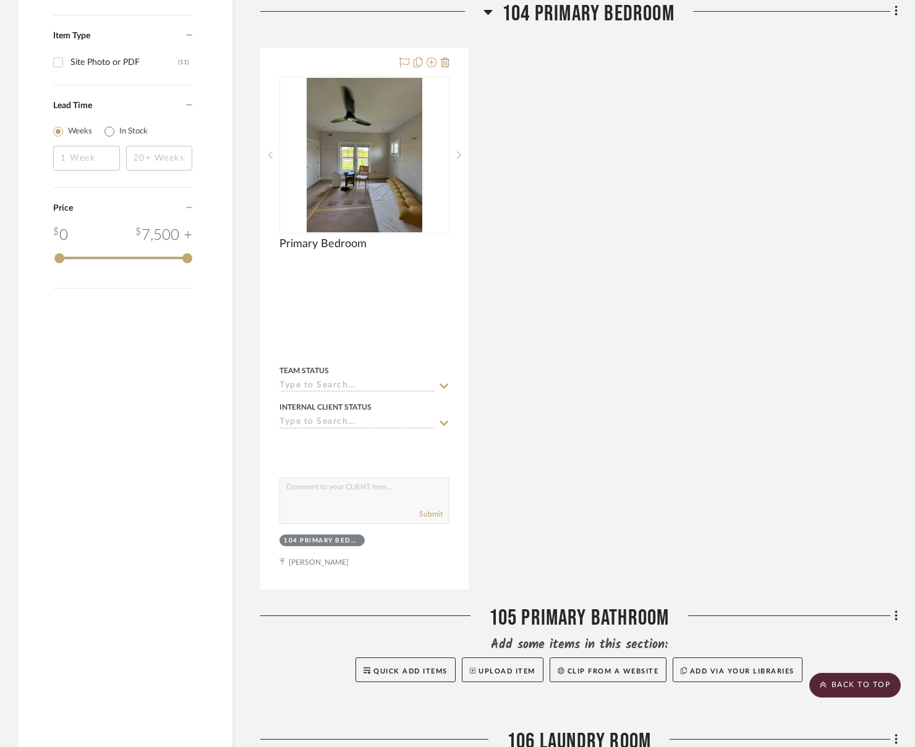
scroll to position [803, 0]
drag, startPoint x: 563, startPoint y: 540, endPoint x: 568, endPoint y: 522, distance: 18.2
click at [564, 534] on div "Primary Bedroom By Unknown Team Status Internal Client Status client Comments: …" at bounding box center [578, 319] width 637 height 542
click at [822, 11] on div "Filter by keyword, category or name prior to exporting to Excel or Bulk Actions…" at bounding box center [457, 197] width 915 height 1578
click at [822, 8] on fa-icon at bounding box center [894, 12] width 8 height 20
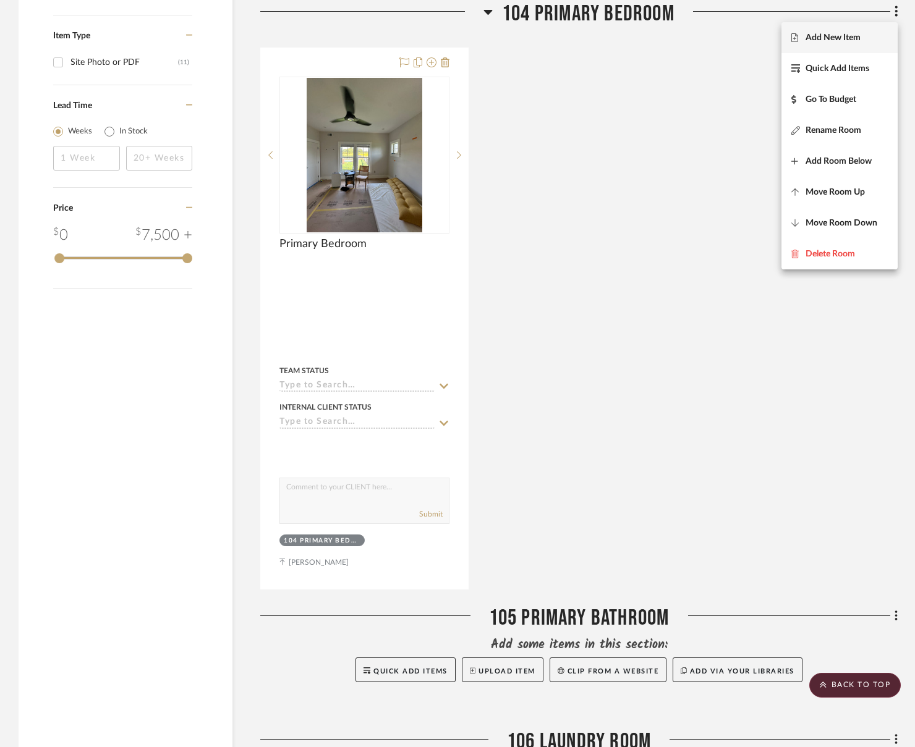
click at [822, 28] on button "Add New Item" at bounding box center [839, 37] width 116 height 31
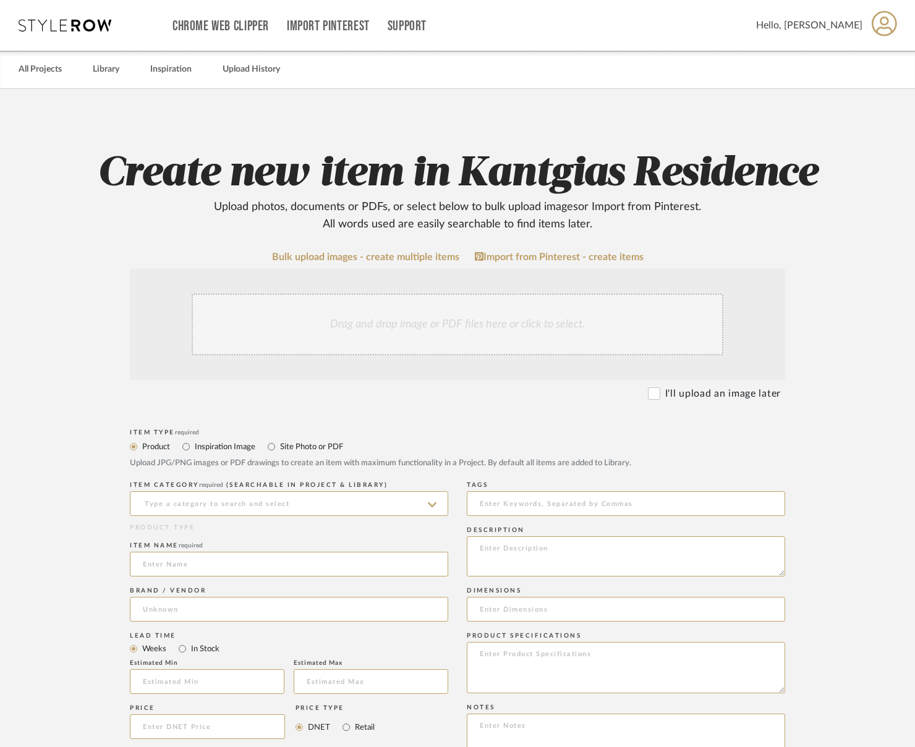
click at [284, 451] on label "Site Photo or PDF" at bounding box center [311, 447] width 64 height 14
click at [279, 451] on input "Site Photo or PDF" at bounding box center [271, 447] width 15 height 15
radio input "true"
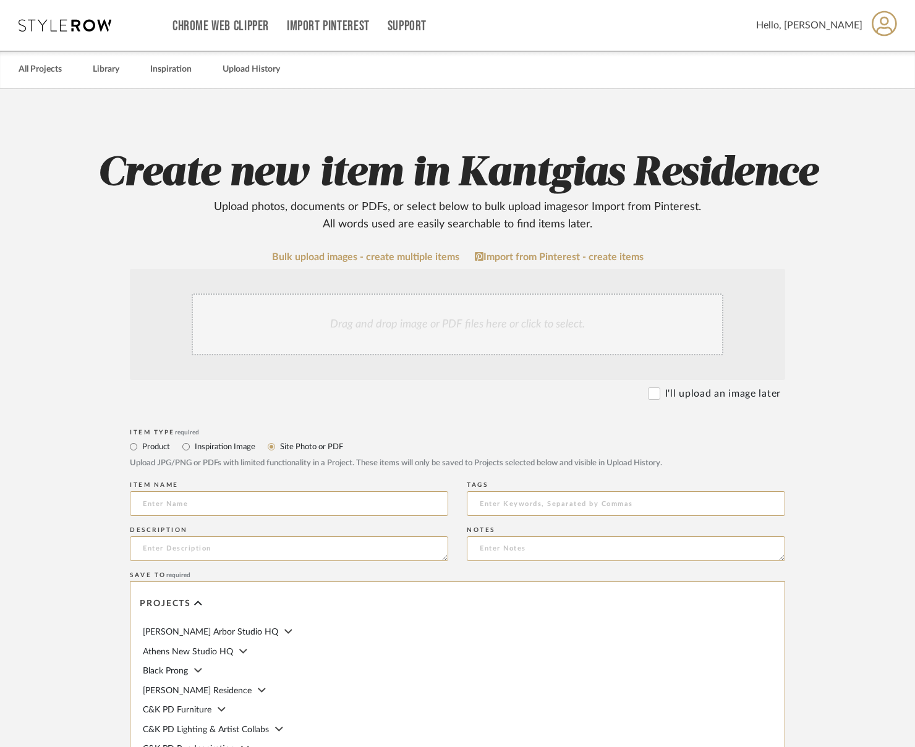
click at [438, 289] on div "Drag and drop image or PDF files here or click to select." at bounding box center [457, 324] width 655 height 111
click at [420, 324] on div "Drag and drop image or PDF files here or click to select." at bounding box center [458, 325] width 532 height 62
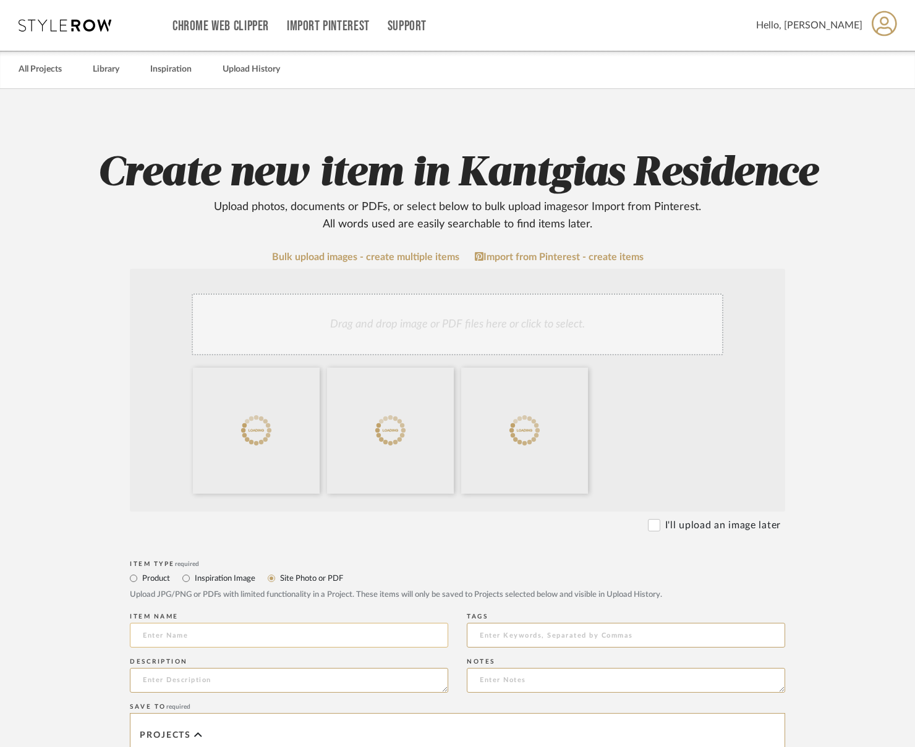
click at [228, 634] on input at bounding box center [289, 635] width 318 height 25
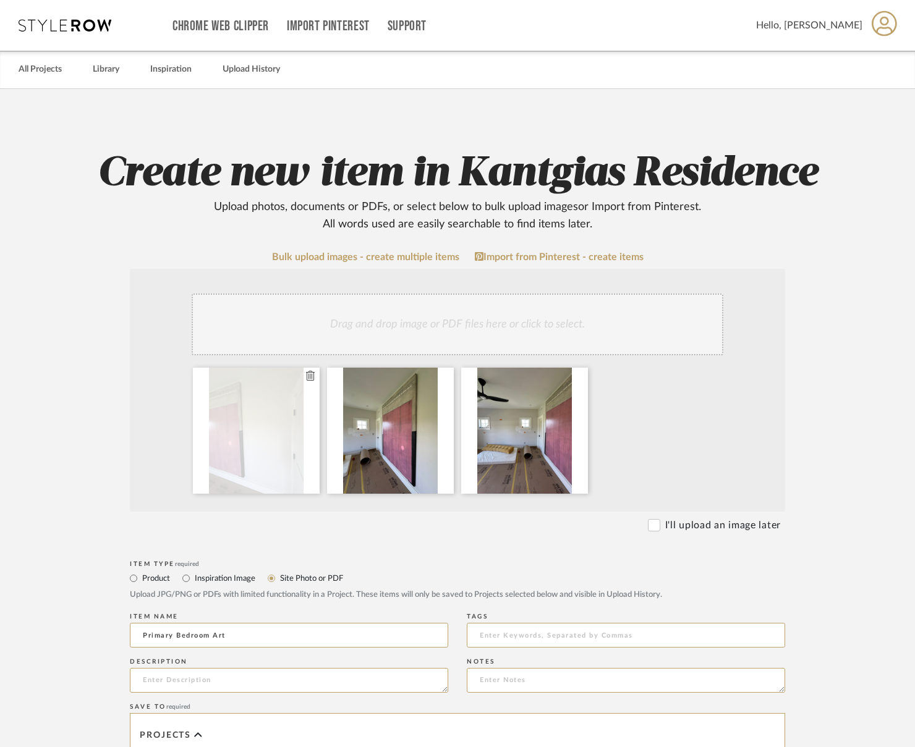
type input "Primary Bedroom Art"
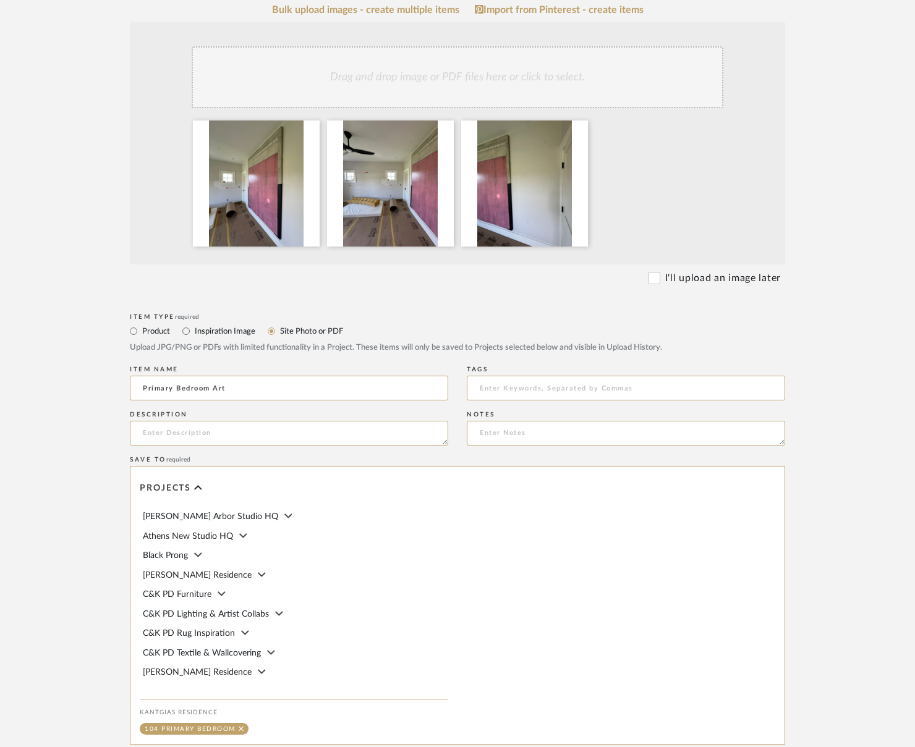
scroll to position [396, 0]
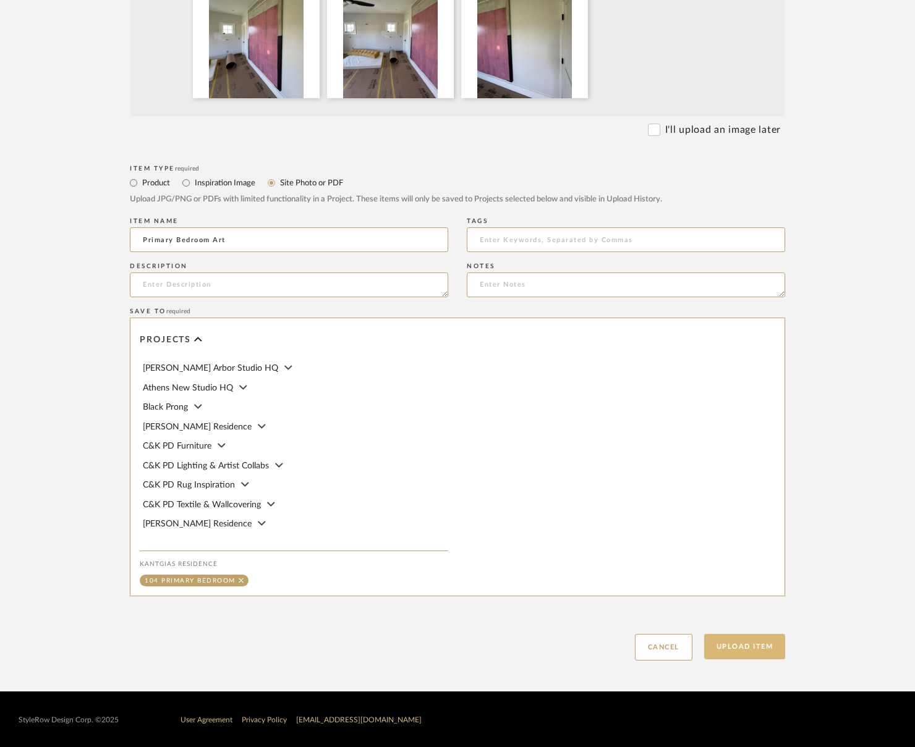
click at [725, 638] on button "Upload Item" at bounding box center [745, 646] width 82 height 25
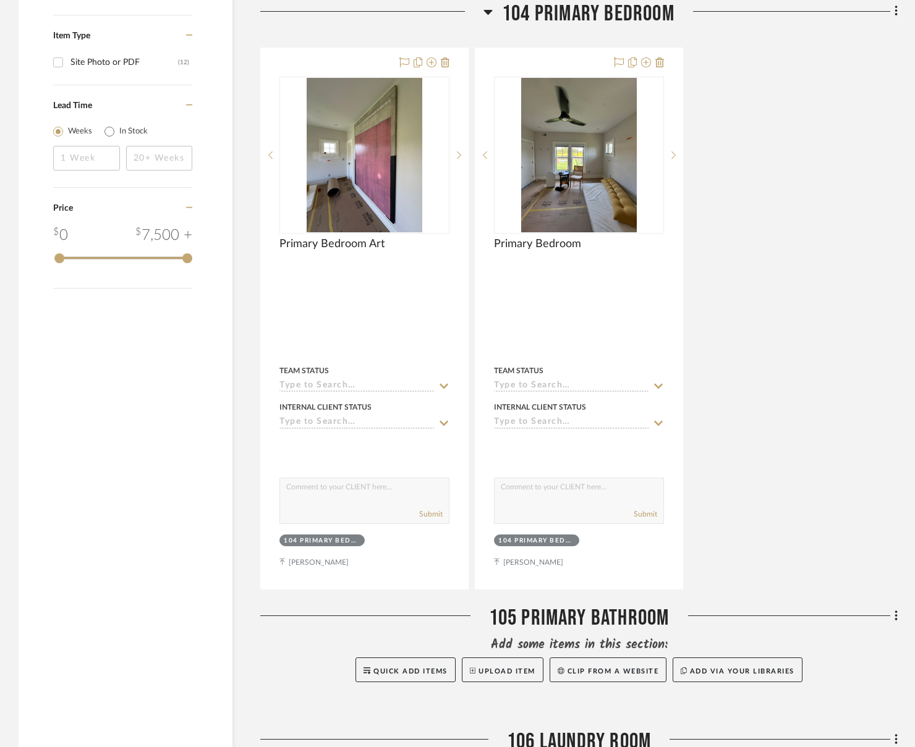
scroll to position [803, 0]
click at [197, 419] on div "Filter by keyword, category or name prior to exporting to Excel or Bulk Actions…" at bounding box center [126, 197] width 214 height 1578
click at [822, 9] on fa-icon at bounding box center [894, 12] width 8 height 20
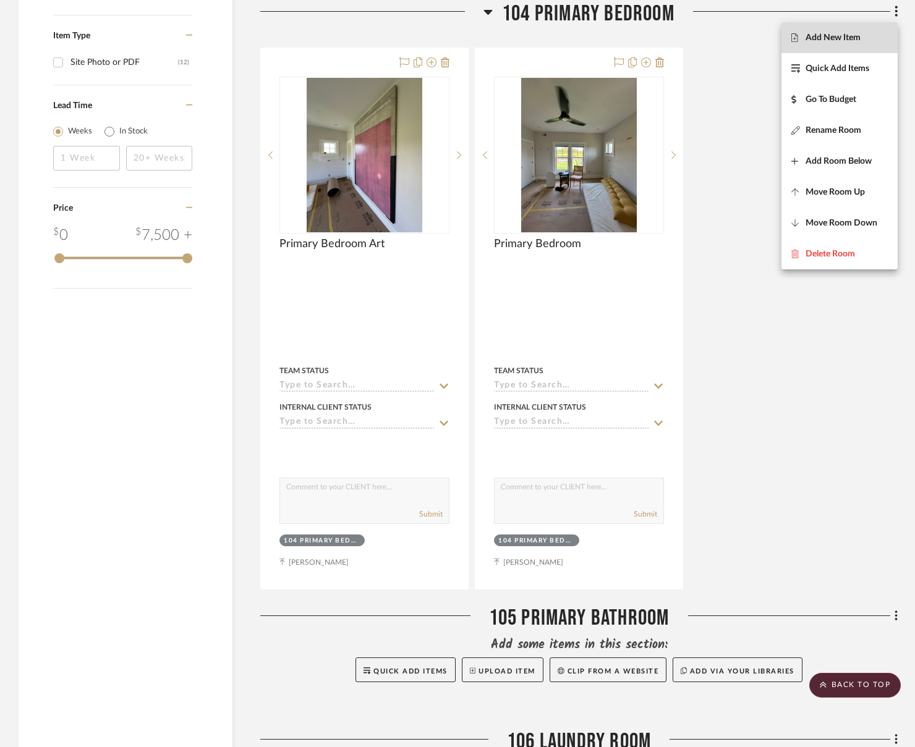
click at [822, 37] on span "Add New Item" at bounding box center [833, 38] width 55 height 11
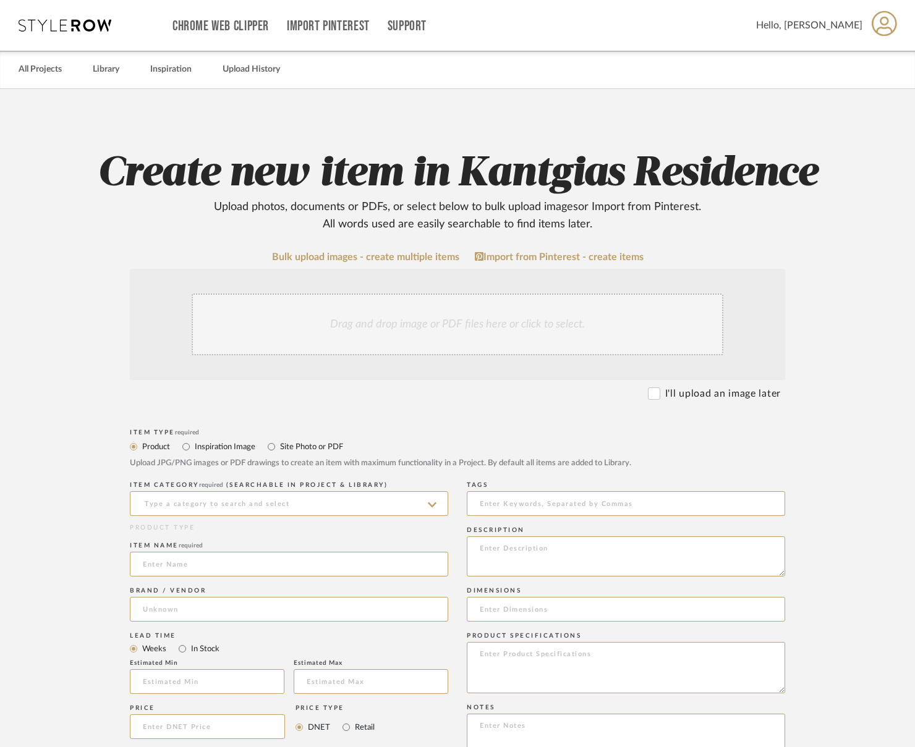
click at [323, 448] on label "Site Photo or PDF" at bounding box center [311, 447] width 64 height 14
click at [279, 448] on input "Site Photo or PDF" at bounding box center [271, 447] width 15 height 15
radio input "true"
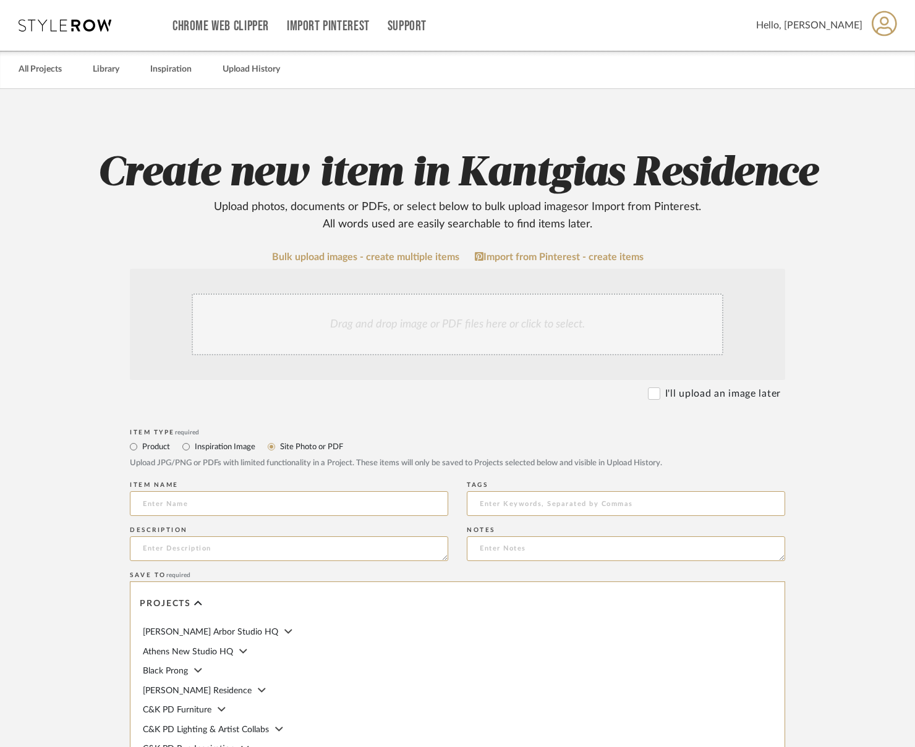
click at [382, 316] on div "Drag and drop image or PDF files here or click to select." at bounding box center [458, 325] width 532 height 62
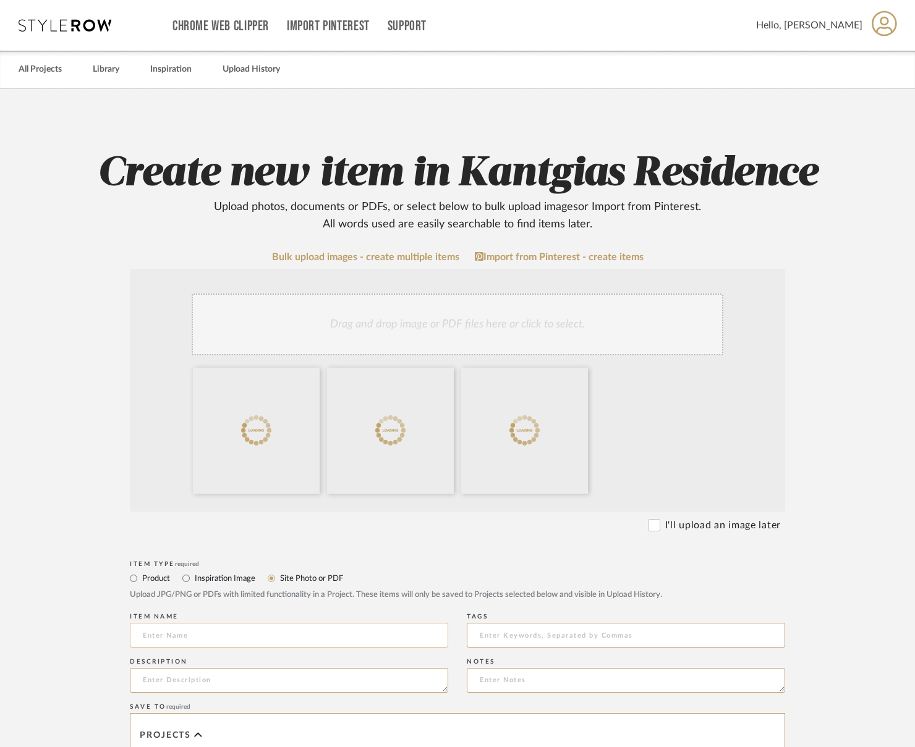
click at [224, 639] on input at bounding box center [289, 635] width 318 height 25
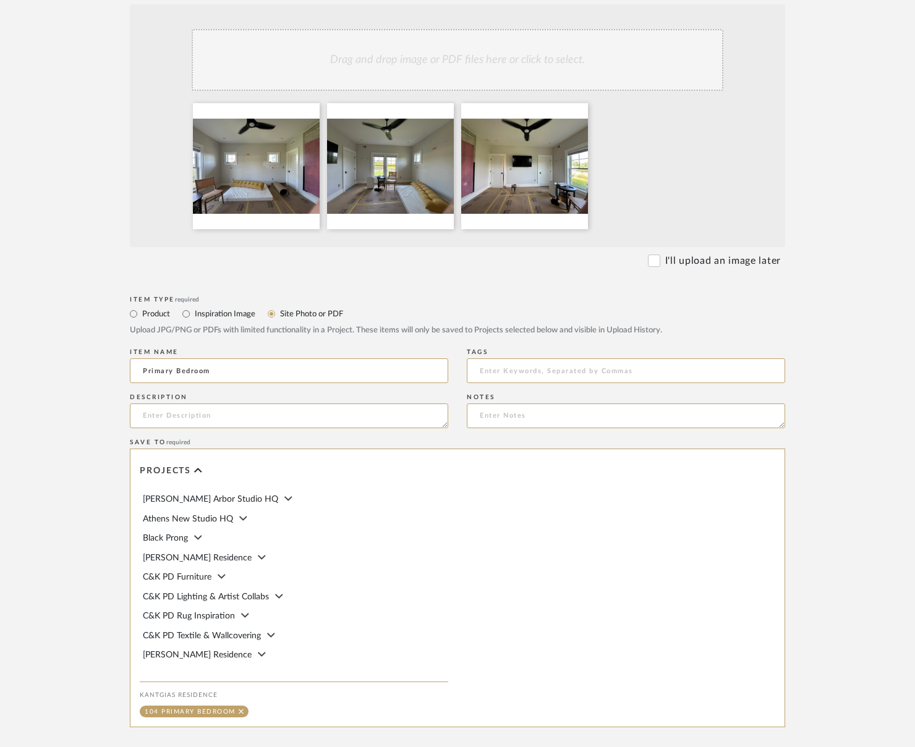
scroll to position [396, 0]
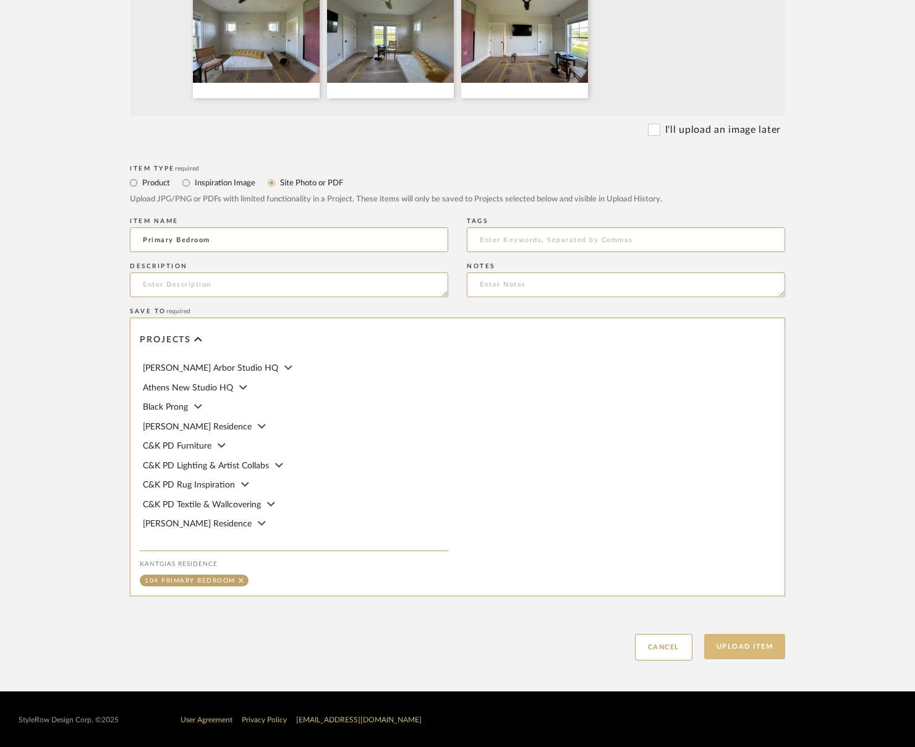
type input "Primary Bedroom"
click at [738, 651] on button "Upload Item" at bounding box center [745, 646] width 82 height 25
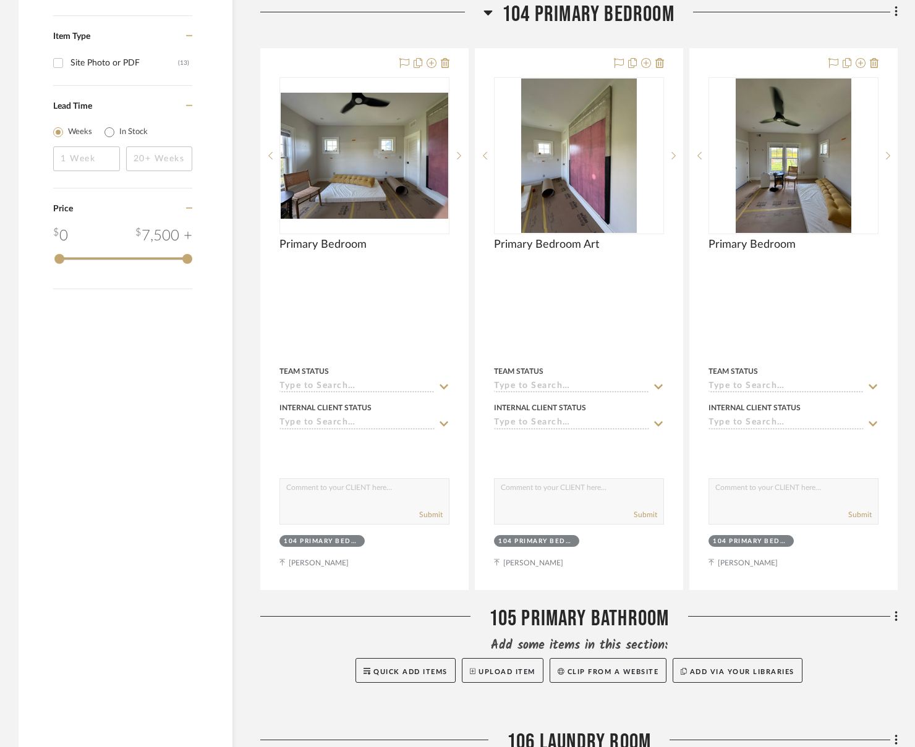
scroll to position [803, 0]
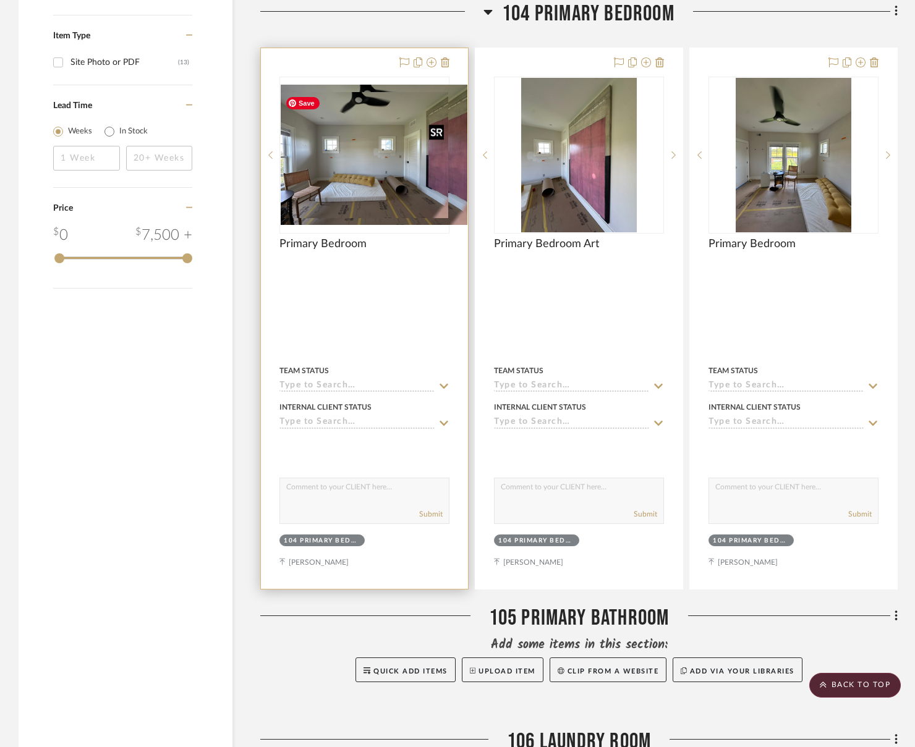
click at [370, 176] on div at bounding box center [364, 155] width 170 height 157
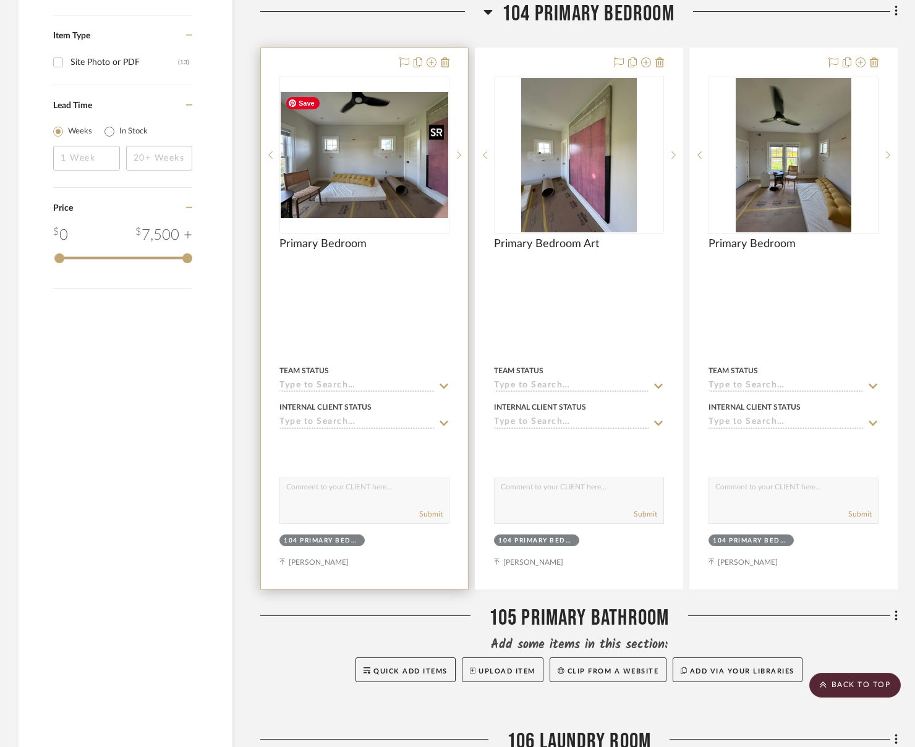
click at [395, 164] on img "0" at bounding box center [365, 155] width 168 height 126
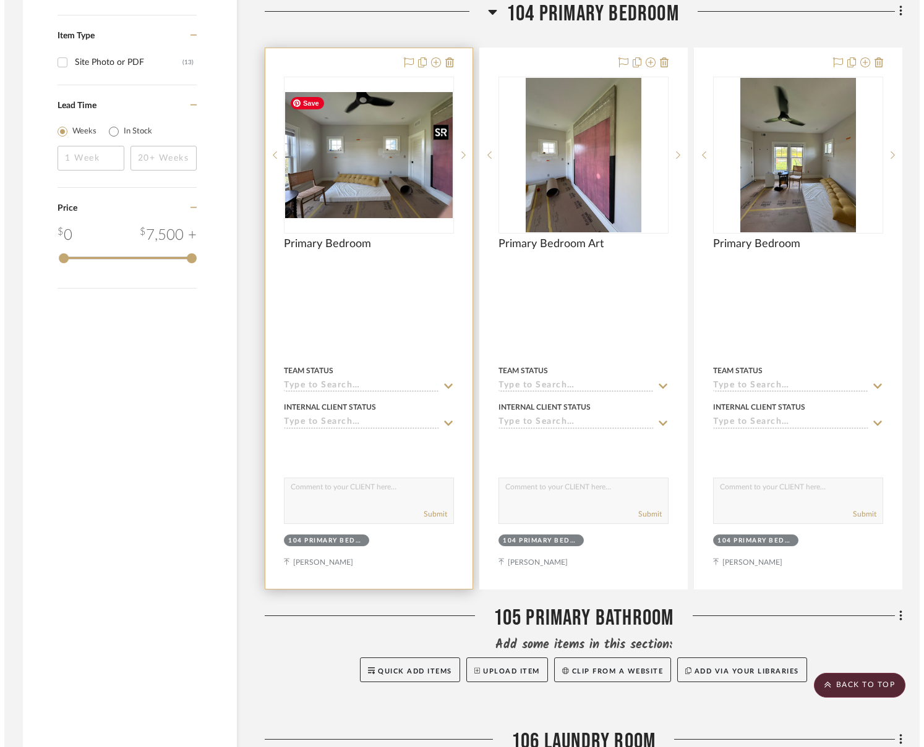
scroll to position [0, 0]
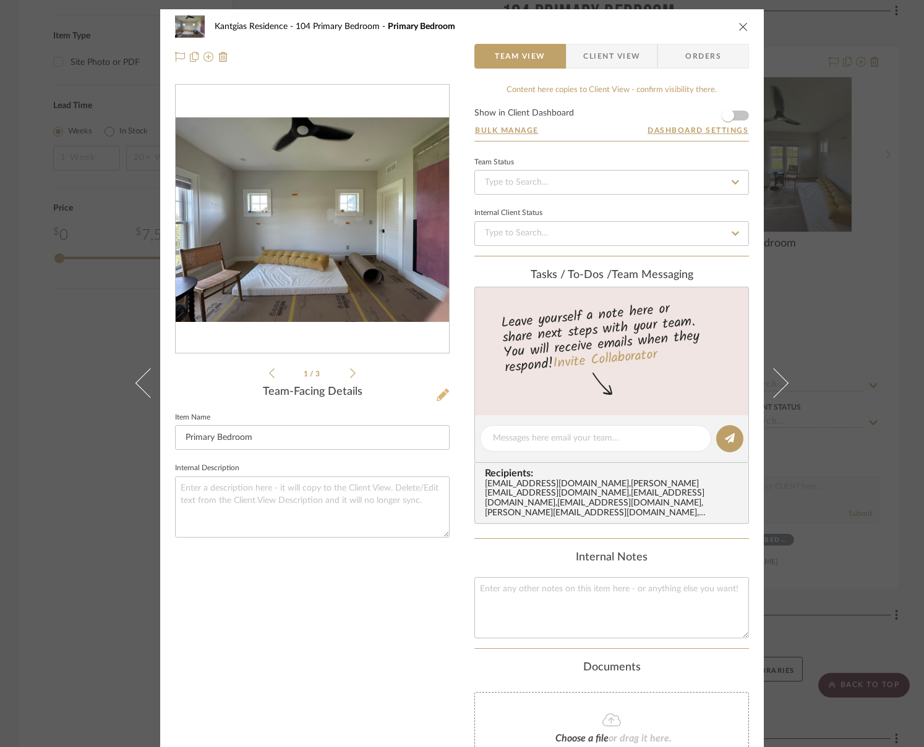
click at [436, 389] on button at bounding box center [443, 396] width 14 height 20
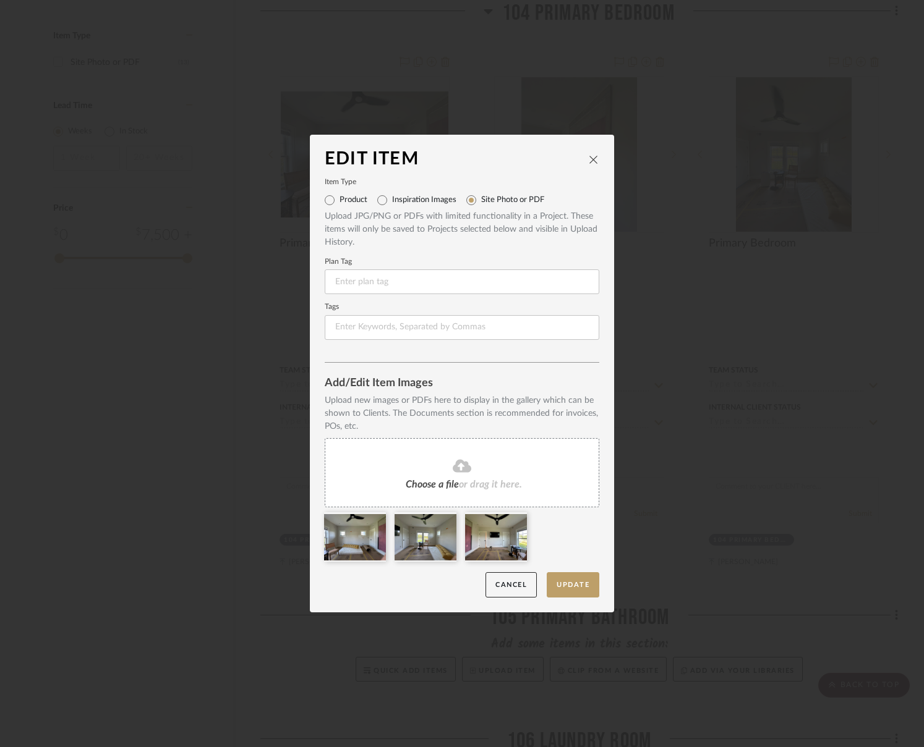
click at [456, 463] on icon at bounding box center [462, 466] width 19 height 13
click at [577, 590] on button "Update" at bounding box center [573, 585] width 53 height 25
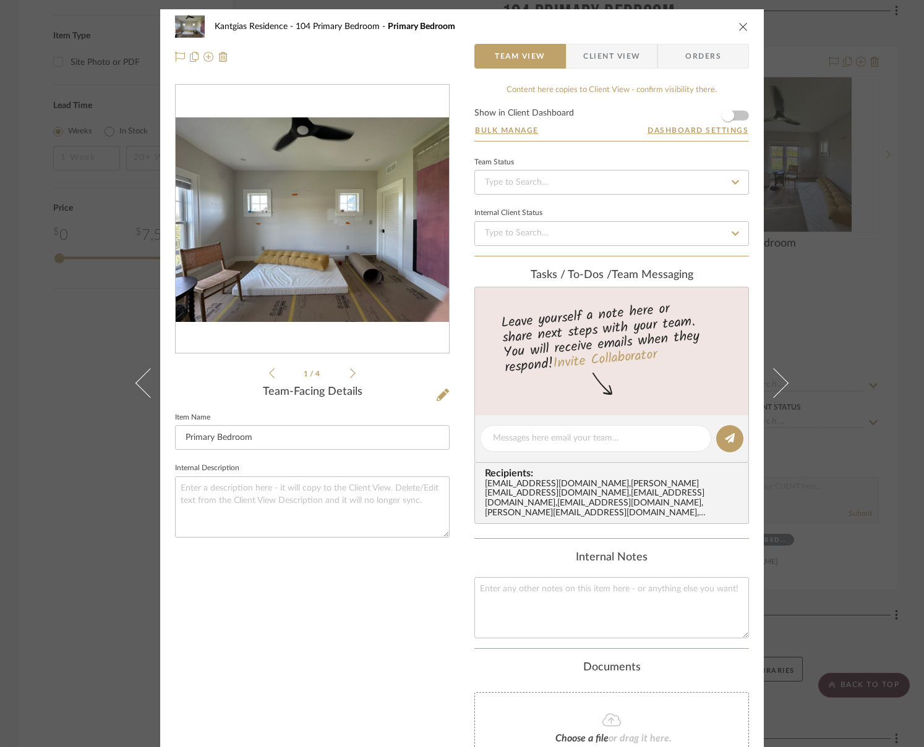
click at [738, 30] on icon "close" at bounding box center [743, 27] width 10 height 10
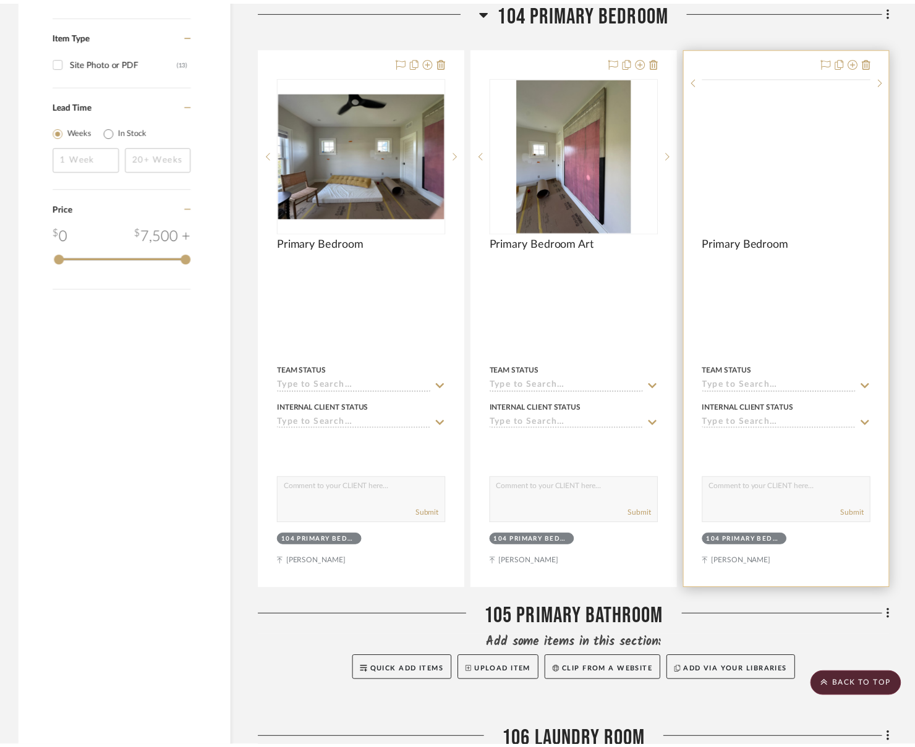
scroll to position [803, 0]
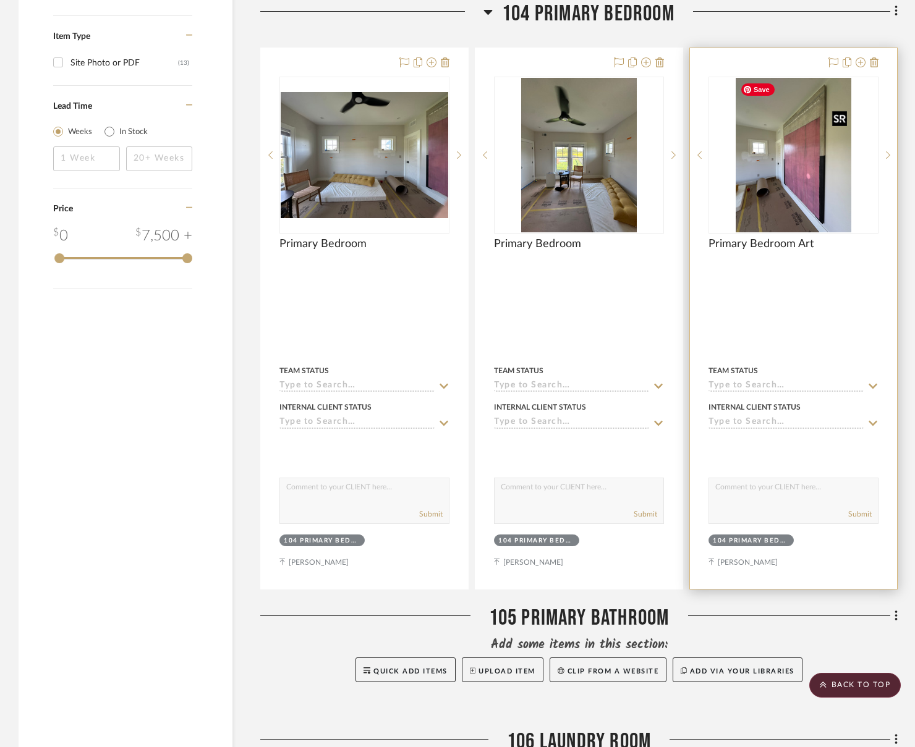
click at [775, 180] on img "0" at bounding box center [794, 155] width 116 height 155
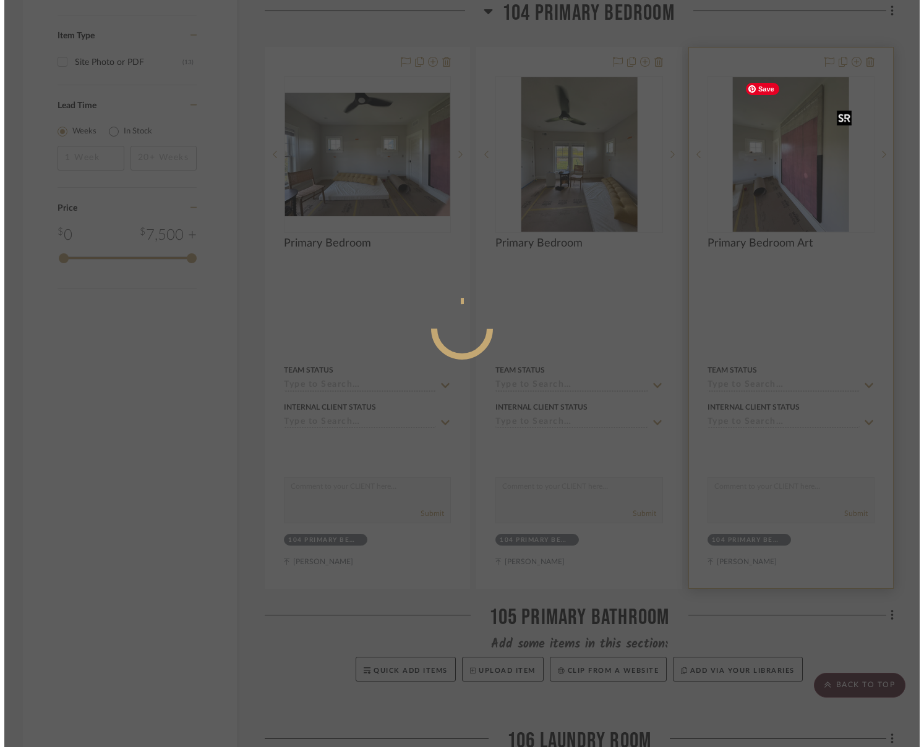
scroll to position [0, 0]
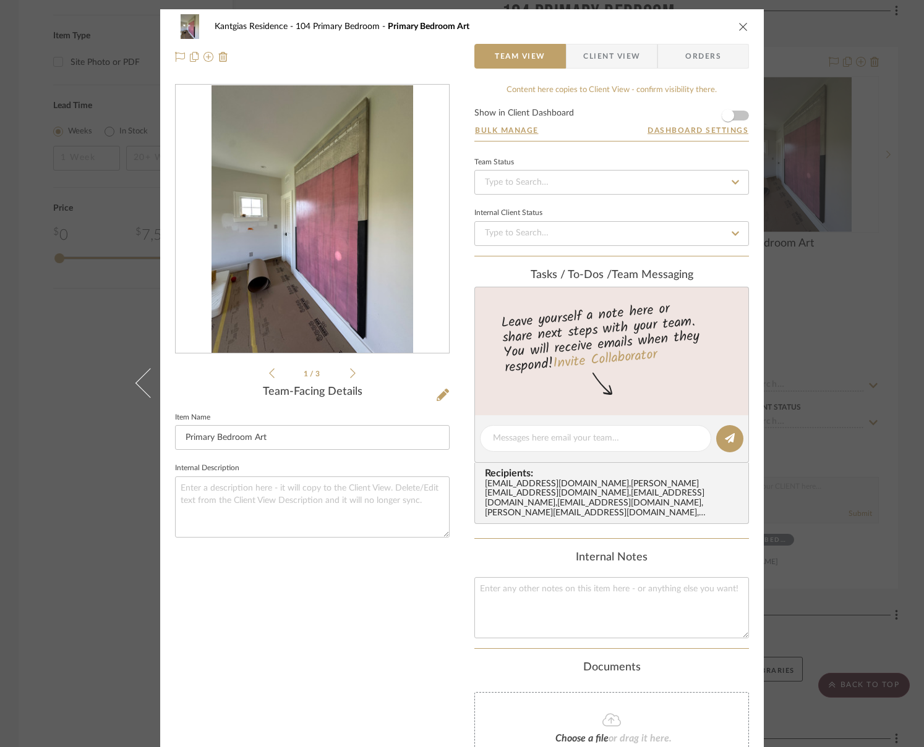
drag, startPoint x: 446, startPoint y: 365, endPoint x: 446, endPoint y: 393, distance: 27.8
click at [446, 393] on div "Kantgias Residence 104 Primary Bedroom Primary Bedroom Art Team View Client Vie…" at bounding box center [461, 455] width 603 height 892
click at [438, 393] on icon at bounding box center [443, 395] width 12 height 12
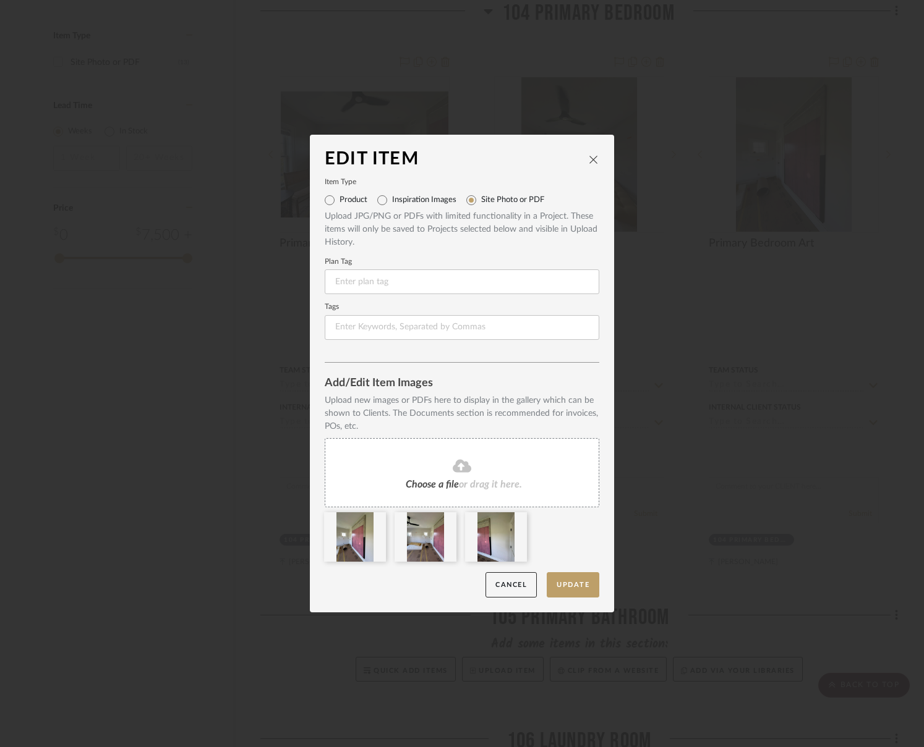
click at [469, 471] on fa-icon at bounding box center [462, 467] width 113 height 16
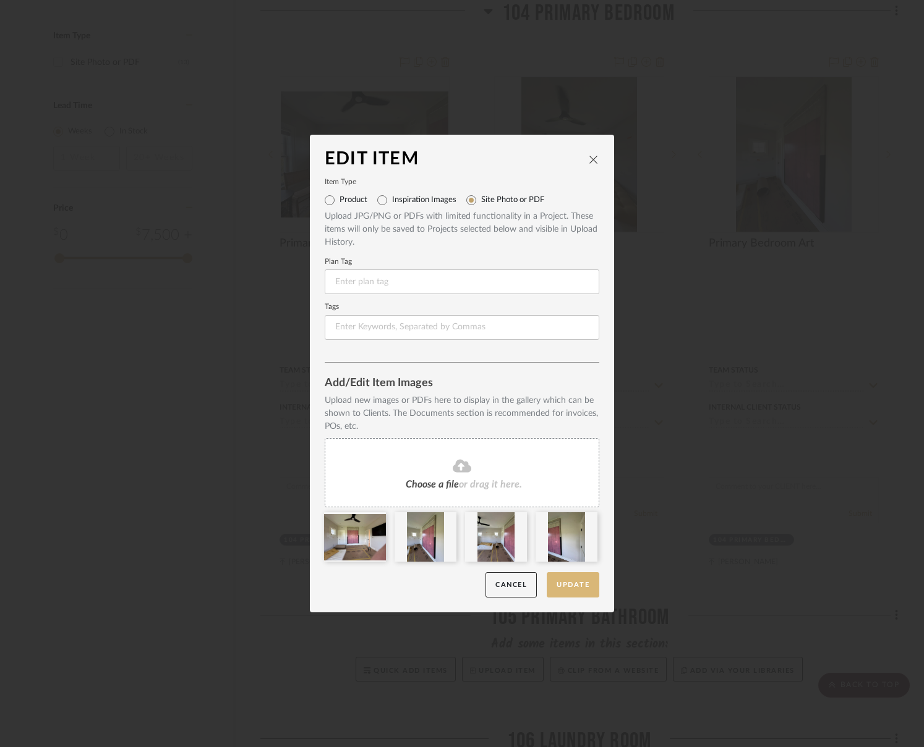
click at [562, 586] on button "Update" at bounding box center [573, 585] width 53 height 25
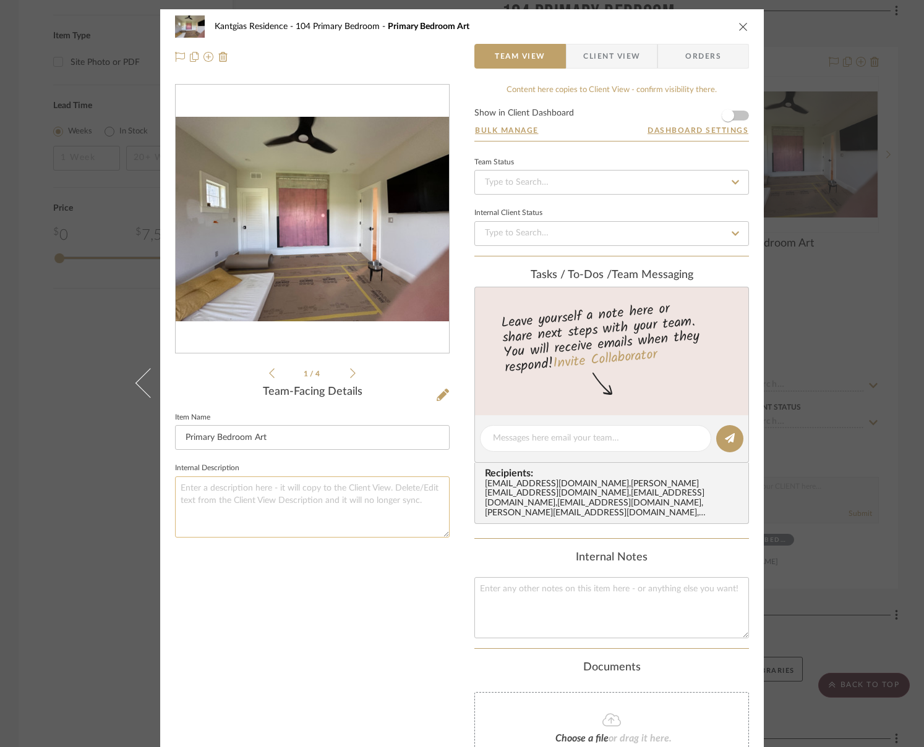
drag, startPoint x: 379, startPoint y: 582, endPoint x: 416, endPoint y: 477, distance: 112.0
click at [379, 581] on div "1 / 4 Team-Facing Details Item Name Primary Bedroom Art Internal Description" at bounding box center [312, 467] width 275 height 767
click at [438, 391] on icon at bounding box center [443, 395] width 12 height 12
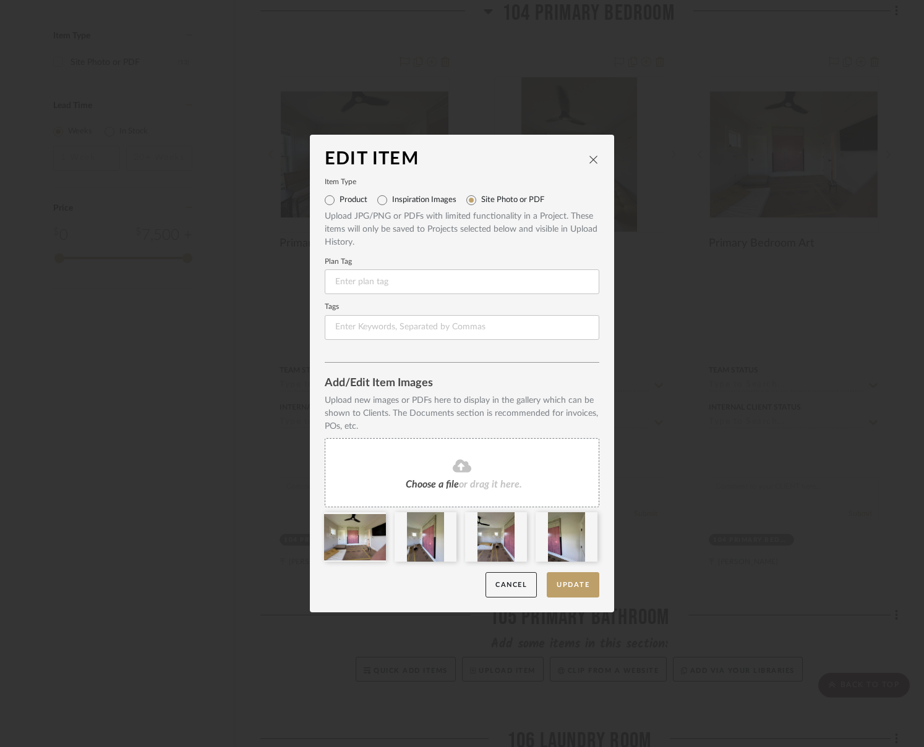
click at [437, 482] on span "Choose a file" at bounding box center [432, 485] width 53 height 10
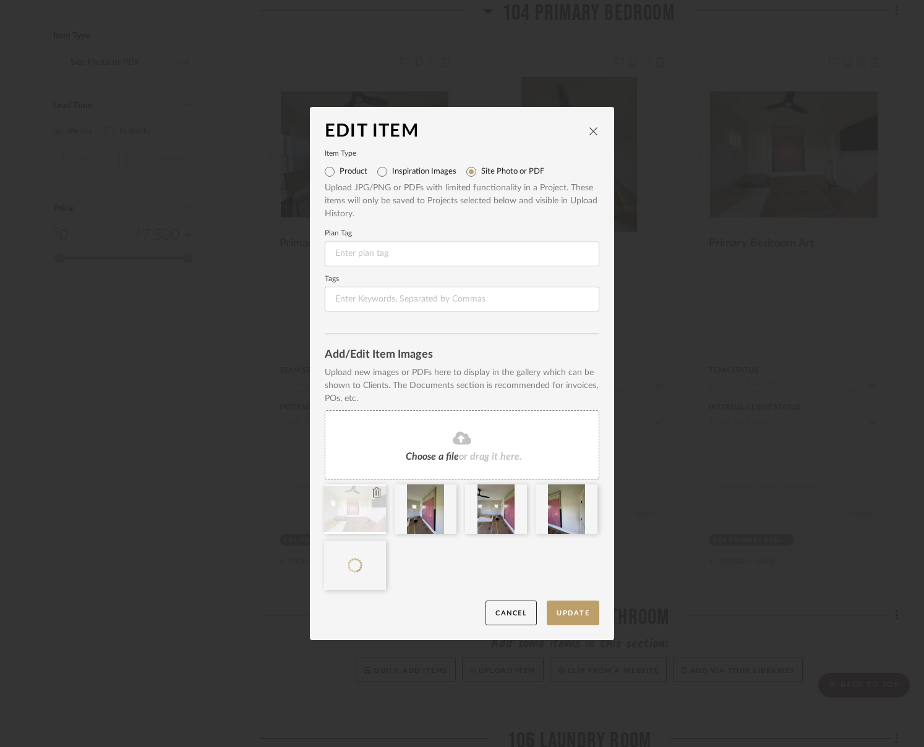
drag, startPoint x: 331, startPoint y: 552, endPoint x: 326, endPoint y: 524, distance: 28.9
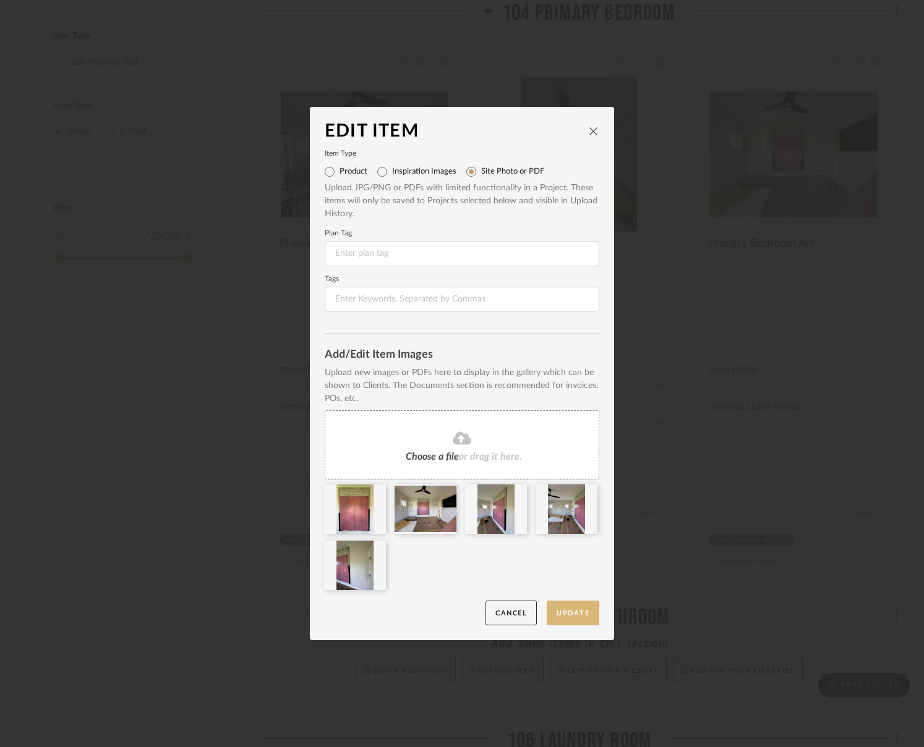
click at [580, 613] on button "Update" at bounding box center [573, 613] width 53 height 25
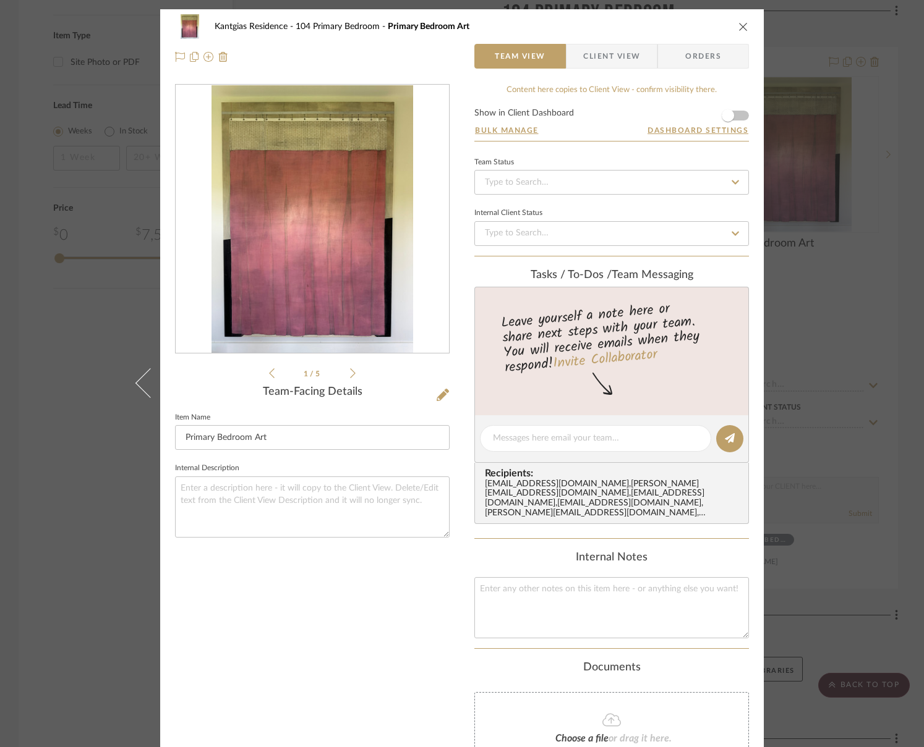
click at [445, 620] on div "Kantgias Residence 104 Primary Bedroom Primary Bedroom Art Team View Client Vie…" at bounding box center [461, 455] width 603 height 892
click at [739, 25] on icon "close" at bounding box center [743, 27] width 10 height 10
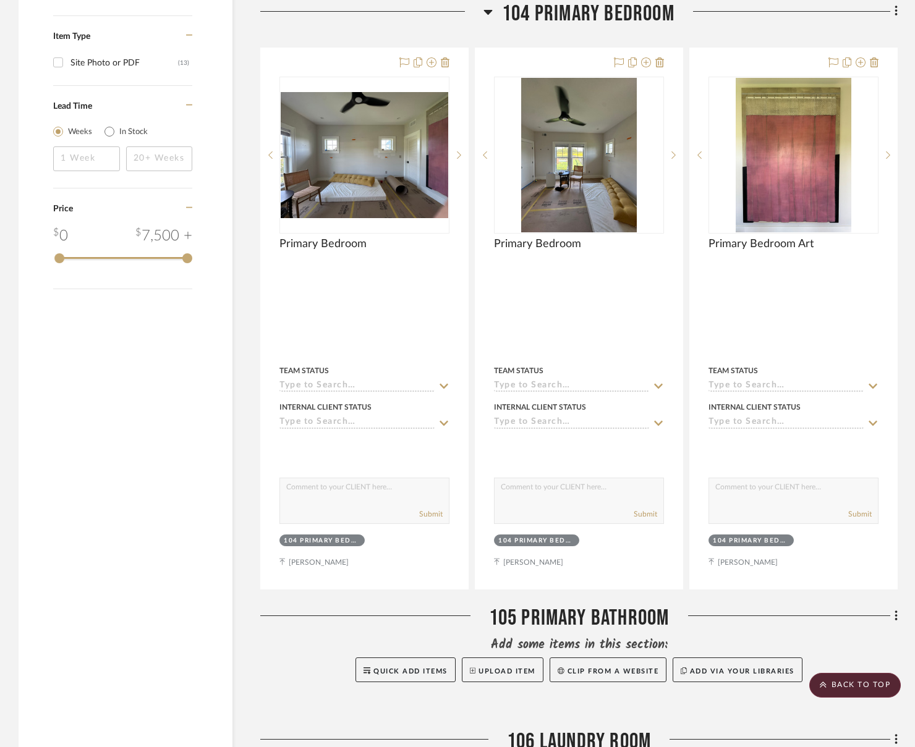
click at [616, 16] on span "104 Primary Bedroom" at bounding box center [588, 14] width 172 height 27
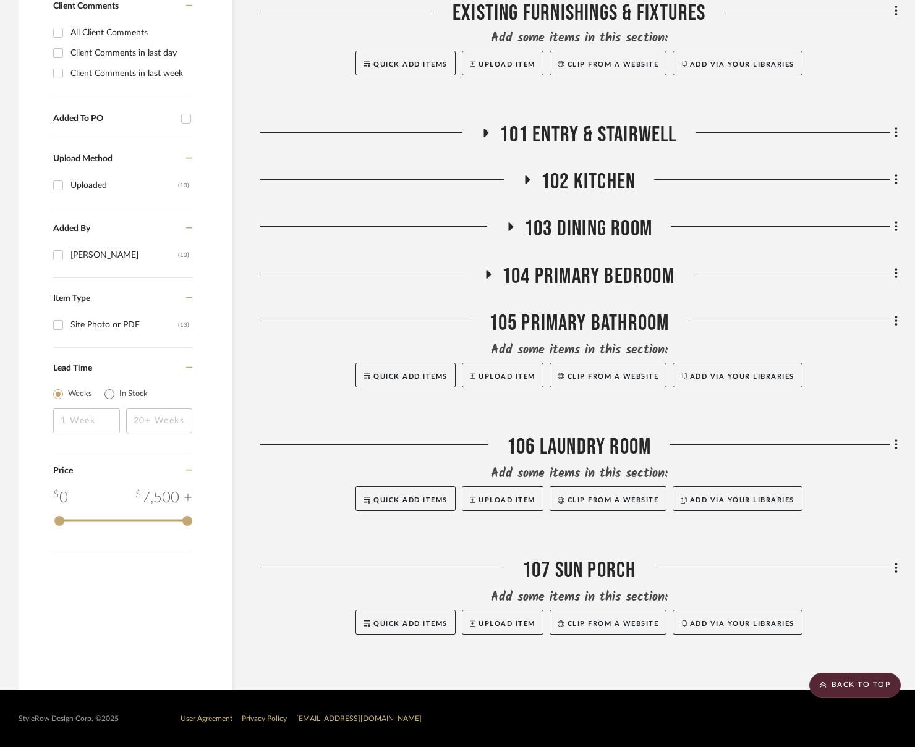
scroll to position [539, 0]
click at [641, 325] on div "105 Primary Bathroom" at bounding box center [578, 327] width 637 height 32
click at [822, 323] on div "Filter by keyword, category or name prior to exporting to Excel or Bulk Actions…" at bounding box center [457, 182] width 915 height 1020
click at [822, 318] on fa-icon at bounding box center [894, 323] width 8 height 20
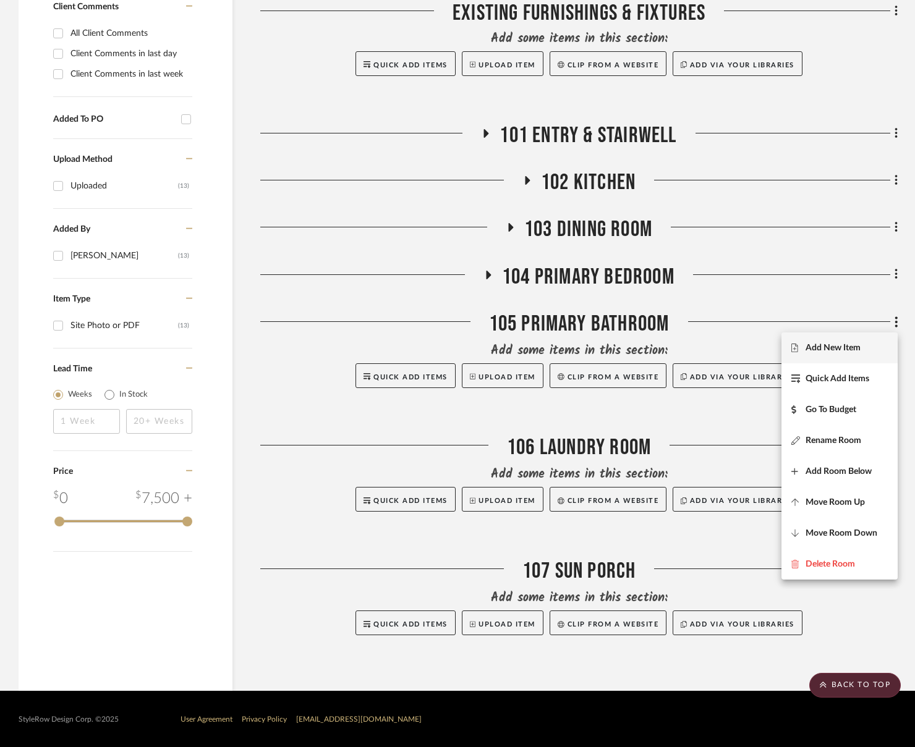
click at [822, 339] on button "Add New Item" at bounding box center [839, 348] width 116 height 31
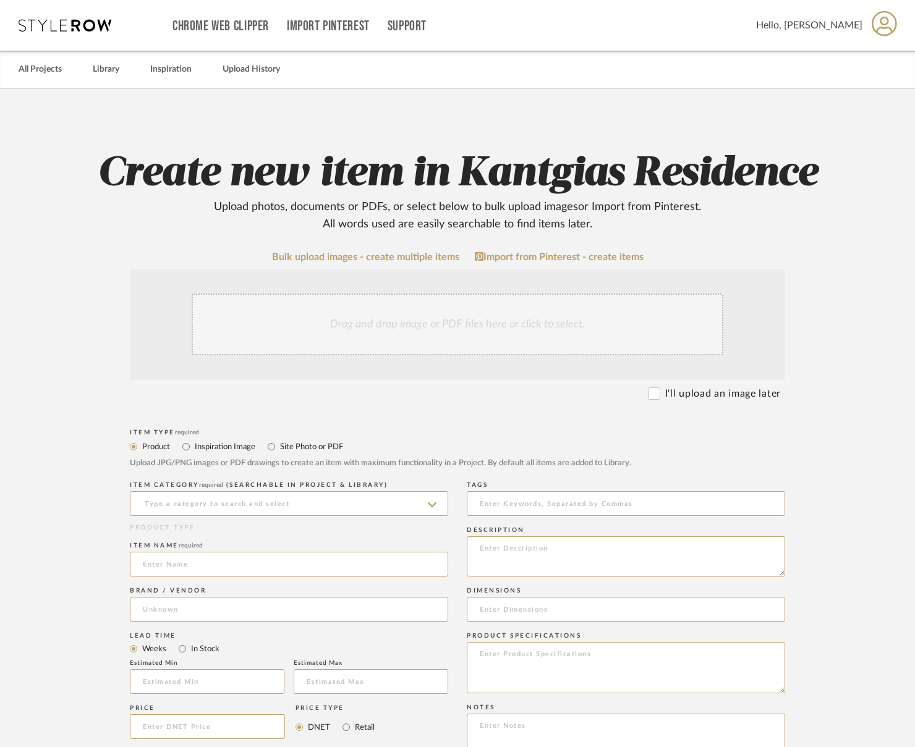
click at [263, 446] on mat-radio-group "Product Inspiration Image Site Photo or PDF" at bounding box center [457, 446] width 655 height 15
click at [292, 448] on label "Site Photo or PDF" at bounding box center [311, 447] width 64 height 14
click at [279, 448] on input "Site Photo or PDF" at bounding box center [271, 447] width 15 height 15
radio input "true"
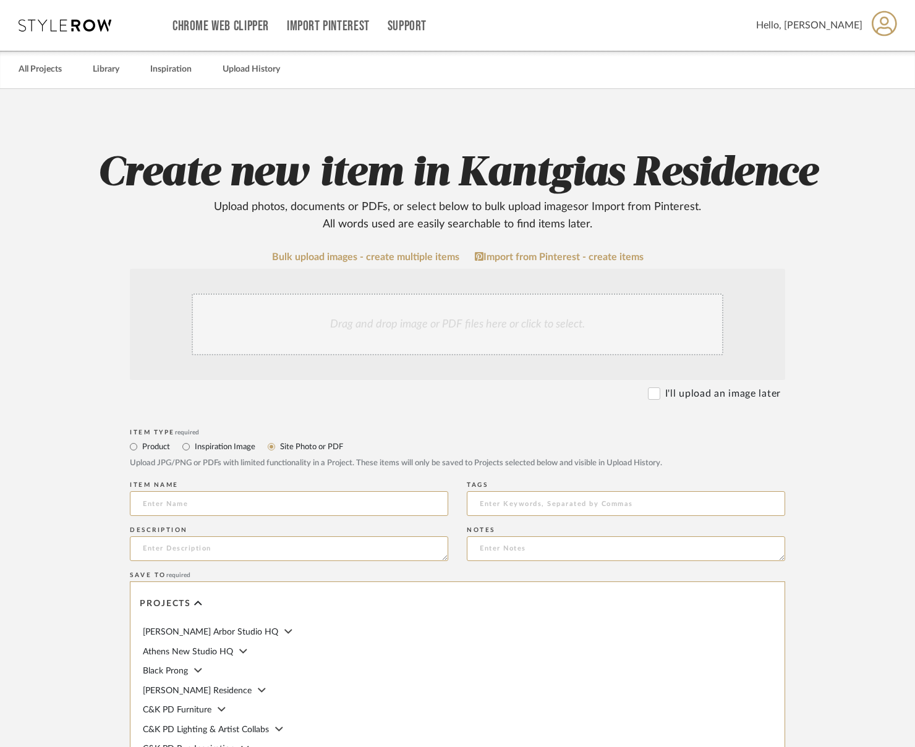
click at [340, 347] on div "Drag and drop image or PDF files here or click to select." at bounding box center [458, 325] width 532 height 62
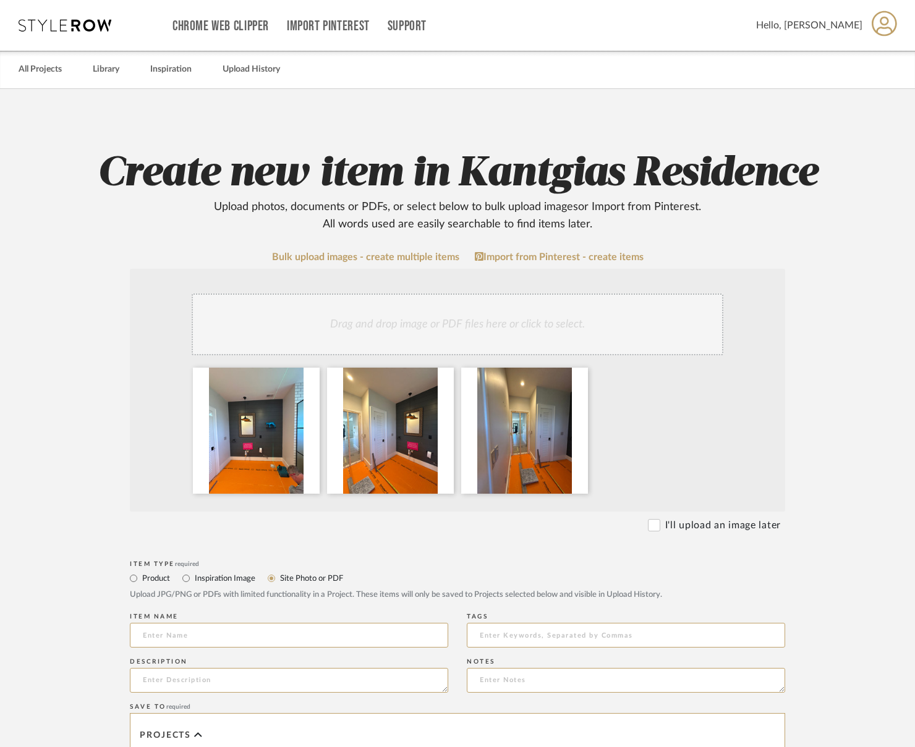
click at [542, 326] on div "Drag and drop image or PDF files here or click to select." at bounding box center [458, 325] width 532 height 62
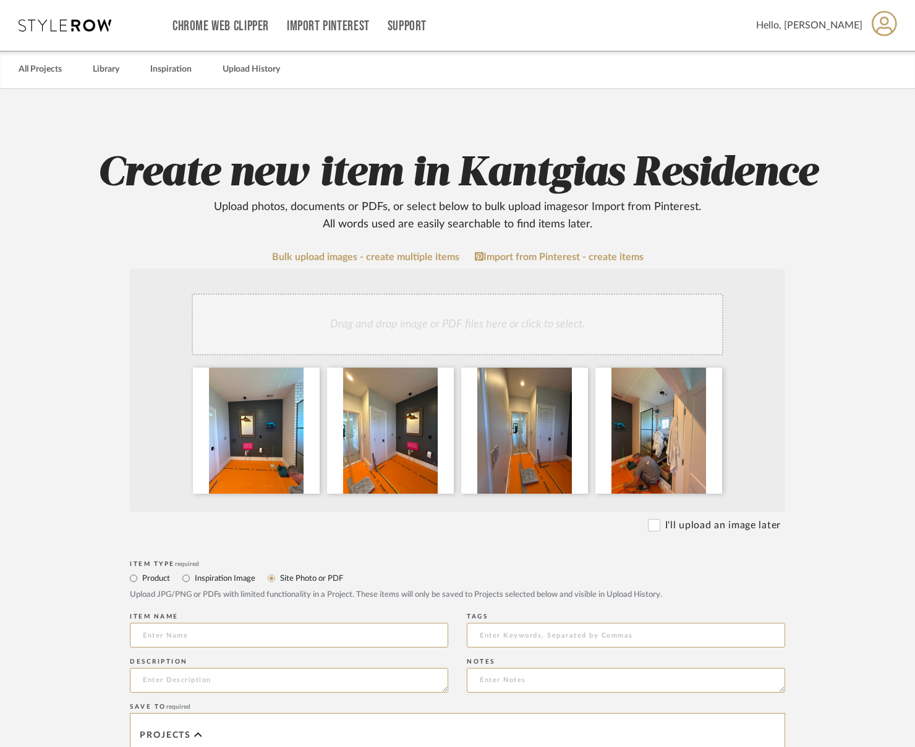
click at [459, 566] on div "Item Type required" at bounding box center [457, 564] width 655 height 7
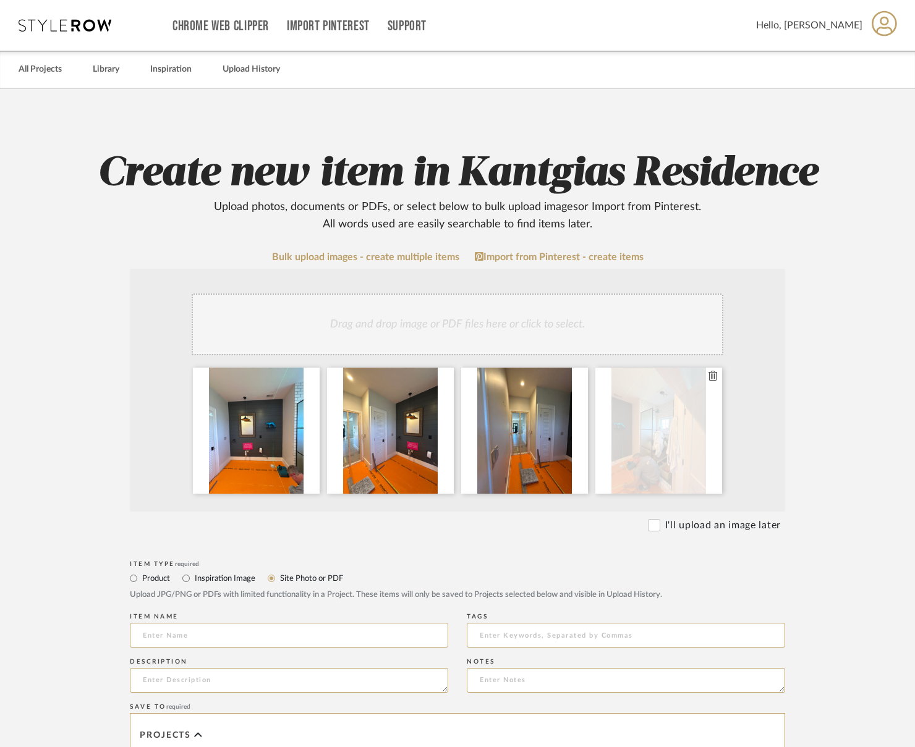
click at [710, 377] on icon at bounding box center [713, 376] width 9 height 10
click at [615, 326] on div "Drag and drop image or PDF files here or click to select." at bounding box center [458, 325] width 532 height 62
click at [709, 376] on icon at bounding box center [713, 376] width 9 height 10
click at [598, 334] on div "Drag and drop image or PDF files here or click to select." at bounding box center [458, 325] width 532 height 62
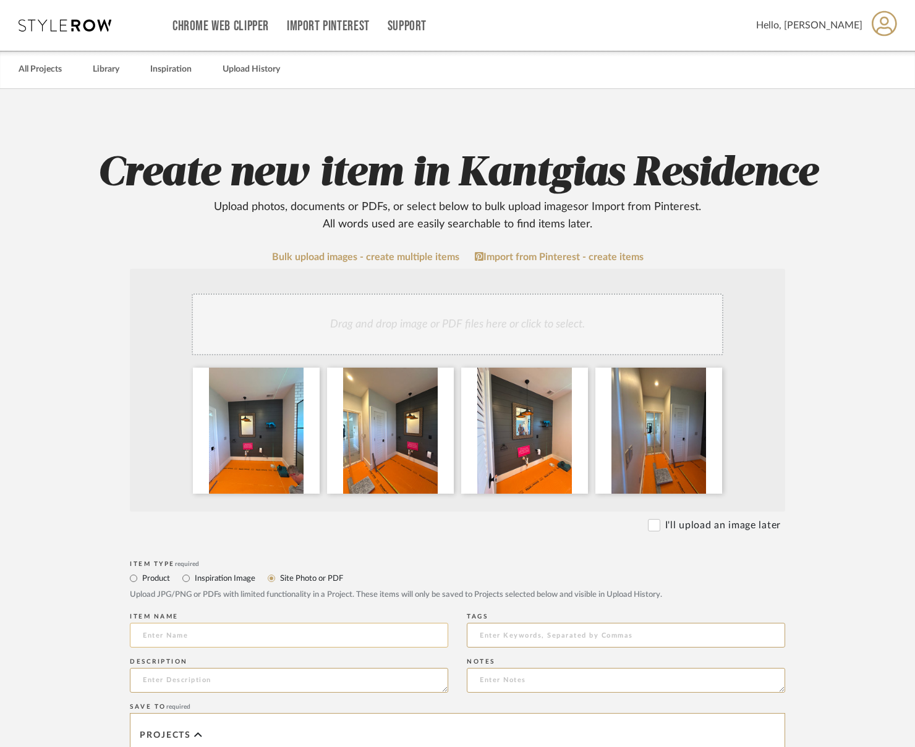
click at [244, 637] on input at bounding box center [289, 635] width 318 height 25
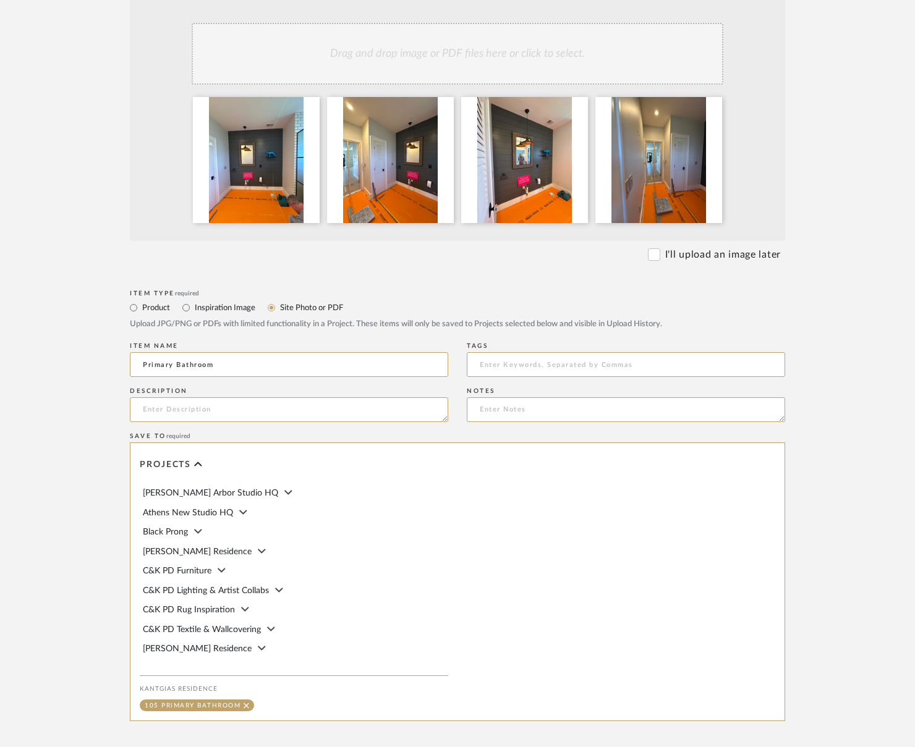
scroll to position [396, 0]
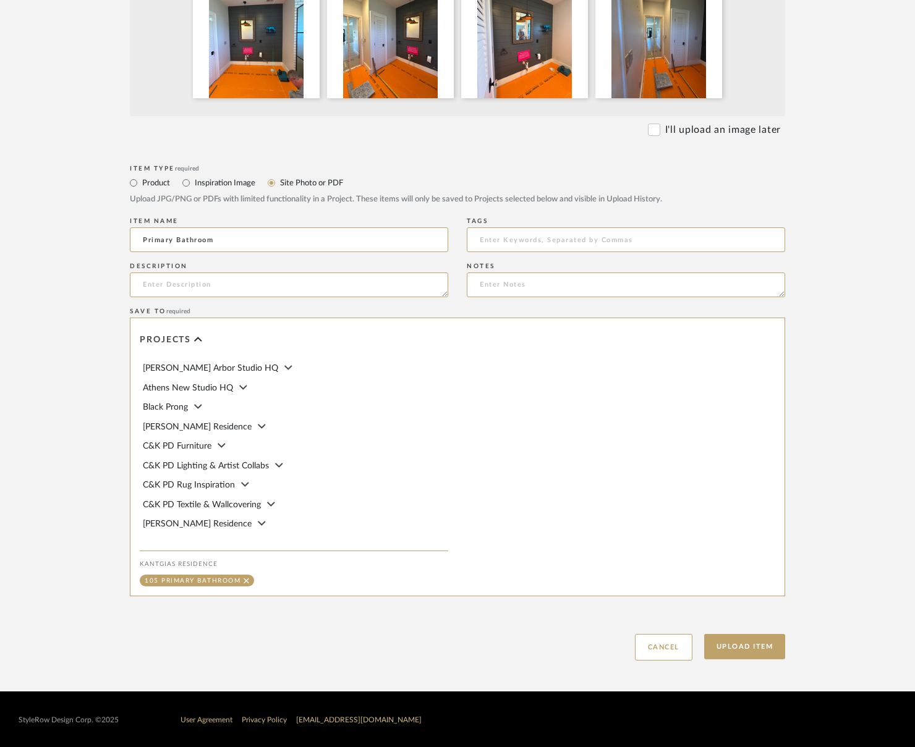
type input "Primary Bathroom"
drag, startPoint x: 739, startPoint y: 631, endPoint x: 738, endPoint y: 654, distance: 22.9
click at [738, 639] on div "Upload Item Cancel" at bounding box center [457, 632] width 655 height 57
click at [738, 654] on button "Upload Item" at bounding box center [745, 646] width 82 height 25
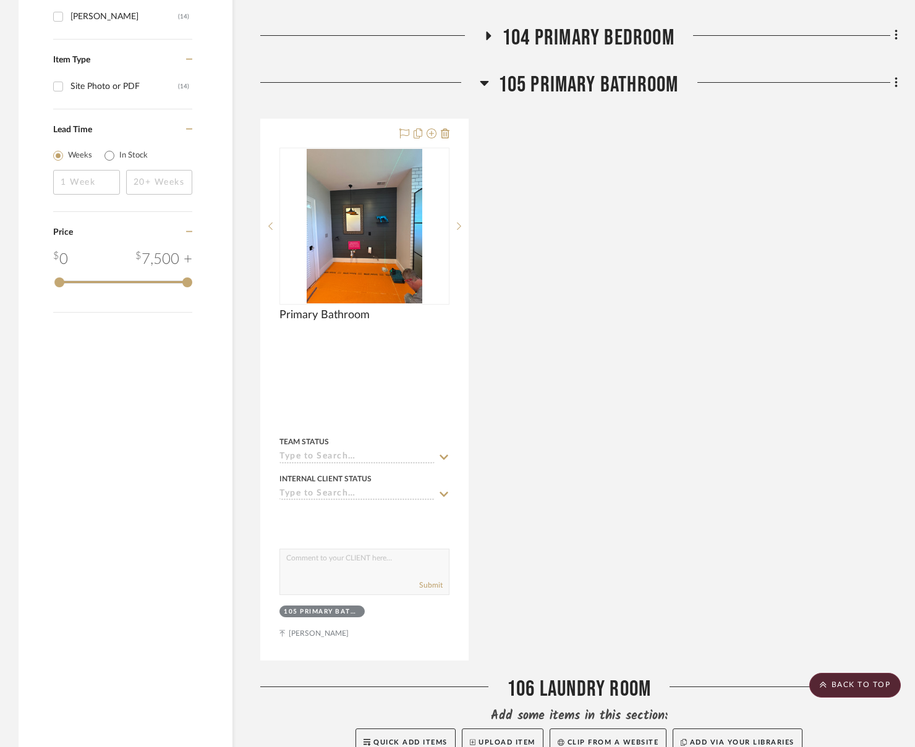
scroll to position [726, 0]
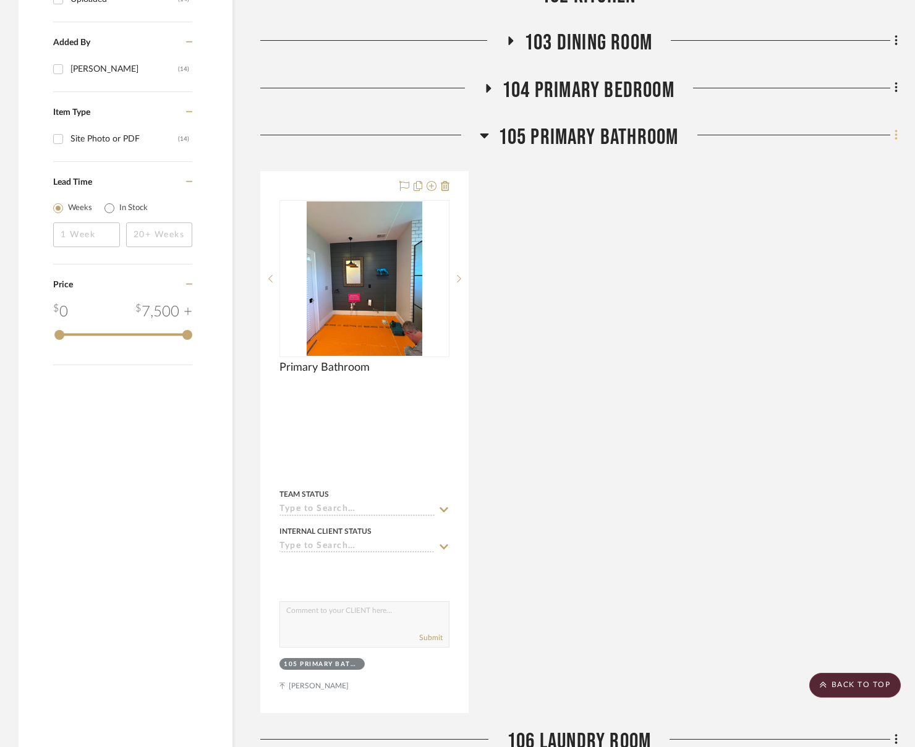
click at [822, 140] on icon at bounding box center [897, 136] width 4 height 14
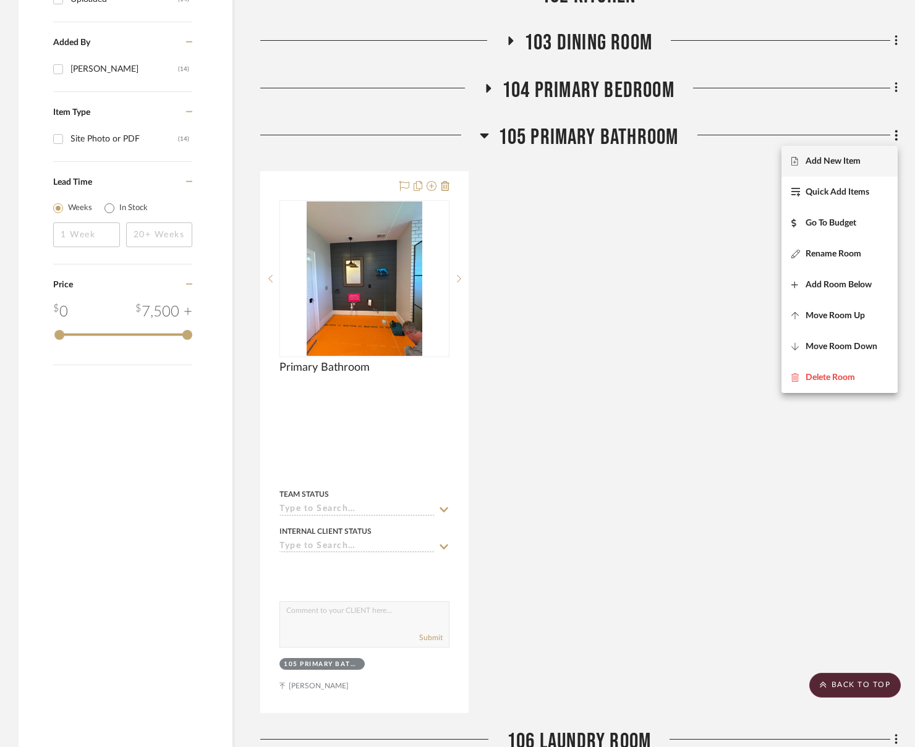
click at [822, 150] on button "Add New Item" at bounding box center [839, 161] width 116 height 31
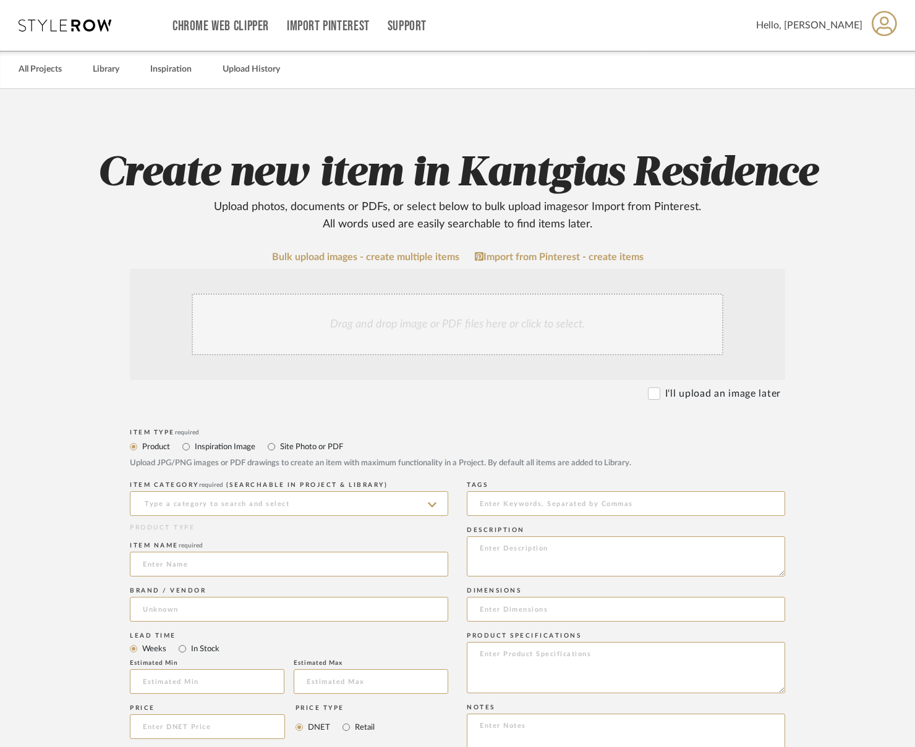
click at [320, 432] on div "Item Type required" at bounding box center [457, 432] width 655 height 7
click at [314, 446] on label "Site Photo or PDF" at bounding box center [311, 447] width 64 height 14
click at [279, 446] on input "Site Photo or PDF" at bounding box center [271, 447] width 15 height 15
radio input "true"
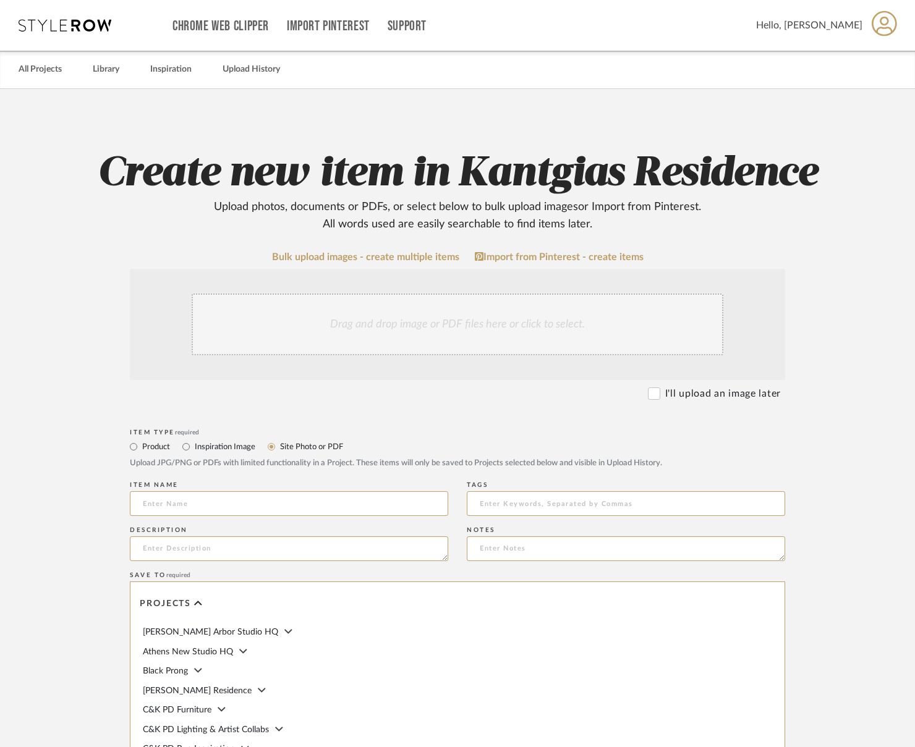
click at [427, 317] on div "Drag and drop image or PDF files here or click to select." at bounding box center [458, 325] width 532 height 62
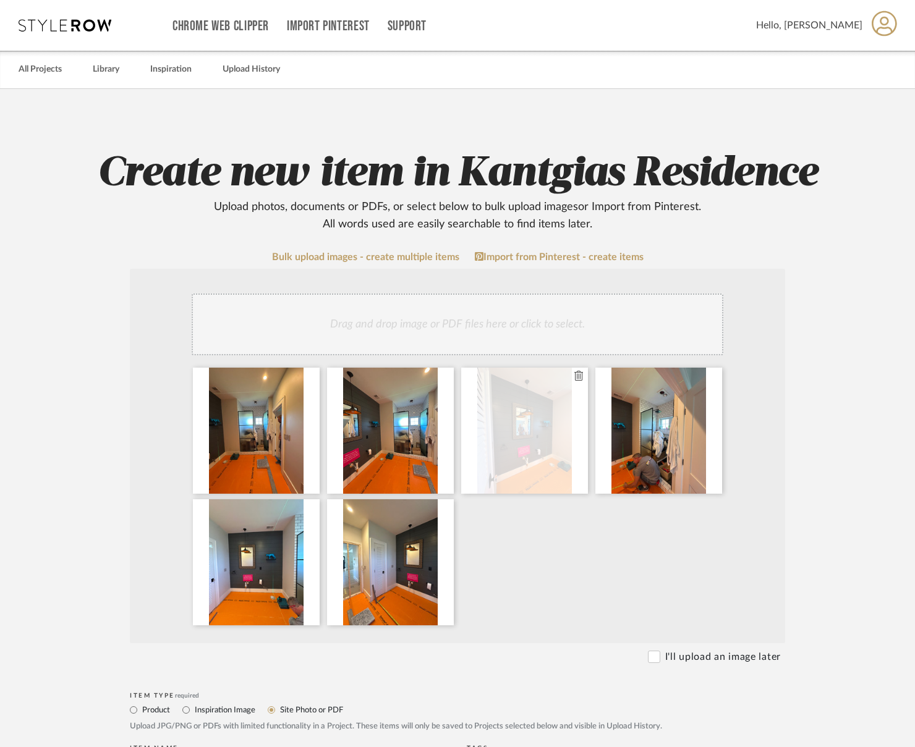
click at [578, 375] on icon at bounding box center [578, 376] width 9 height 10
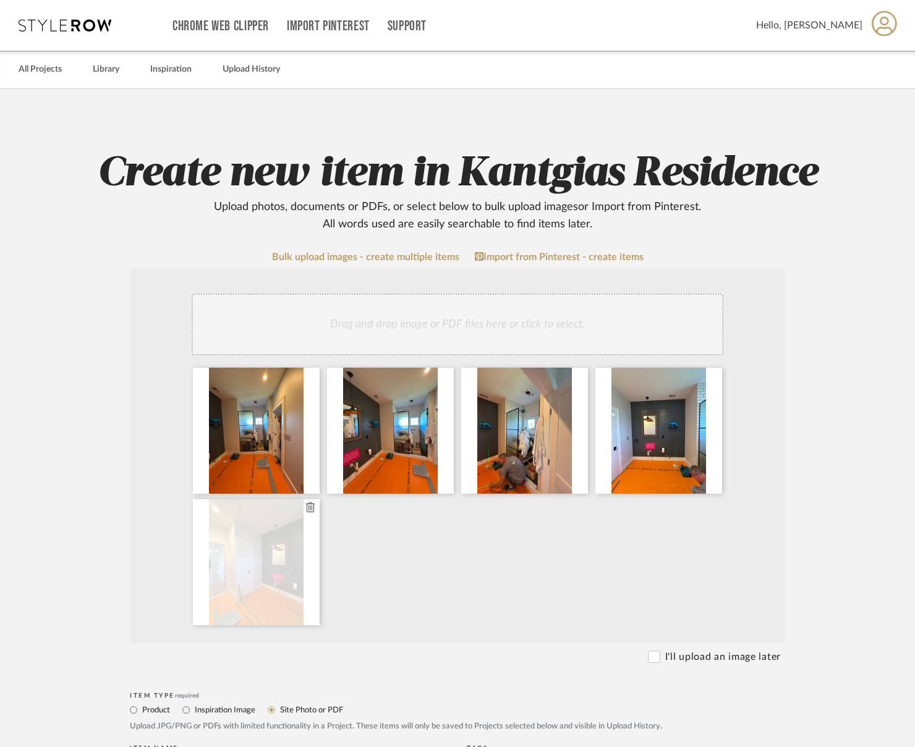
click at [306, 514] on fa-icon at bounding box center [310, 508] width 9 height 15
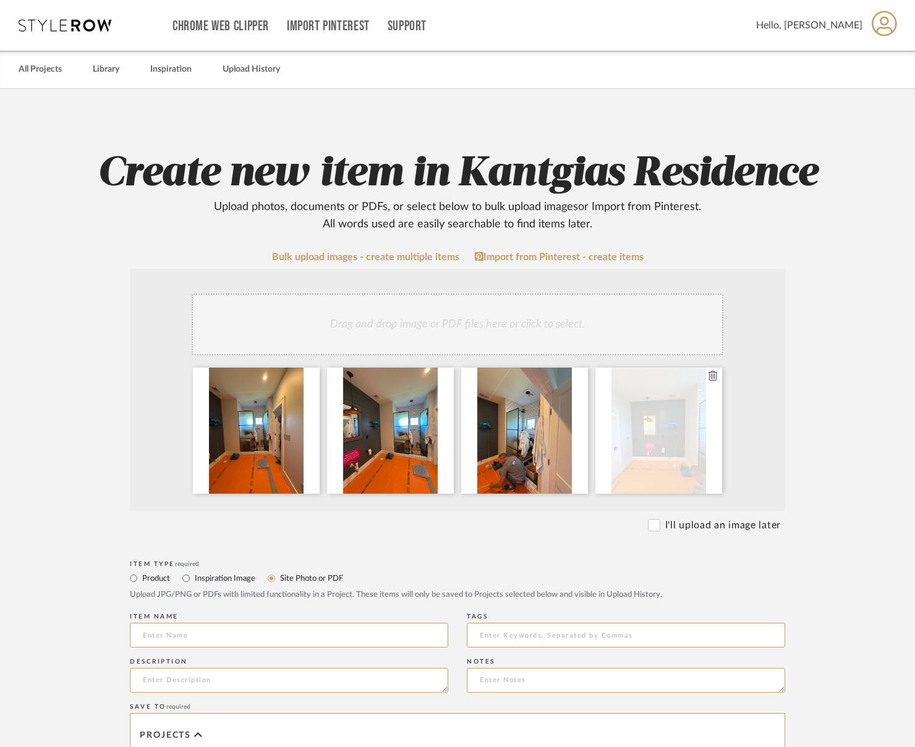
click at [713, 379] on icon at bounding box center [713, 376] width 9 height 10
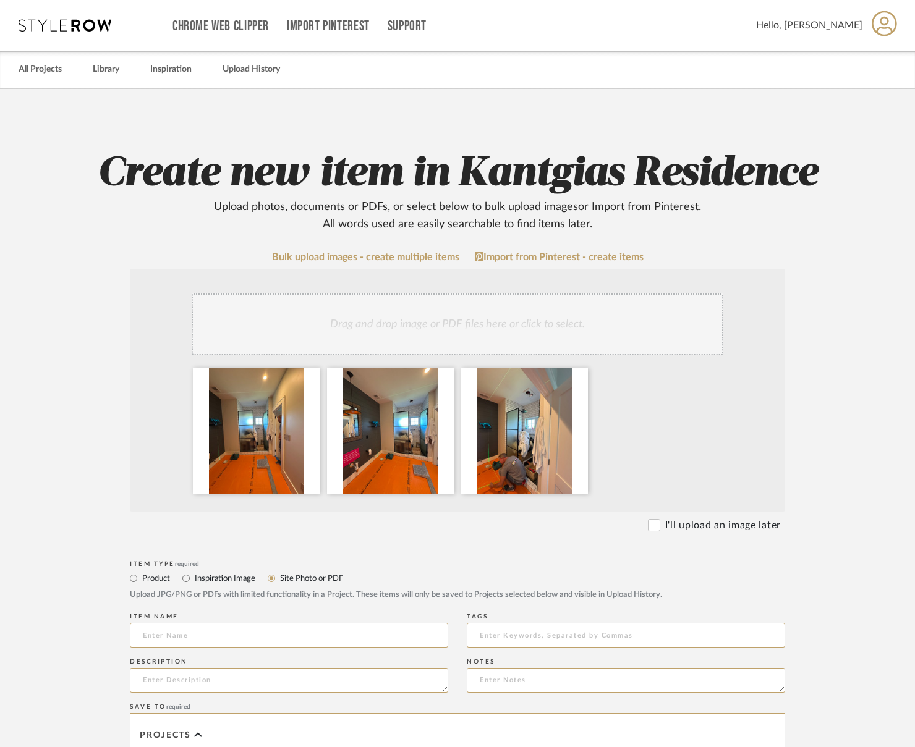
drag, startPoint x: 500, startPoint y: 290, endPoint x: 493, endPoint y: 301, distance: 13.0
click at [500, 290] on div "Drag and drop image or PDF files here or click to select." at bounding box center [457, 390] width 655 height 243
click at [271, 635] on input at bounding box center [289, 635] width 318 height 25
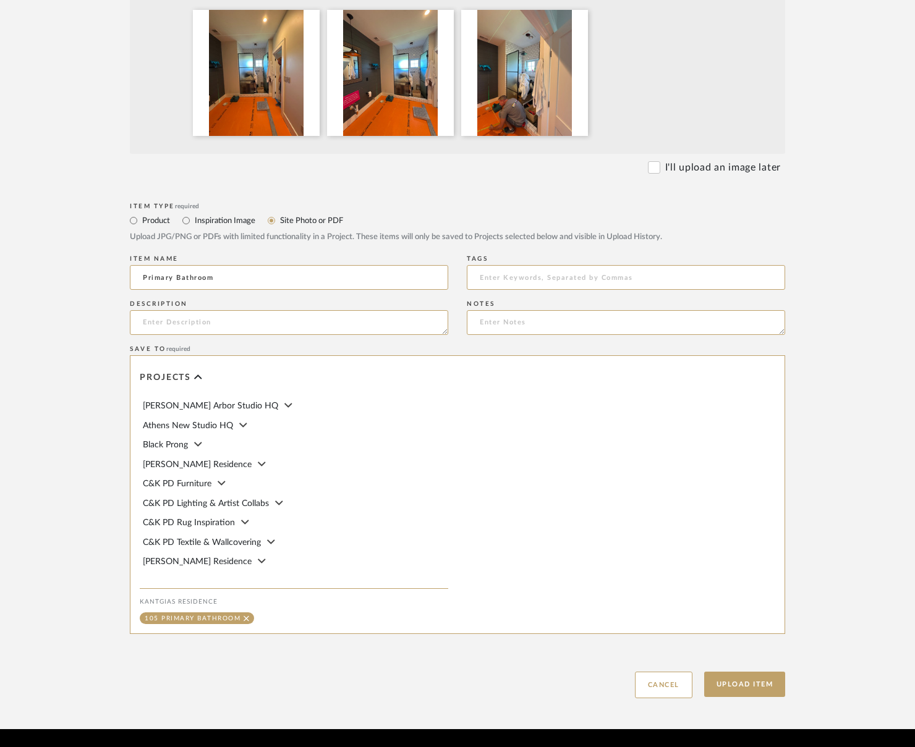
scroll to position [396, 0]
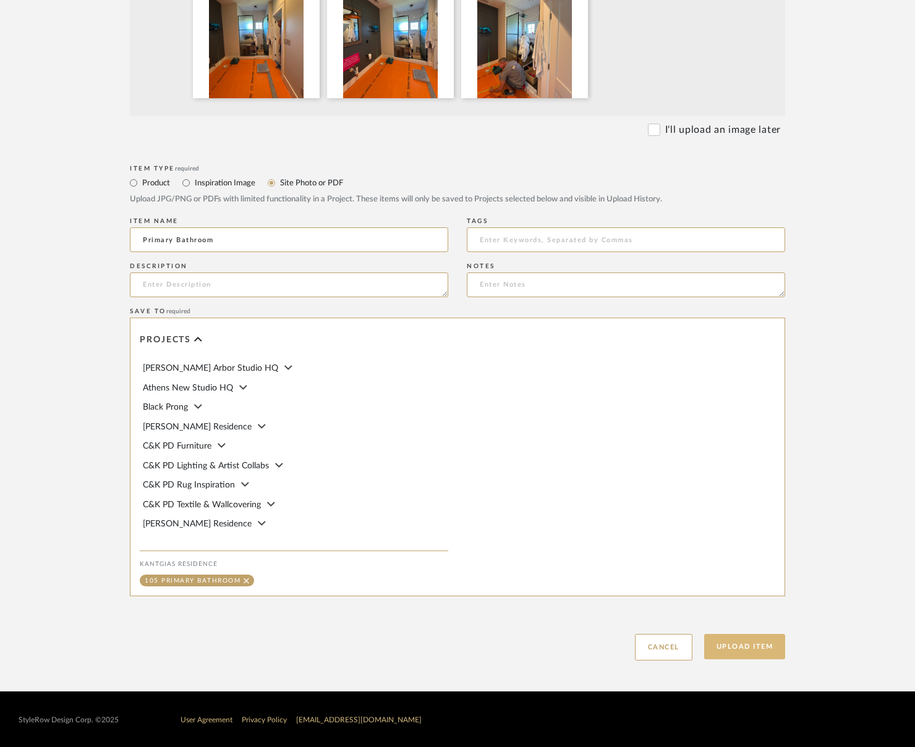
type input "Primary Bathroom"
click at [747, 644] on button "Upload Item" at bounding box center [745, 646] width 82 height 25
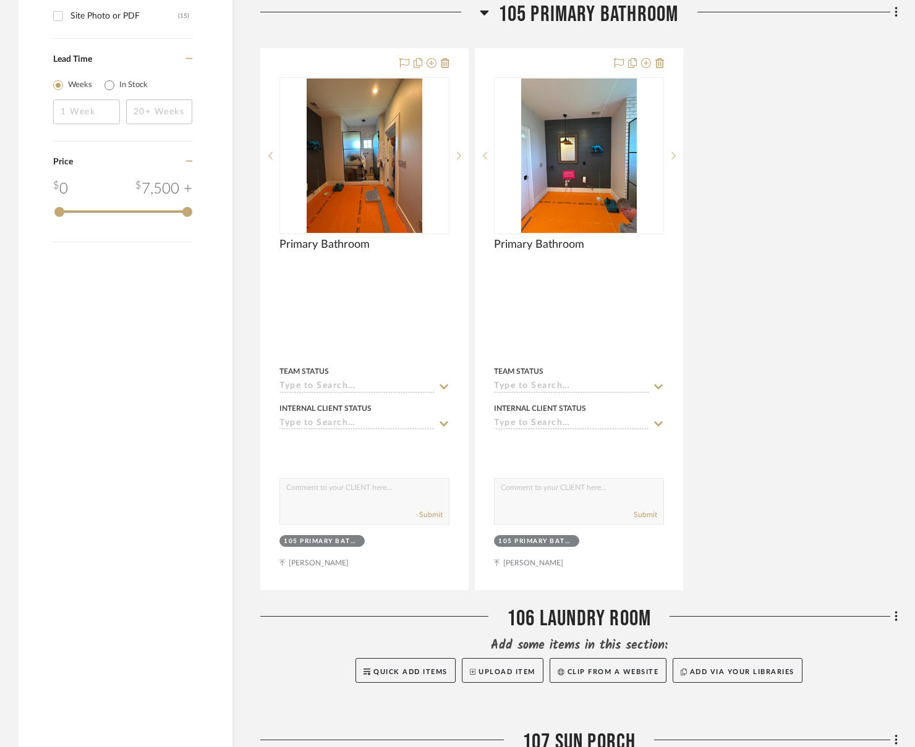
scroll to position [850, 0]
click at [822, 18] on fa-icon at bounding box center [894, 12] width 8 height 20
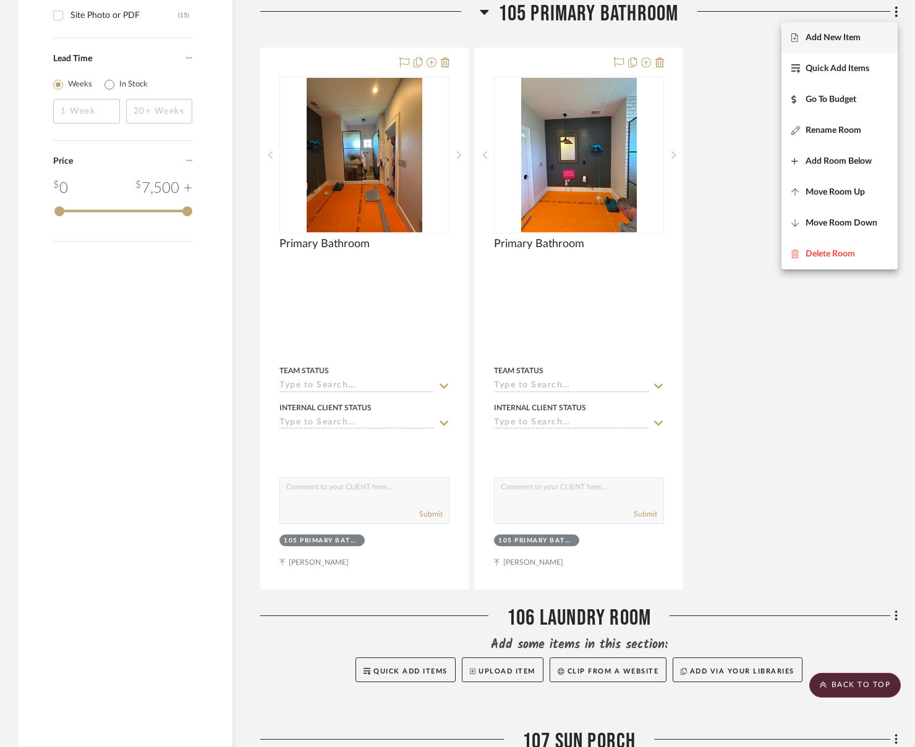
click at [822, 33] on span "Add New Item" at bounding box center [839, 38] width 96 height 11
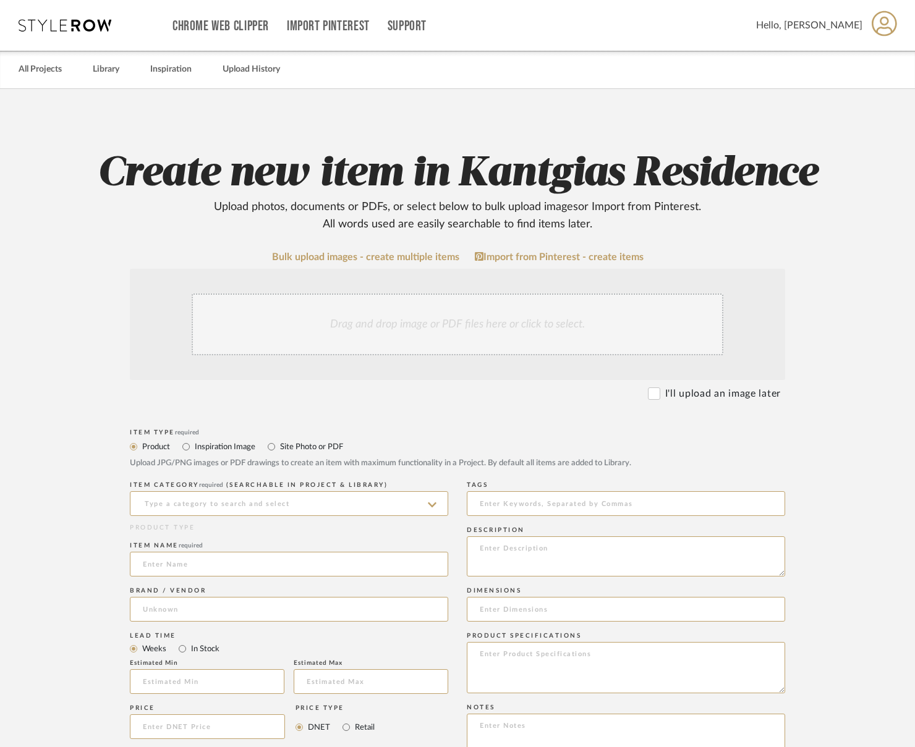
click at [322, 442] on label "Site Photo or PDF" at bounding box center [311, 447] width 64 height 14
click at [279, 442] on input "Site Photo or PDF" at bounding box center [271, 447] width 15 height 15
radio input "true"
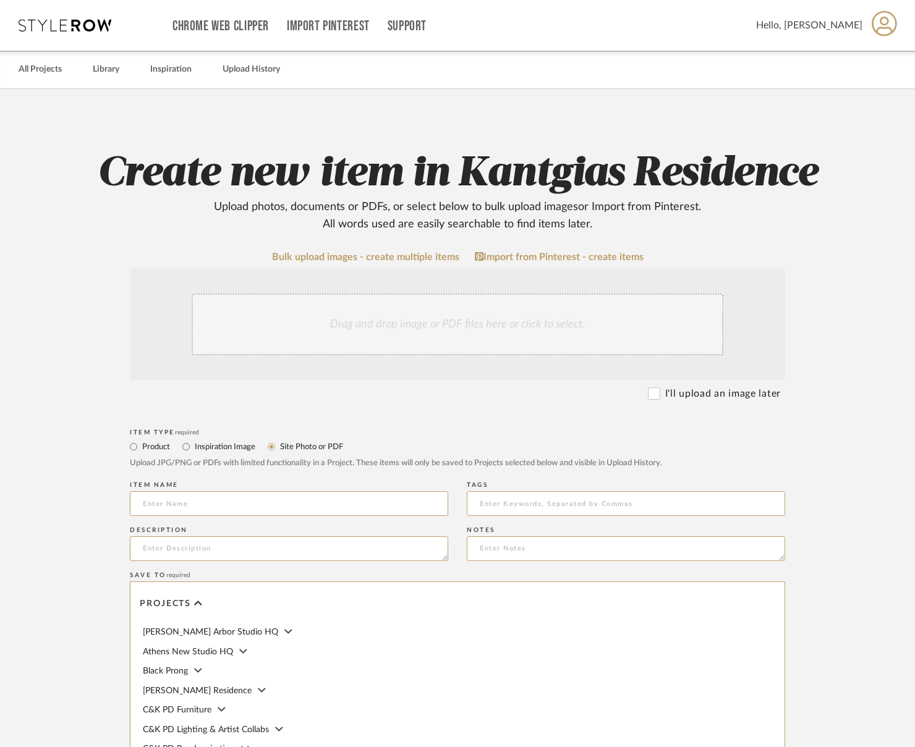
click at [395, 322] on div "Drag and drop image or PDF files here or click to select." at bounding box center [458, 325] width 532 height 62
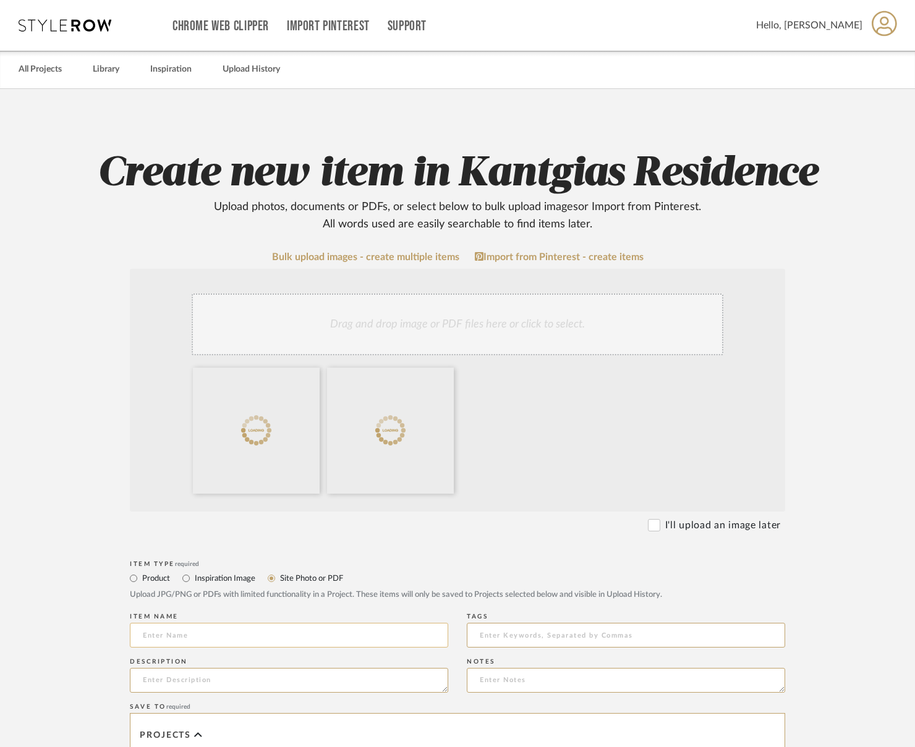
click at [198, 644] on input at bounding box center [289, 635] width 318 height 25
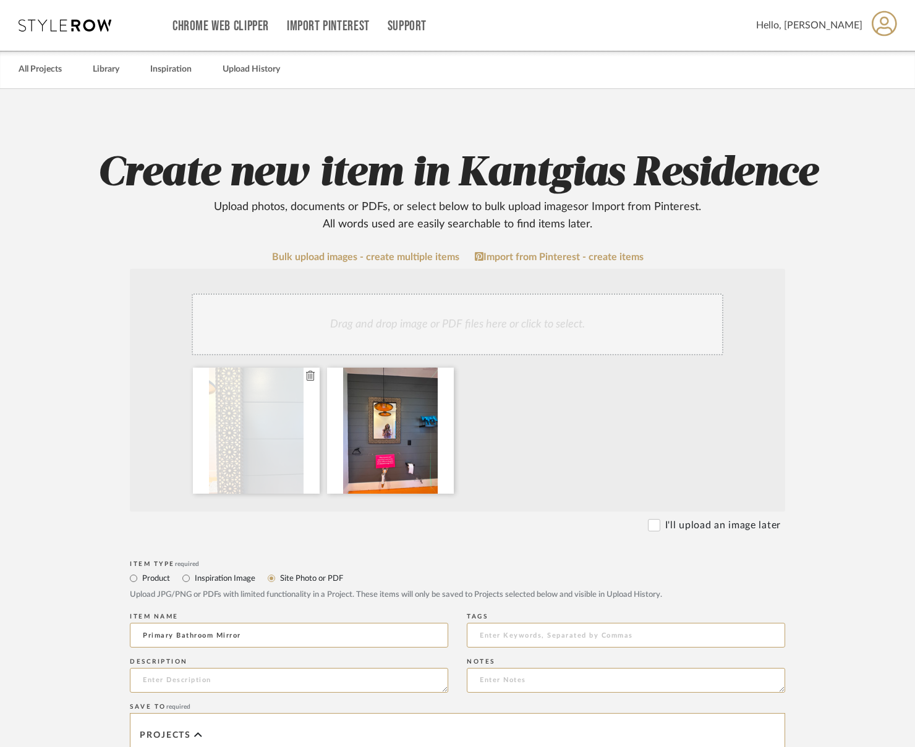
type input "Primary Bathroom Mirror"
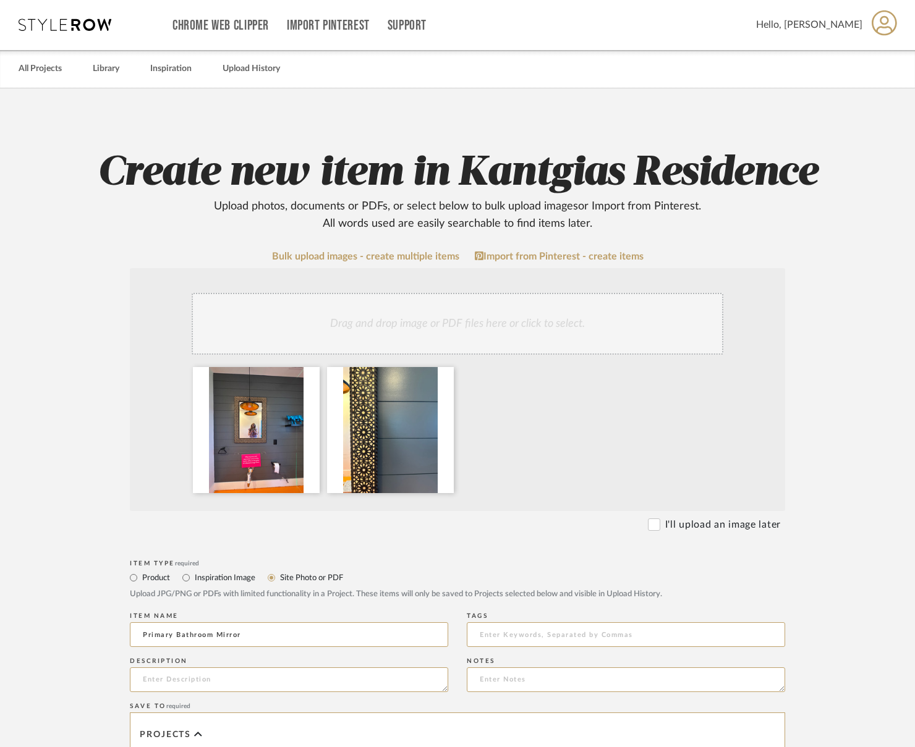
scroll to position [371, 0]
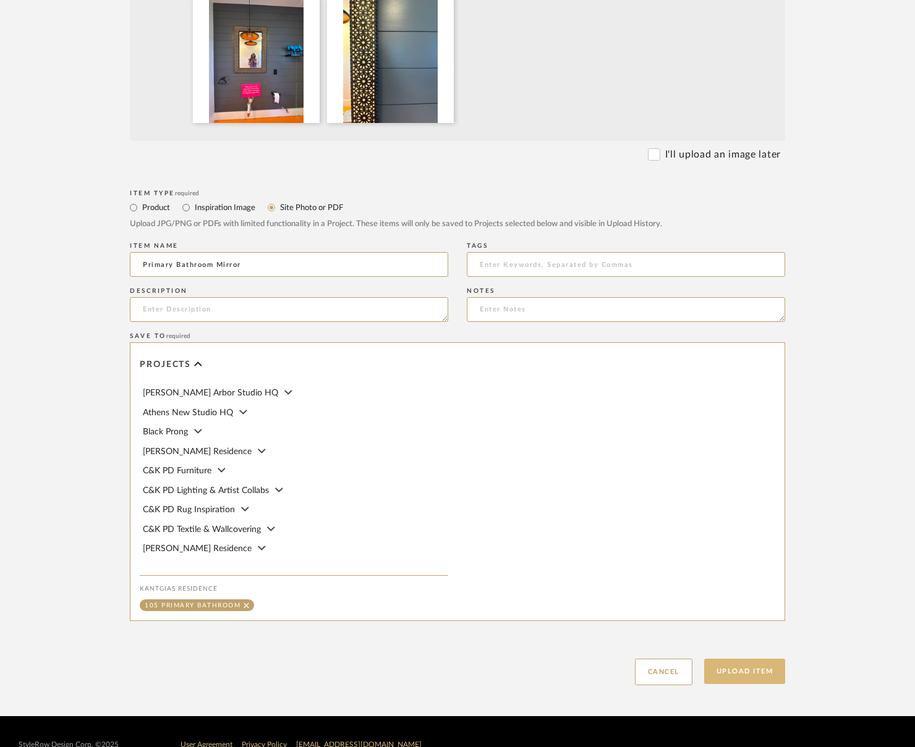
click at [746, 674] on button "Upload Item" at bounding box center [745, 671] width 82 height 25
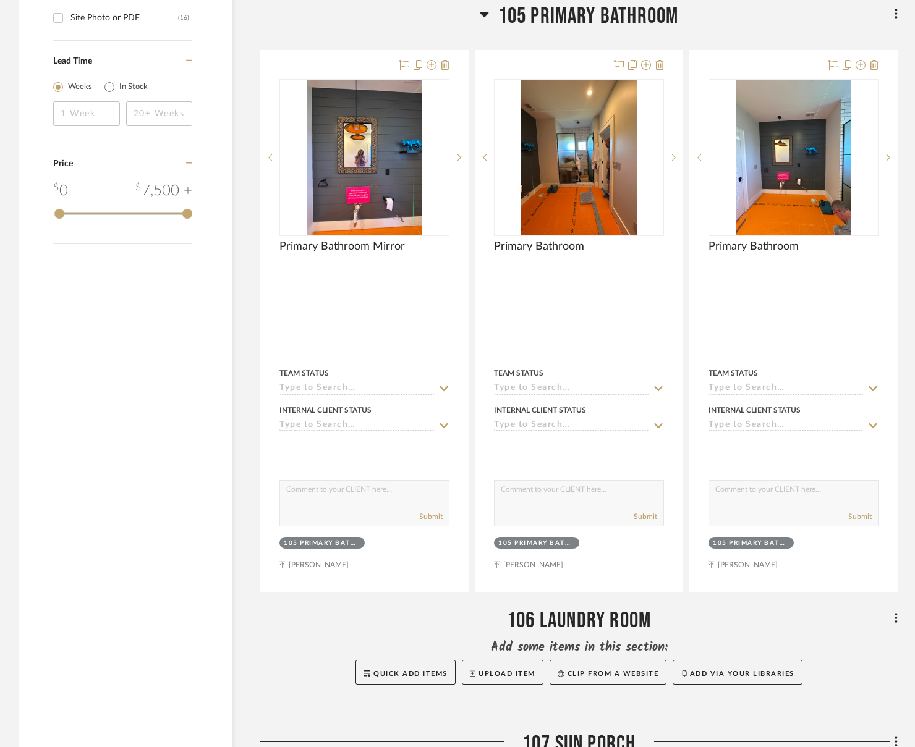
scroll to position [850, 0]
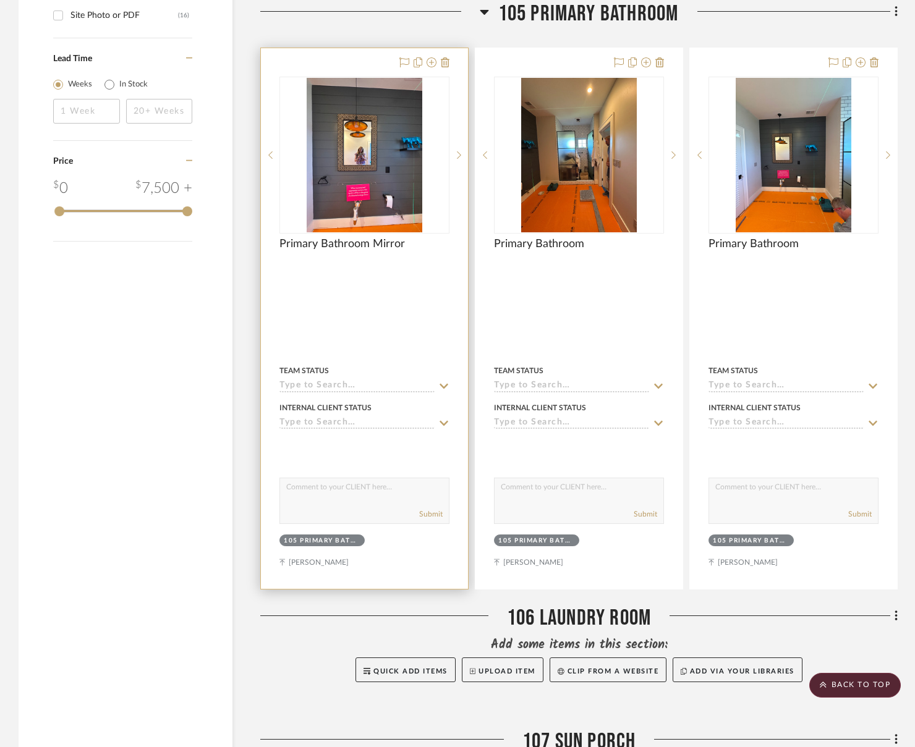
click at [279, 572] on div at bounding box center [364, 318] width 207 height 541
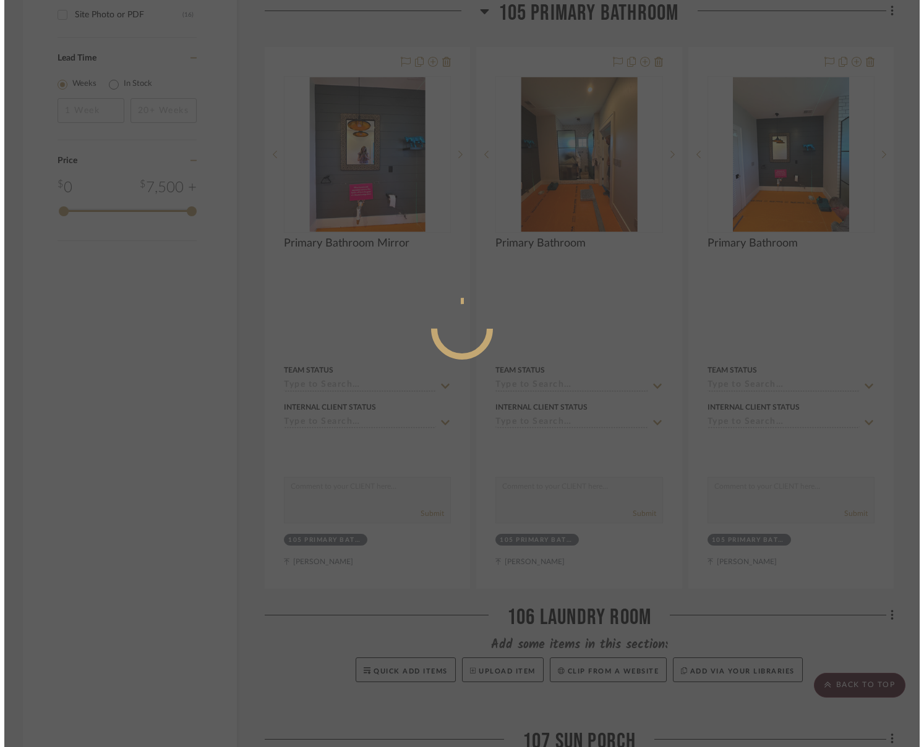
scroll to position [0, 0]
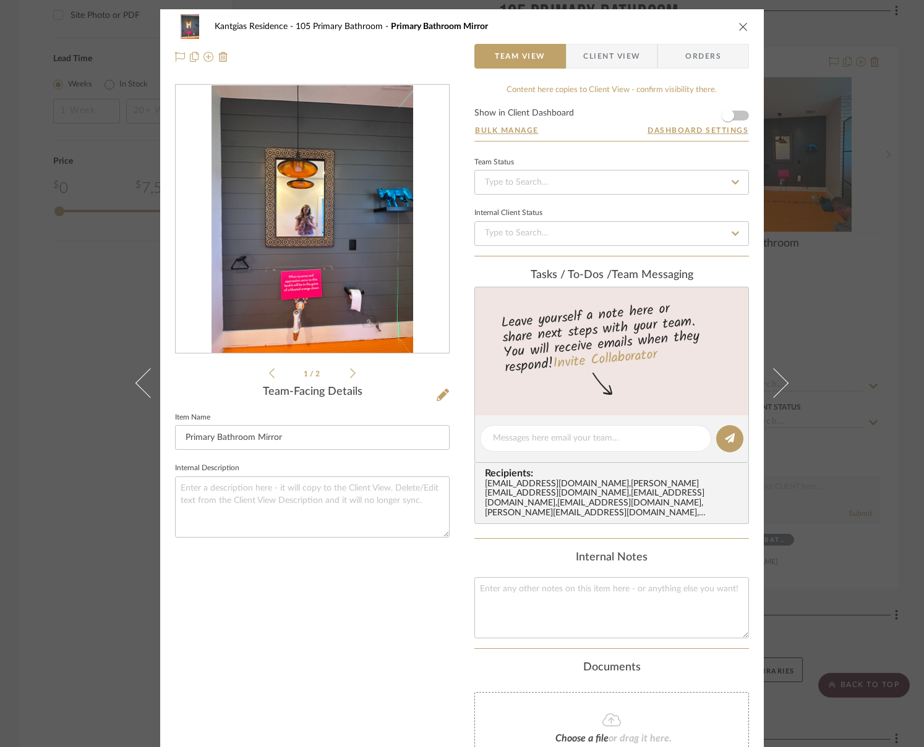
click at [742, 27] on icon "close" at bounding box center [743, 27] width 10 height 10
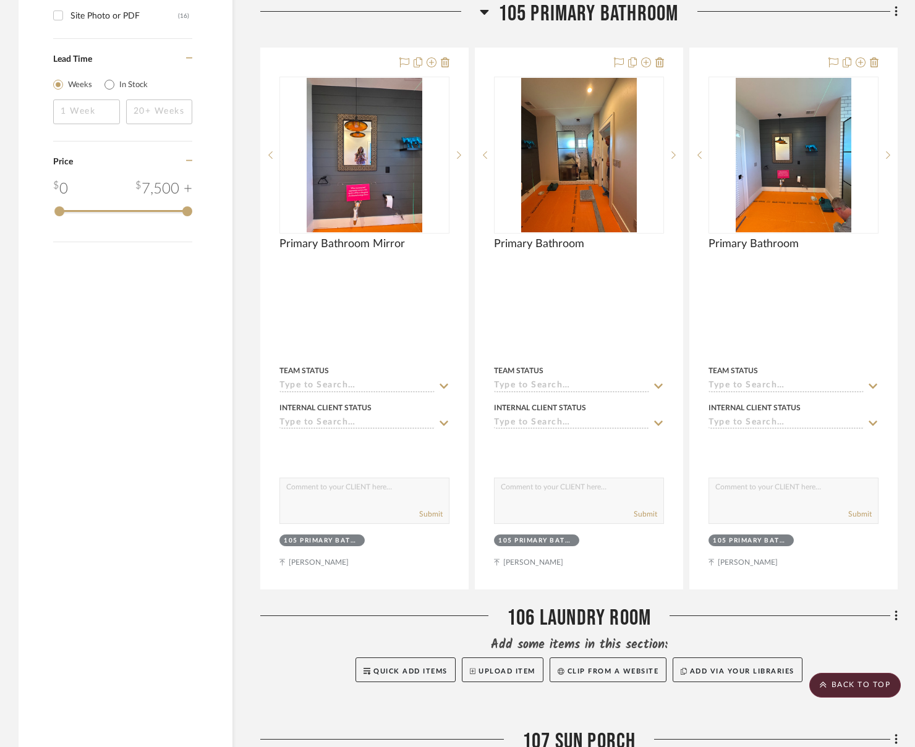
click at [645, 19] on span "105 Primary Bathroom" at bounding box center [588, 14] width 181 height 27
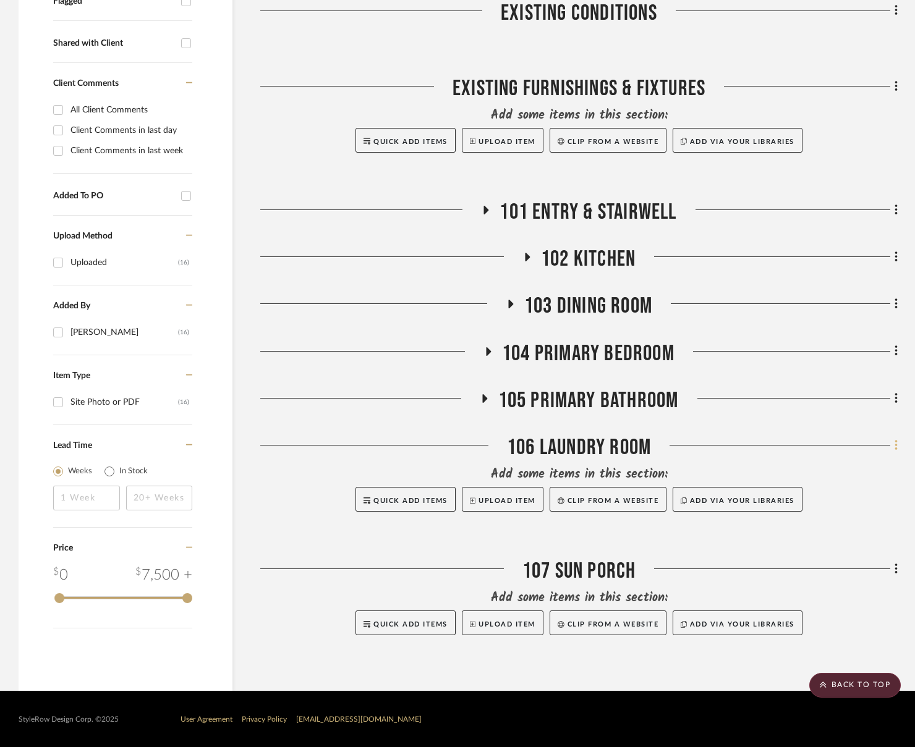
click at [822, 449] on fa-icon at bounding box center [894, 447] width 8 height 20
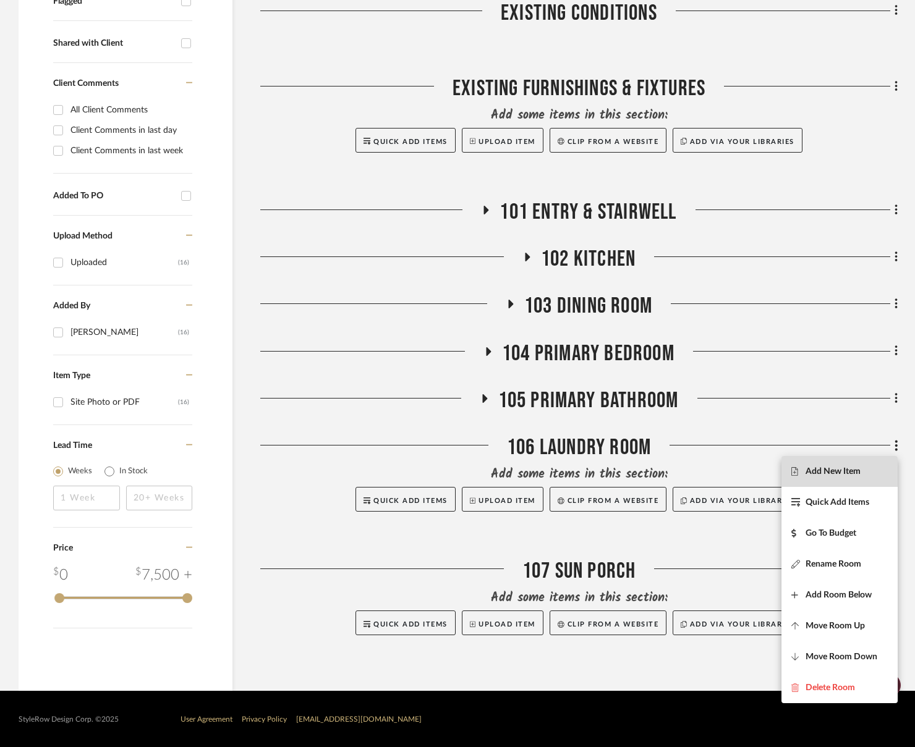
click at [822, 473] on span "Add New Item" at bounding box center [833, 472] width 55 height 11
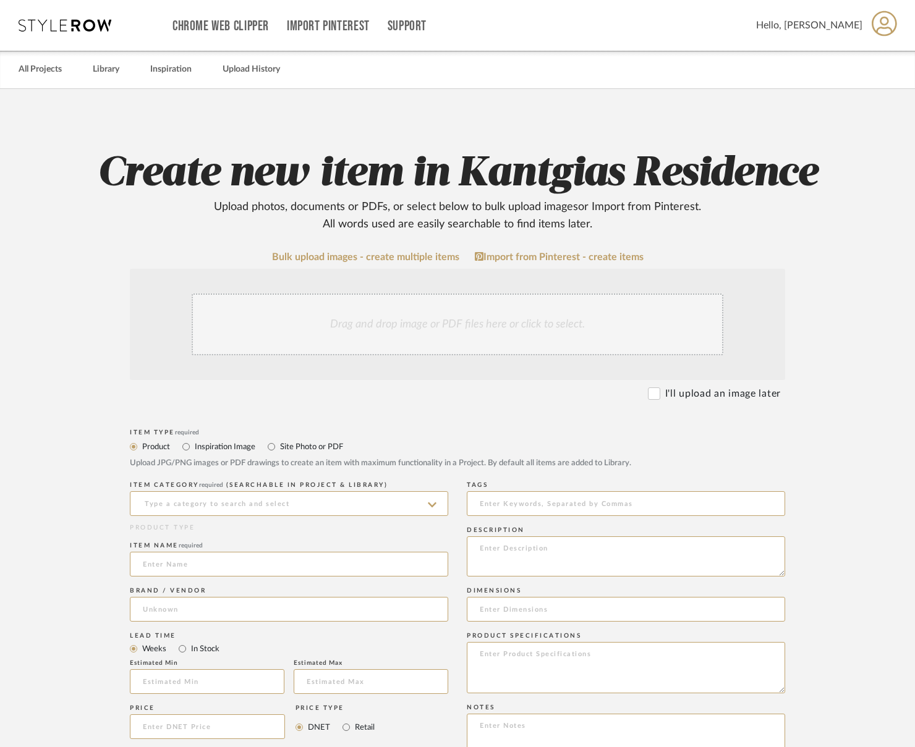
click at [323, 443] on label "Site Photo or PDF" at bounding box center [311, 447] width 64 height 14
click at [279, 443] on input "Site Photo or PDF" at bounding box center [271, 447] width 15 height 15
radio input "true"
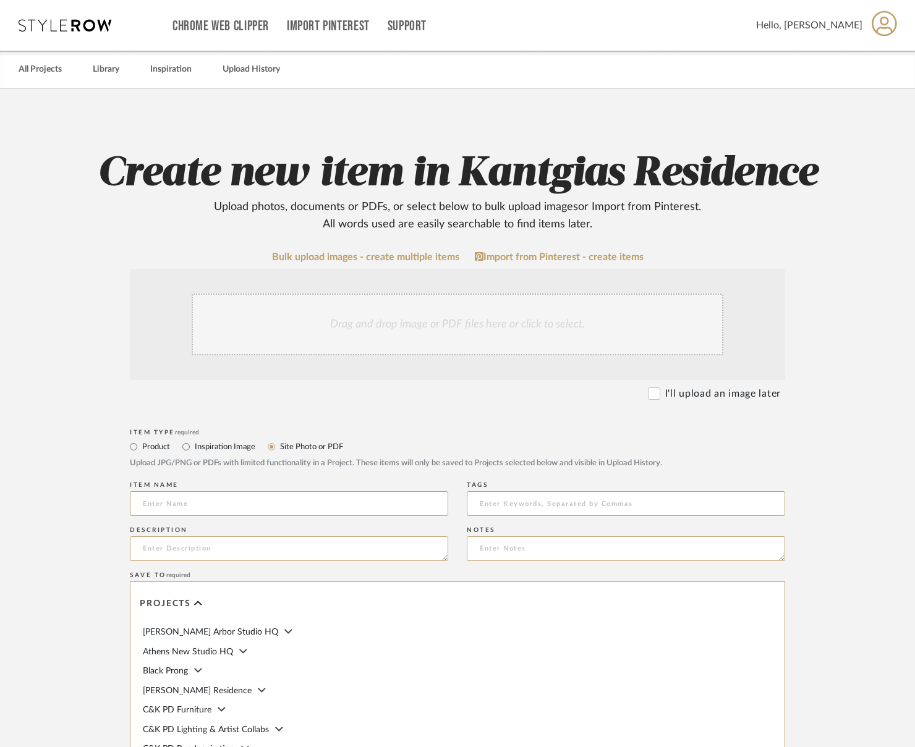
click at [386, 333] on div "Drag and drop image or PDF files here or click to select." at bounding box center [458, 325] width 532 height 62
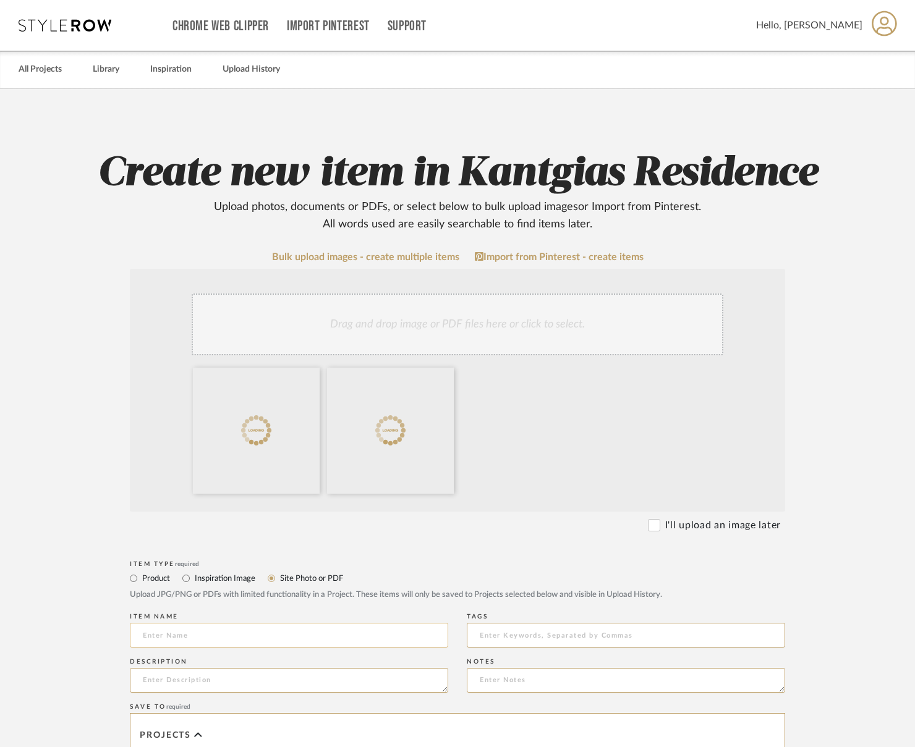
click at [215, 629] on input at bounding box center [289, 635] width 318 height 25
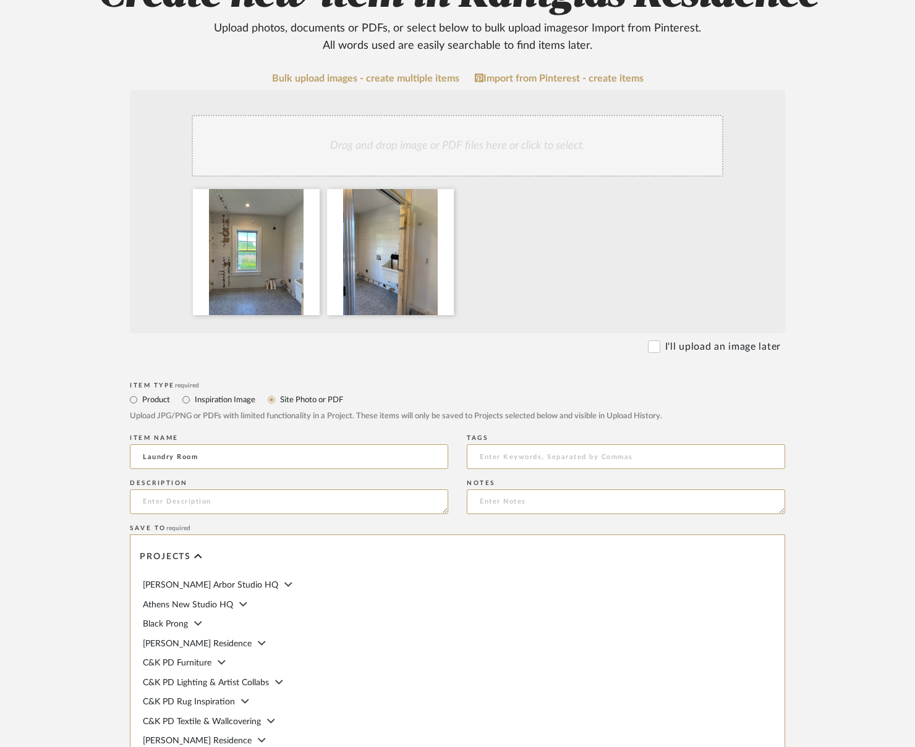
scroll to position [396, 0]
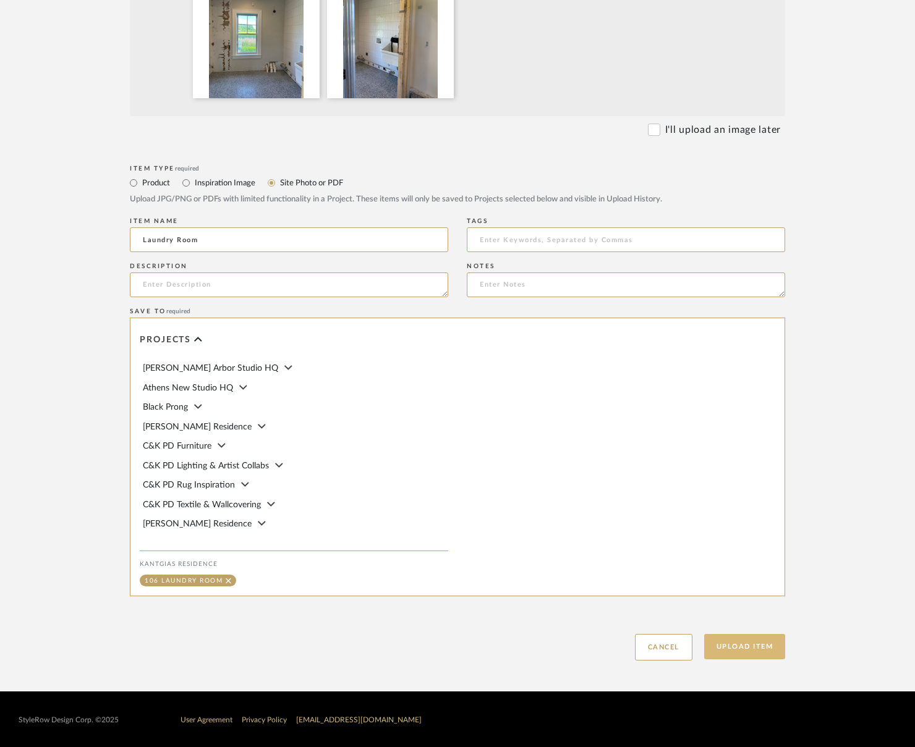
type input "Laundry Room"
click at [741, 641] on button "Upload Item" at bounding box center [745, 646] width 82 height 25
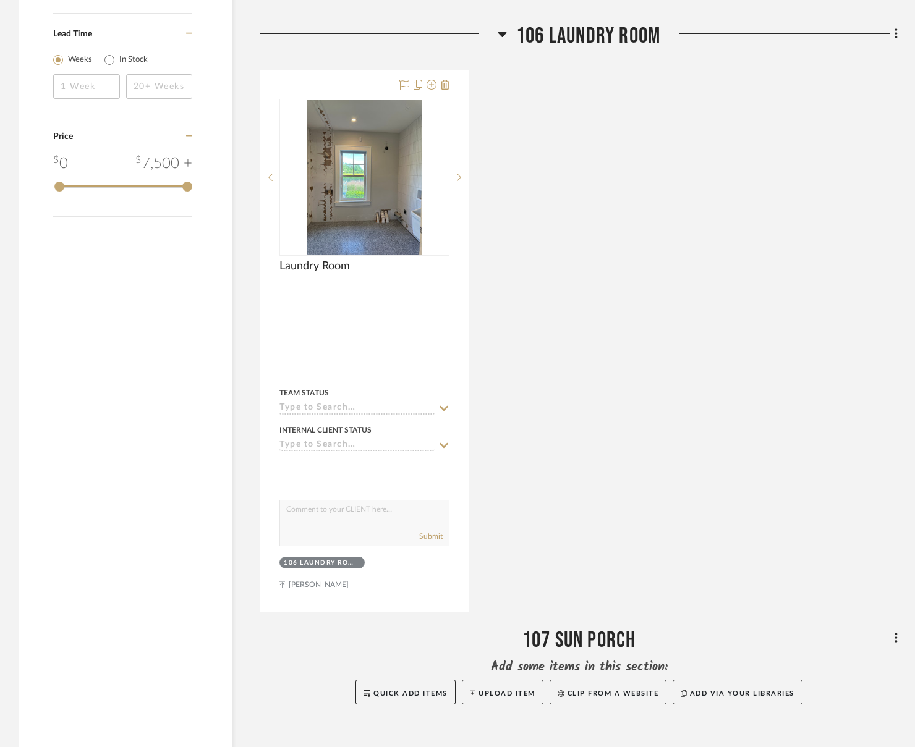
scroll to position [896, 0]
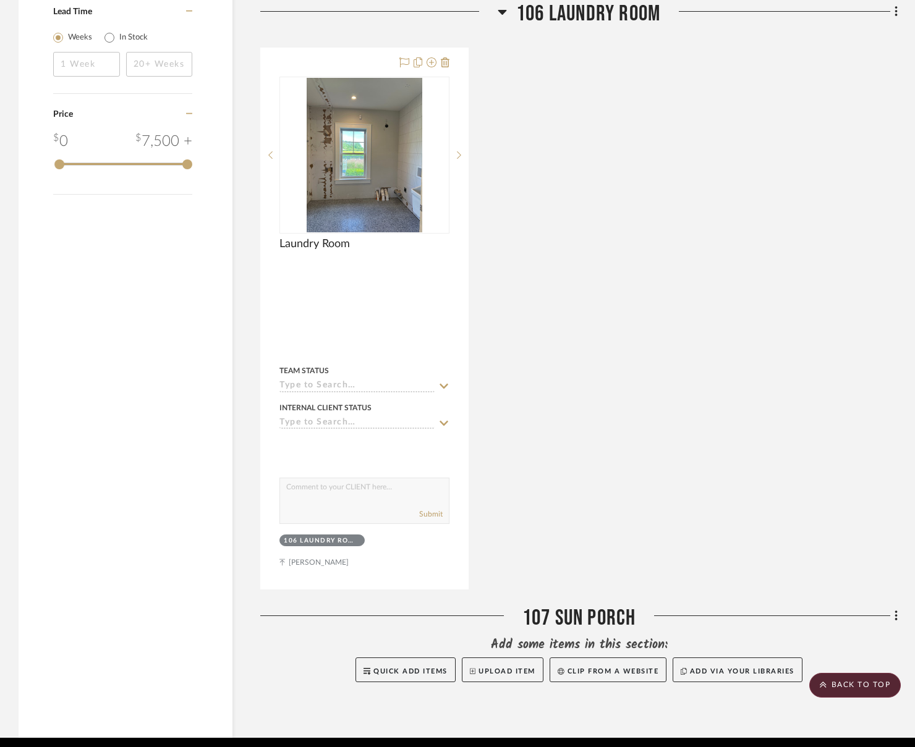
click at [245, 393] on aside "Filter by keyword, category or name prior to exporting to Excel or Bulk Actions…" at bounding box center [140, 26] width 242 height 1424
click at [615, 17] on span "106 Laundry Room" at bounding box center [588, 14] width 144 height 27
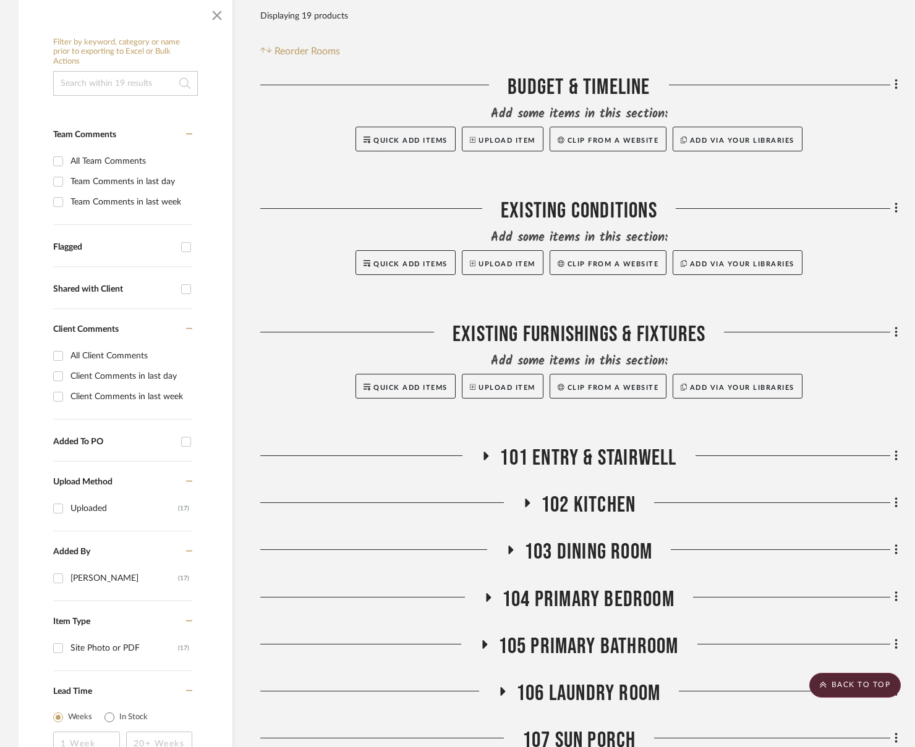
scroll to position [27, 0]
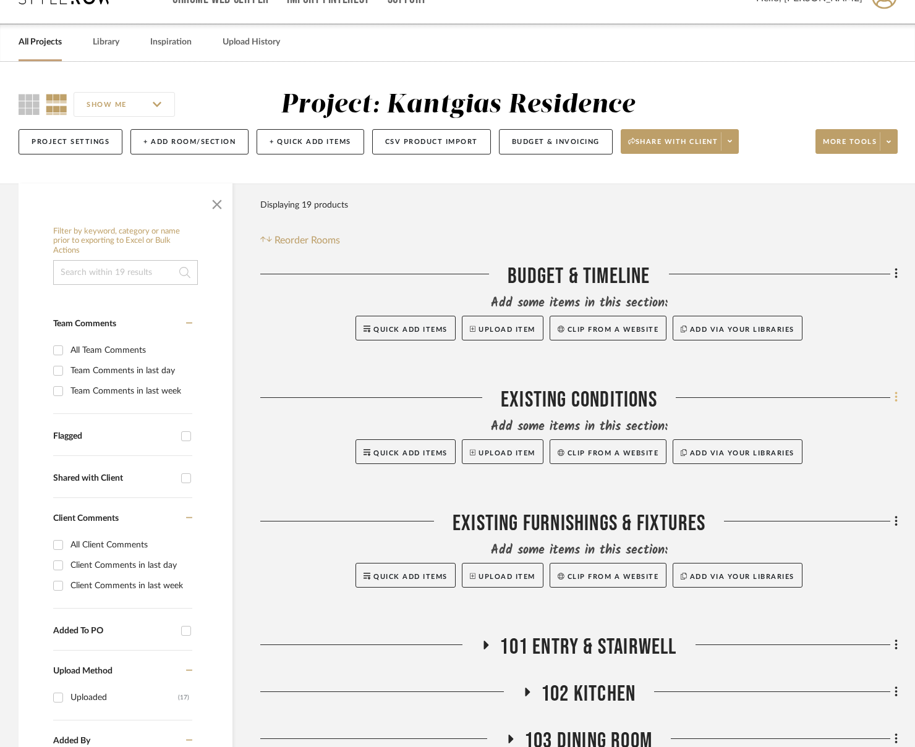
click at [822, 404] on fa-icon at bounding box center [894, 399] width 8 height 20
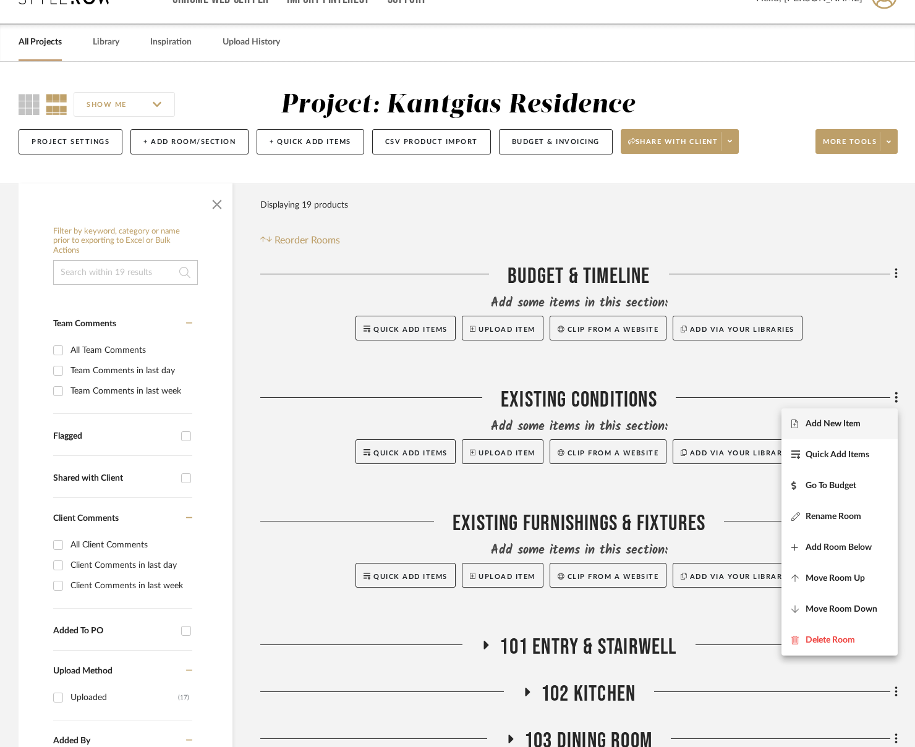
click at [822, 423] on span "Add New Item" at bounding box center [833, 424] width 55 height 11
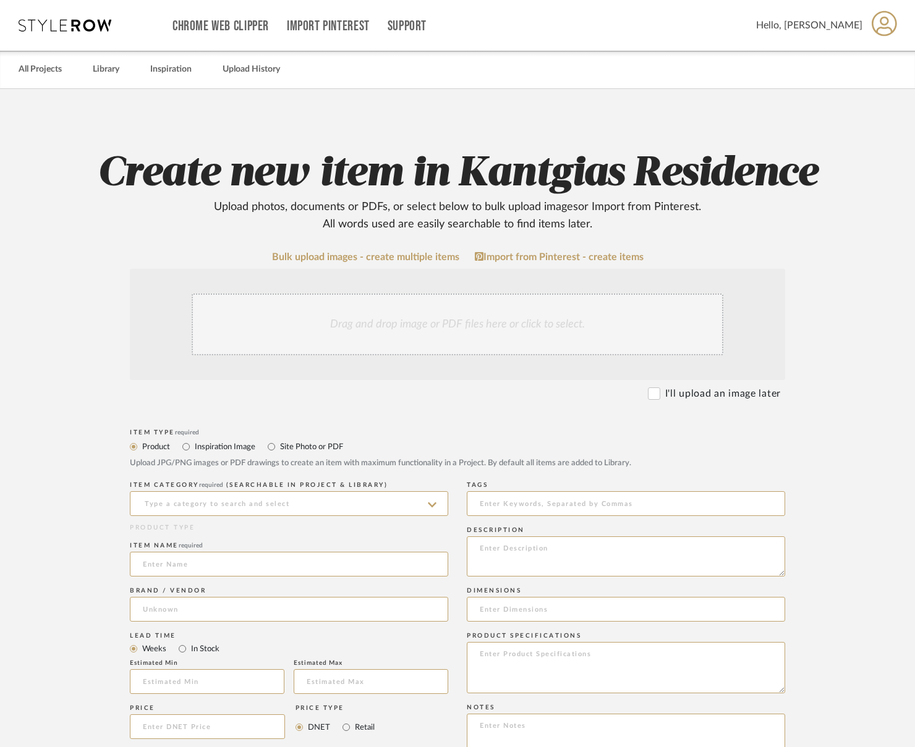
click at [299, 442] on label "Site Photo or PDF" at bounding box center [311, 447] width 64 height 14
click at [279, 442] on input "Site Photo or PDF" at bounding box center [271, 447] width 15 height 15
radio input "true"
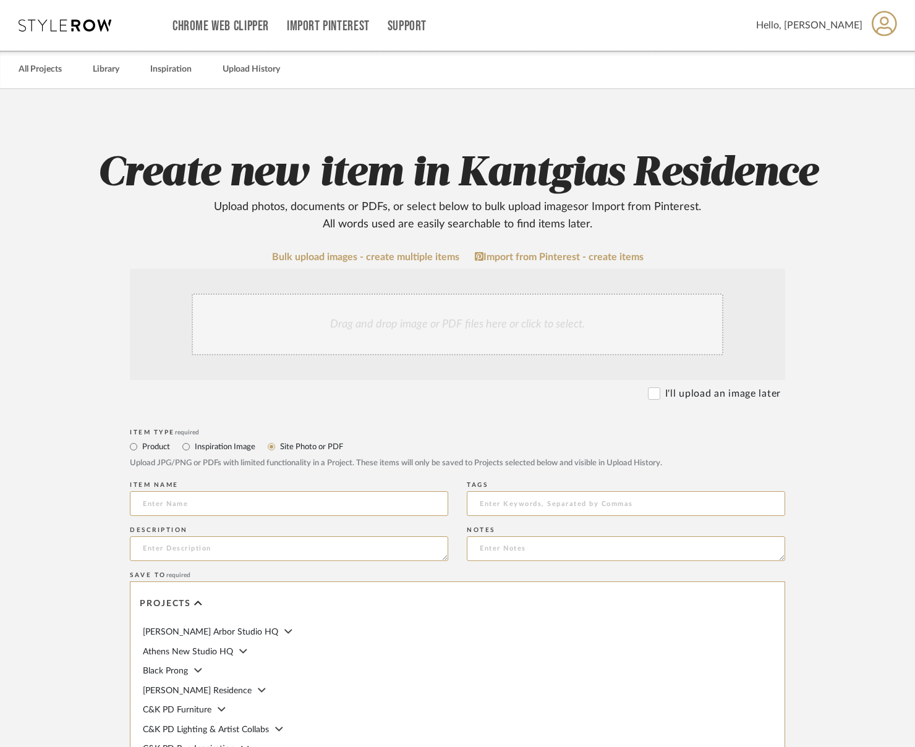
click at [379, 346] on div "Drag and drop image or PDF files here or click to select." at bounding box center [458, 325] width 532 height 62
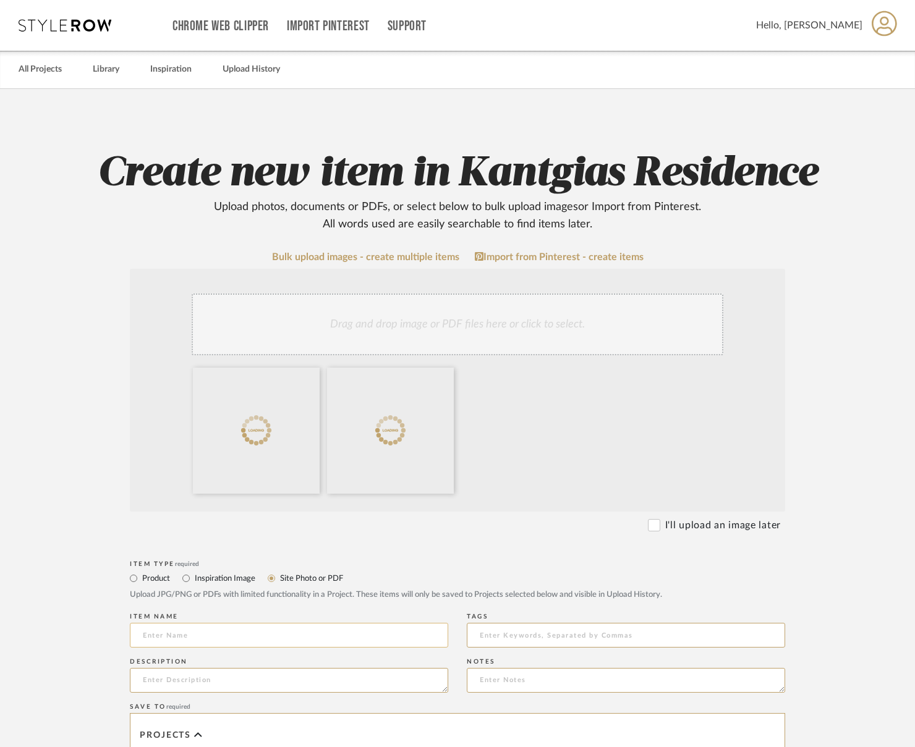
click at [225, 638] on input at bounding box center [289, 635] width 318 height 25
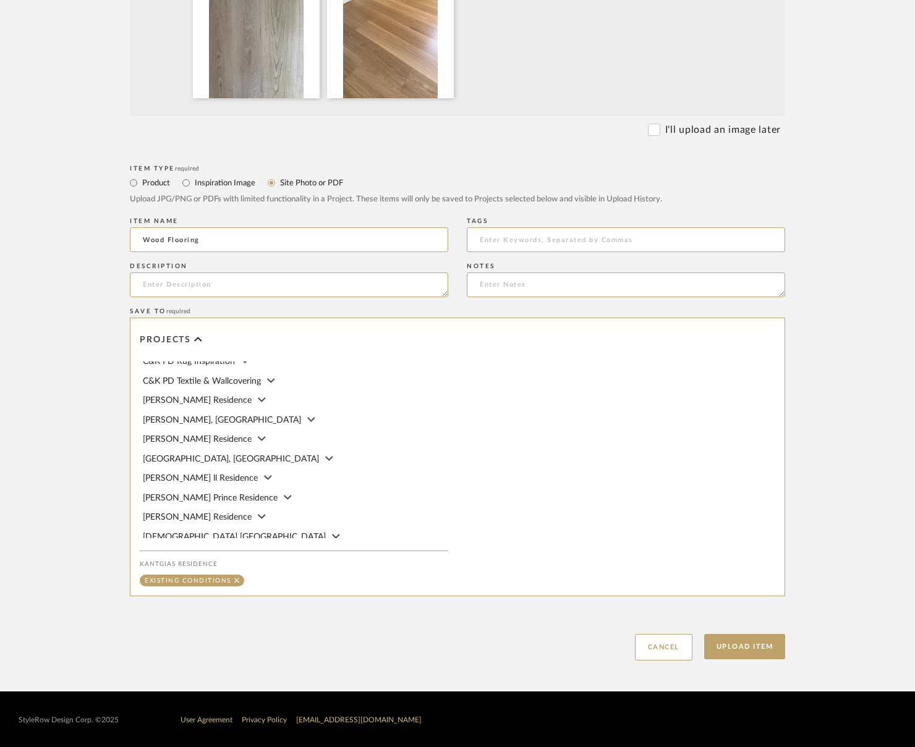
scroll to position [309, 0]
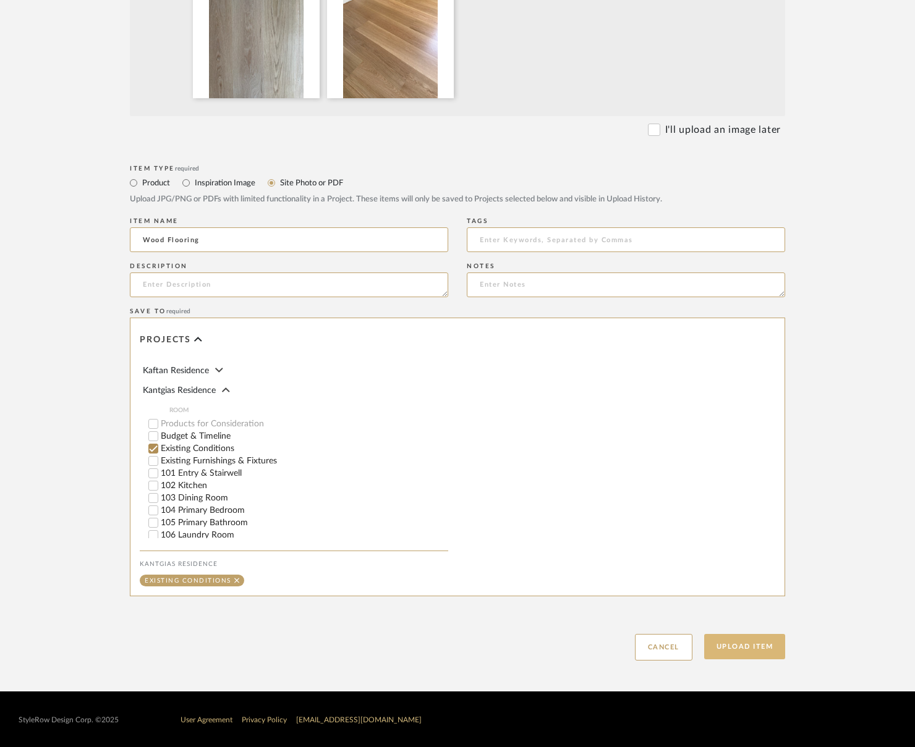
type input "Wood Flooring"
click at [738, 647] on button "Upload Item" at bounding box center [745, 646] width 82 height 25
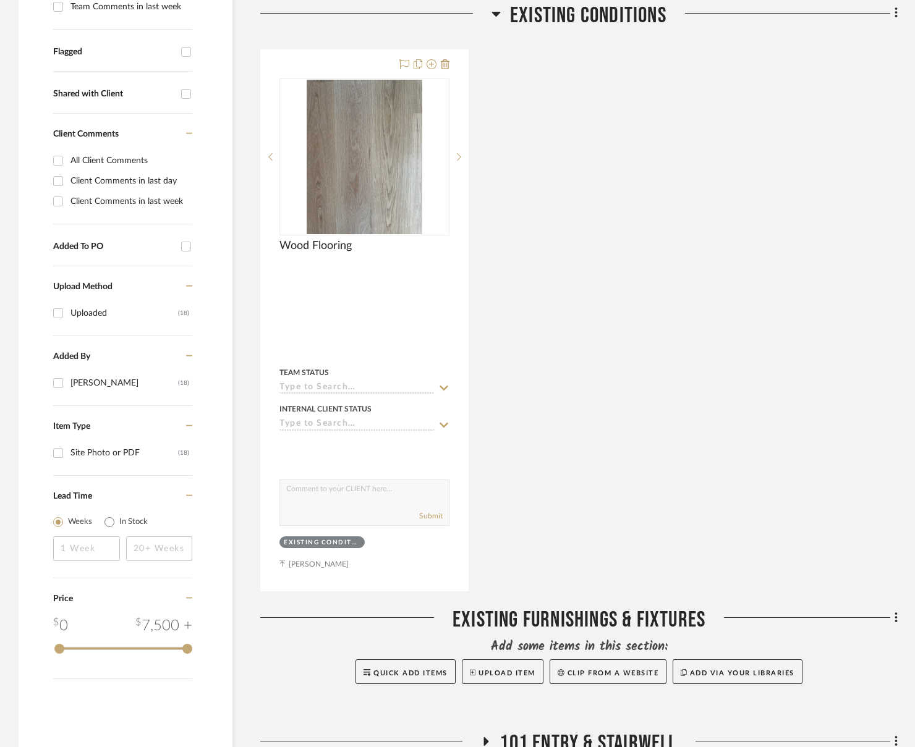
scroll to position [414, 0]
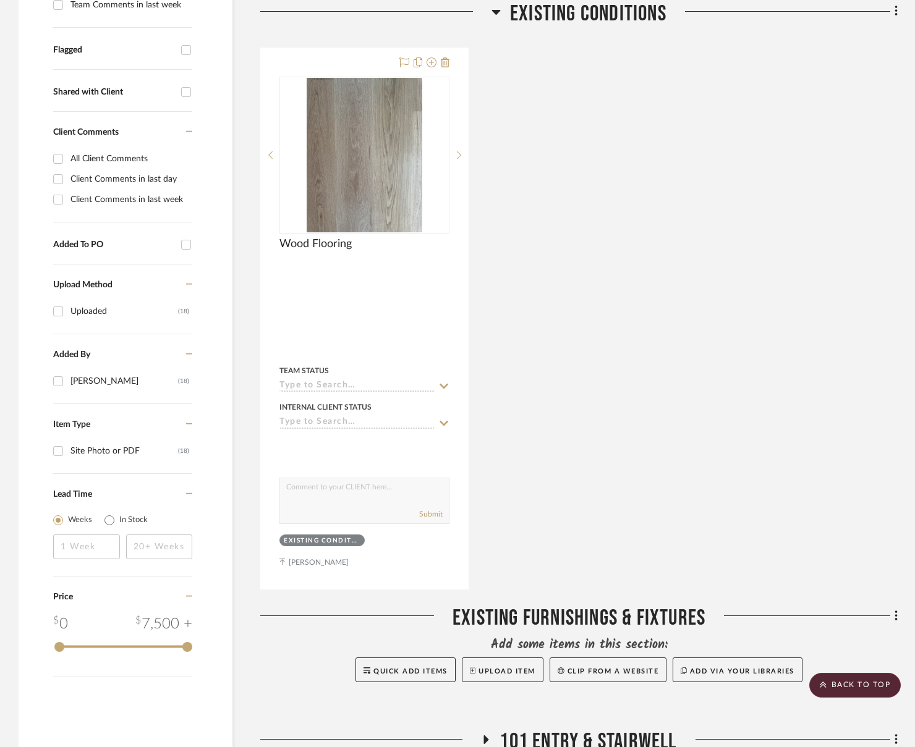
click at [573, 462] on div "Wood Flooring By Unknown Team Status Internal Client Status client Comments: Su…" at bounding box center [578, 319] width 637 height 542
click at [580, 8] on span "Existing Conditions" at bounding box center [588, 14] width 156 height 27
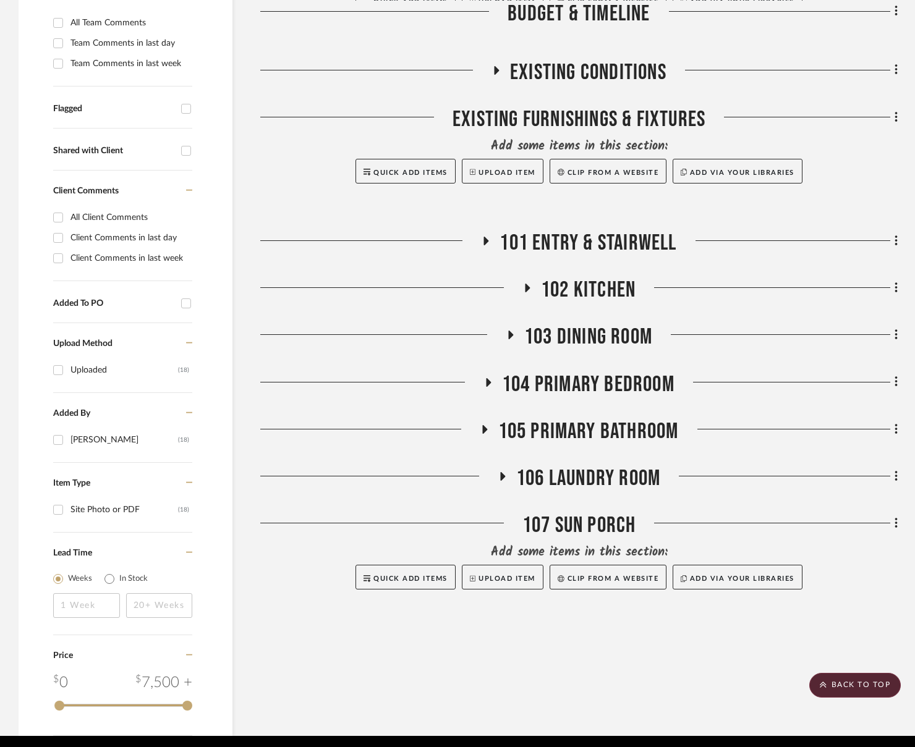
scroll to position [336, 0]
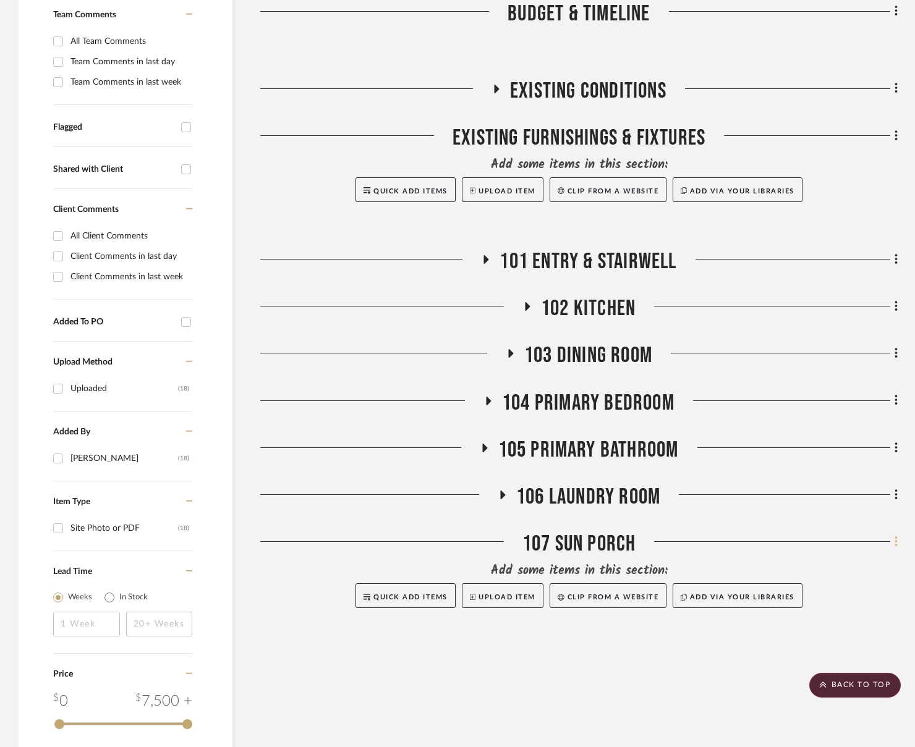
click at [822, 540] on fa-icon at bounding box center [894, 543] width 8 height 20
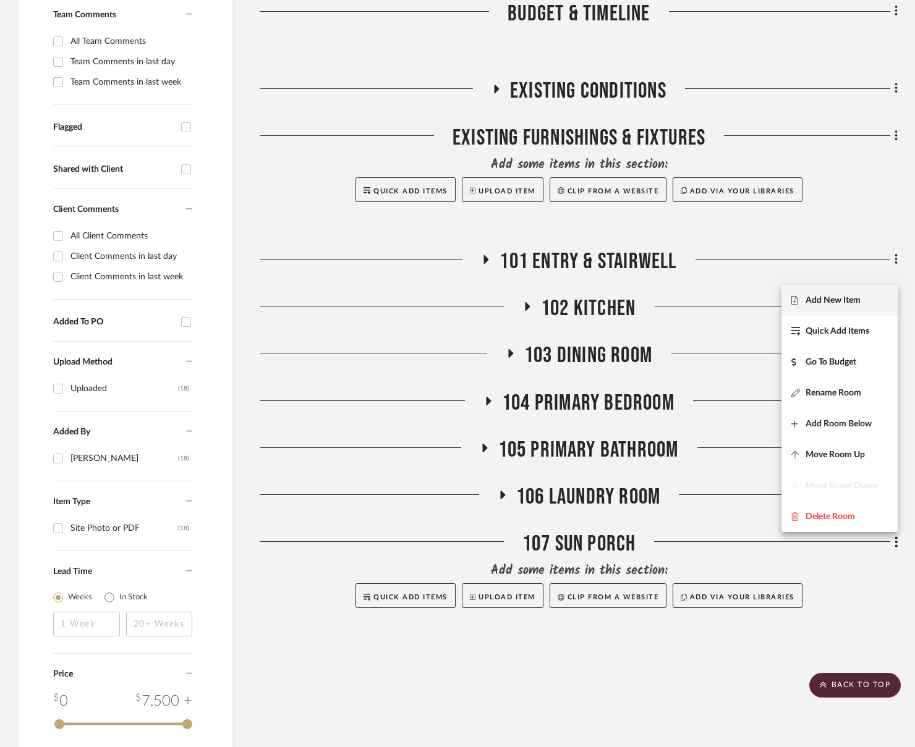
click at [822, 309] on button "Add New Item" at bounding box center [839, 300] width 116 height 31
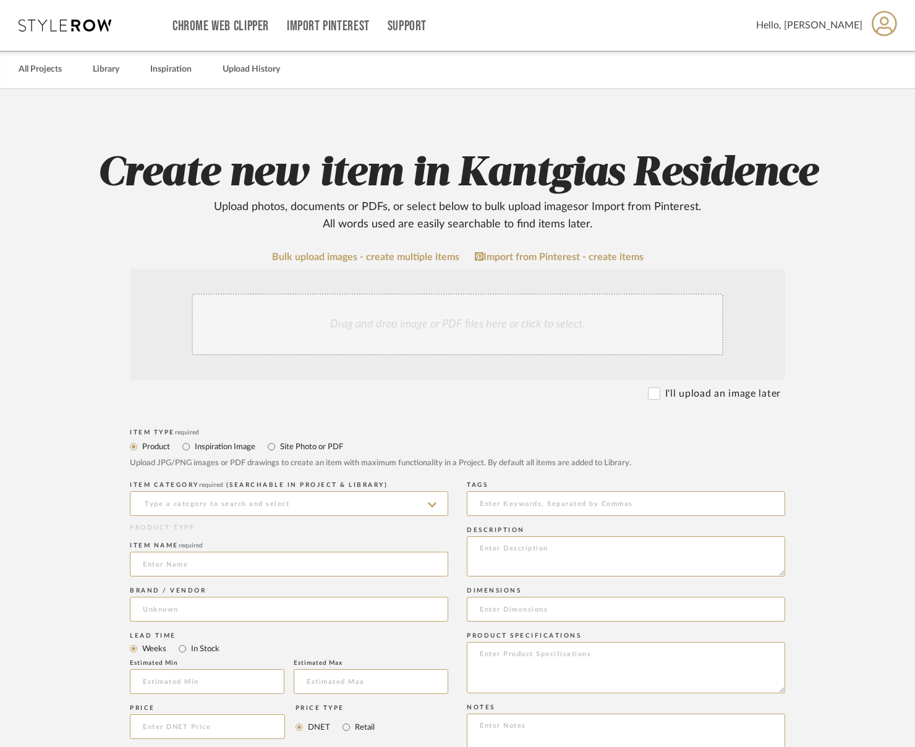
click at [292, 449] on label "Site Photo or PDF" at bounding box center [311, 447] width 64 height 14
click at [279, 449] on input "Site Photo or PDF" at bounding box center [271, 447] width 15 height 15
radio input "true"
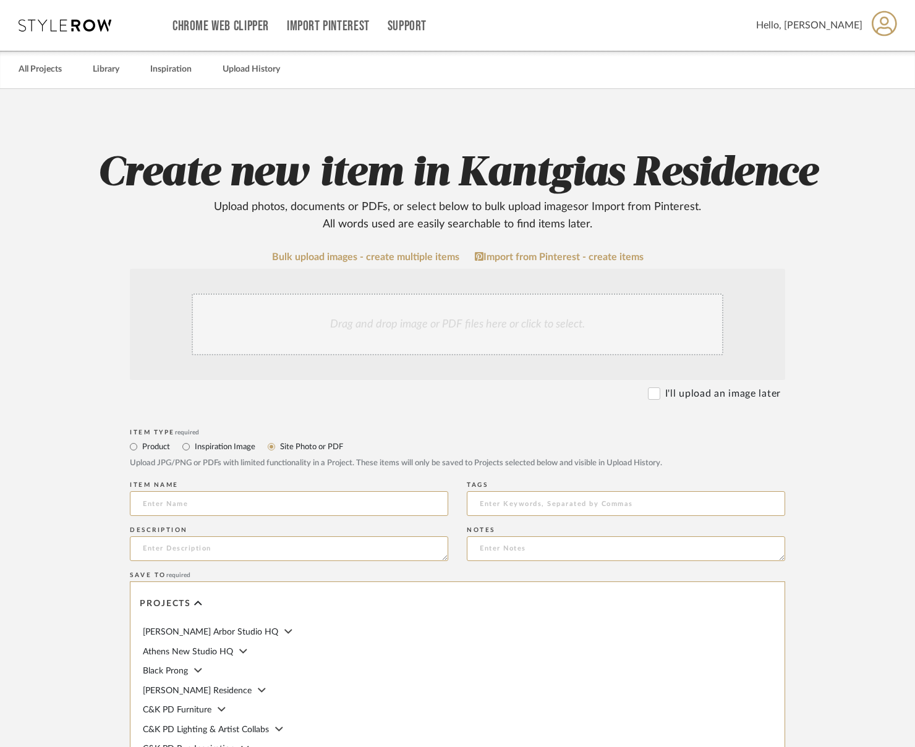
click at [388, 320] on div "Drag and drop image or PDF files here or click to select." at bounding box center [458, 325] width 532 height 62
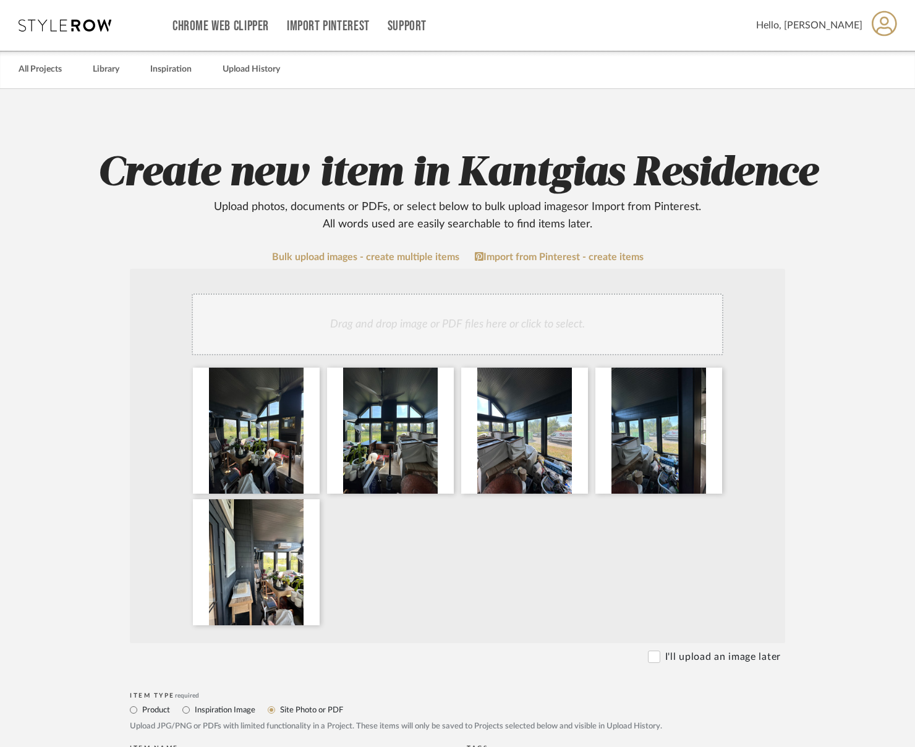
click at [553, 328] on div "Drag and drop image or PDF files here or click to select." at bounding box center [458, 325] width 532 height 62
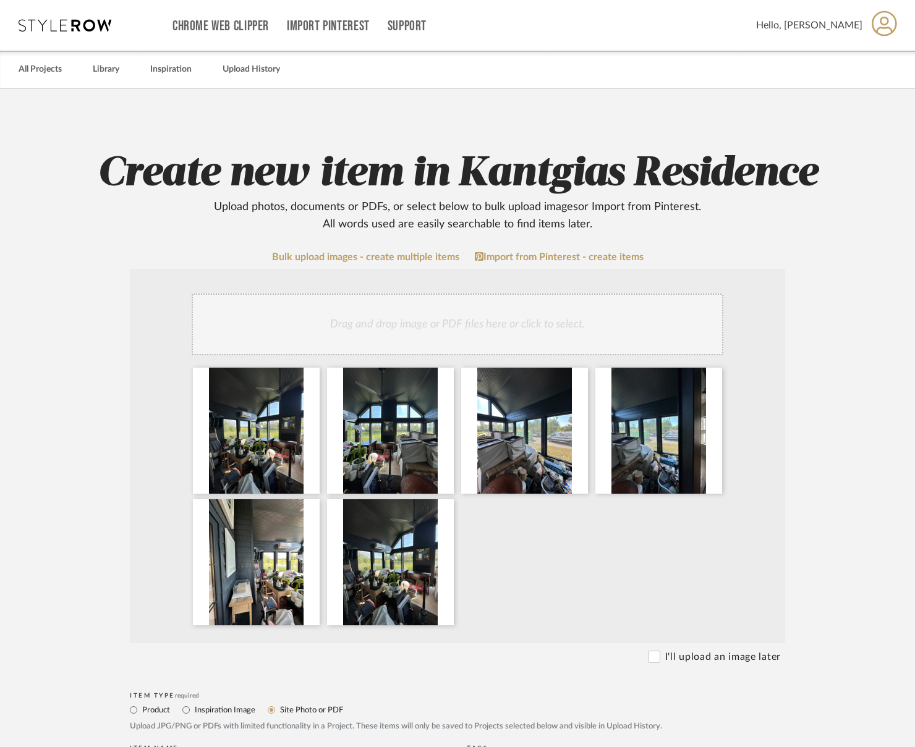
click at [455, 315] on div "Drag and drop image or PDF files here or click to select." at bounding box center [458, 325] width 532 height 62
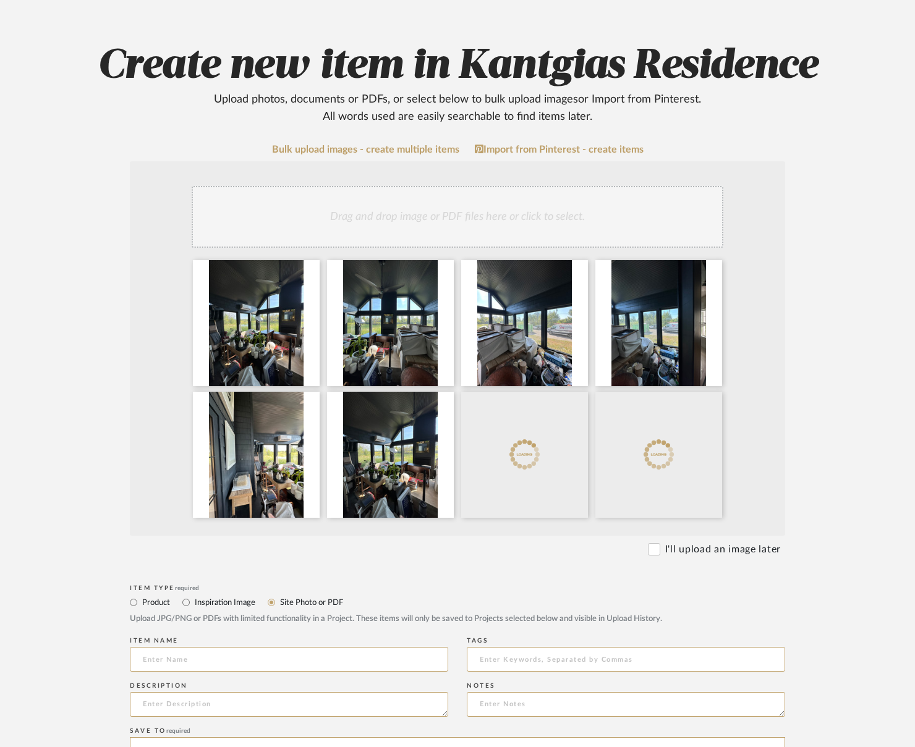
scroll to position [124, 0]
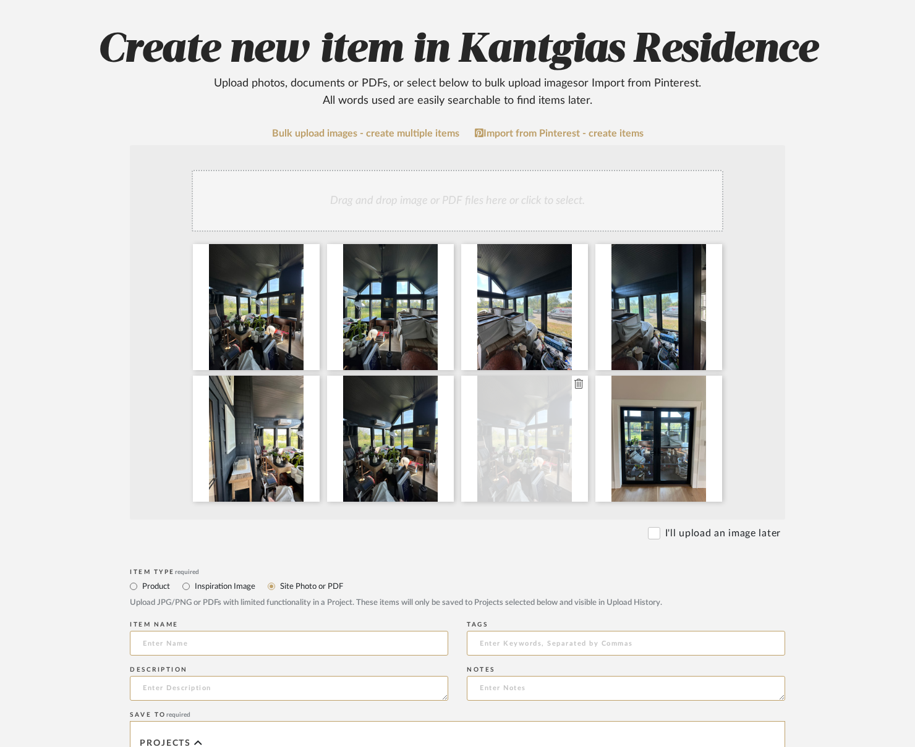
click at [578, 382] on icon at bounding box center [578, 384] width 9 height 10
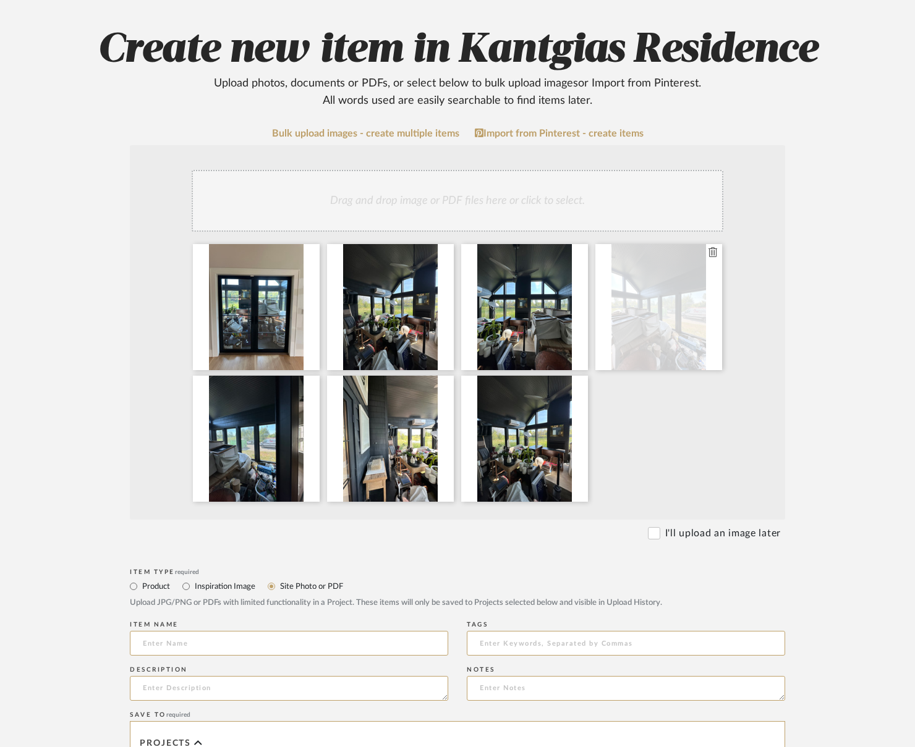
click at [717, 247] on div at bounding box center [658, 307] width 127 height 126
click at [711, 252] on icon at bounding box center [713, 252] width 9 height 10
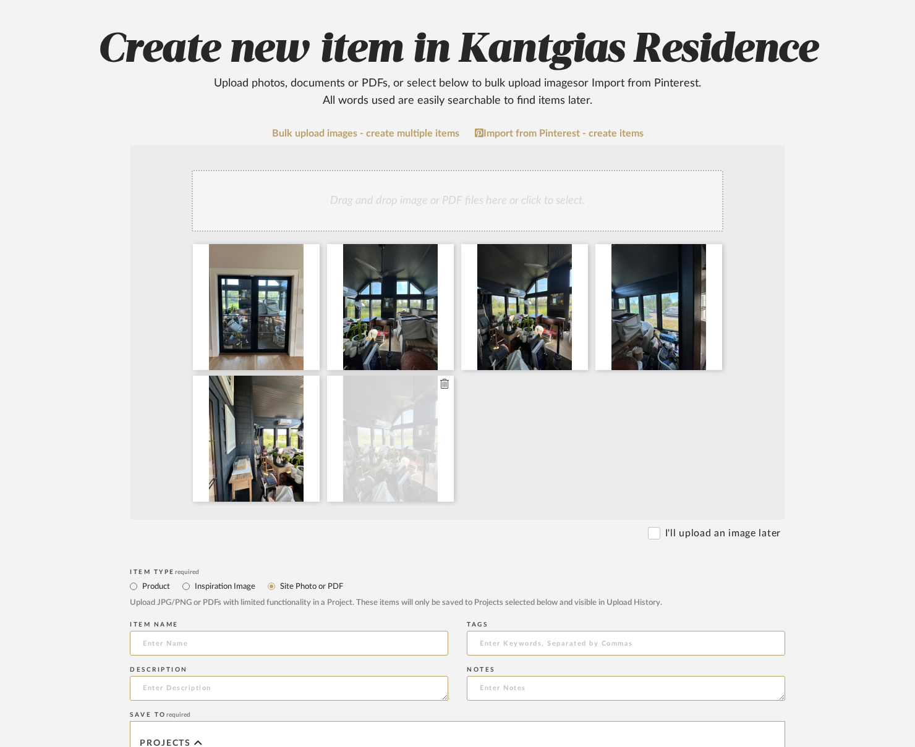
click at [443, 385] on icon at bounding box center [444, 384] width 9 height 10
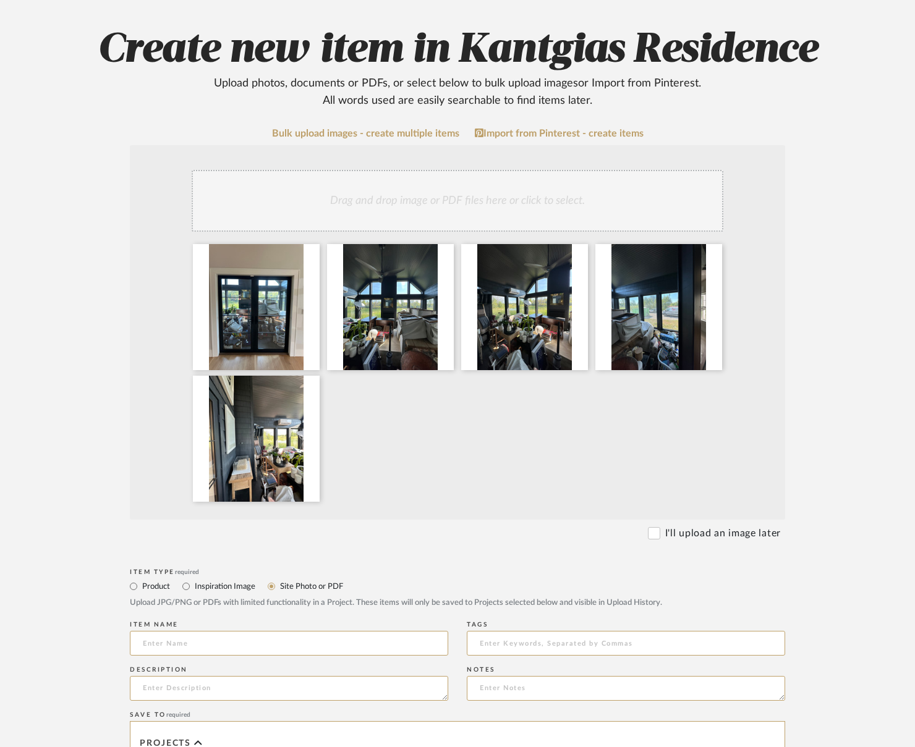
click at [432, 536] on div "I'll upload an image later" at bounding box center [453, 533] width 655 height 15
click at [226, 644] on input at bounding box center [289, 643] width 318 height 25
type input "s"
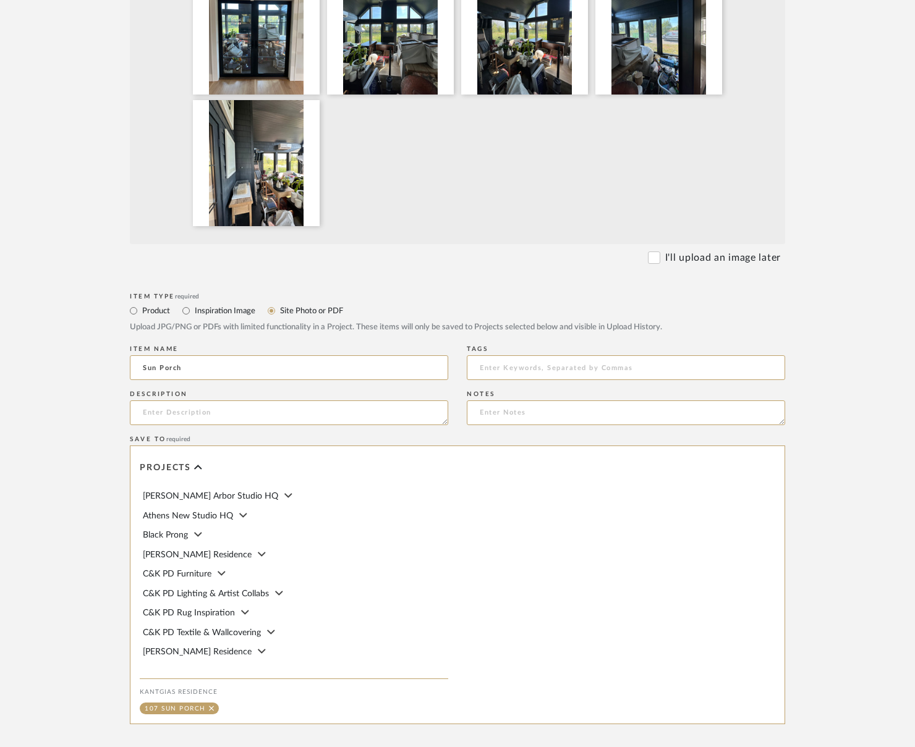
scroll to position [528, 0]
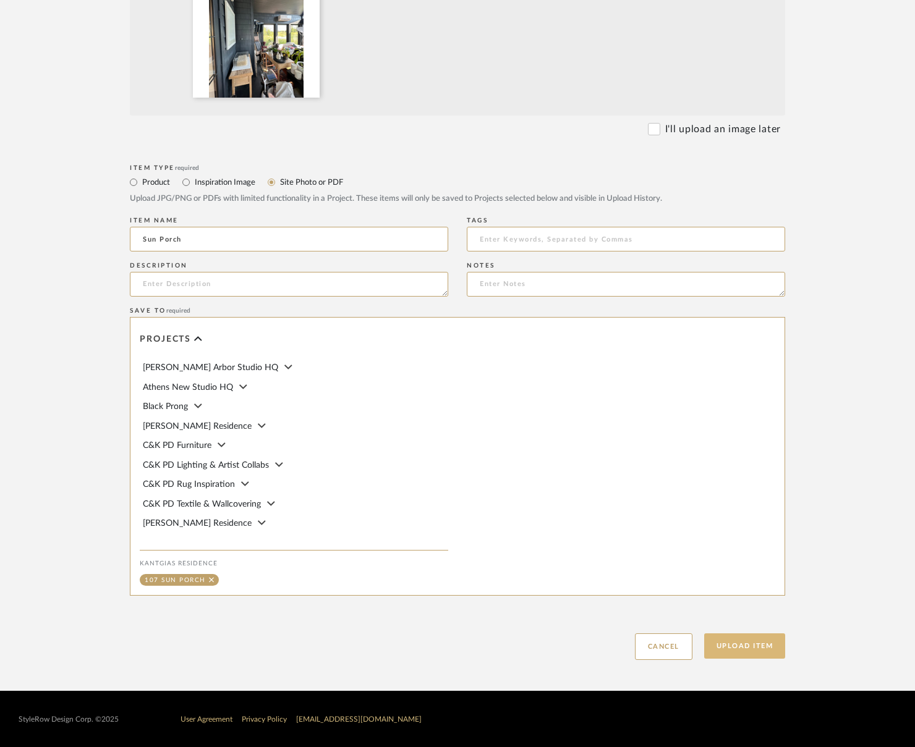
type input "Sun Porch"
click at [743, 648] on button "Upload Item" at bounding box center [745, 646] width 82 height 25
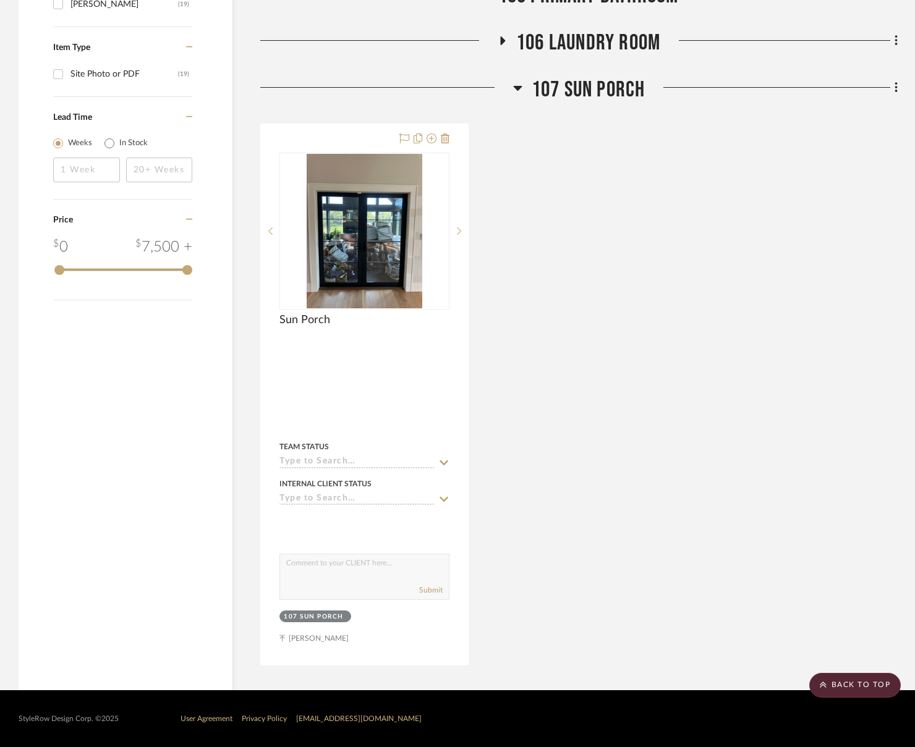
click at [566, 96] on span "107 Sun Porch" at bounding box center [589, 90] width 114 height 27
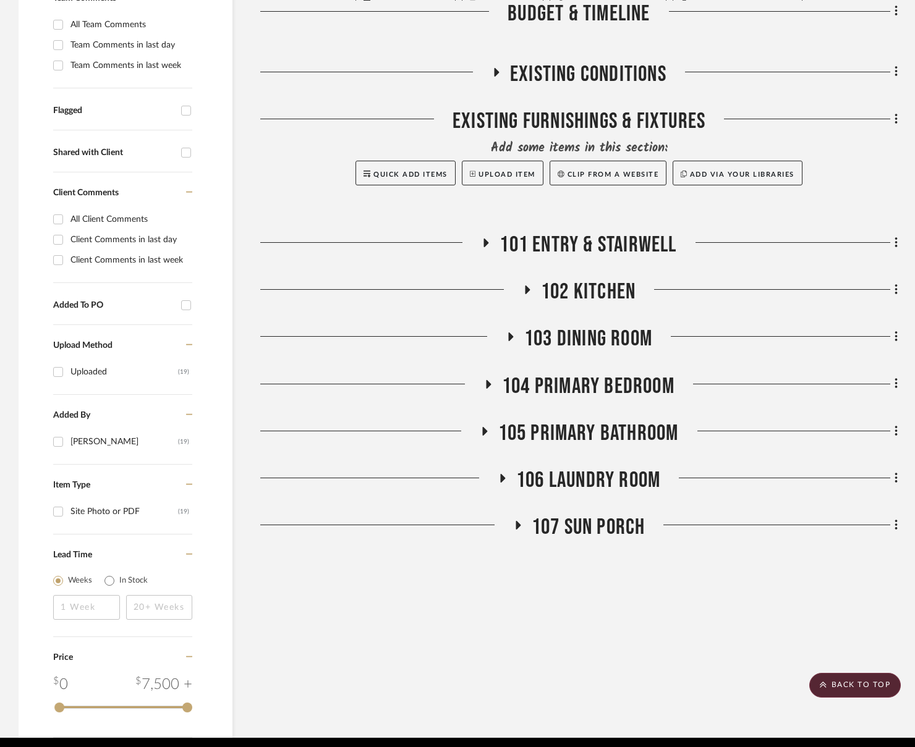
scroll to position [275, 0]
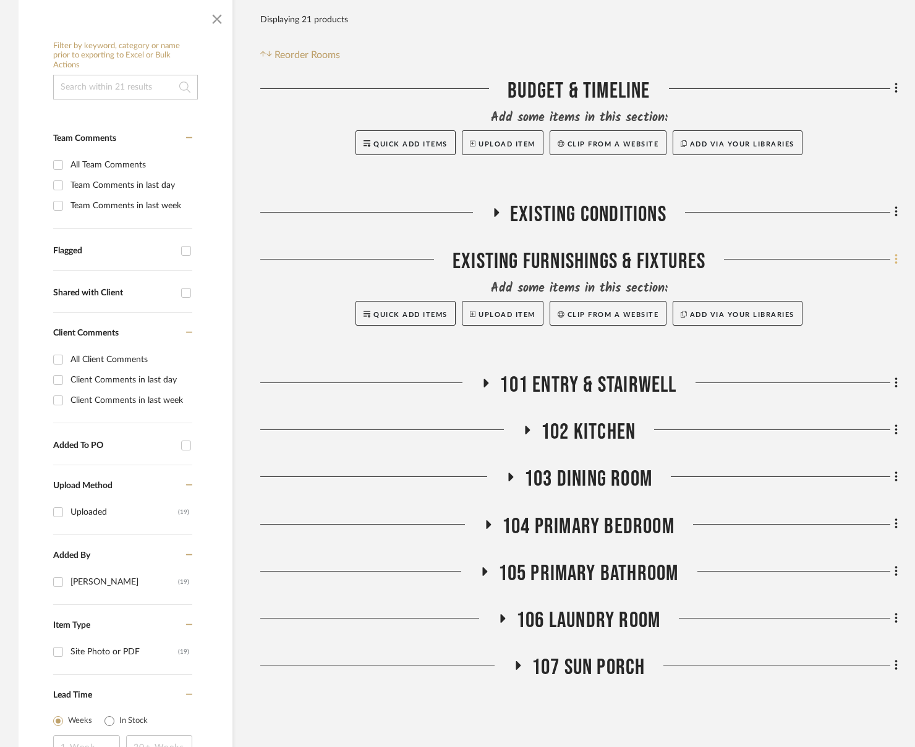
click at [890, 256] on fa-icon at bounding box center [894, 260] width 8 height 20
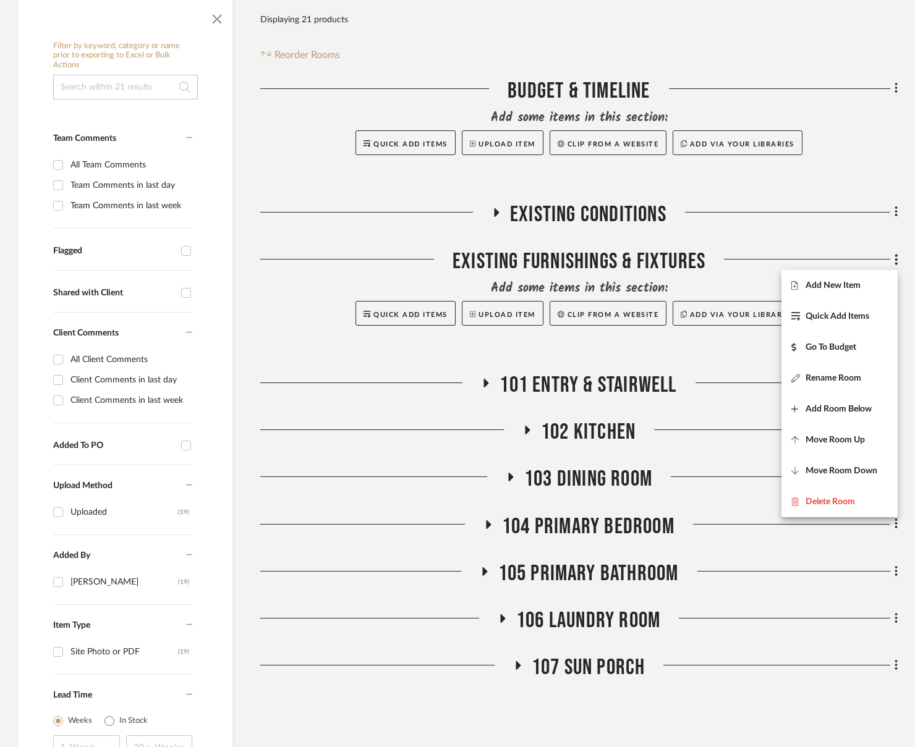
drag, startPoint x: 875, startPoint y: 274, endPoint x: 869, endPoint y: 278, distance: 6.7
click at [869, 278] on button "Add New Item" at bounding box center [839, 285] width 116 height 31
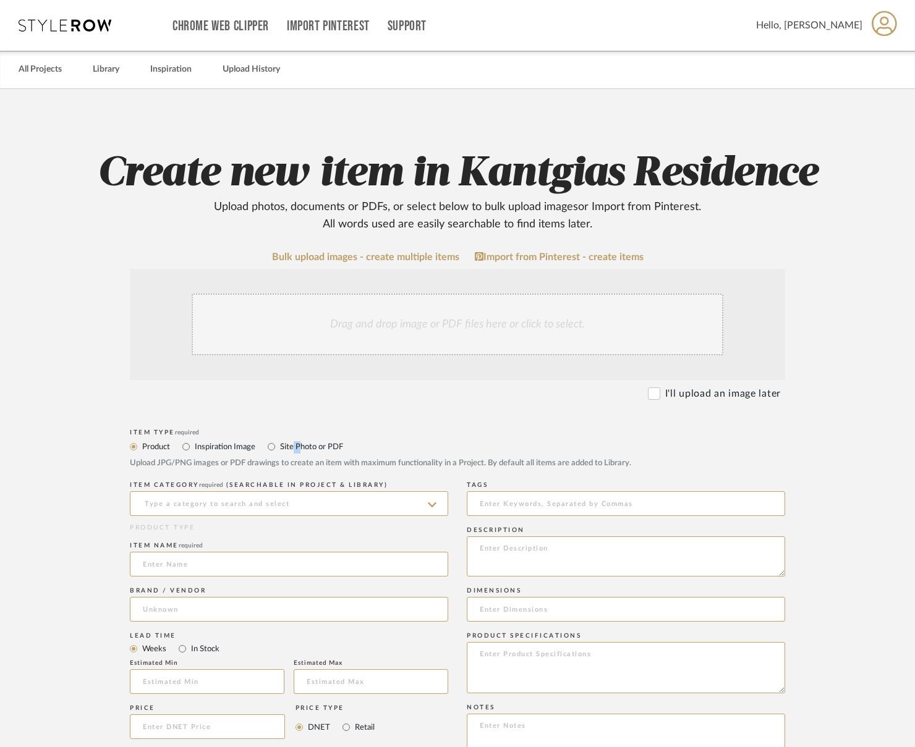
drag, startPoint x: 297, startPoint y: 449, endPoint x: 292, endPoint y: 454, distance: 7.0
click at [292, 454] on div "Product Inspiration Image Site Photo or PDF Upload JPG/PNG images or PDF drawin…" at bounding box center [457, 454] width 655 height 30
click at [296, 446] on label "Site Photo or PDF" at bounding box center [311, 447] width 64 height 14
click at [279, 446] on input "Site Photo or PDF" at bounding box center [271, 447] width 15 height 15
radio input "true"
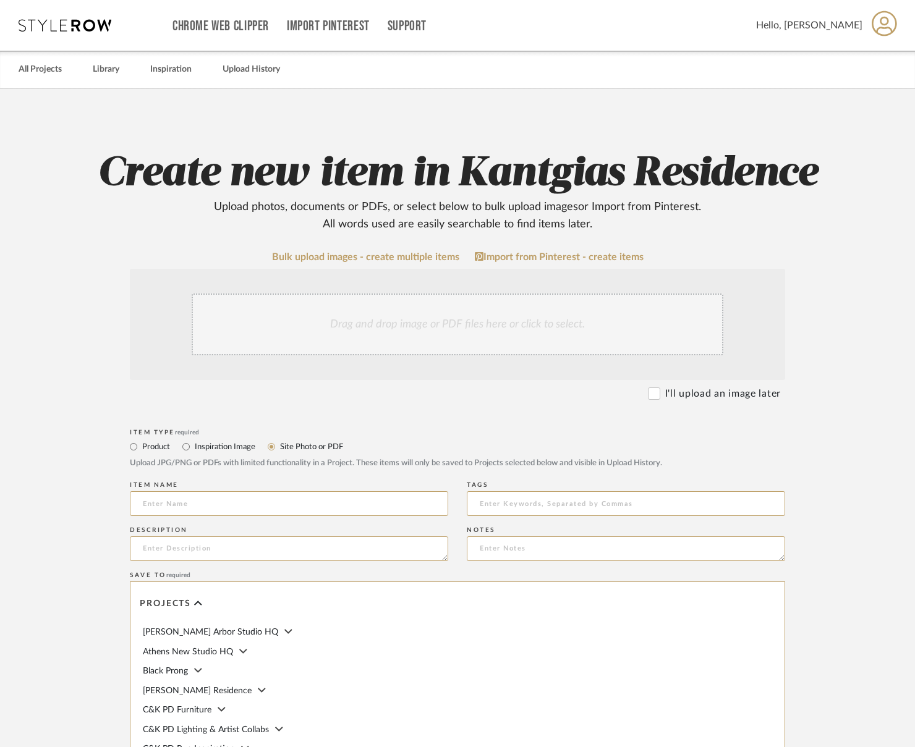
click at [369, 327] on div "Drag and drop image or PDF files here or click to select." at bounding box center [458, 325] width 532 height 62
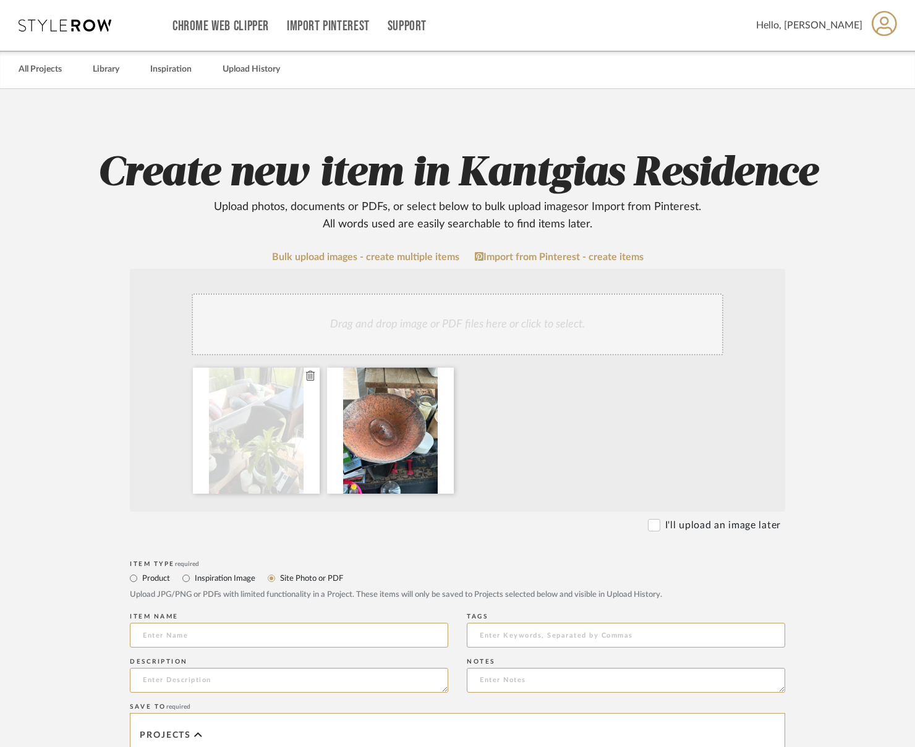
click at [308, 378] on icon at bounding box center [310, 376] width 9 height 10
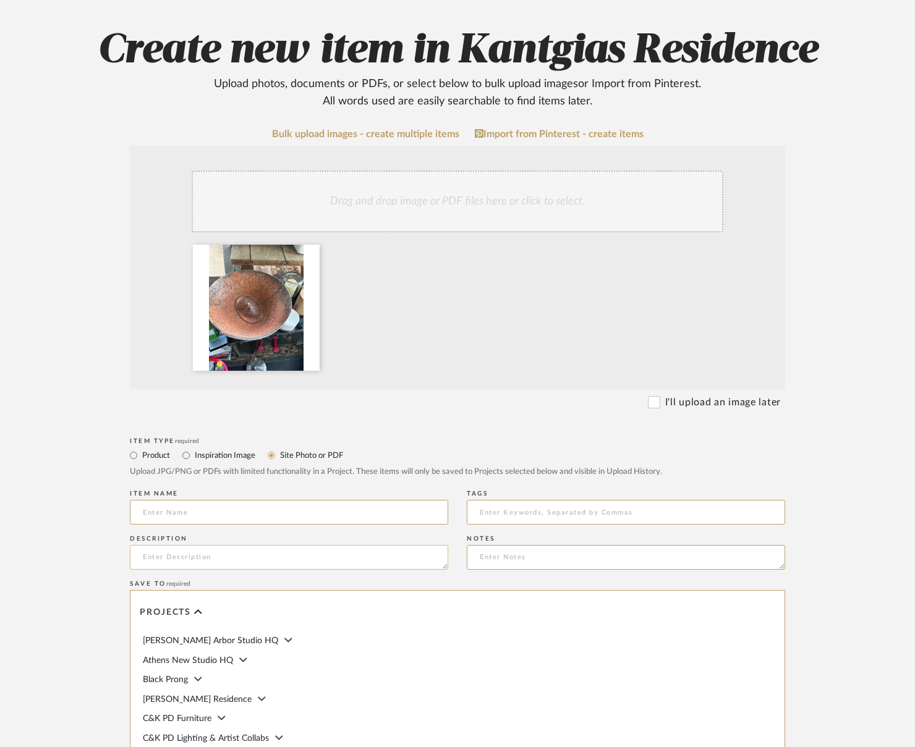
scroll to position [124, 0]
click at [244, 513] on input at bounding box center [289, 512] width 318 height 25
click at [342, 409] on form "Bulk upload images - create multiple items Import from Pinterest - create items…" at bounding box center [458, 530] width 788 height 805
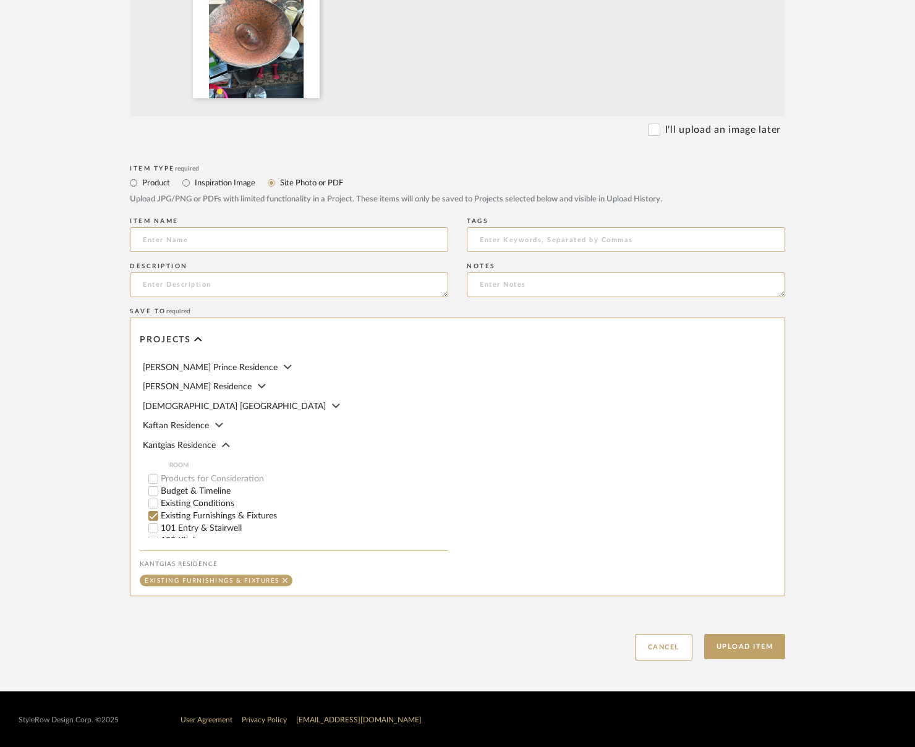
scroll to position [309, 0]
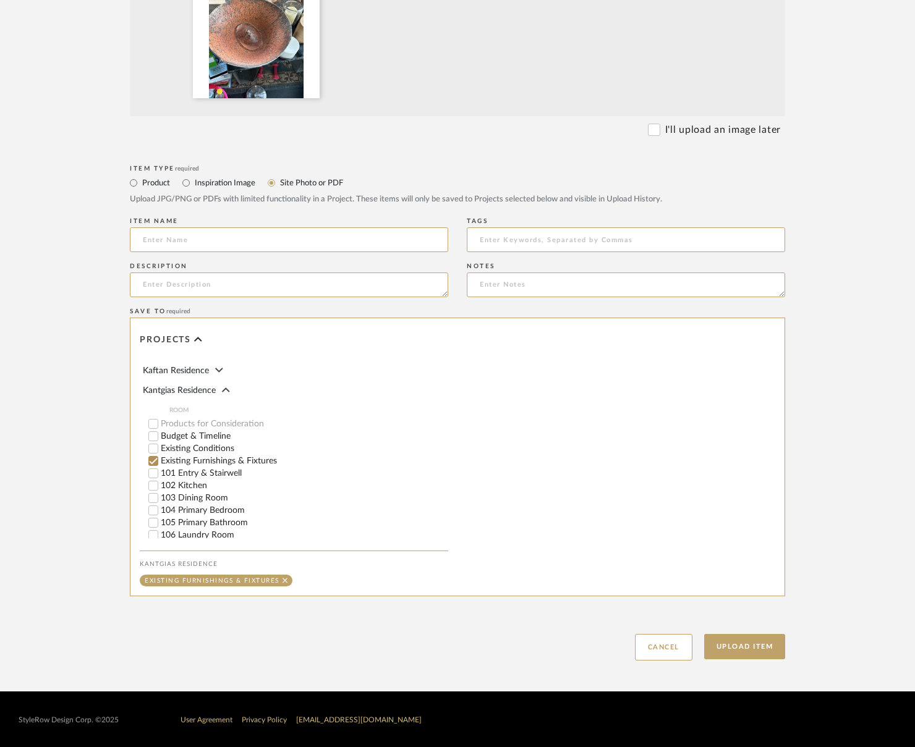
click at [573, 636] on div "Upload Item Cancel" at bounding box center [457, 632] width 655 height 57
click at [756, 653] on button "Upload Item" at bounding box center [745, 646] width 82 height 25
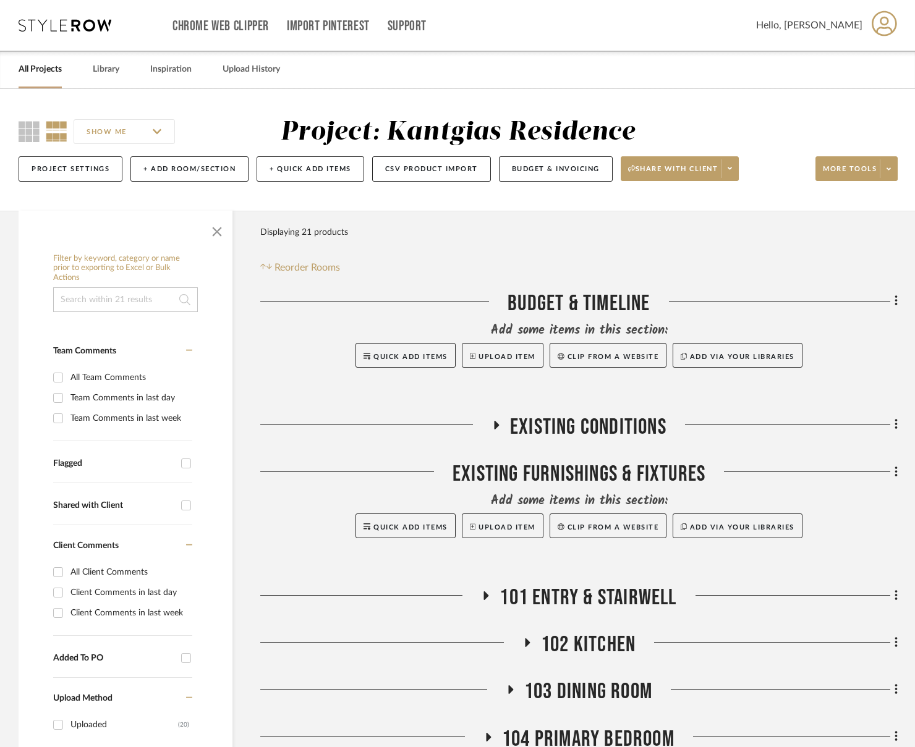
click at [276, 488] on div at bounding box center [356, 477] width 192 height 32
click at [895, 471] on icon at bounding box center [897, 473] width 4 height 14
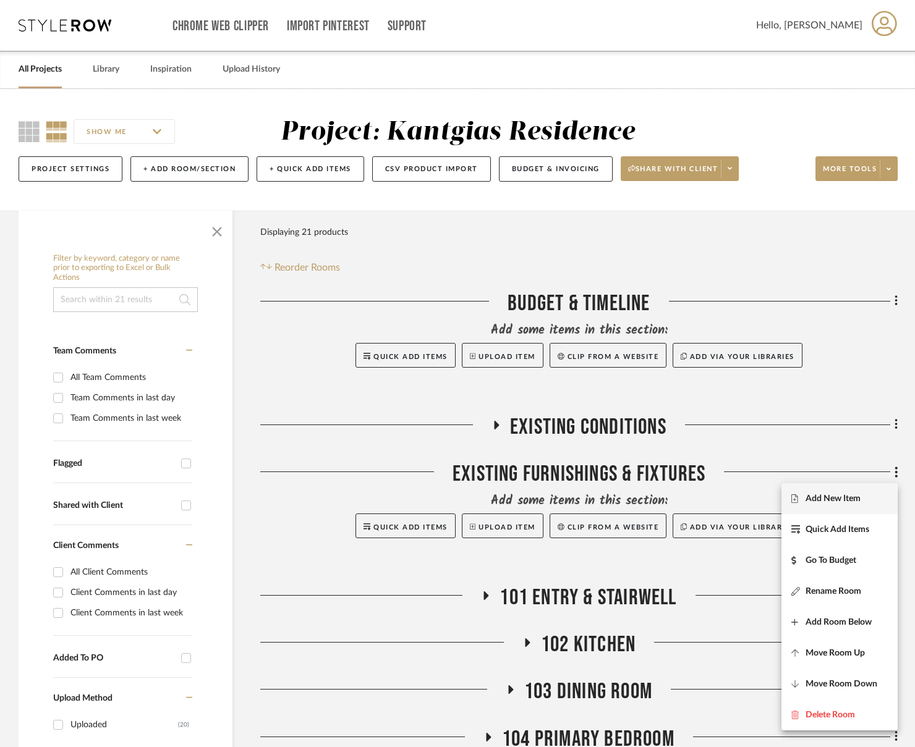
click at [812, 493] on button "Add New Item" at bounding box center [839, 498] width 116 height 31
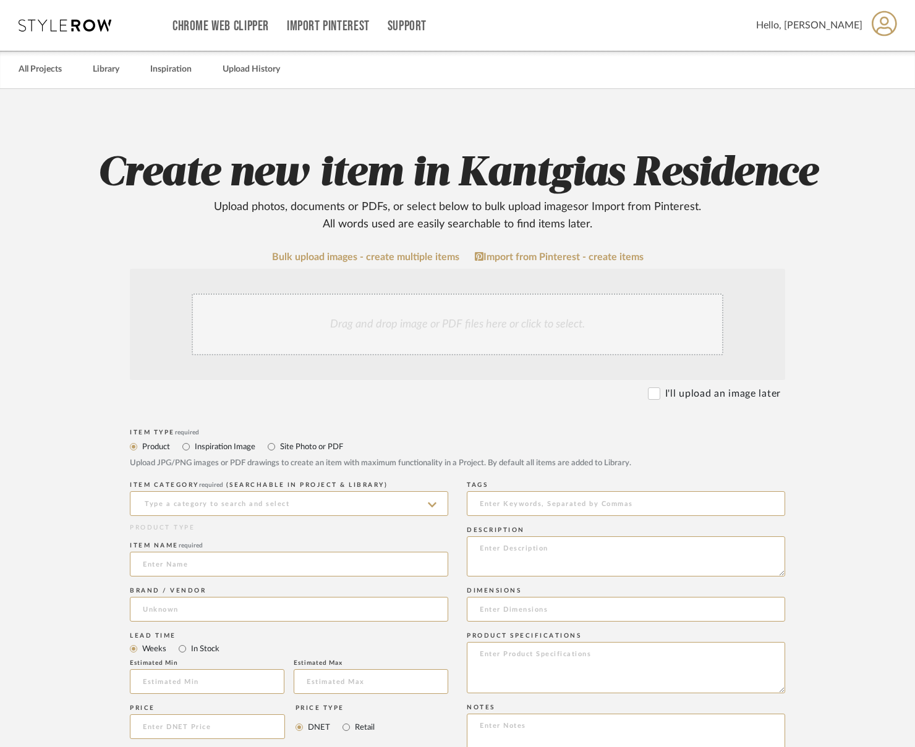
click at [304, 444] on label "Site Photo or PDF" at bounding box center [311, 447] width 64 height 14
click at [279, 444] on input "Site Photo or PDF" at bounding box center [271, 447] width 15 height 15
radio input "true"
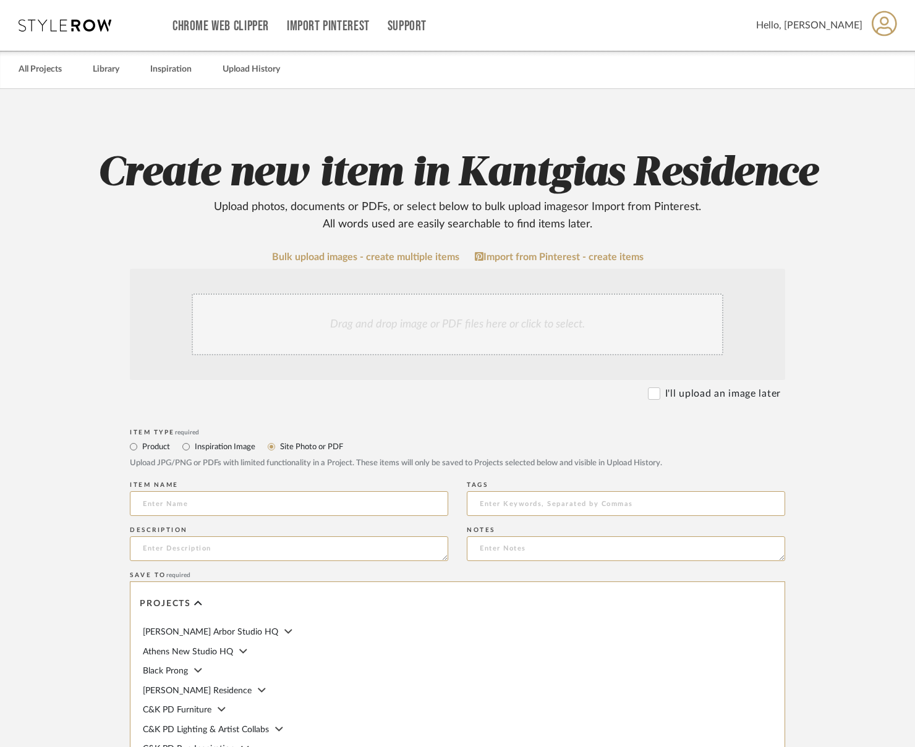
click at [395, 328] on div "Drag and drop image or PDF files here or click to select." at bounding box center [458, 325] width 532 height 62
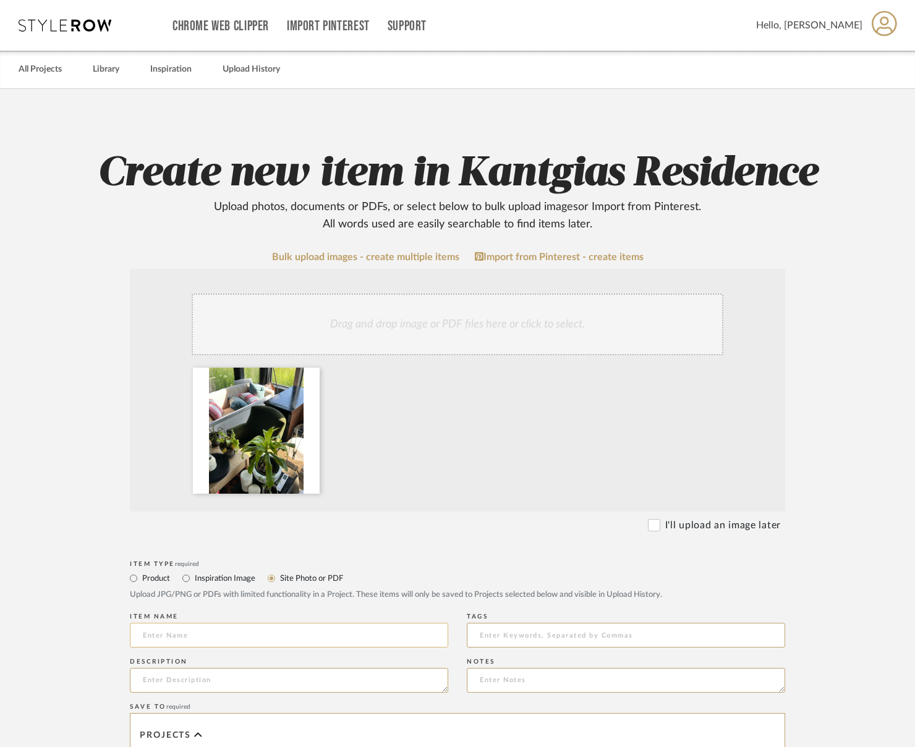
click at [195, 629] on input at bounding box center [289, 635] width 318 height 25
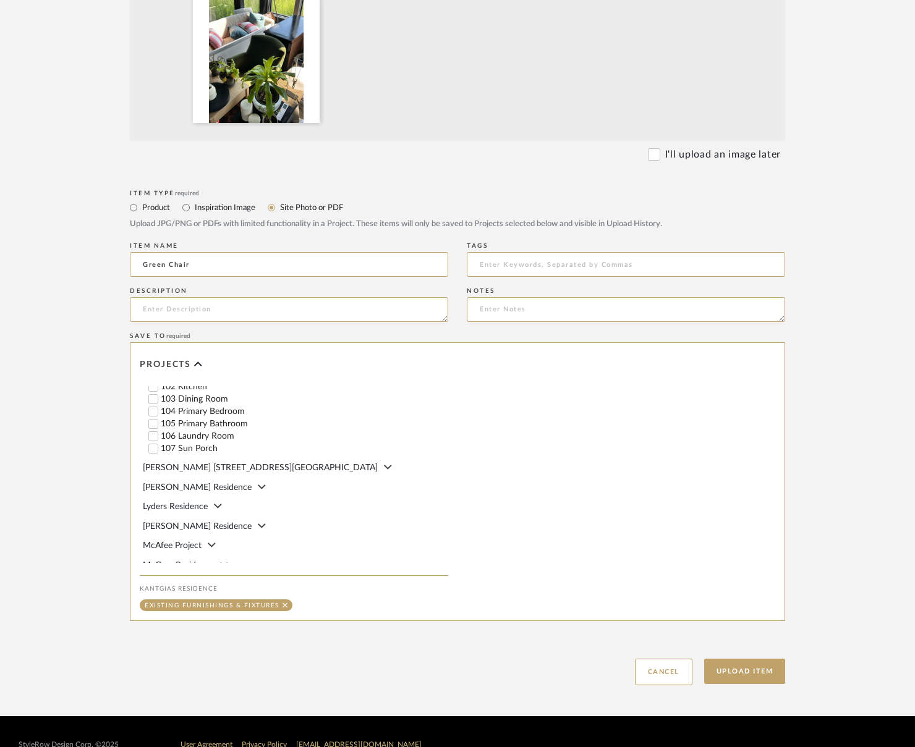
scroll to position [371, 0]
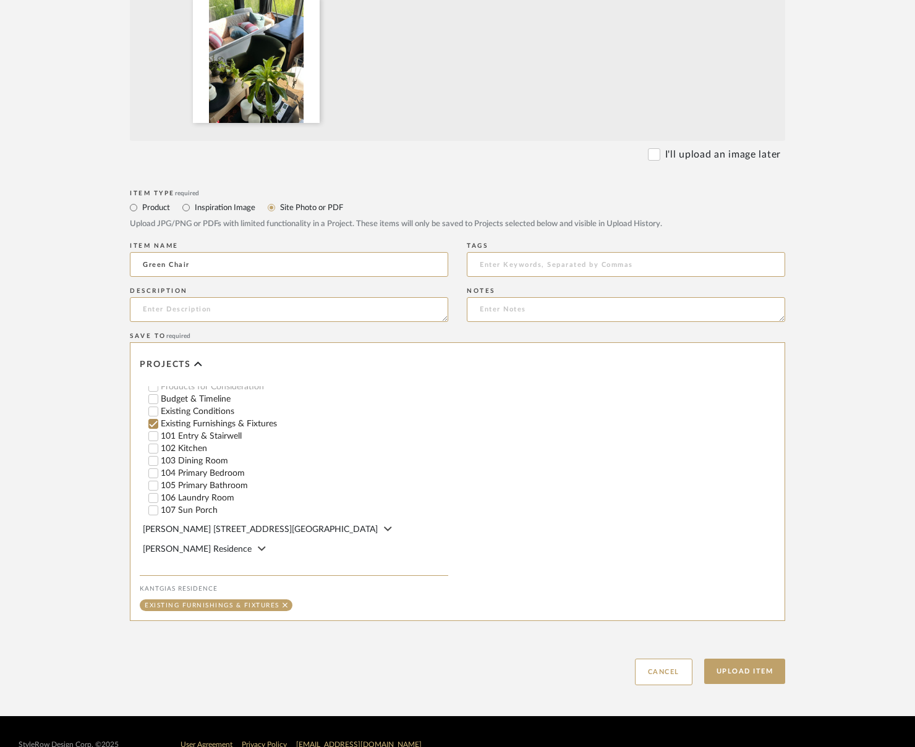
type input "Green Chair"
click at [229, 472] on label "104 Primary Bedroom" at bounding box center [304, 473] width 287 height 9
click at [160, 472] on input "104 Primary Bedroom" at bounding box center [153, 473] width 12 height 12
click at [782, 676] on button "Upload Item" at bounding box center [745, 671] width 82 height 25
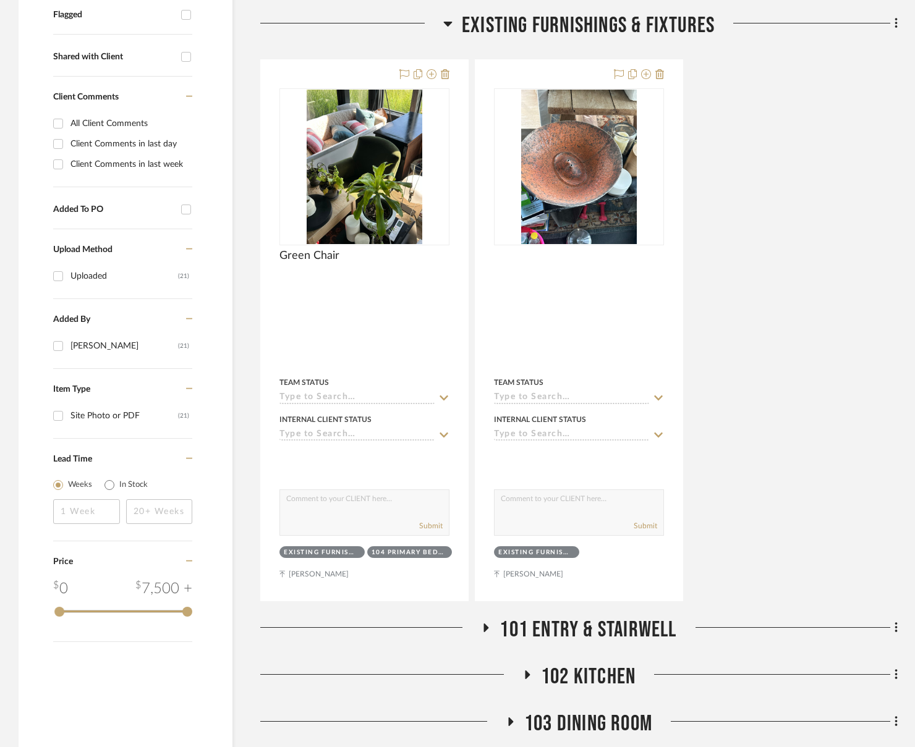
scroll to position [461, 0]
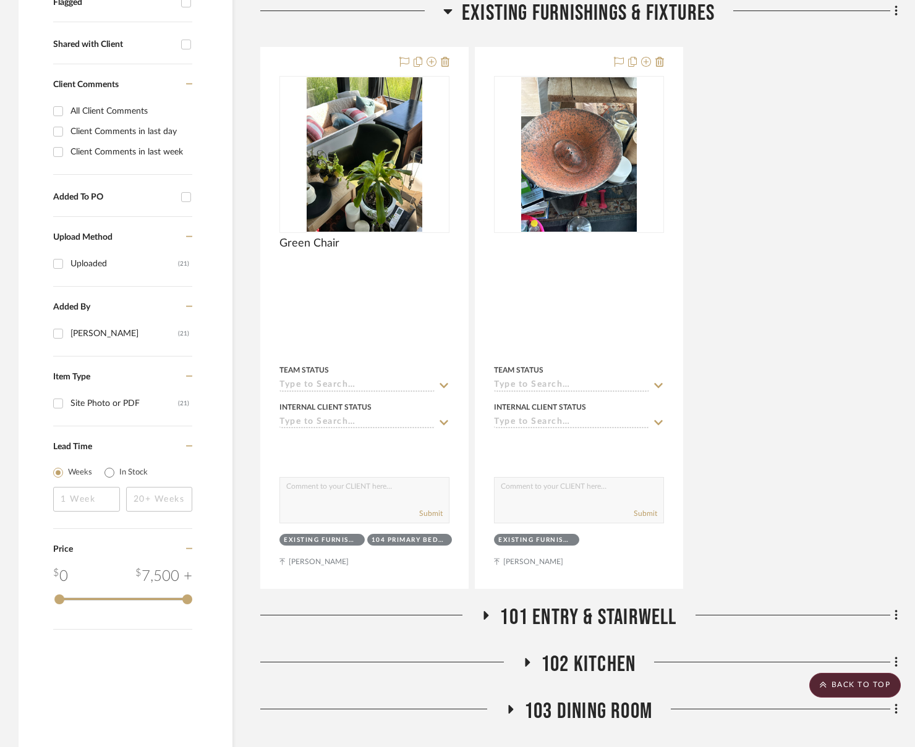
click at [260, 604] on aside "Filter by keyword, category or name prior to exporting to Excel or Bulk Actions…" at bounding box center [140, 355] width 242 height 1210
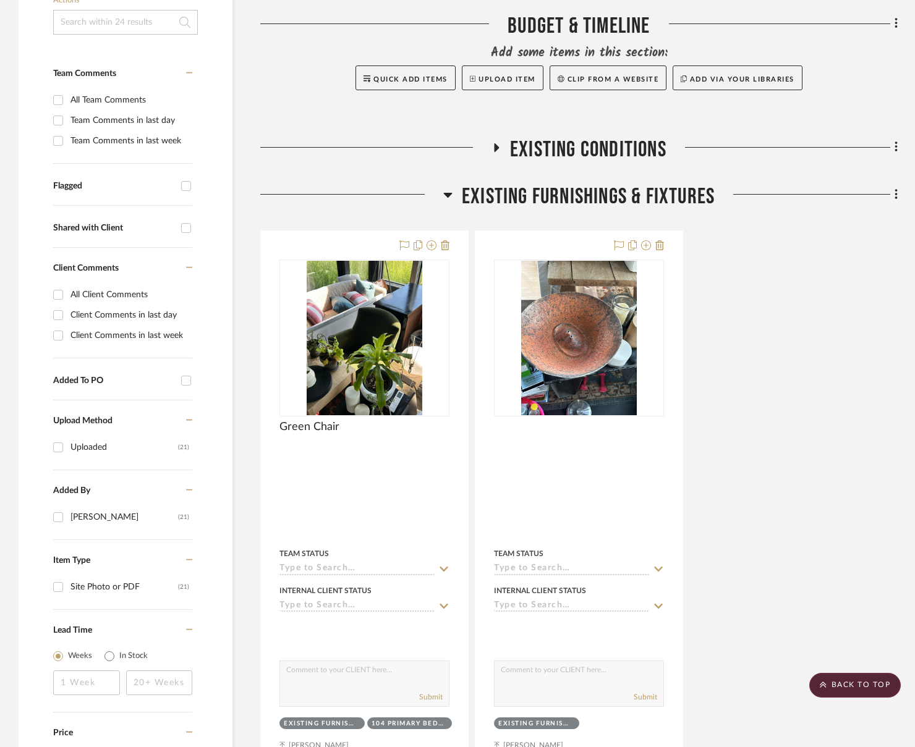
scroll to position [152, 0]
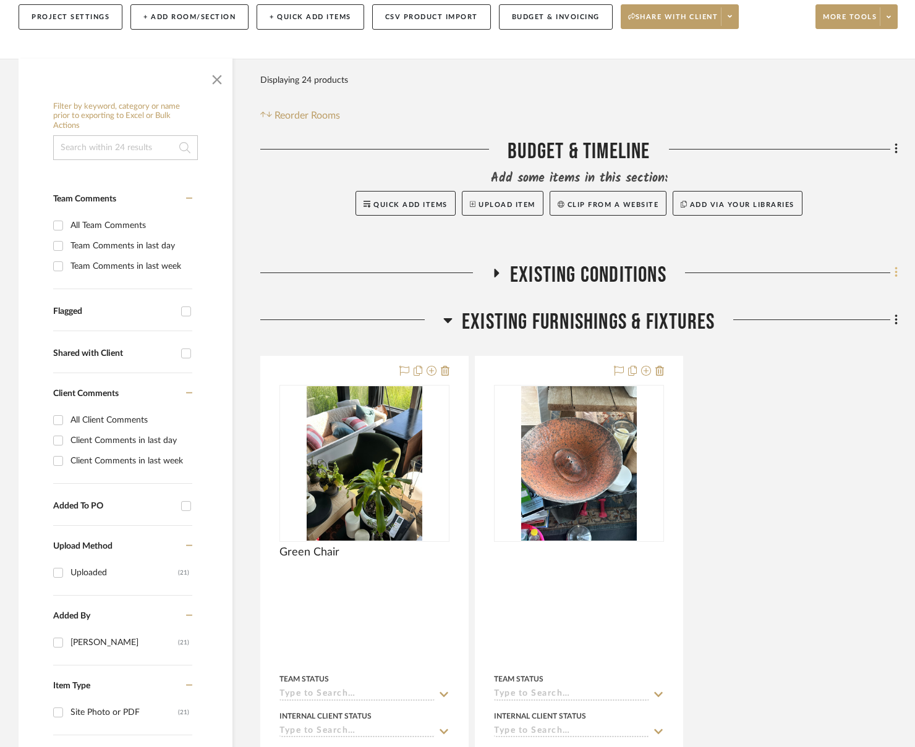
click at [895, 273] on icon at bounding box center [896, 273] width 2 height 11
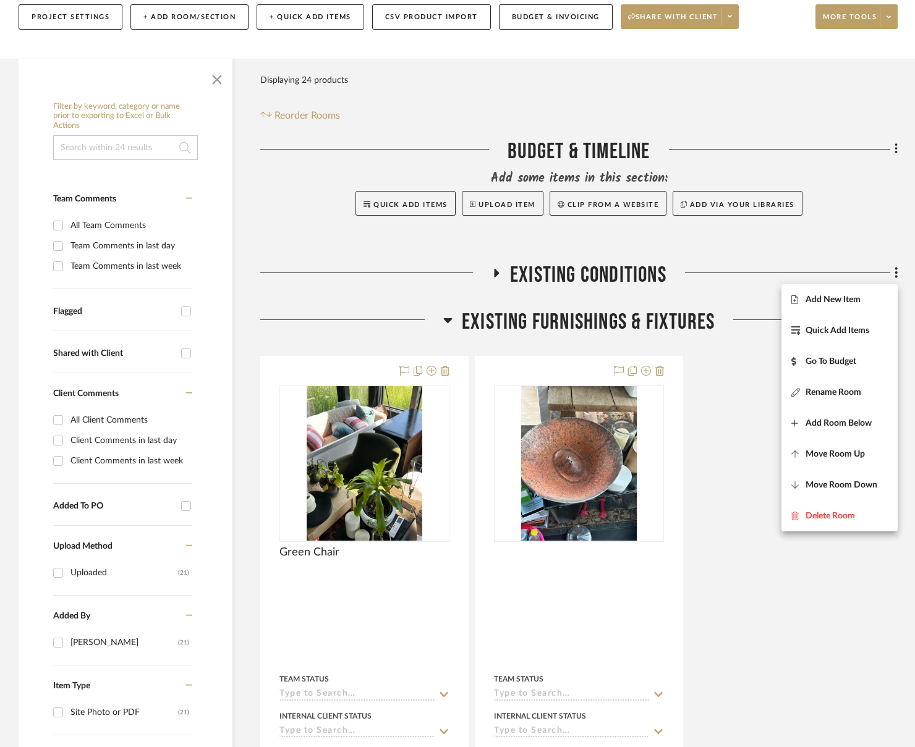
click at [492, 290] on div at bounding box center [457, 373] width 915 height 747
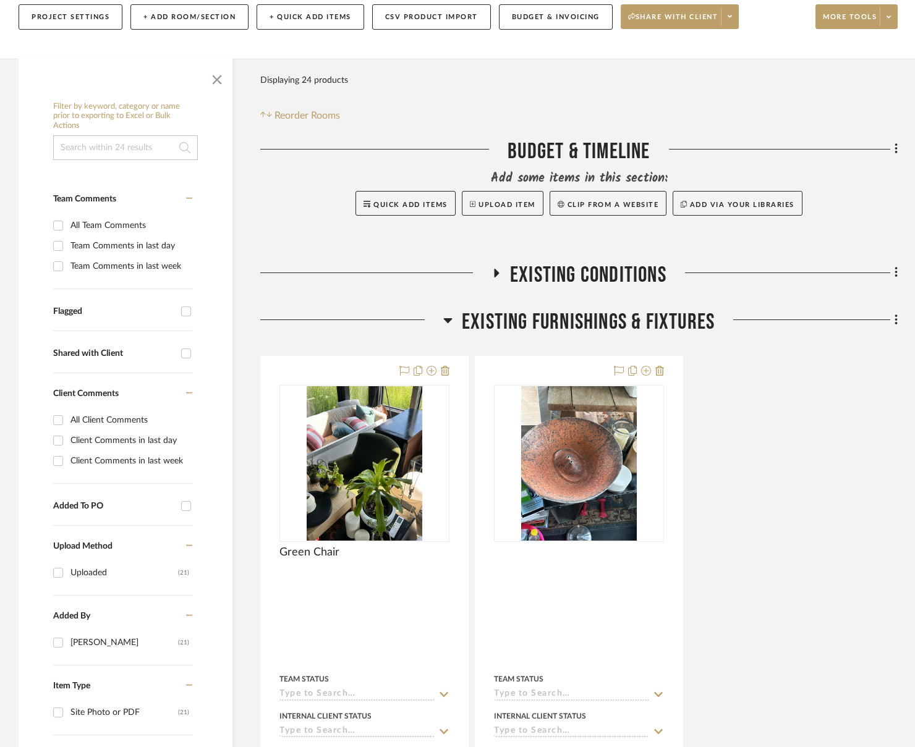
click at [563, 260] on div "Budget & Timeline Add some items in this section: Quick Add Items Upload Item C…" at bounding box center [578, 683] width 637 height 1090
click at [573, 270] on span "Existing Conditions" at bounding box center [588, 275] width 156 height 27
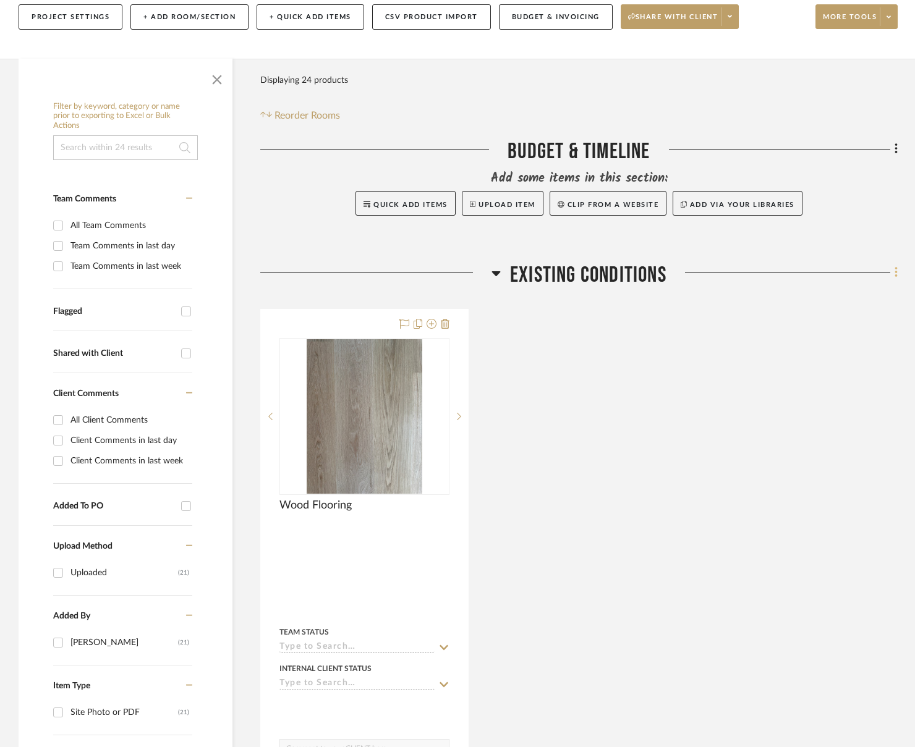
click at [895, 267] on icon at bounding box center [897, 273] width 4 height 14
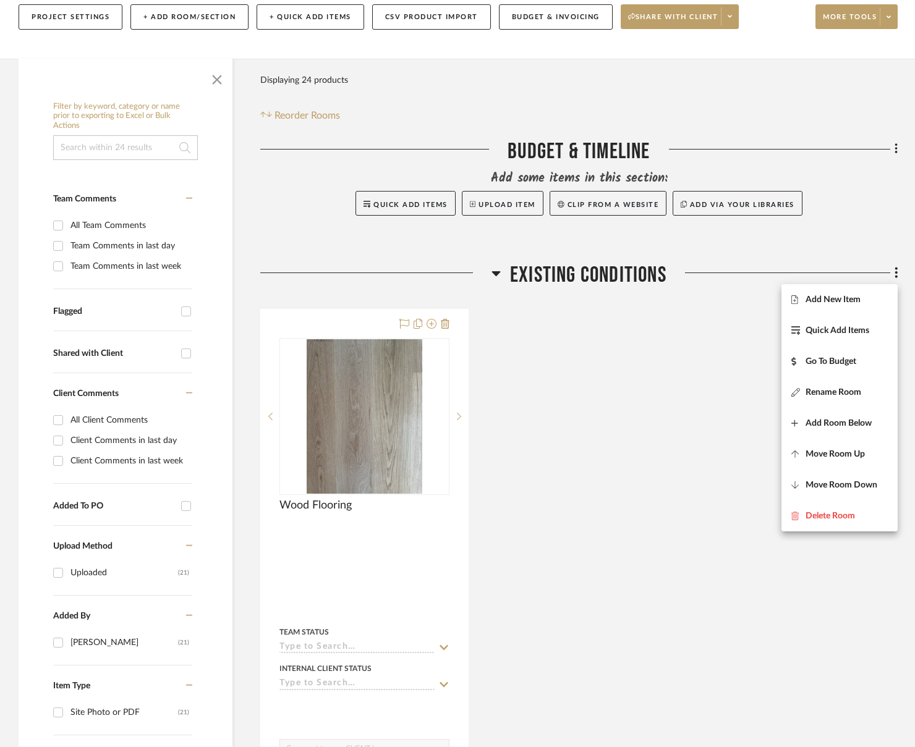
drag, startPoint x: 496, startPoint y: 354, endPoint x: 509, endPoint y: 349, distance: 13.9
click at [496, 354] on div at bounding box center [457, 373] width 915 height 747
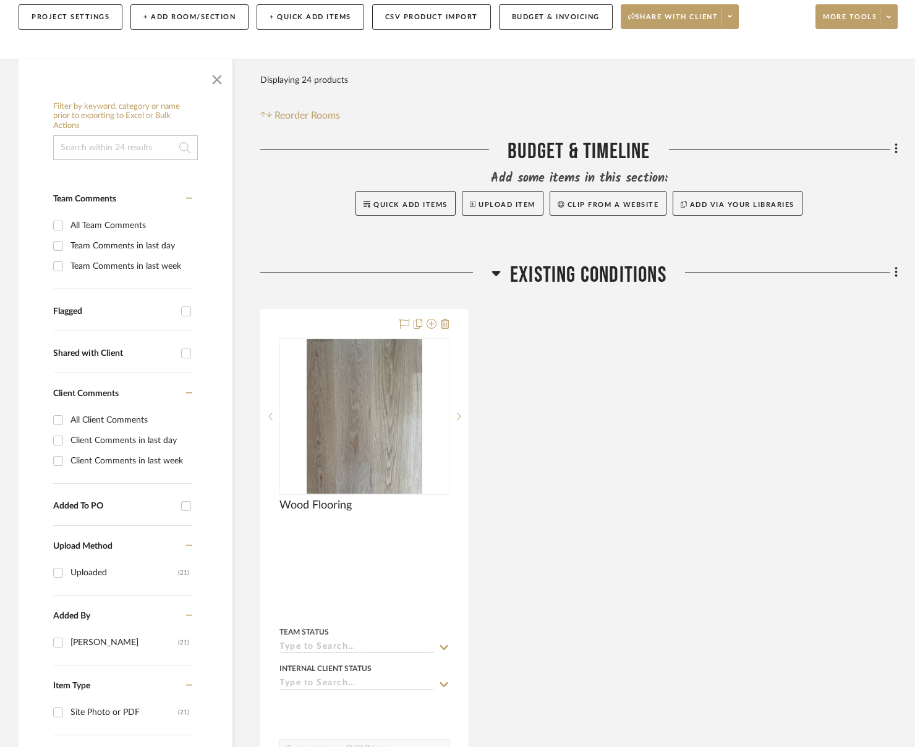
drag, startPoint x: 566, startPoint y: 323, endPoint x: 579, endPoint y: 321, distance: 13.1
click at [568, 322] on div "Wood Flooring By Unknown Team Status Internal Client Status client Comments: Su…" at bounding box center [578, 580] width 637 height 542
click at [895, 273] on icon at bounding box center [896, 273] width 2 height 11
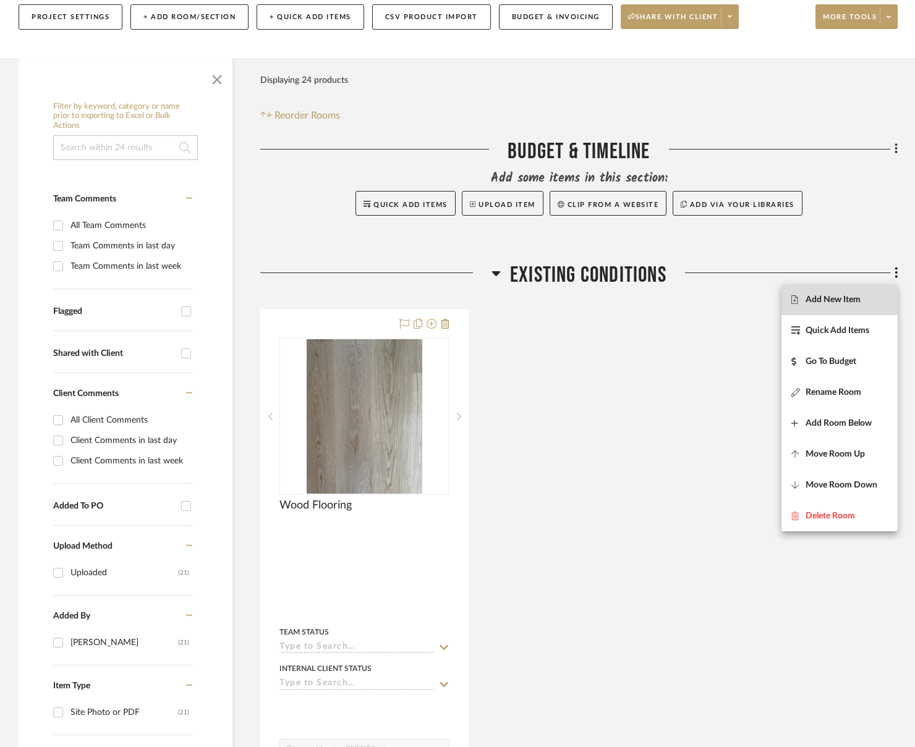
click at [821, 301] on span "Add New Item" at bounding box center [833, 299] width 55 height 11
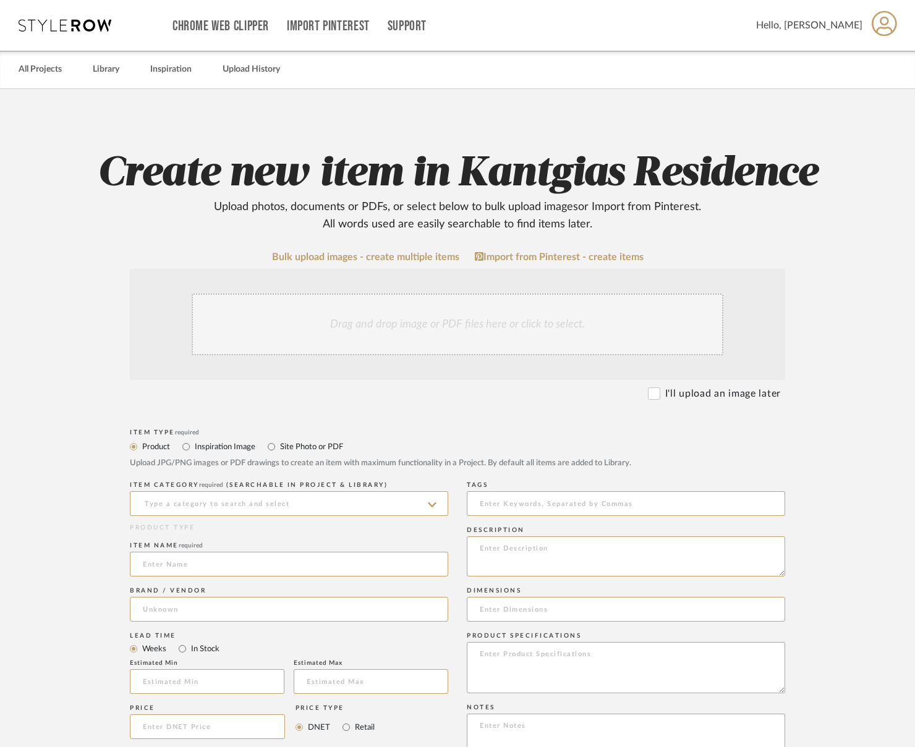
click at [288, 441] on label "Site Photo or PDF" at bounding box center [311, 447] width 64 height 14
click at [279, 441] on input "Site Photo or PDF" at bounding box center [271, 447] width 15 height 15
radio input "true"
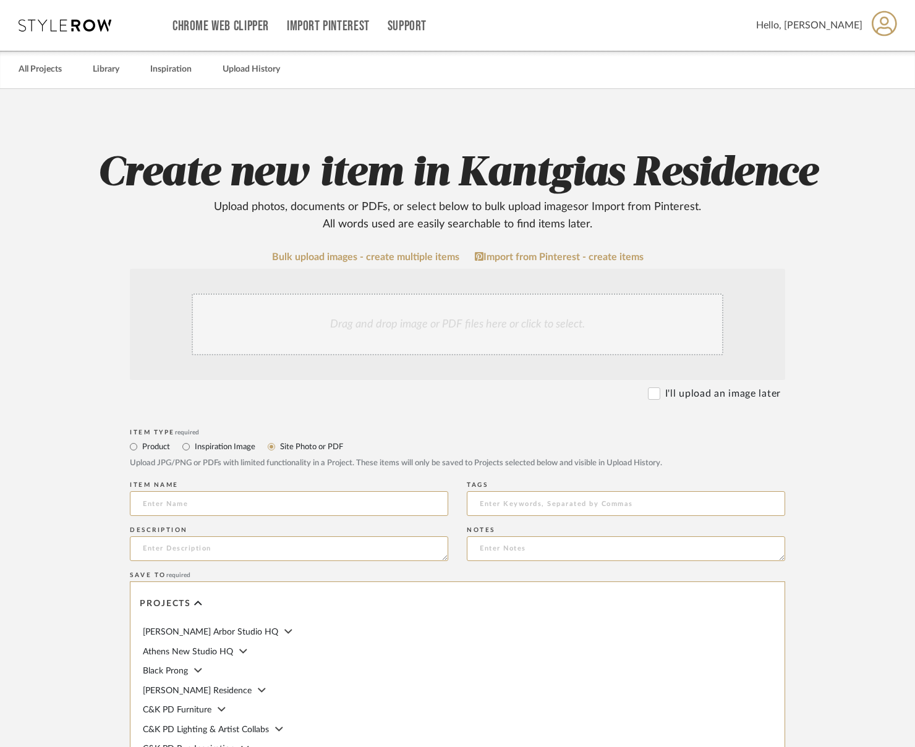
click at [339, 343] on div "Drag and drop image or PDF files here or click to select." at bounding box center [458, 325] width 532 height 62
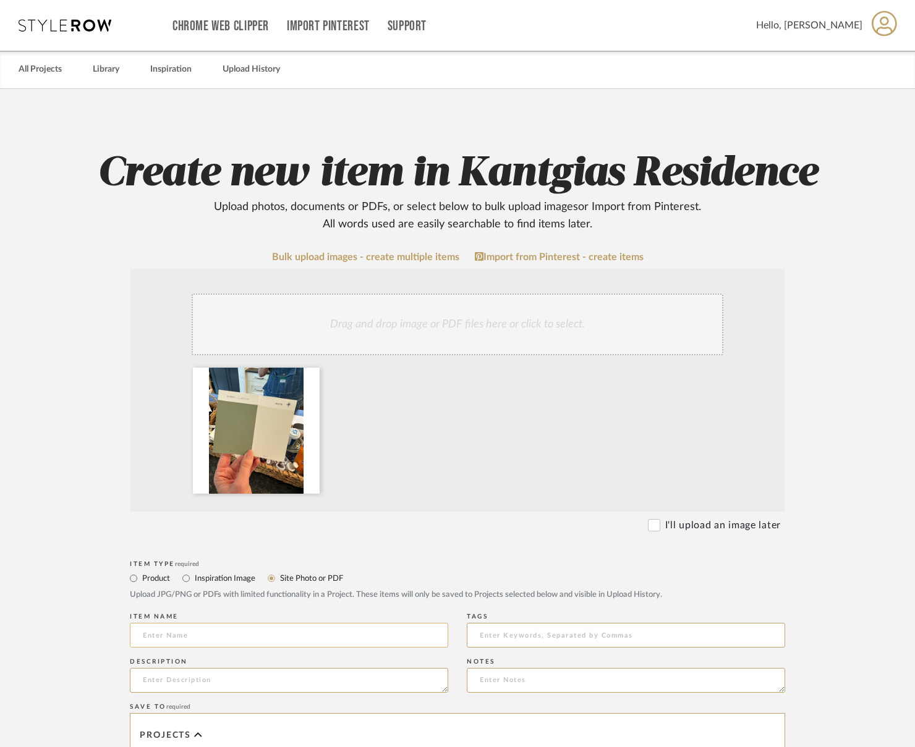
click at [224, 637] on input at bounding box center [289, 635] width 318 height 25
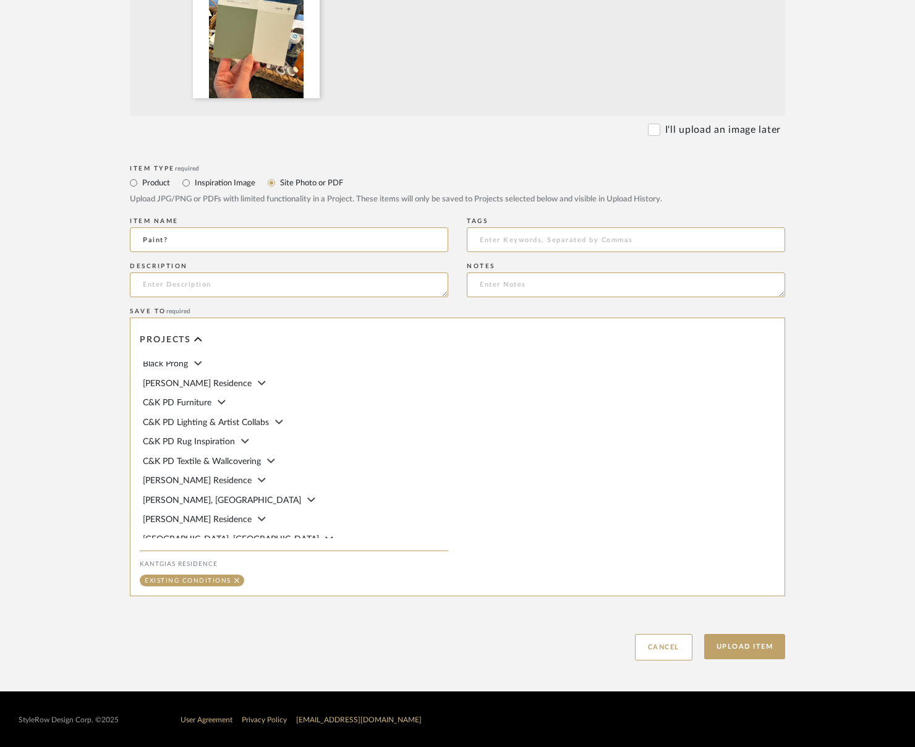
scroll to position [247, 0]
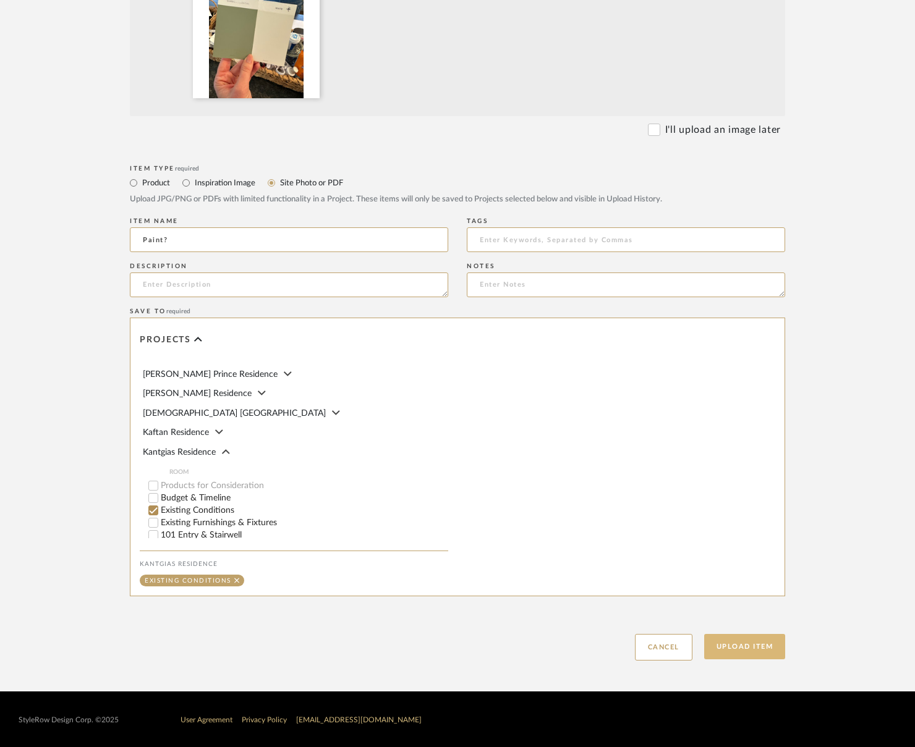
type input "Paint?"
click at [717, 652] on button "Upload Item" at bounding box center [745, 646] width 82 height 25
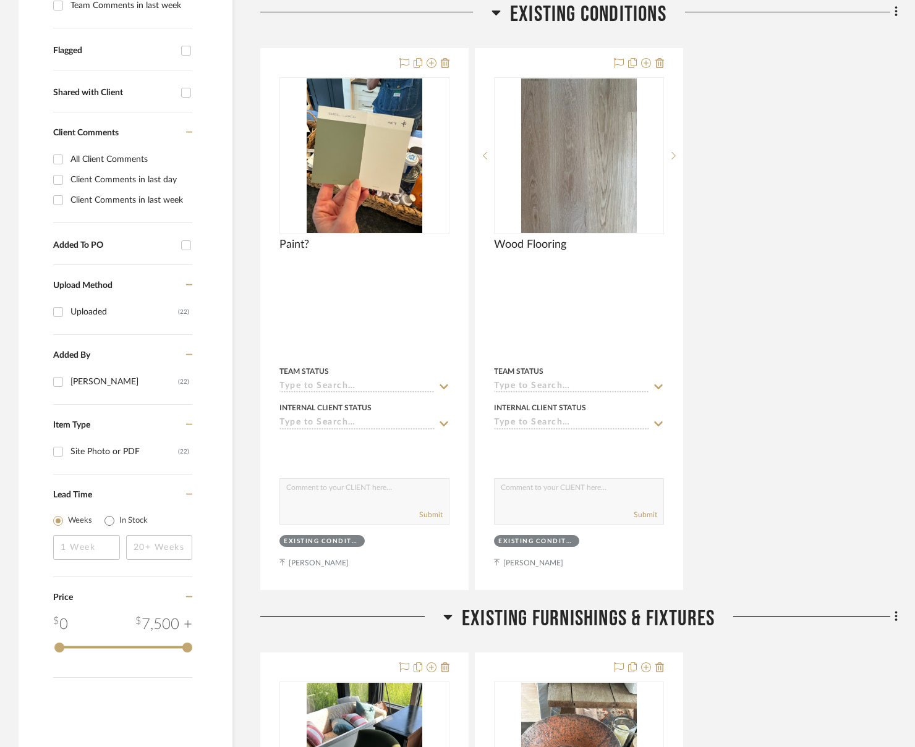
scroll to position [414, 0]
click at [480, 3] on div at bounding box center [375, 17] width 231 height 32
drag, startPoint x: 504, startPoint y: 4, endPoint x: 507, endPoint y: 11, distance: 7.5
click at [505, 9] on h3 "Existing Conditions" at bounding box center [579, 14] width 175 height 27
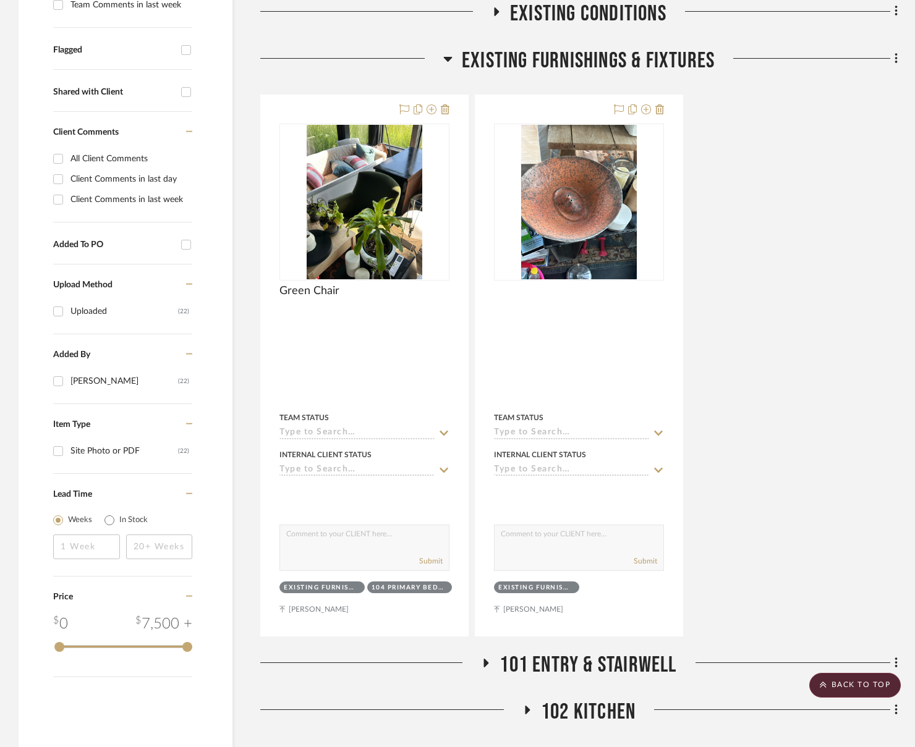
click at [486, 67] on span "Existing Furnishings & Fixtures" at bounding box center [588, 61] width 253 height 27
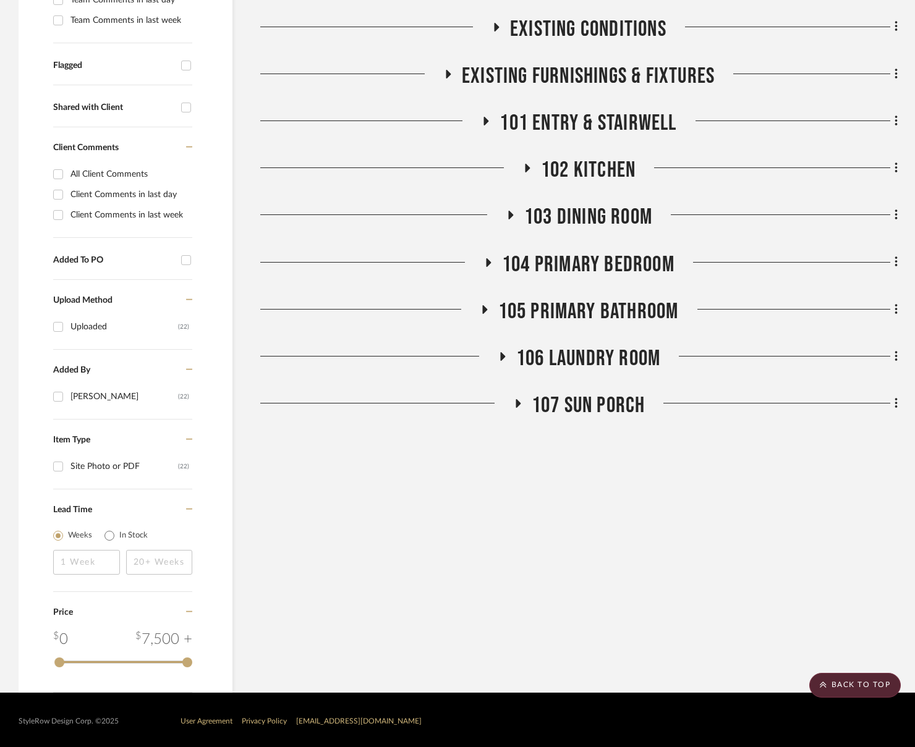
click at [621, 393] on span "107 Sun Porch" at bounding box center [589, 406] width 114 height 27
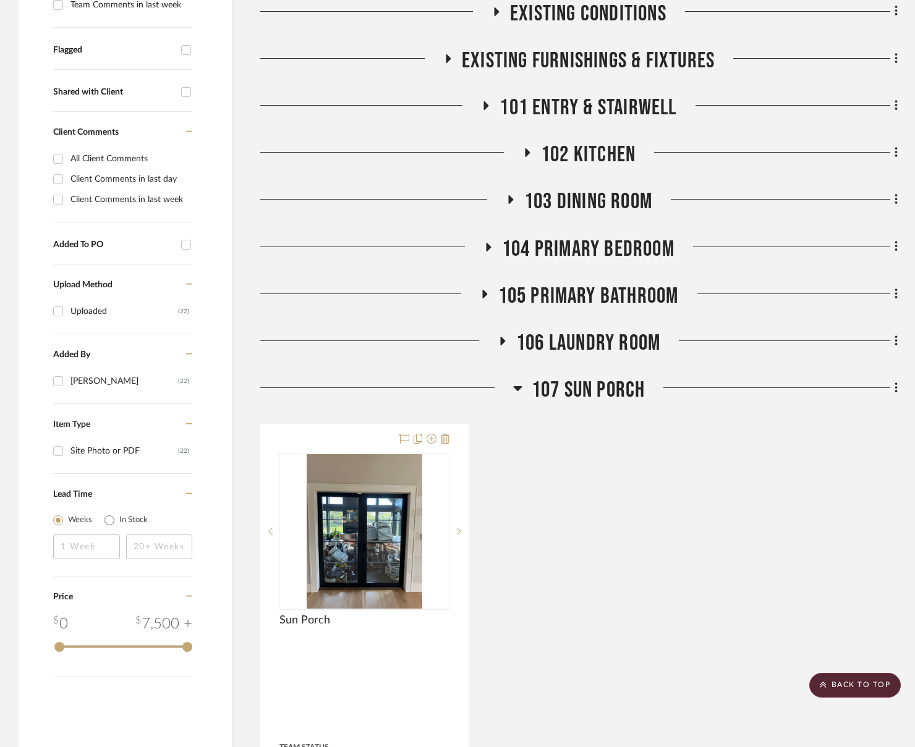
click at [621, 393] on span "107 Sun Porch" at bounding box center [589, 390] width 114 height 27
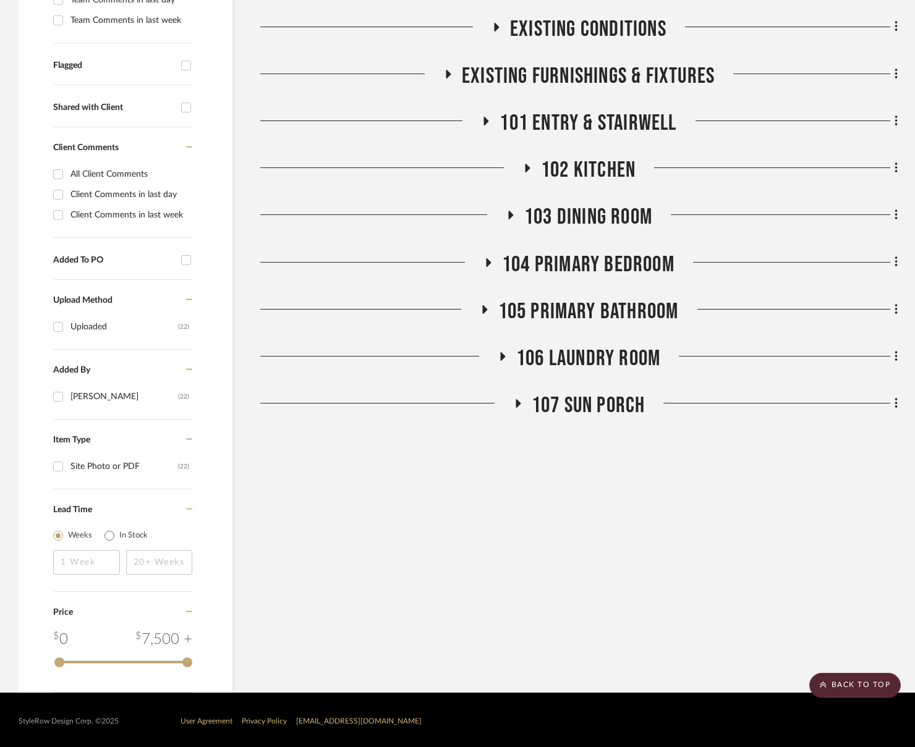
click at [618, 361] on span "106 Laundry Room" at bounding box center [588, 359] width 144 height 27
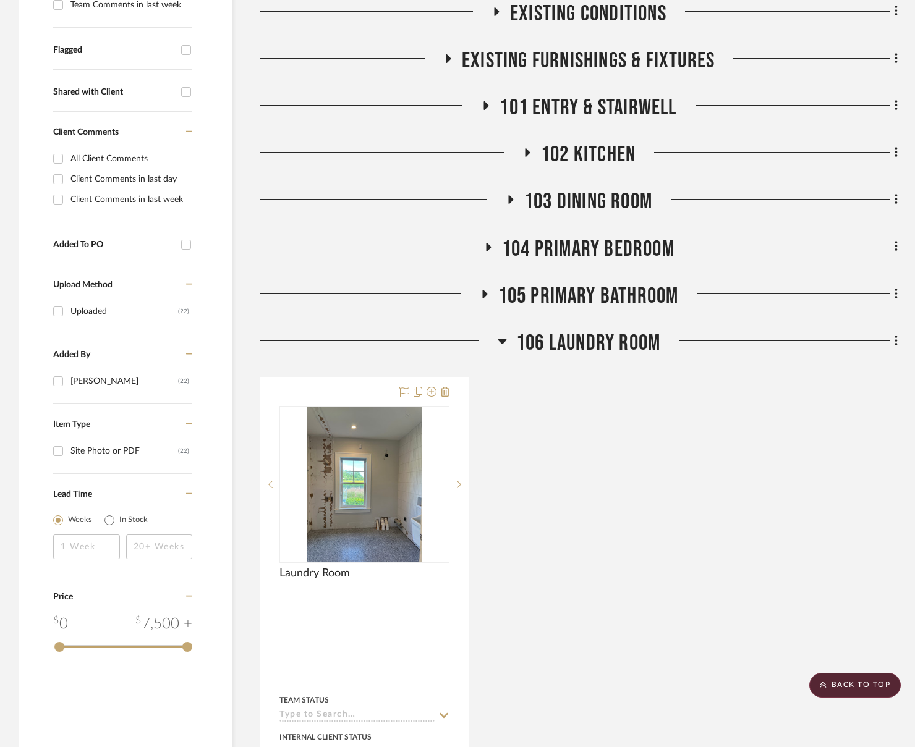
click at [607, 335] on span "106 Laundry Room" at bounding box center [588, 343] width 144 height 27
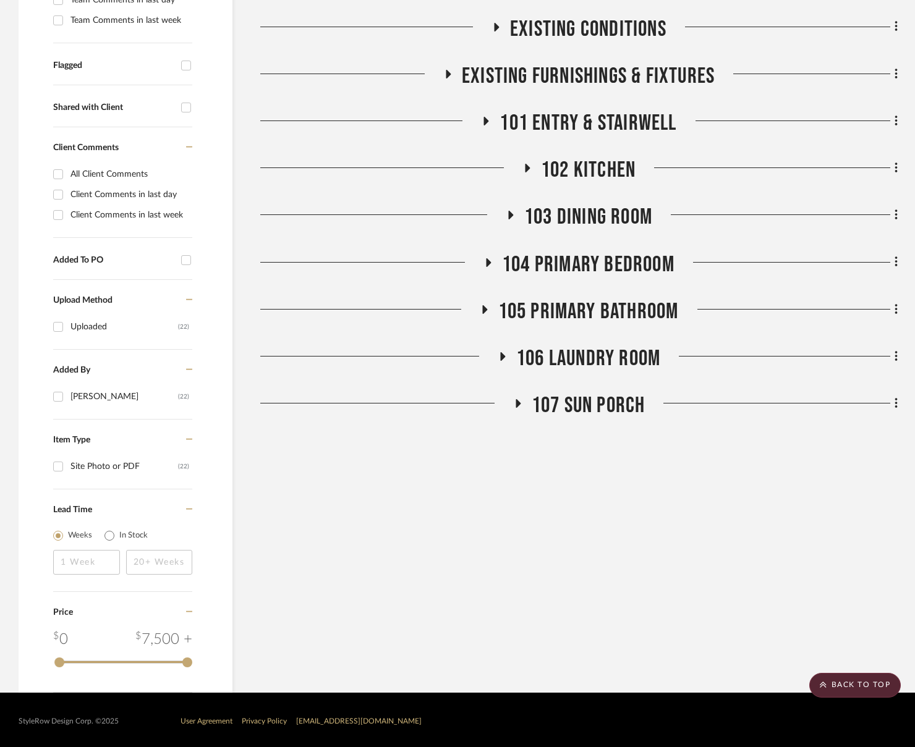
click at [607, 363] on span "106 Laundry Room" at bounding box center [588, 359] width 144 height 27
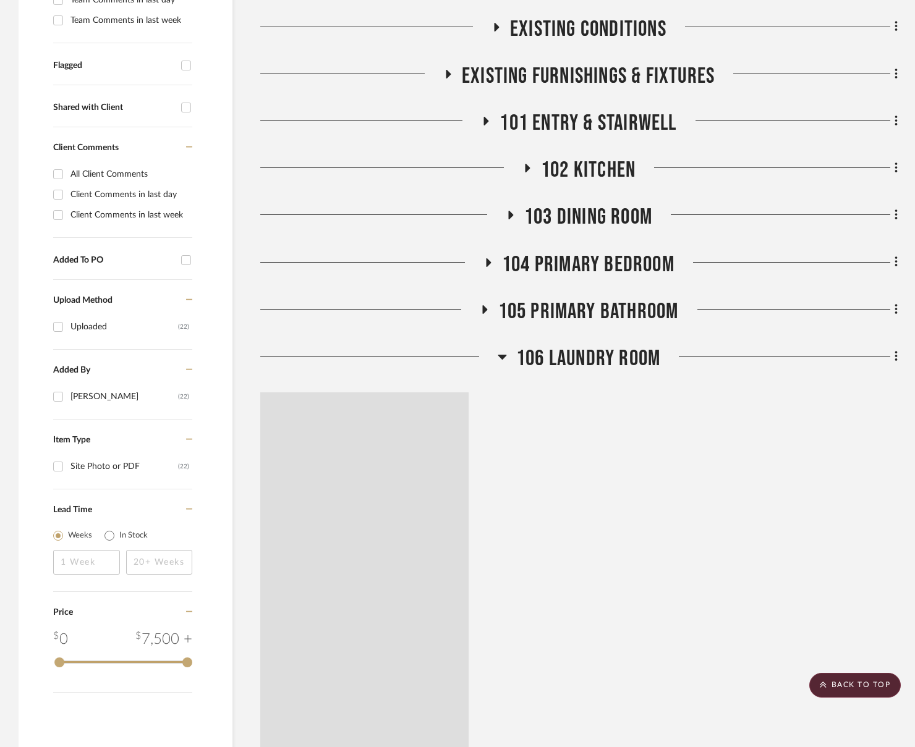
scroll to position [414, 0]
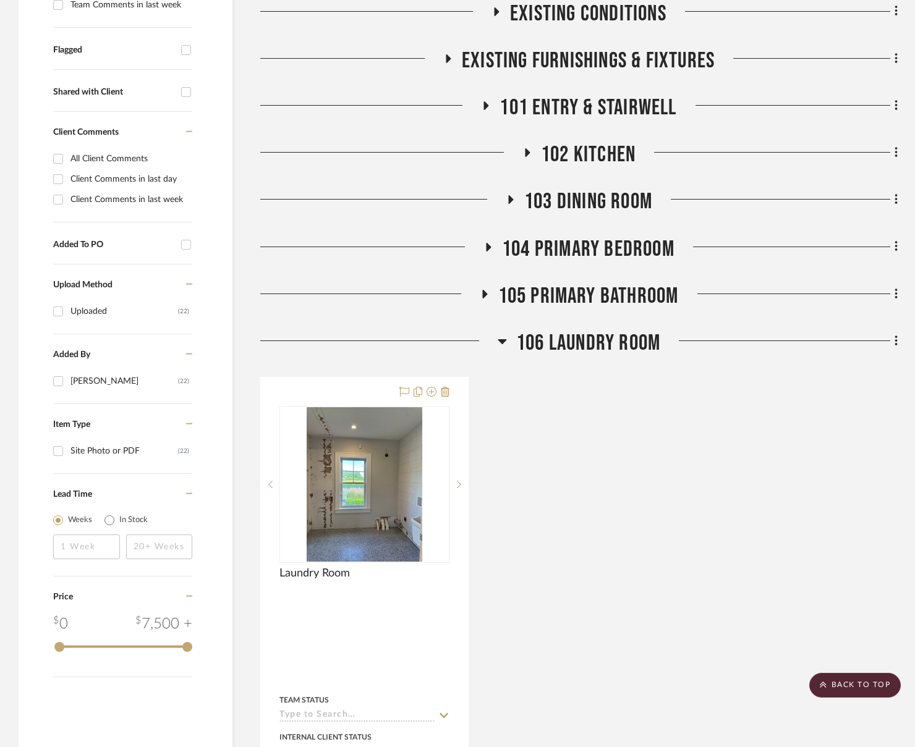
click at [607, 363] on div "106 Laundry Room Laundry Room By Unknown Team Status Internal Client Status cli…" at bounding box center [578, 624] width 637 height 589
click at [604, 341] on span "106 Laundry Room" at bounding box center [588, 343] width 144 height 27
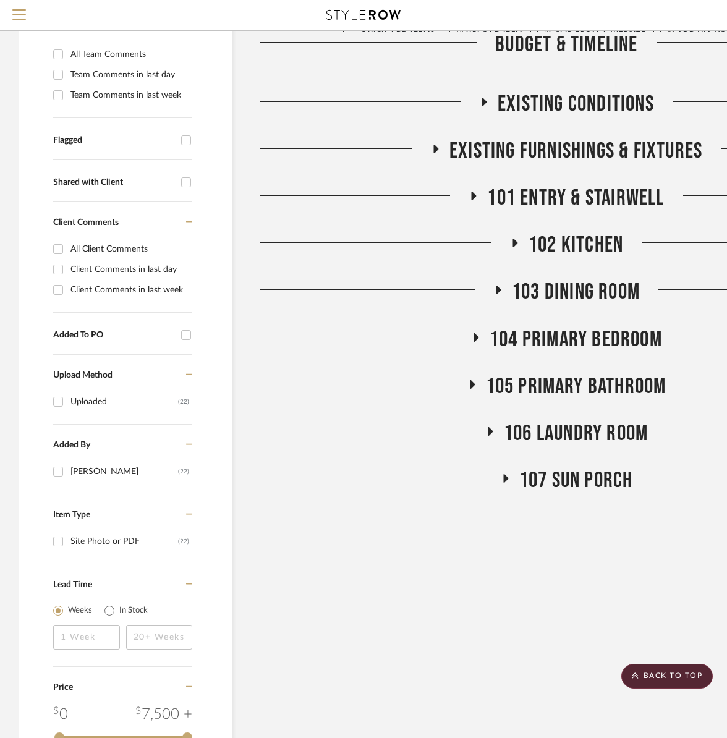
scroll to position [41, 0]
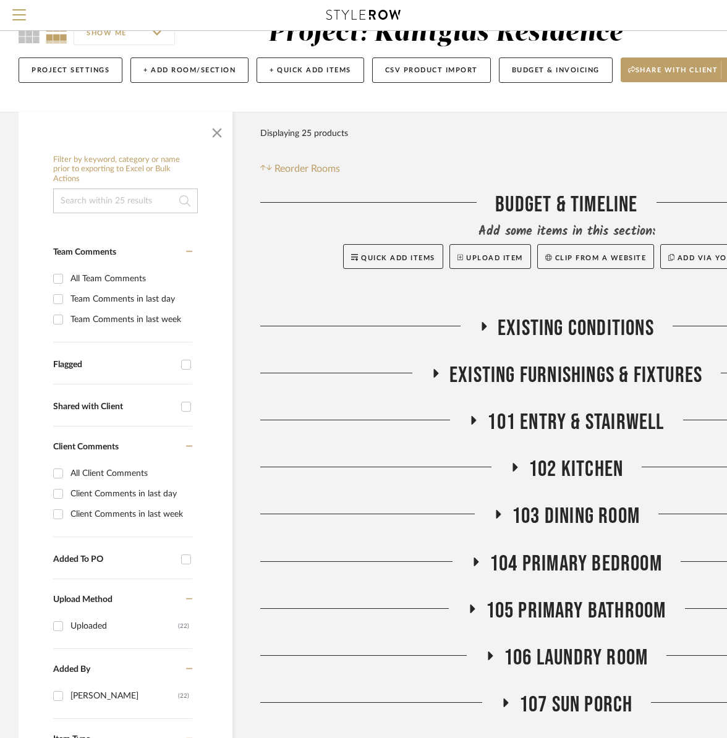
click at [504, 378] on span "Existing Furnishings & Fixtures" at bounding box center [575, 375] width 253 height 27
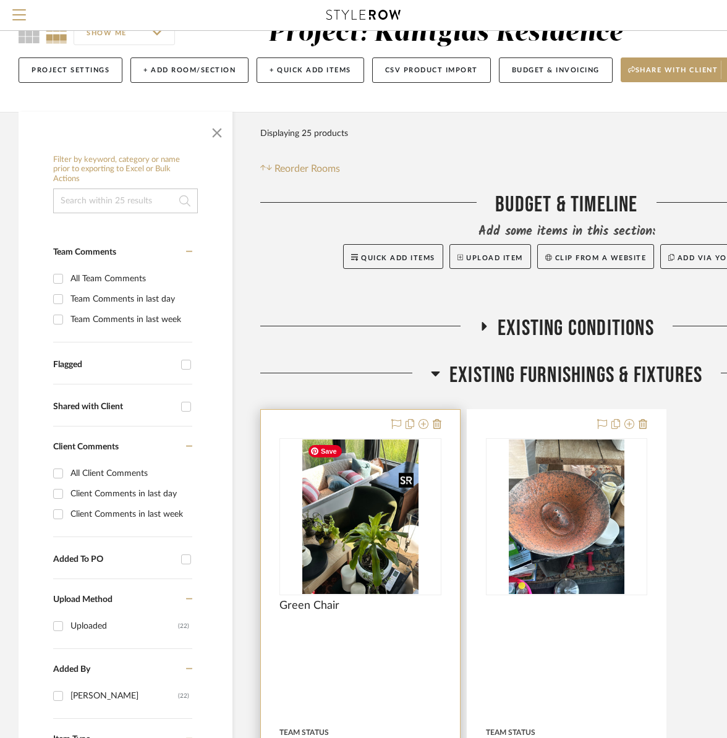
click at [0, 0] on img at bounding box center [0, 0] width 0 height 0
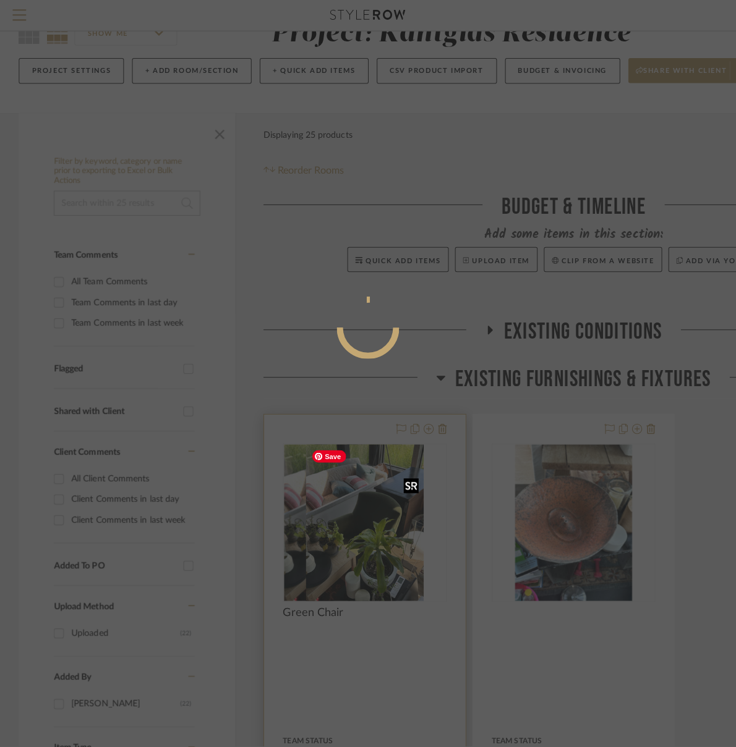
scroll to position [0, 0]
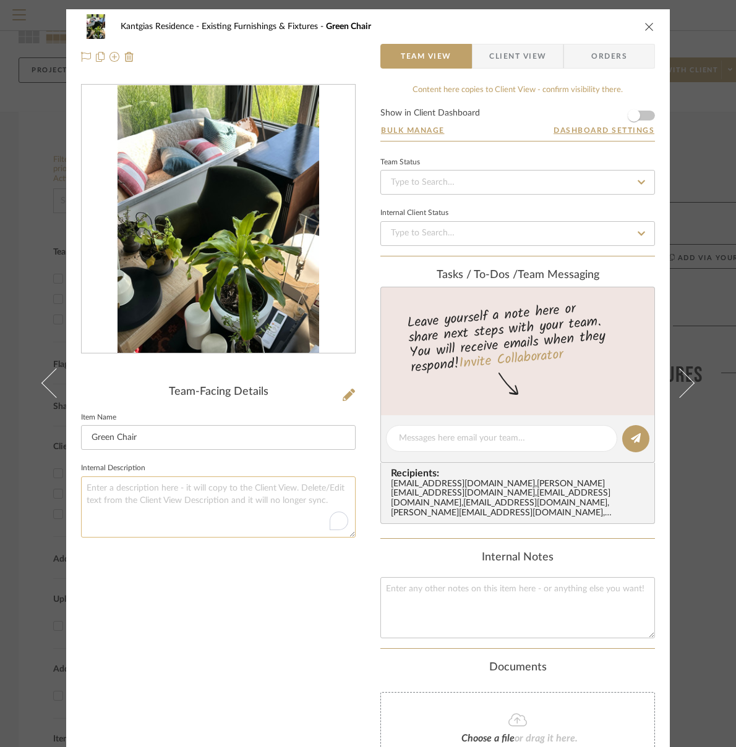
click at [164, 487] on textarea "To enrich screen reader interactions, please activate Accessibility in Grammarl…" at bounding box center [218, 507] width 275 height 61
type textarea "26" W x 33"-34"D x 34" H"
click at [650, 27] on button "close" at bounding box center [649, 26] width 11 height 11
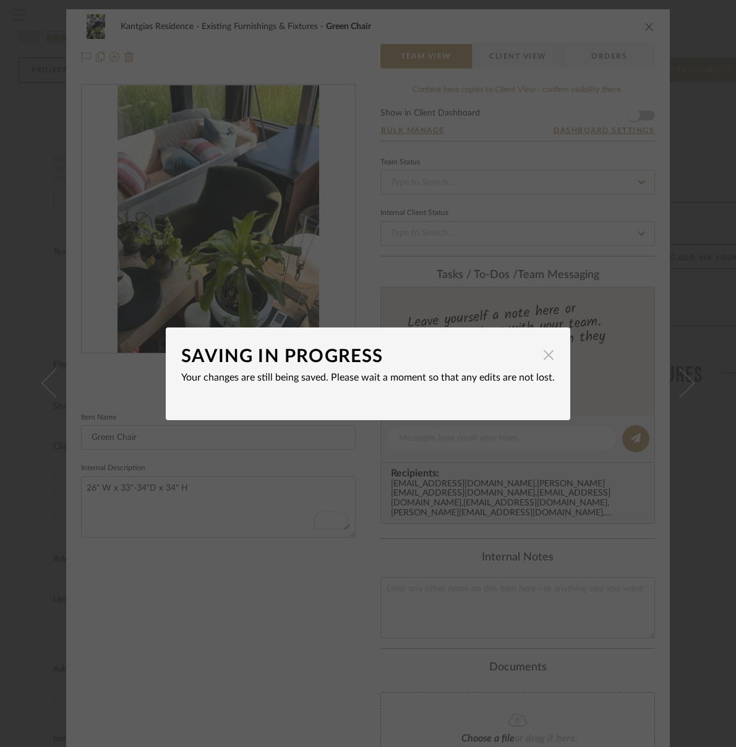
click at [545, 356] on span "button" at bounding box center [548, 355] width 25 height 25
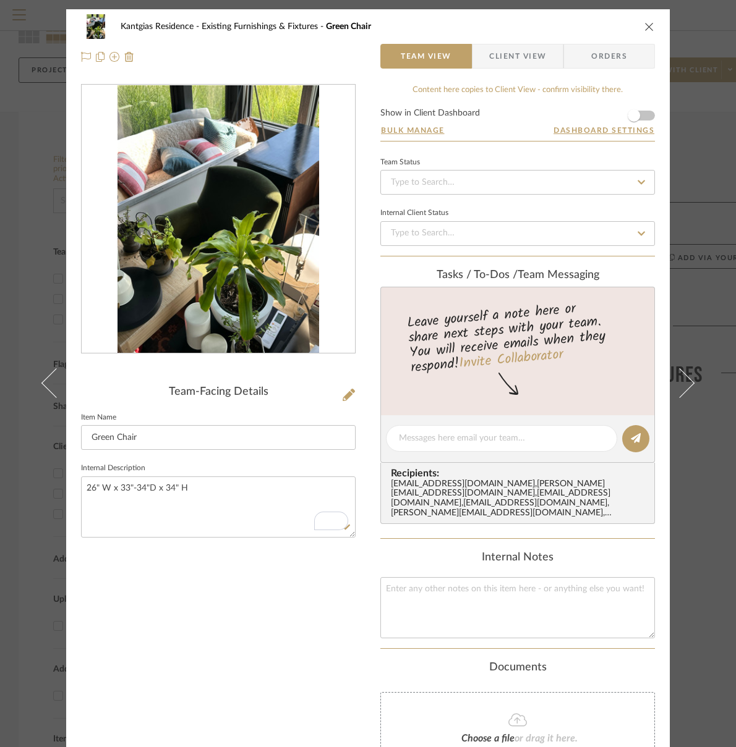
click at [649, 29] on icon "close" at bounding box center [649, 27] width 10 height 10
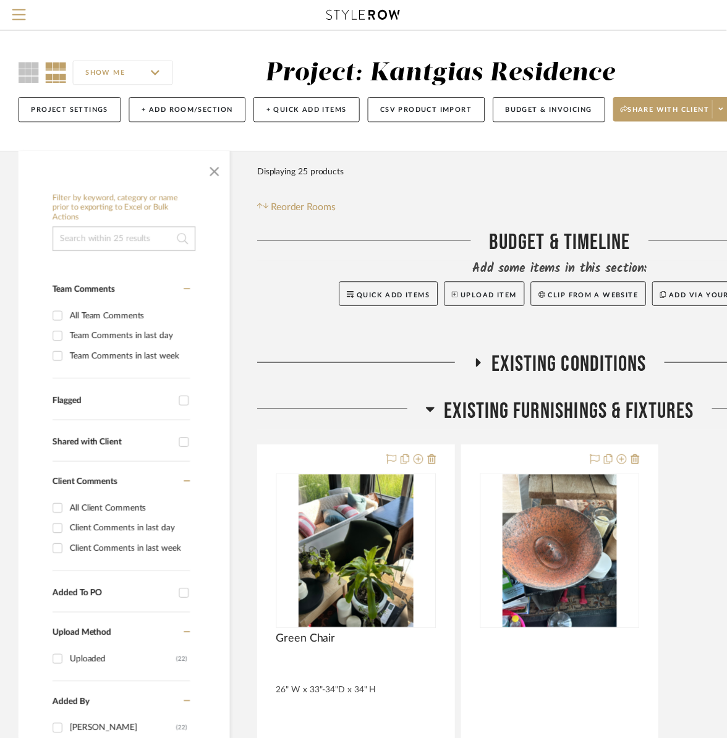
scroll to position [41, 0]
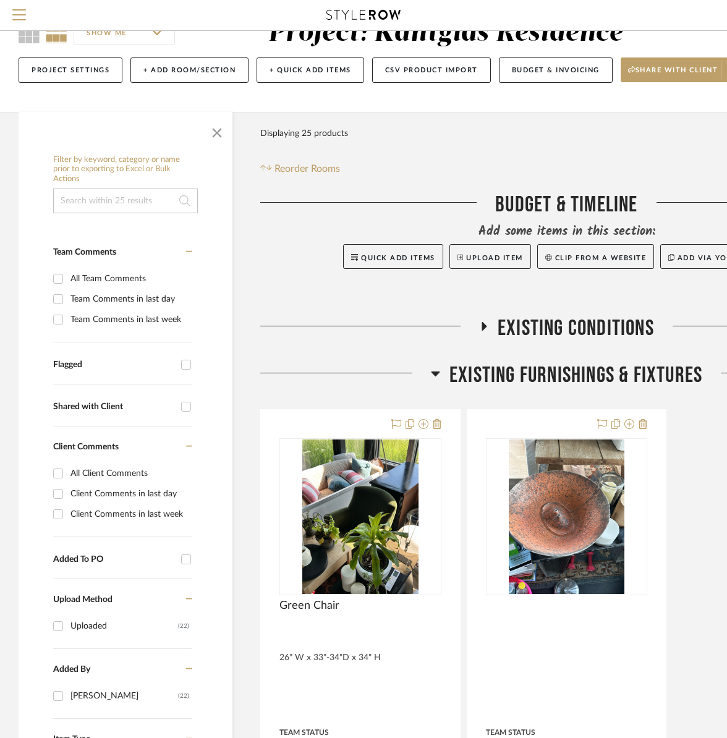
click at [551, 372] on span "Existing Furnishings & Fixtures" at bounding box center [575, 375] width 253 height 27
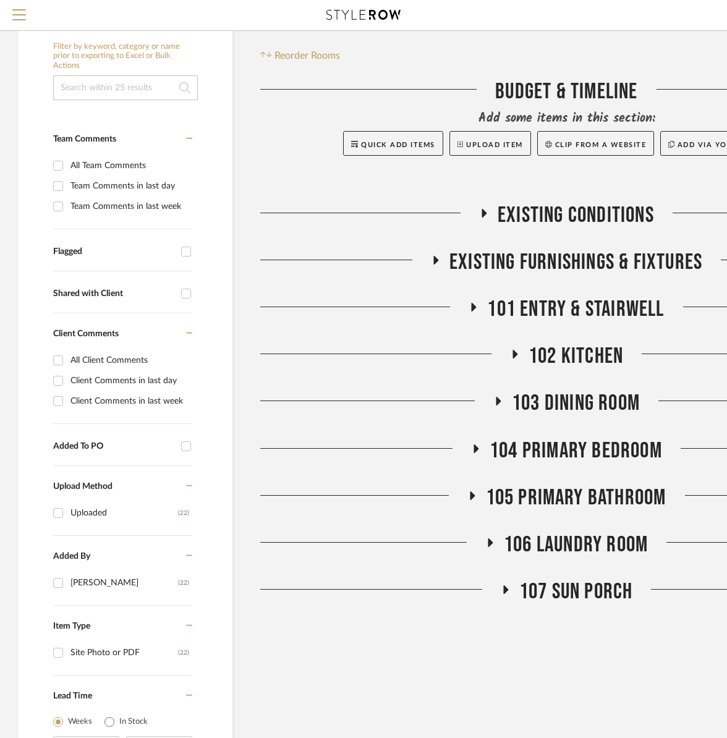
scroll to position [164, 0]
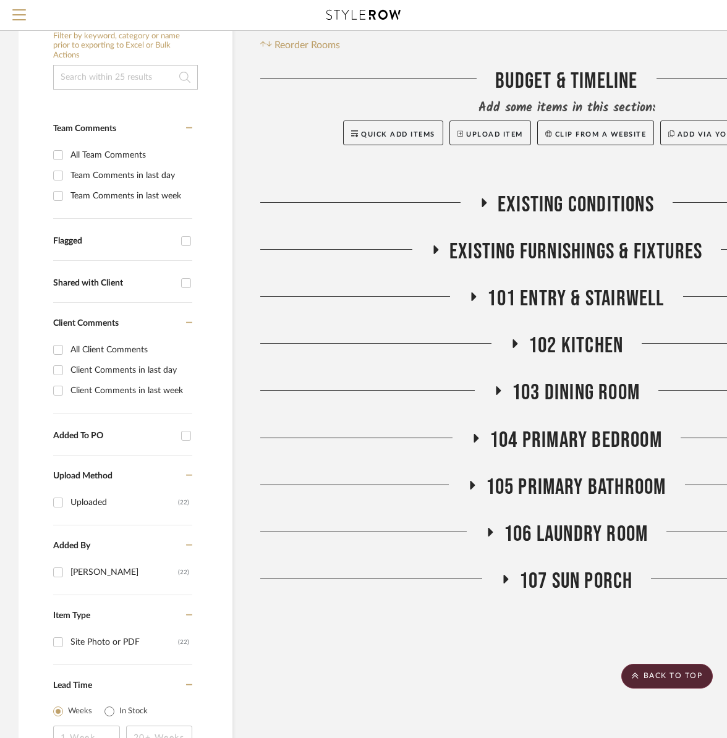
click at [570, 485] on span "105 Primary Bathroom" at bounding box center [576, 487] width 181 height 27
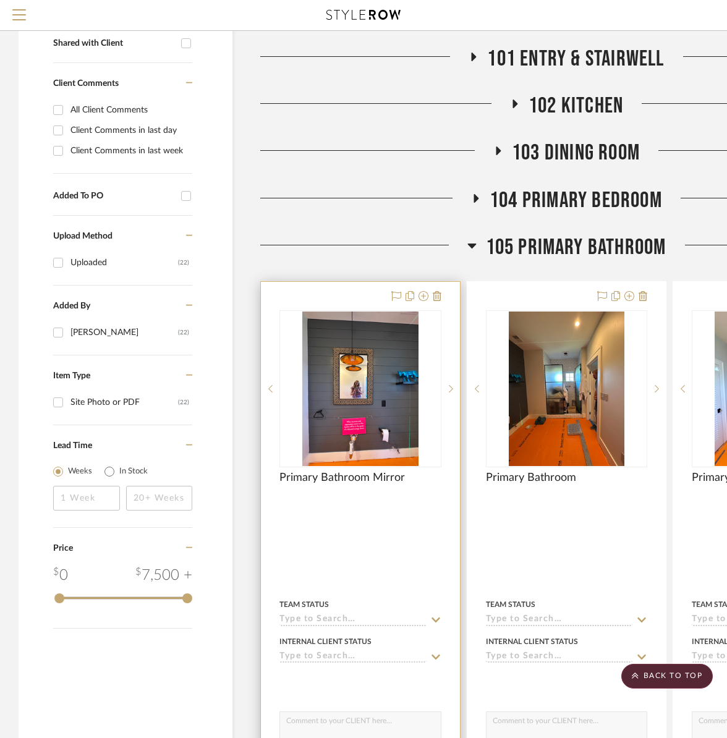
scroll to position [412, 0]
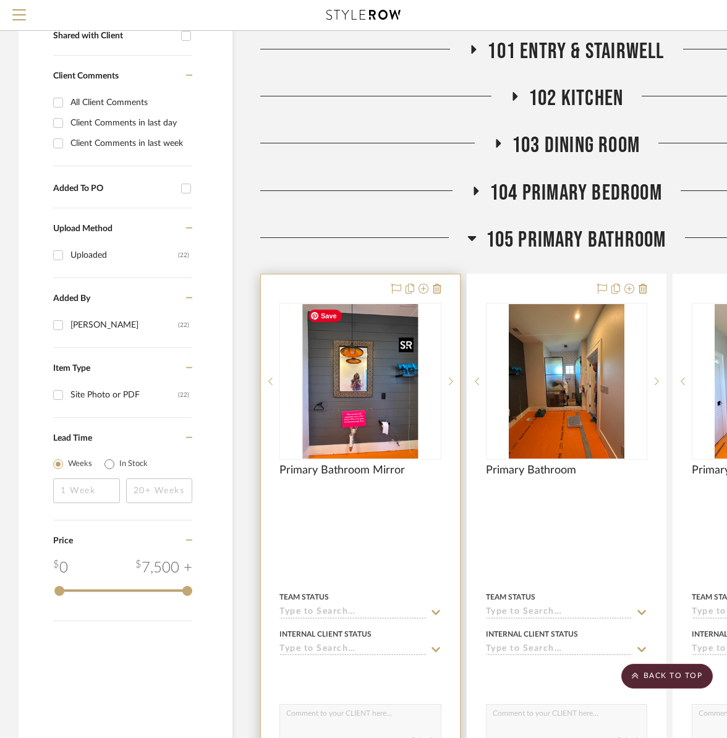
click at [0, 0] on img at bounding box center [0, 0] width 0 height 0
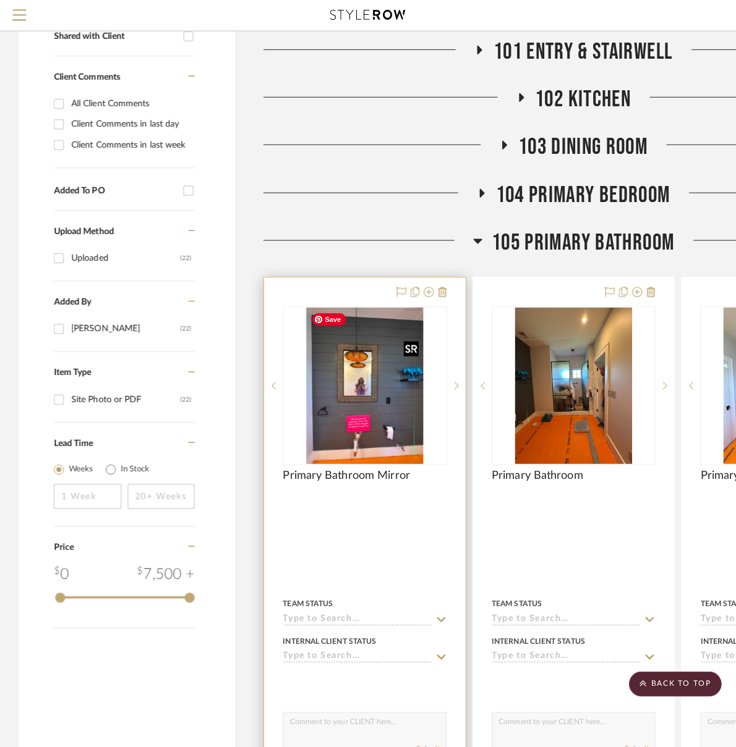
scroll to position [0, 0]
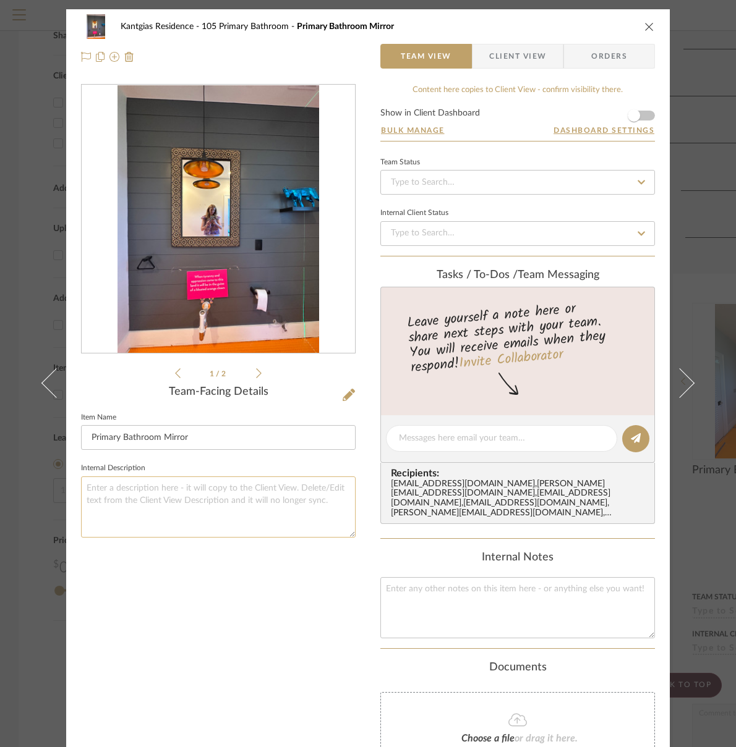
click at [185, 493] on textarea at bounding box center [218, 507] width 275 height 61
click at [644, 27] on icon "close" at bounding box center [649, 27] width 10 height 10
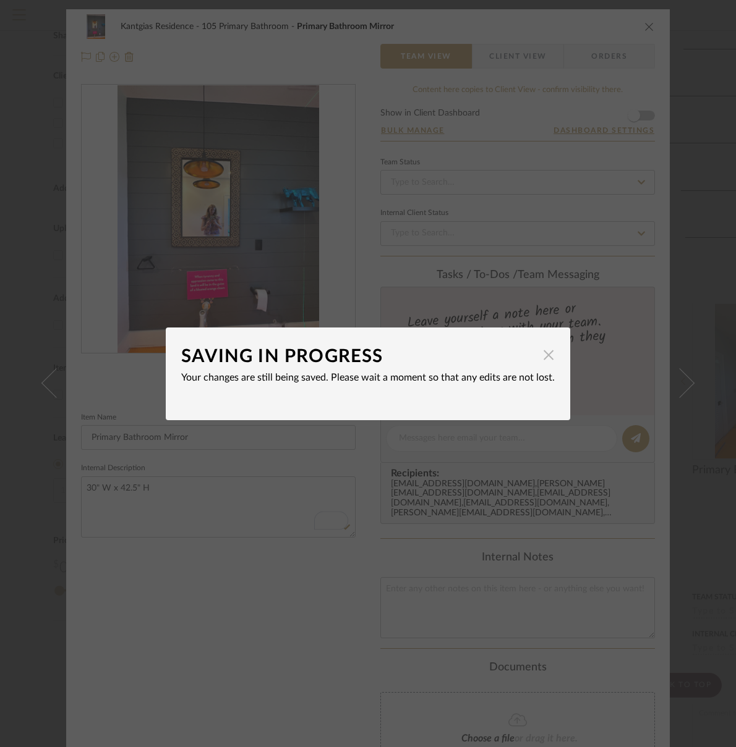
click at [540, 359] on span "button" at bounding box center [548, 355] width 25 height 25
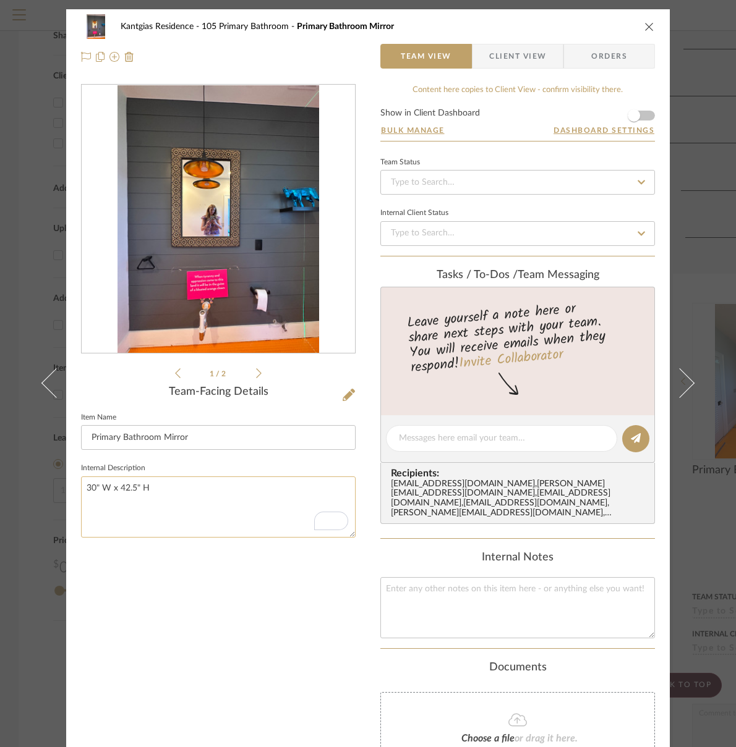
click at [87, 487] on textarea "30" W x 42.5" H" at bounding box center [218, 507] width 275 height 61
click at [83, 489] on textarea "30" W x 42.5" H" at bounding box center [218, 507] width 275 height 61
click at [227, 480] on textarea "Mirror 30" W x 42.5" H" at bounding box center [218, 507] width 275 height 61
click at [169, 501] on textarea "Mirror 30" W x 42.5" H Hanging Fixture: 35" L x 14" Dia." at bounding box center [218, 507] width 275 height 61
click at [225, 524] on textarea "Mirror 30" W x 42.5" H Hanging Fixture: 35" L (Drop) x 14" Dia." at bounding box center [218, 507] width 275 height 61
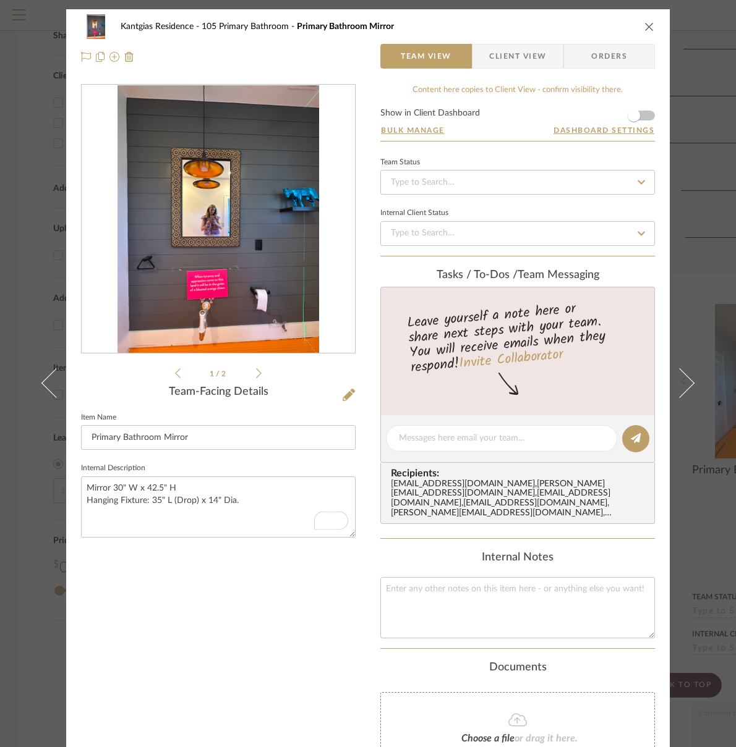
type textarea "Mirror 30" W x 42.5" H Hanging Fixture: 35" L (Drop) x 14" Dia."
click at [647, 30] on icon "close" at bounding box center [649, 27] width 10 height 10
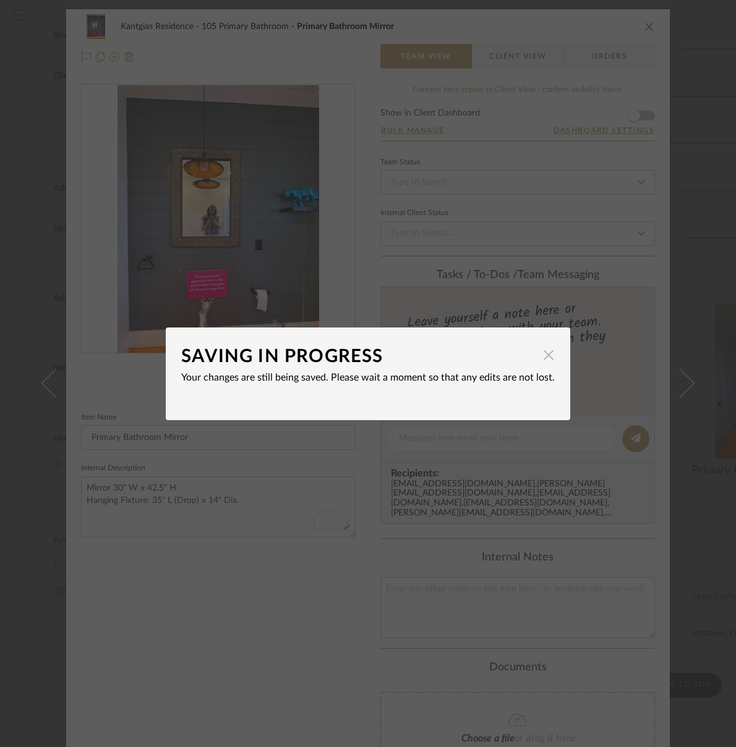
click span "button"
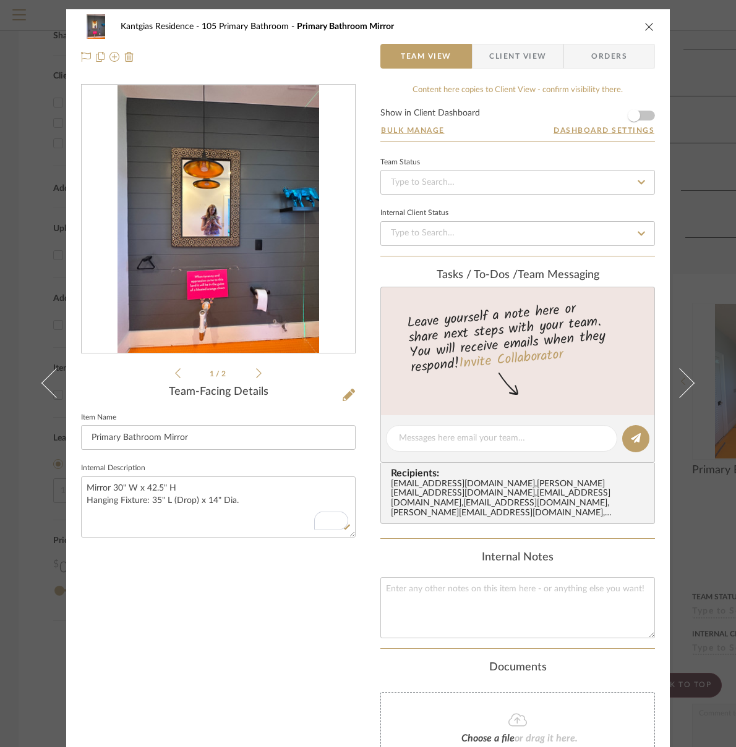
click div "Kantgias Residence 105 Primary Bathroom Primary Bathroom Mirror"
click icon "close"
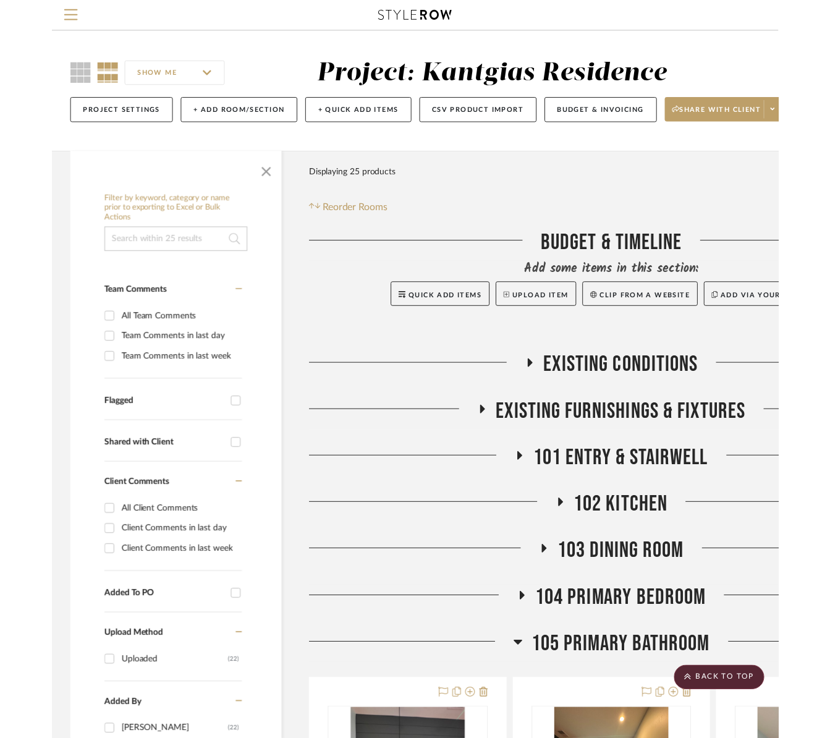
scroll to position [412, 0]
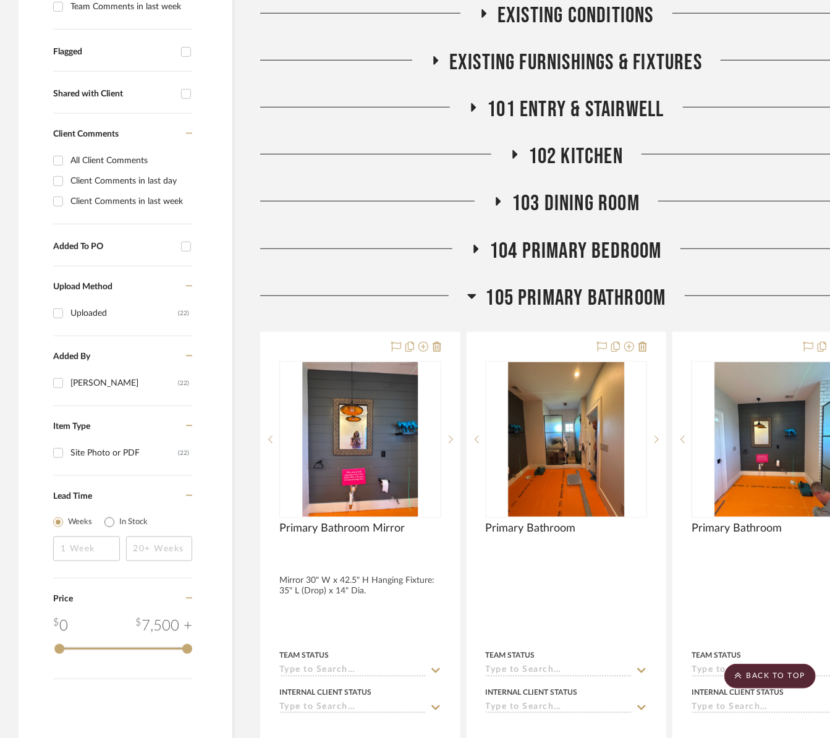
click span "105 Primary Bathroom"
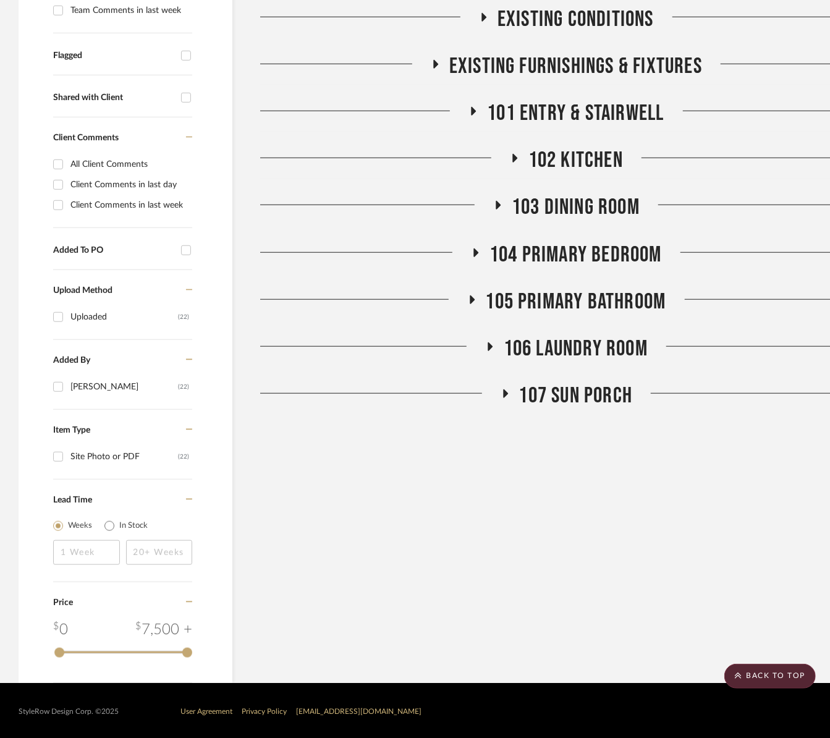
click span "105 Primary Bathroom"
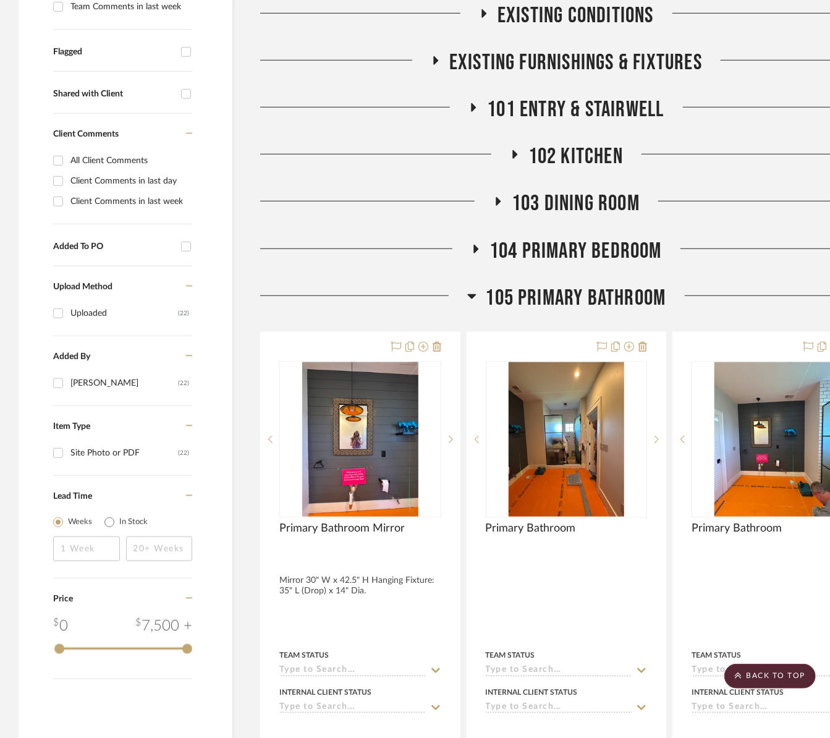
click span "105 Primary Bathroom"
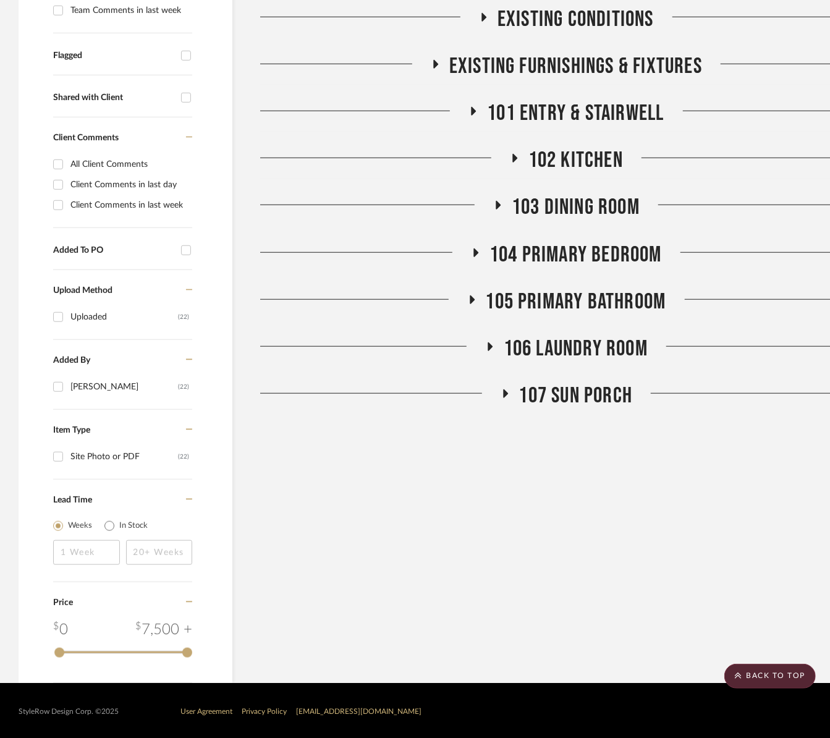
click div "Filter Products Displaying 25 products Reorder Rooms LOADING Budget & Timeline …"
click span "102 Kitchen"
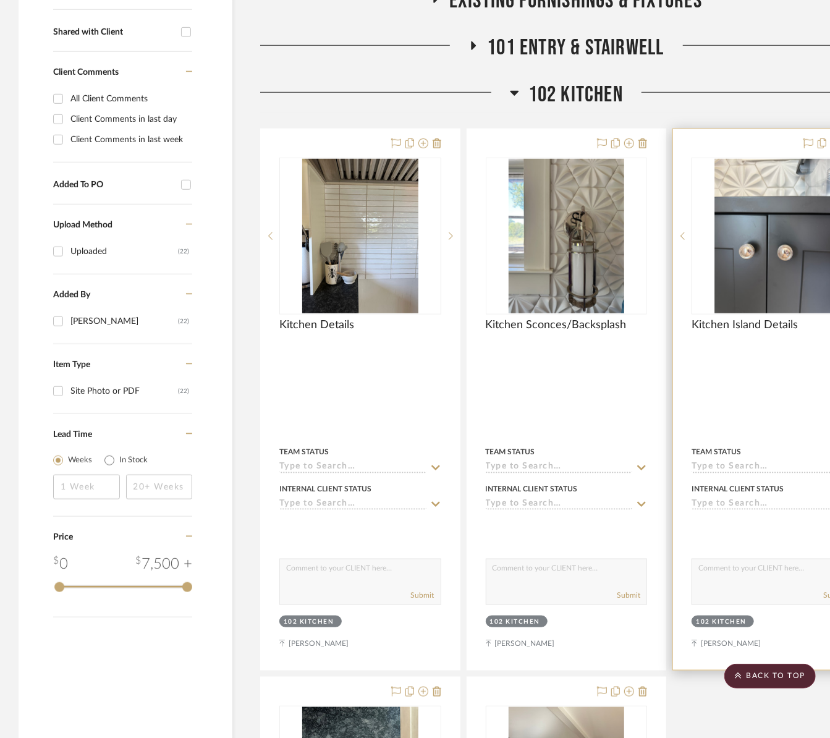
scroll to position [474, 0]
click img "0"
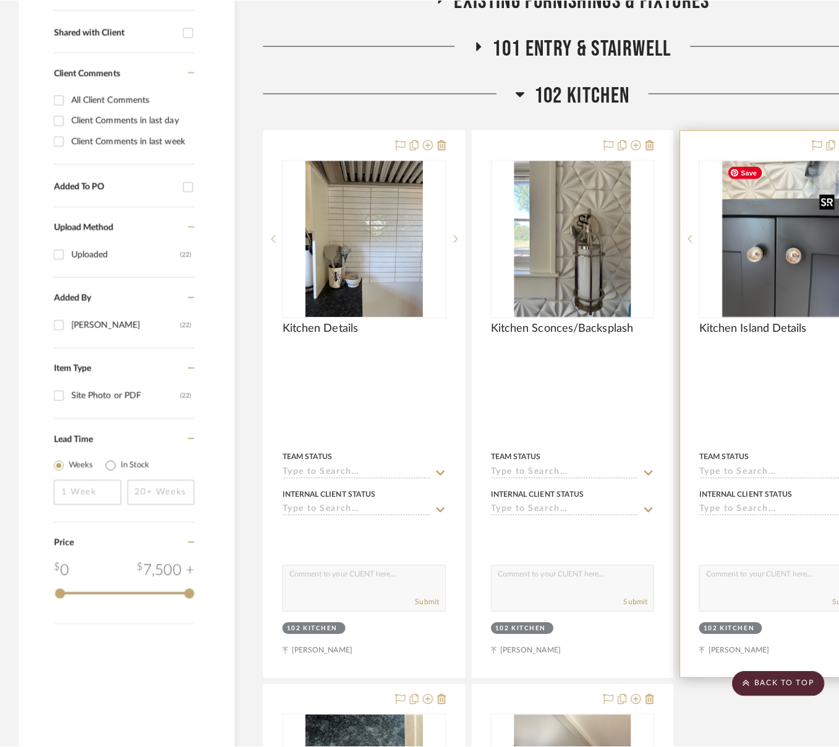
scroll to position [0, 0]
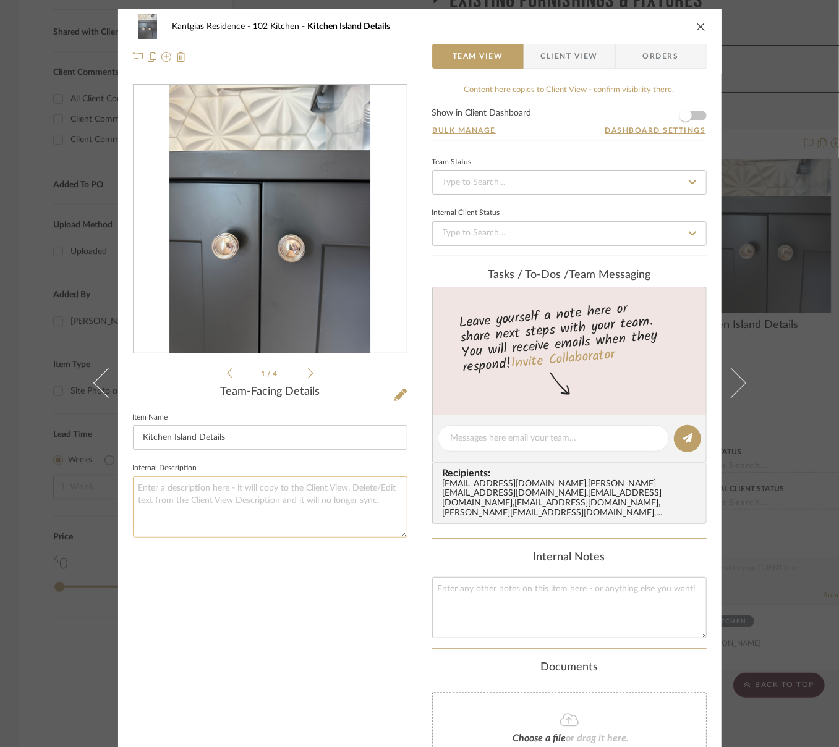
click textarea
type textarea "6' W Island (Inside) 32" Clearance to Apron"
click icon "close"
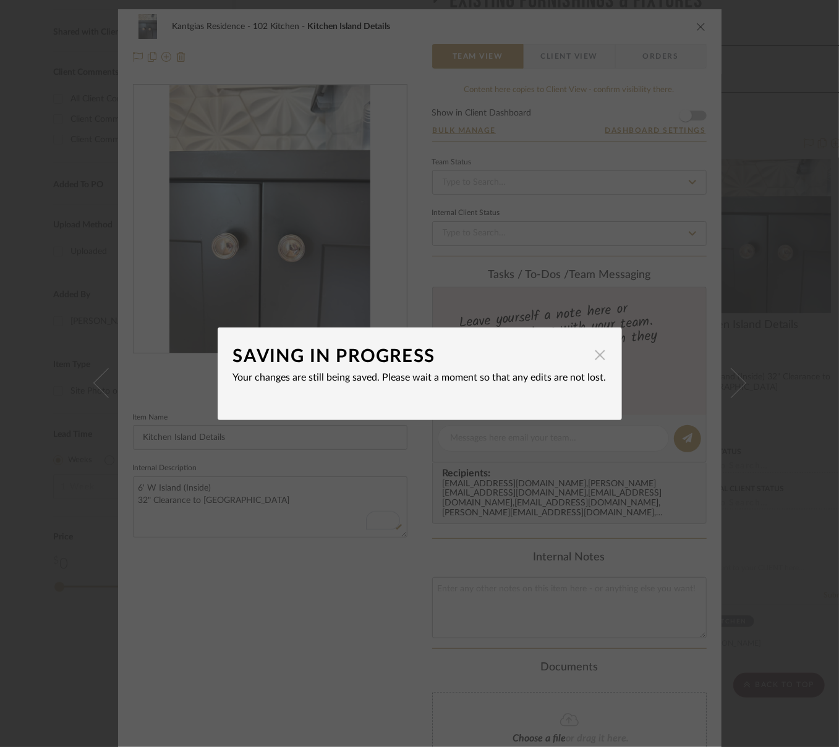
click span "button"
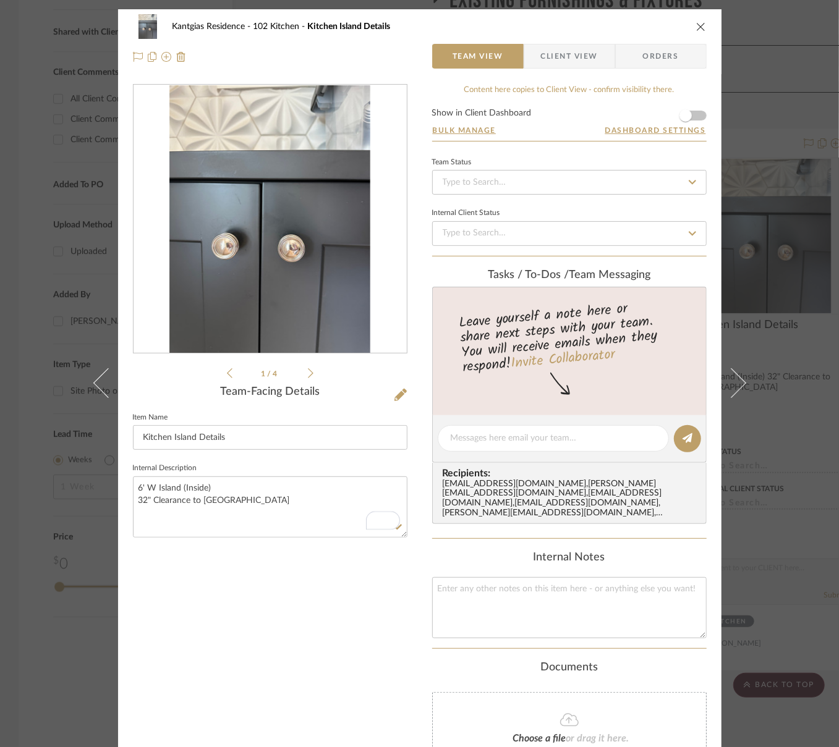
click icon "close"
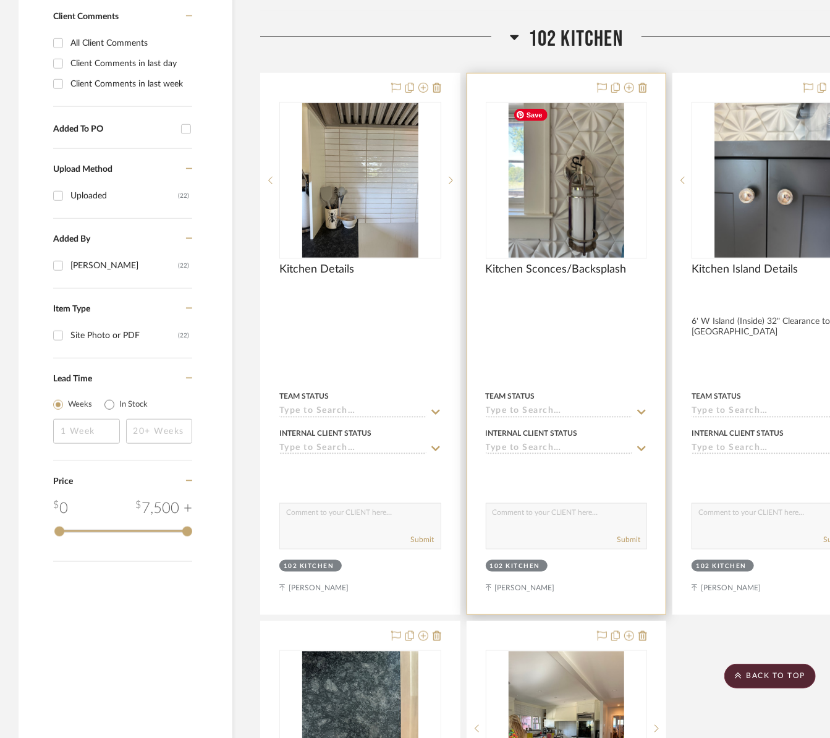
scroll to position [597, 0]
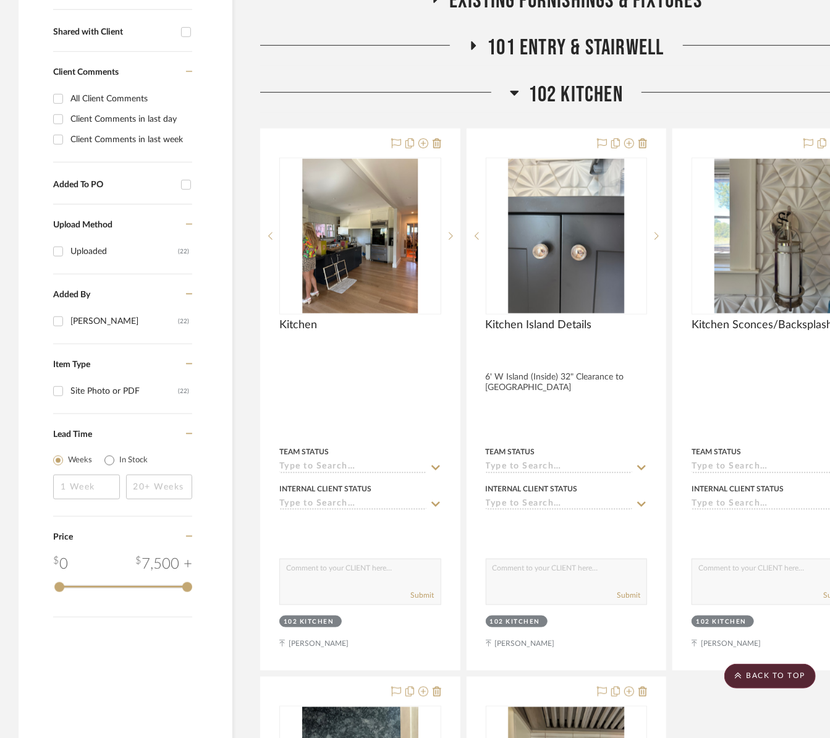
click span "102 Kitchen"
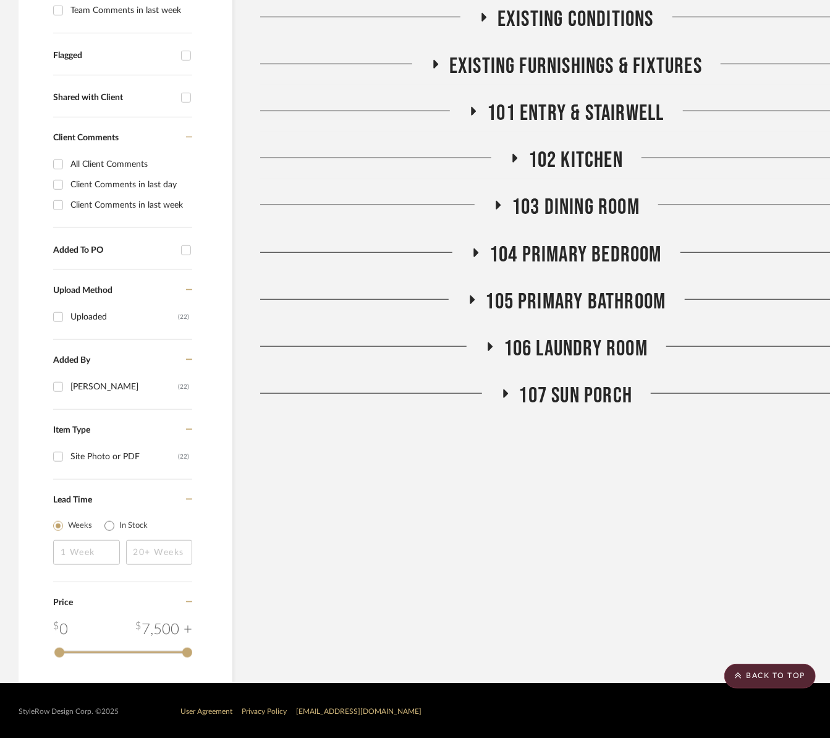
click div "Filter Products Displaying 25 products Reorder Rooms LOADING Budget & Timeline …"
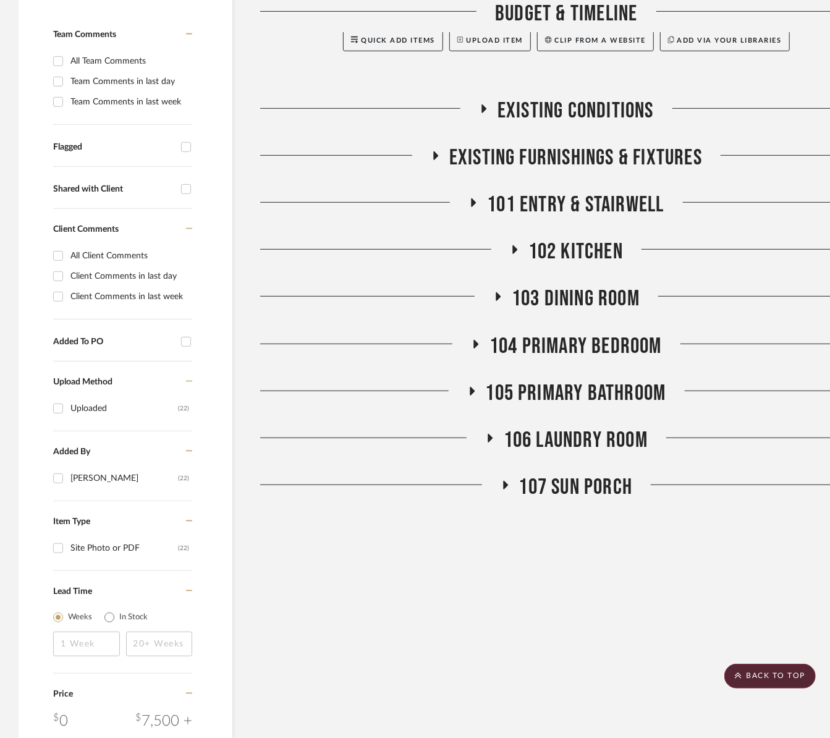
scroll to position [161, 0]
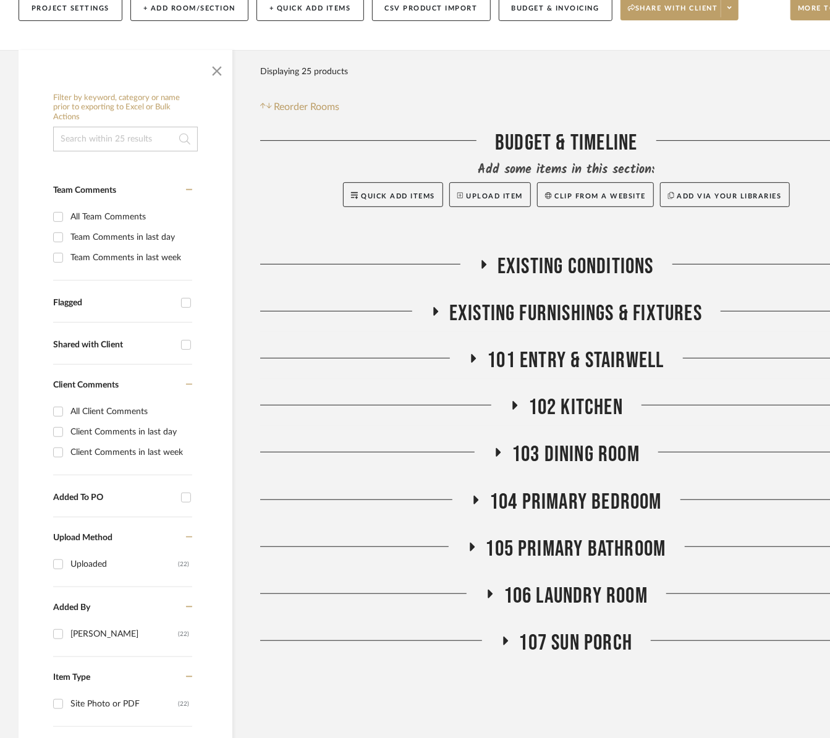
click span "102 Kitchen"
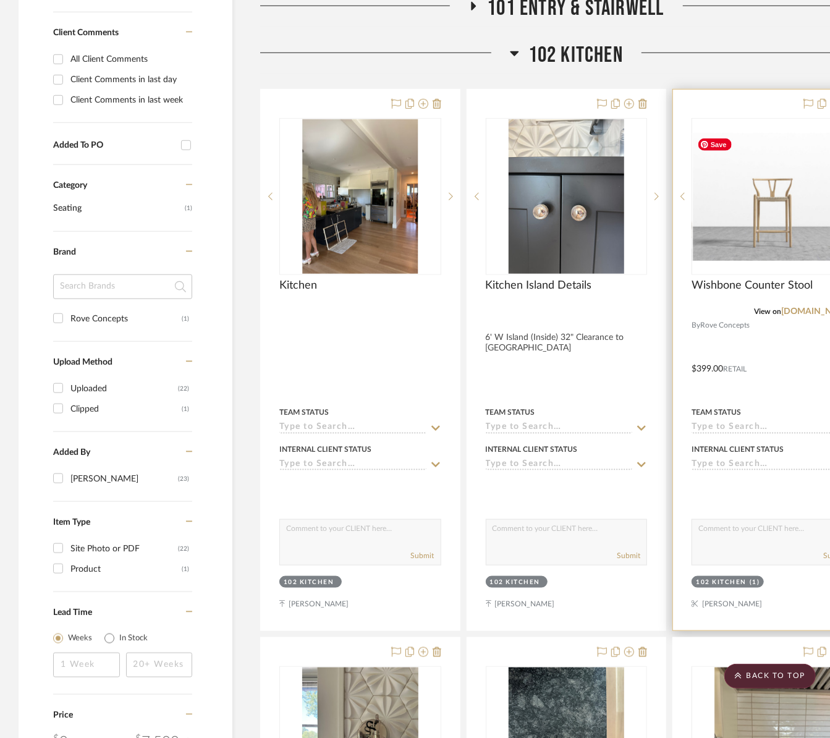
scroll to position [460, 0]
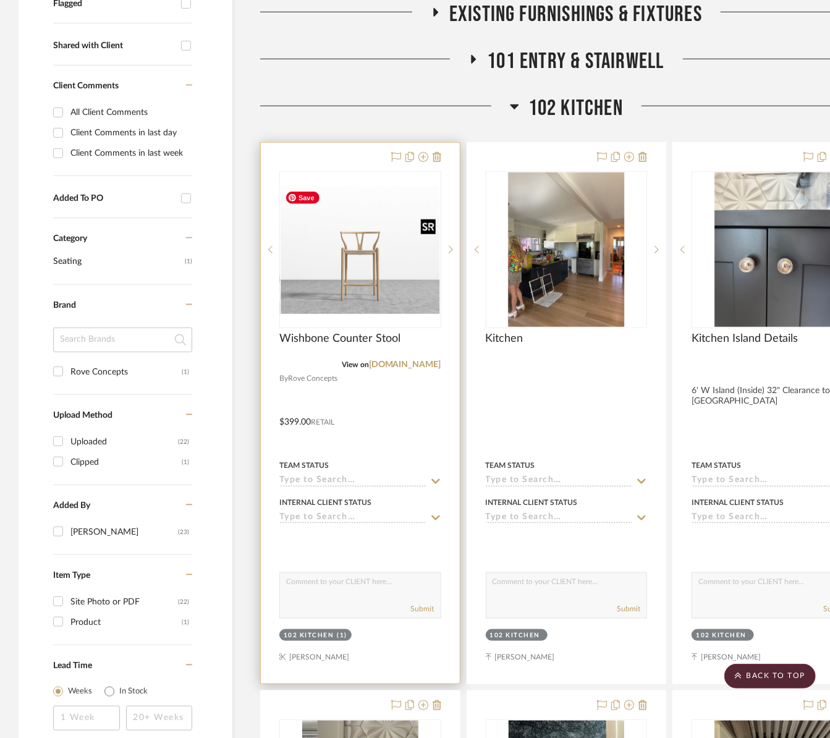
click at [311, 243] on img "0" at bounding box center [361, 249] width 160 height 127
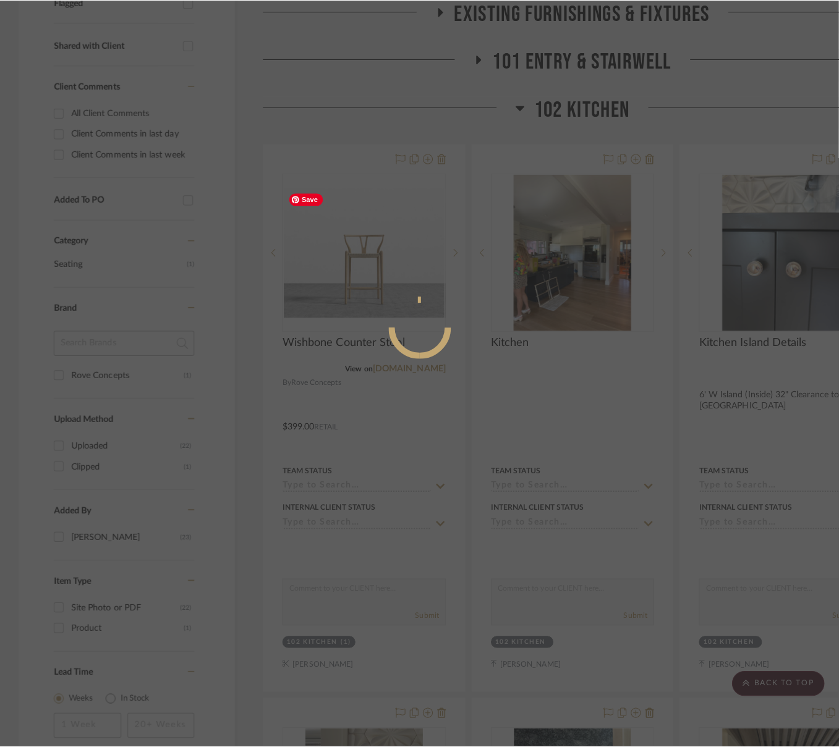
scroll to position [0, 0]
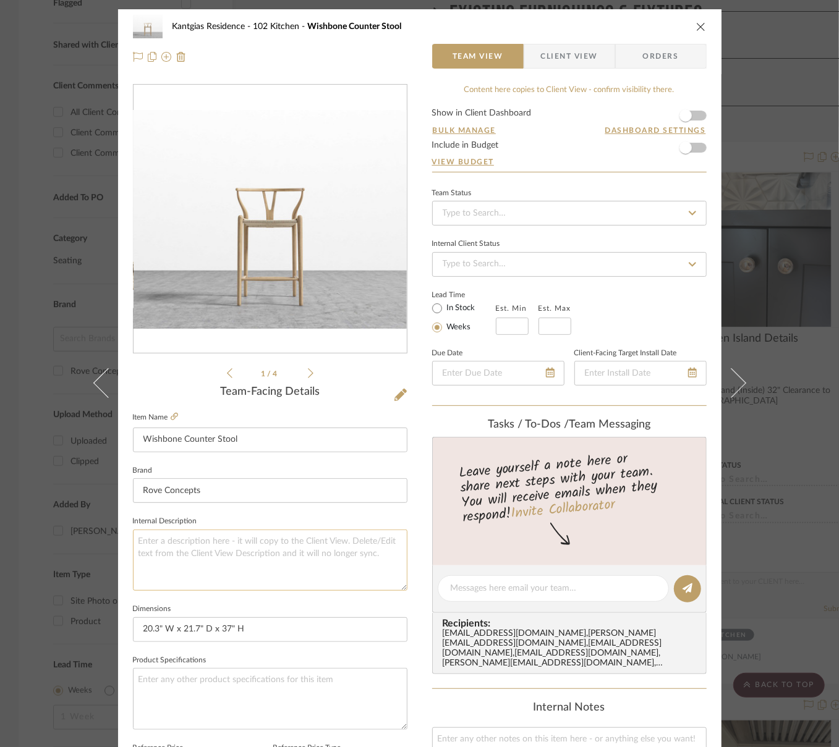
drag, startPoint x: 275, startPoint y: 572, endPoint x: 307, endPoint y: 557, distance: 35.4
click at [275, 570] on textarea at bounding box center [270, 560] width 275 height 61
click at [464, 589] on textarea at bounding box center [553, 588] width 205 height 13
click at [275, 547] on textarea "To enrich screen reader interactions, please activate Accessibility in Grammarl…" at bounding box center [270, 560] width 275 height 61
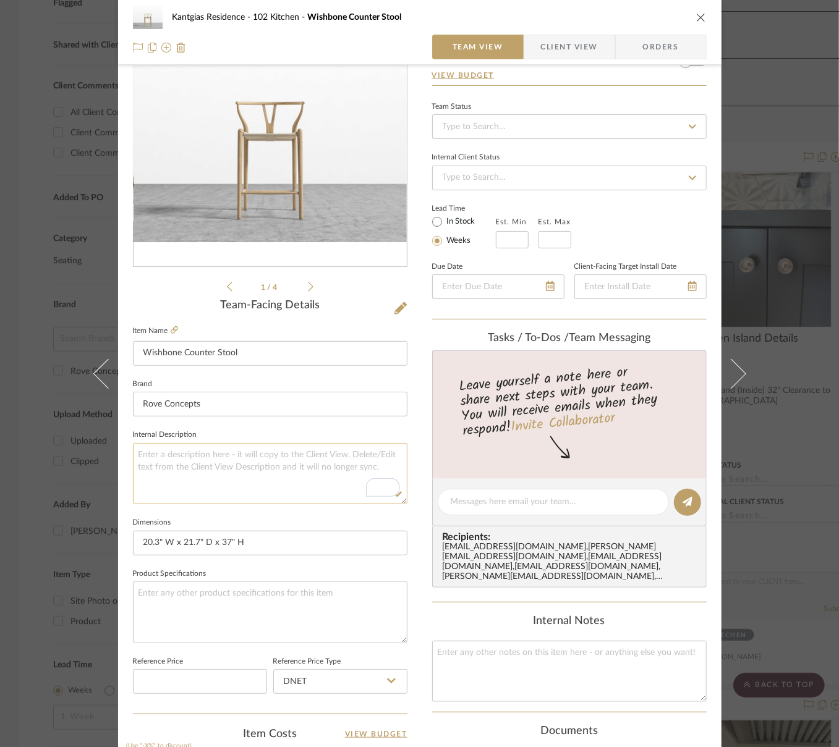
scroll to position [124, 0]
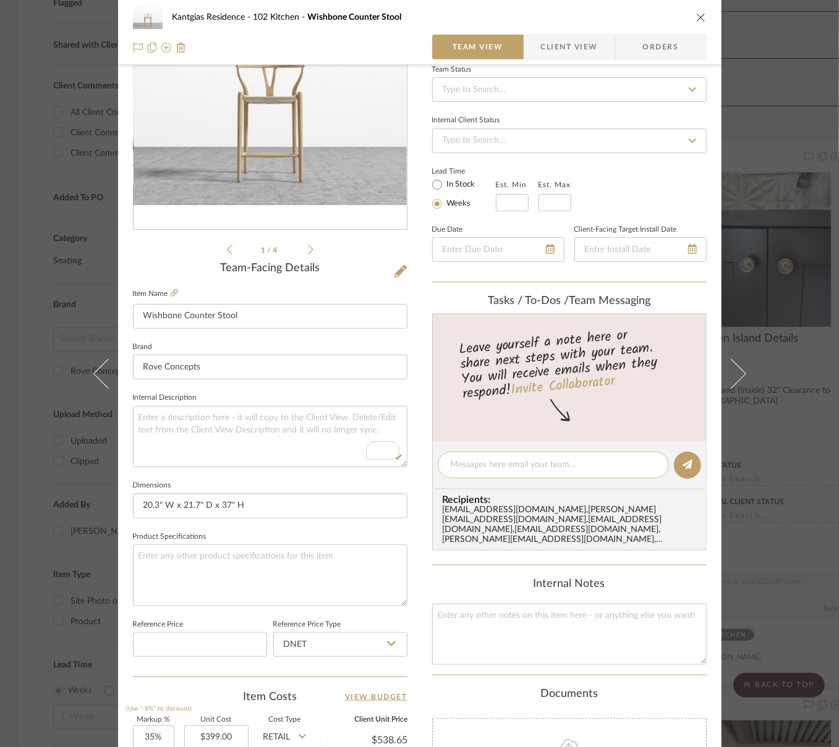
click at [492, 454] on div at bounding box center [553, 465] width 231 height 27
click at [487, 460] on textarea at bounding box center [553, 465] width 205 height 13
type textarea "c"
type textarea "Client has existing wishbone counter stools but open"
click at [697, 22] on button "close" at bounding box center [701, 17] width 11 height 11
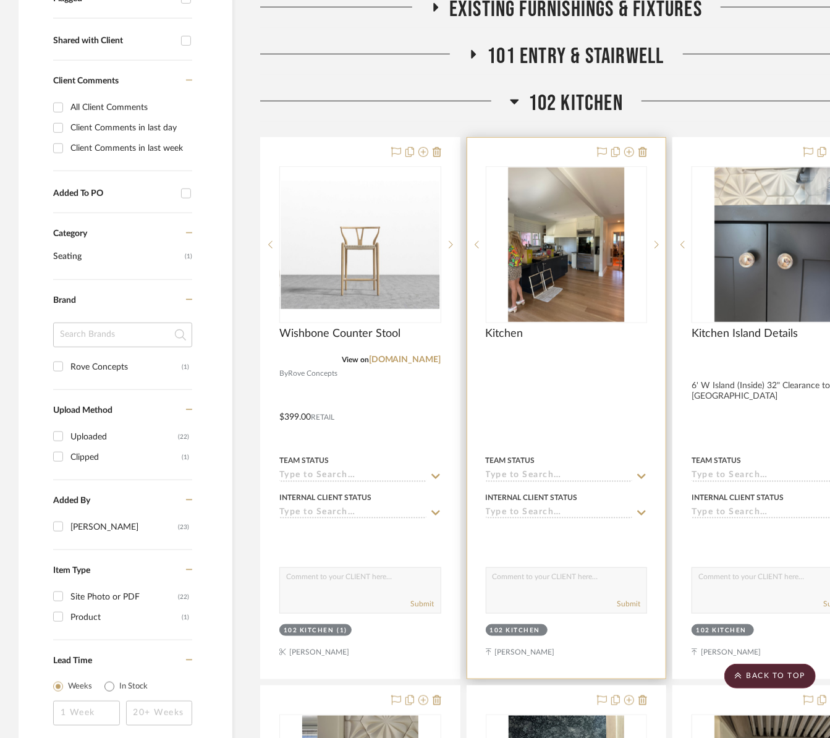
scroll to position [398, 0]
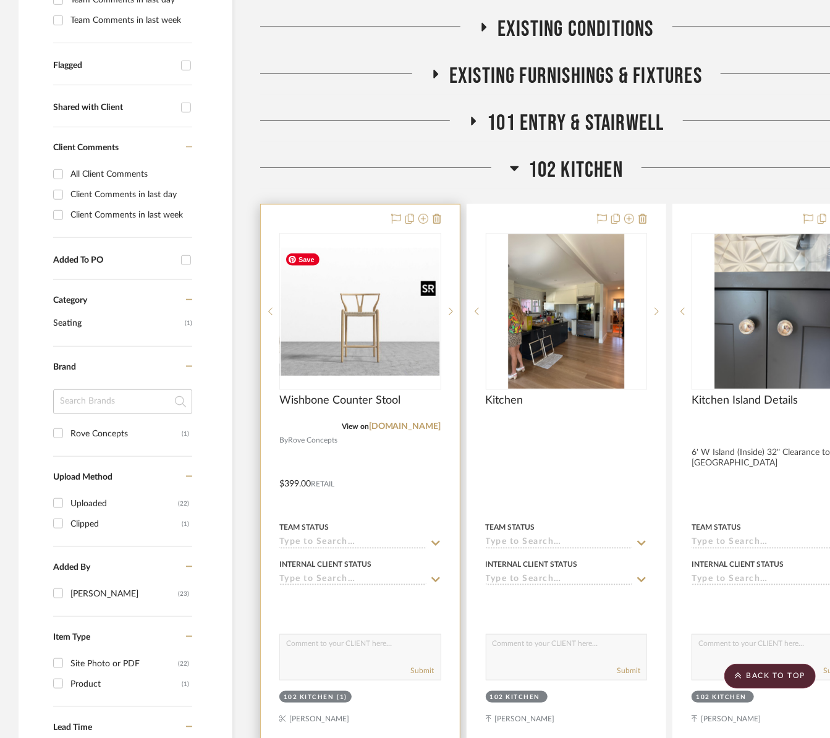
click at [393, 320] on img "0" at bounding box center [361, 311] width 160 height 127
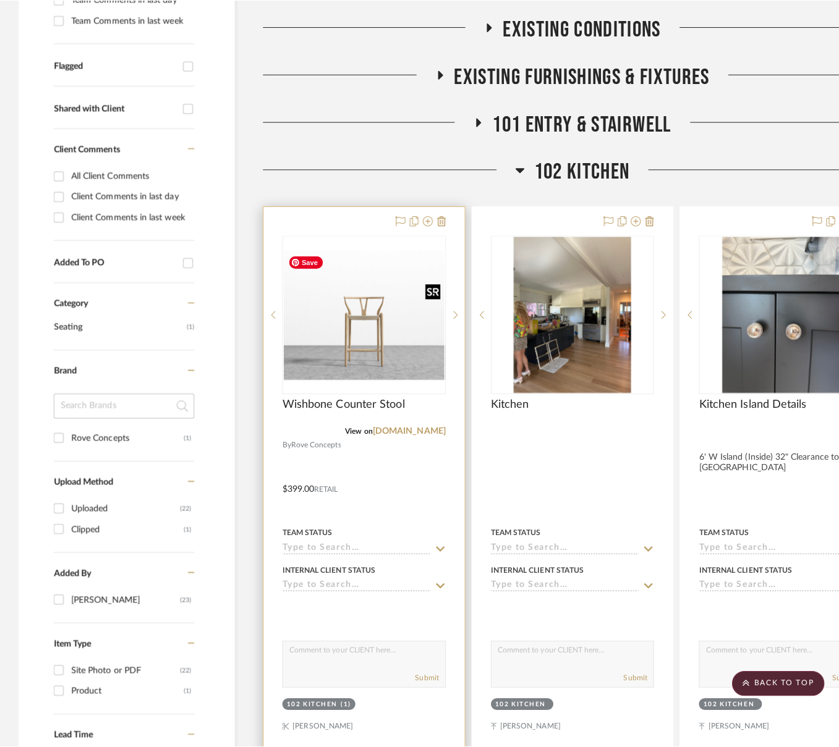
scroll to position [0, 0]
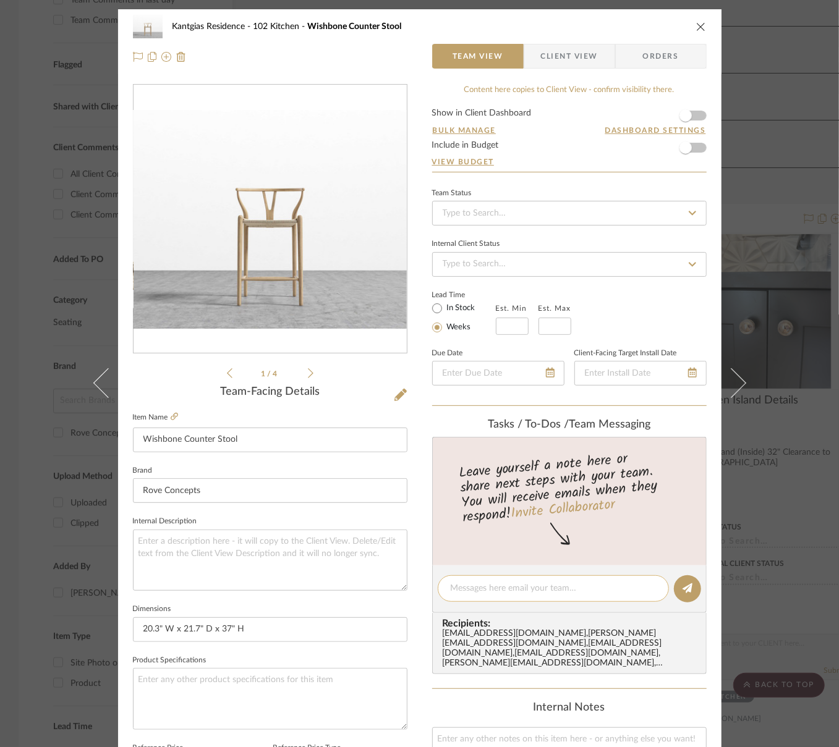
click at [495, 592] on textarea at bounding box center [553, 588] width 205 height 13
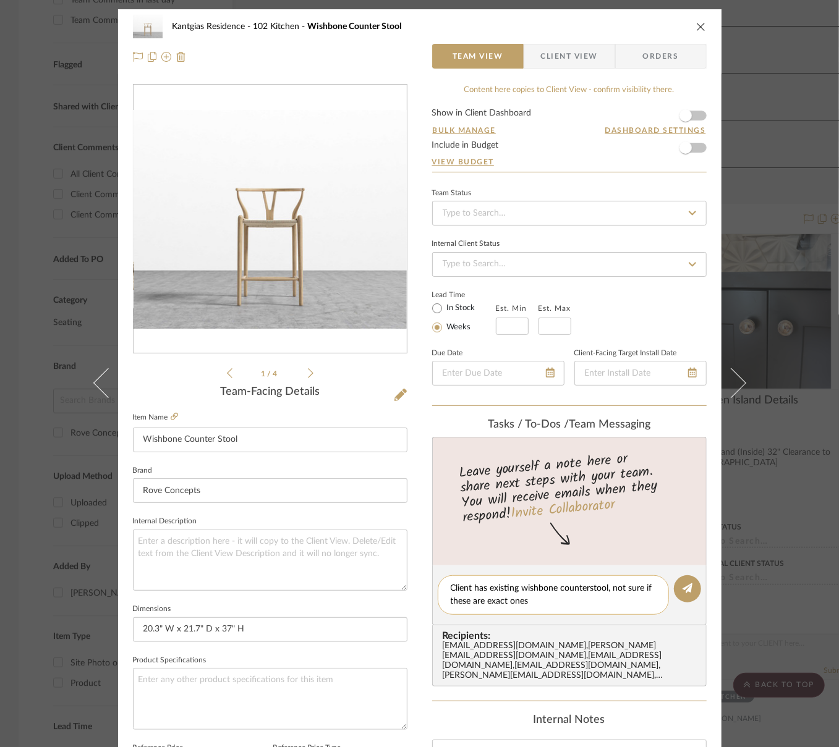
click at [582, 586] on textarea "Client has existing wishbone counterstool, not sure if these are exact ones" at bounding box center [553, 595] width 205 height 26
click at [587, 587] on textarea "Client has existing wishbone counterstool, not sure if these are exact ones" at bounding box center [553, 595] width 205 height 26
type textarea "Client has existing wishbone counter stool, not sure if these are exact ones"
click at [686, 589] on icon at bounding box center [688, 589] width 10 height 10
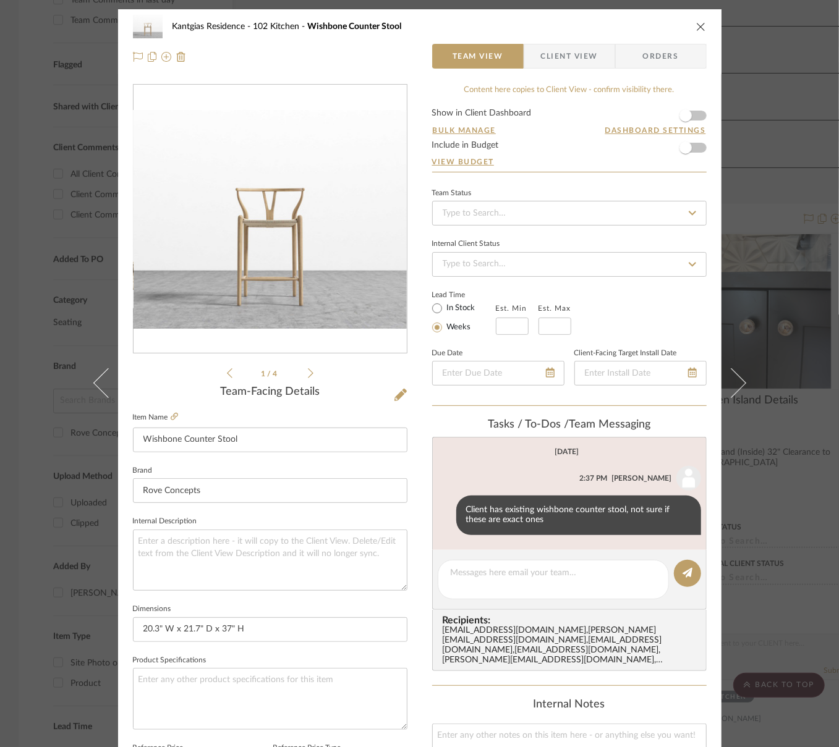
click at [696, 26] on icon "close" at bounding box center [701, 27] width 10 height 10
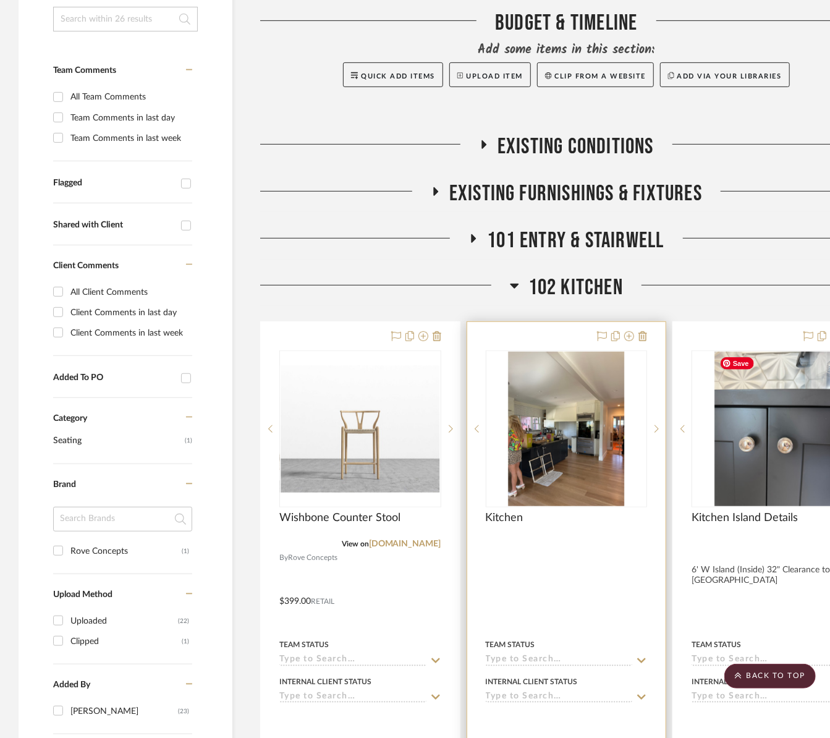
scroll to position [275, 0]
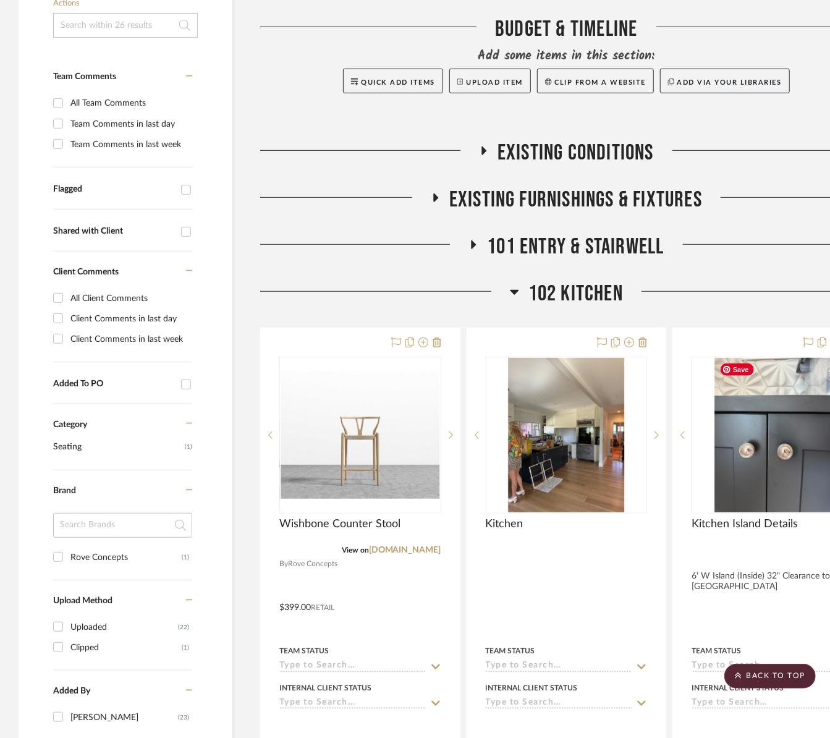
click at [598, 297] on span "102 Kitchen" at bounding box center [576, 294] width 95 height 27
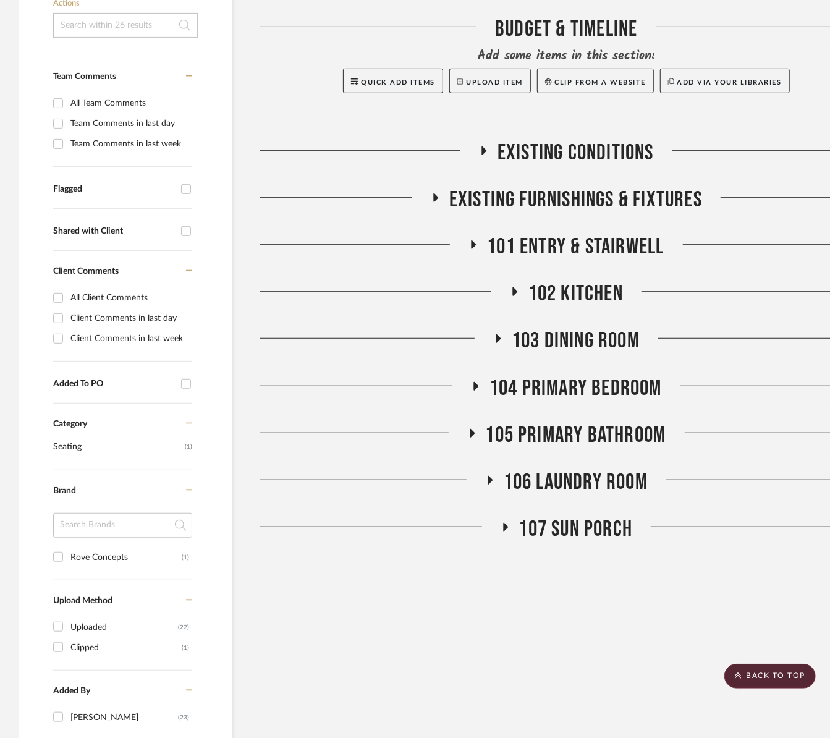
click at [353, 134] on div "Budget & Timeline Add some items in this section: Quick Add Items Upload Item C…" at bounding box center [566, 282] width 613 height 532
